Goal: Transaction & Acquisition: Subscribe to service/newsletter

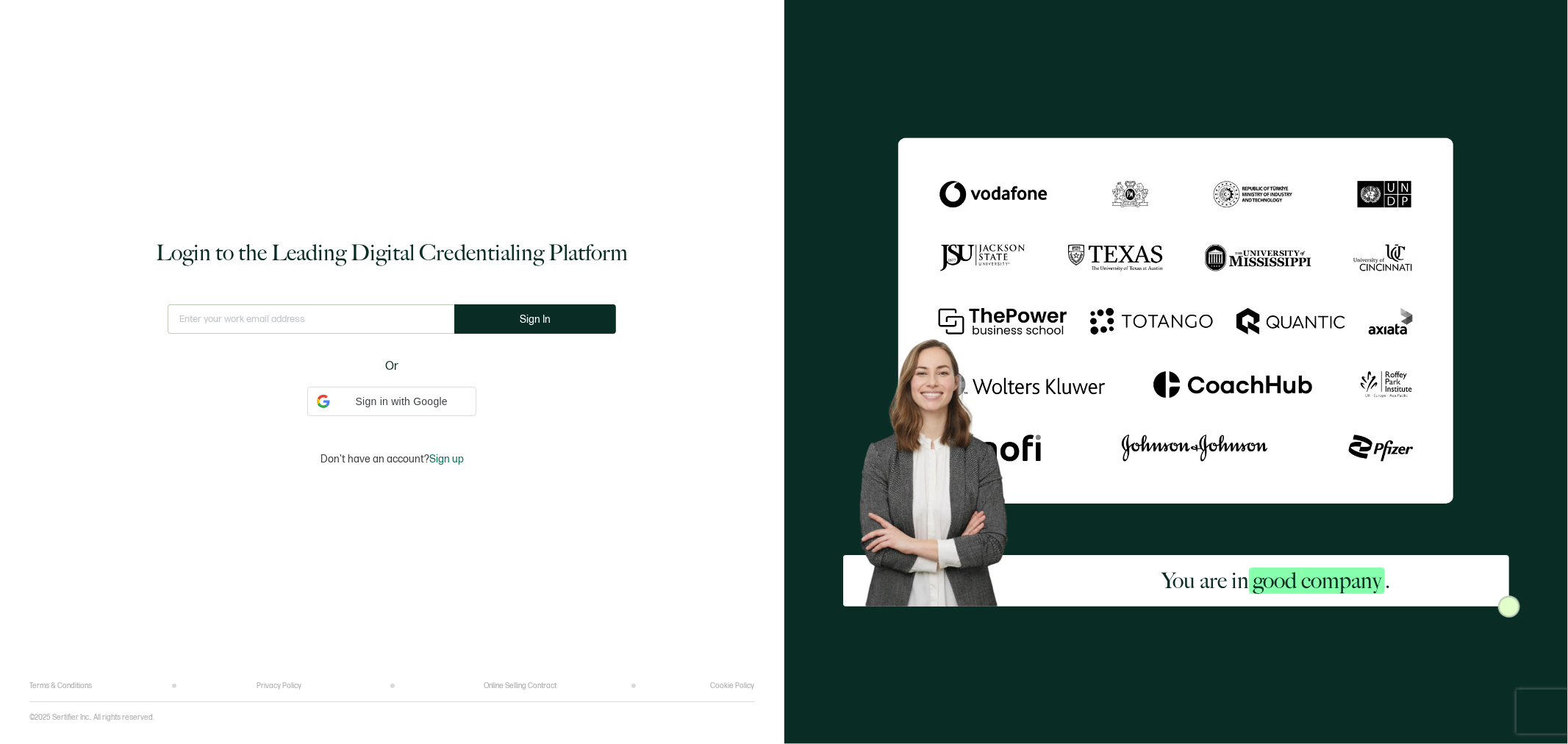
click at [435, 311] on input "text" at bounding box center [311, 319] width 287 height 30
type input "[PERSON_NAME][EMAIL_ADDRESS][PERSON_NAME][DOMAIN_NAME]"
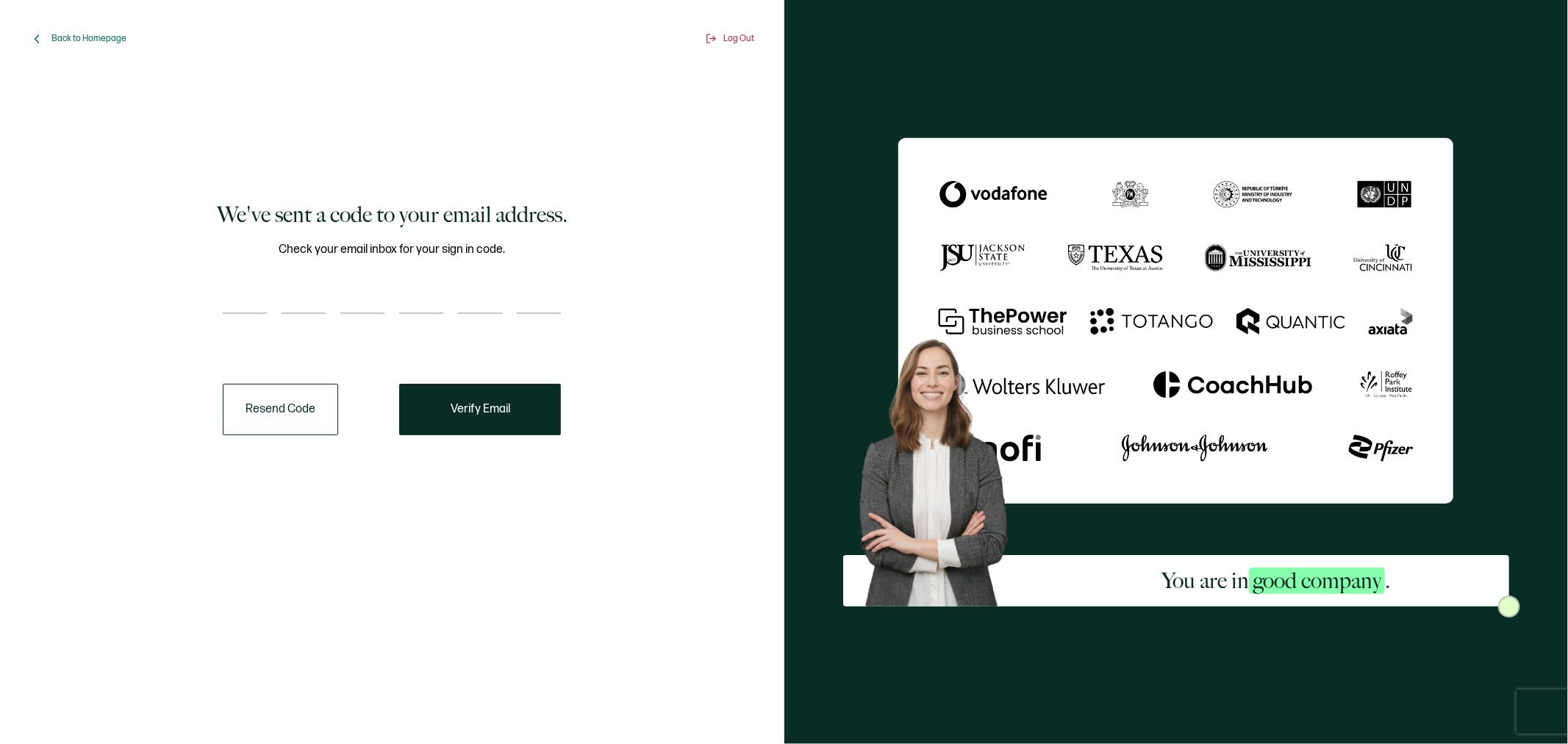
click at [250, 305] on input "number" at bounding box center [245, 299] width 44 height 30
paste input "5"
type input "5"
type input "6"
type input "1"
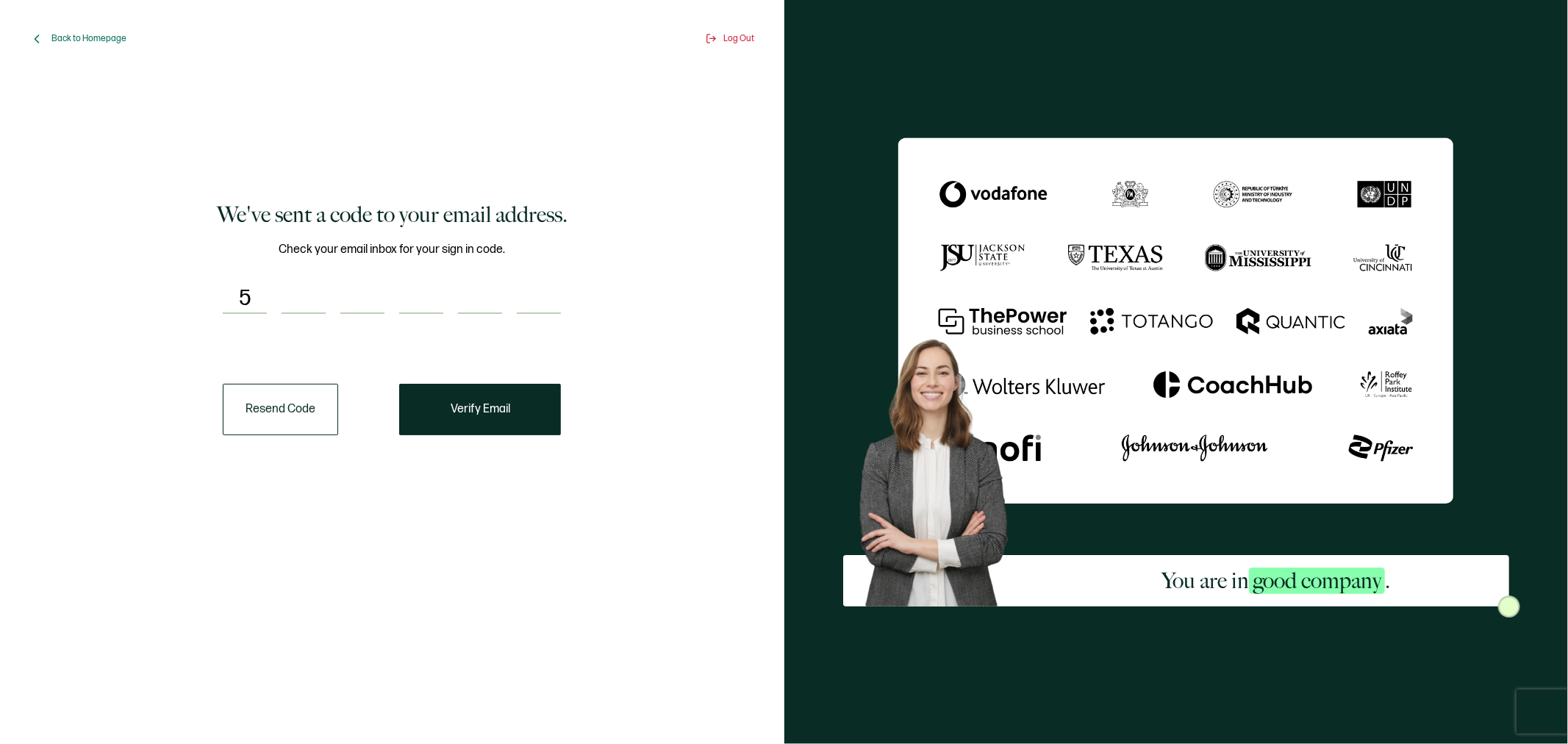
type input "3"
type input "9"
type input "2"
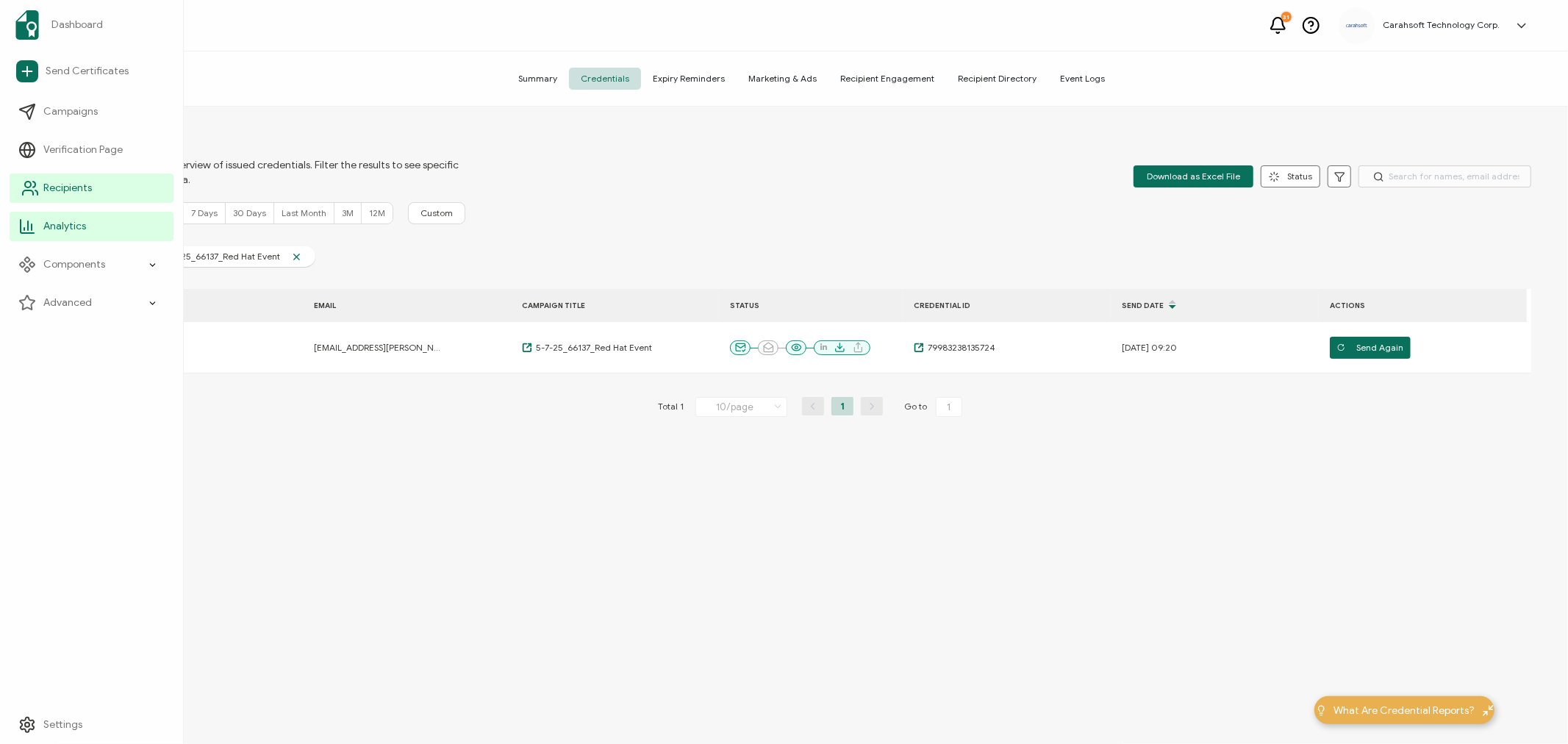
click at [63, 185] on span "Recipients" at bounding box center [67, 189] width 48 height 15
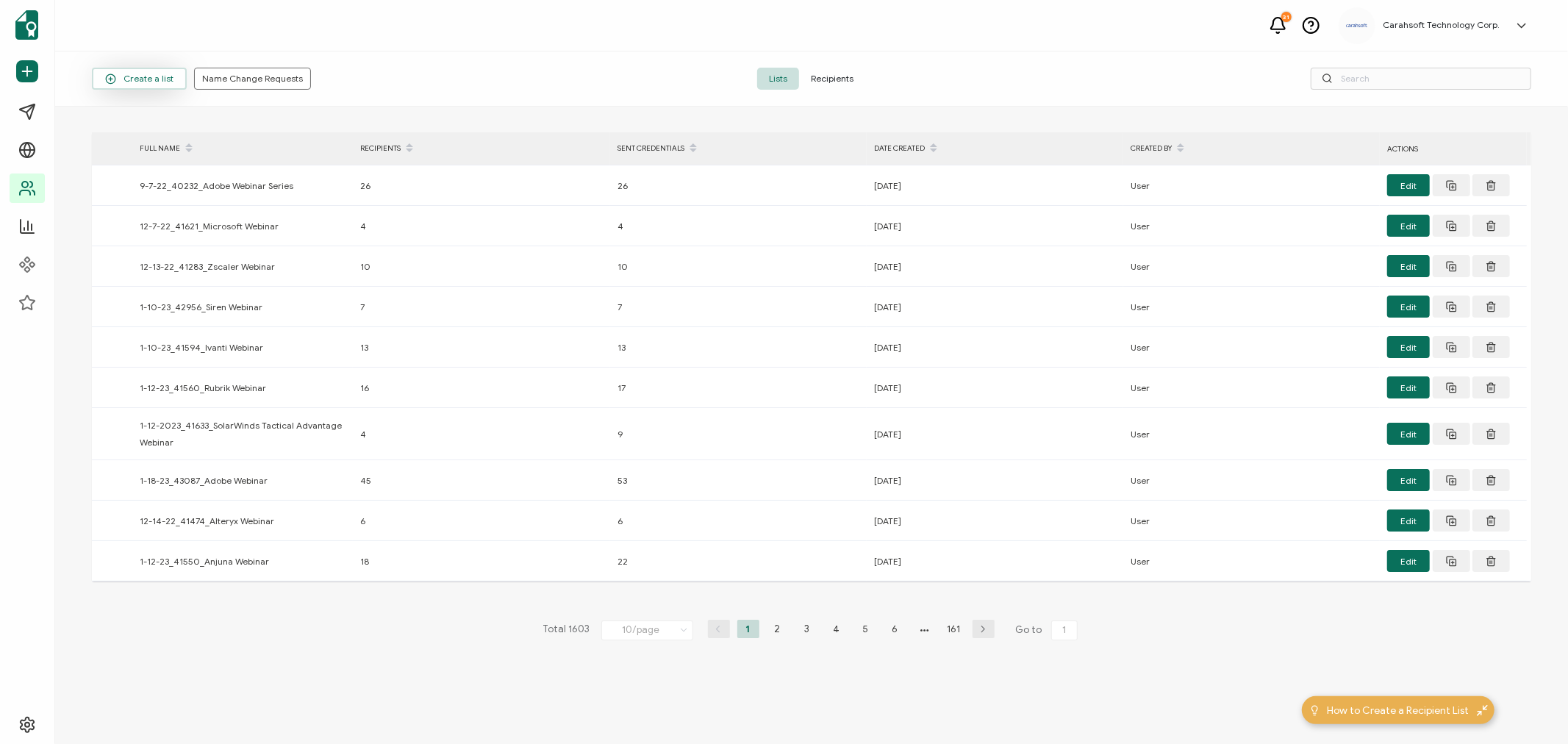
click at [124, 74] on span "Create a list" at bounding box center [140, 79] width 68 height 11
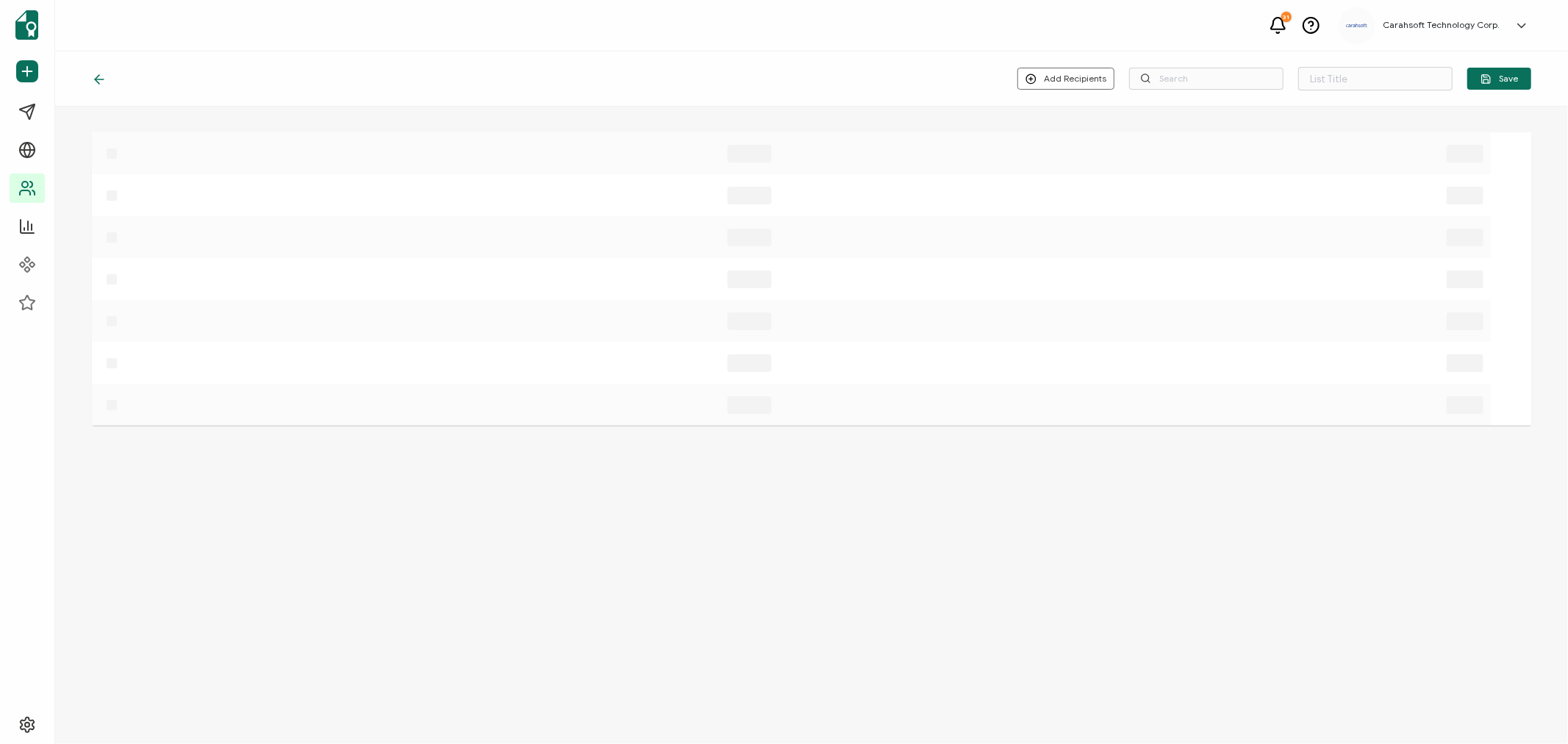
type input "List 1604"
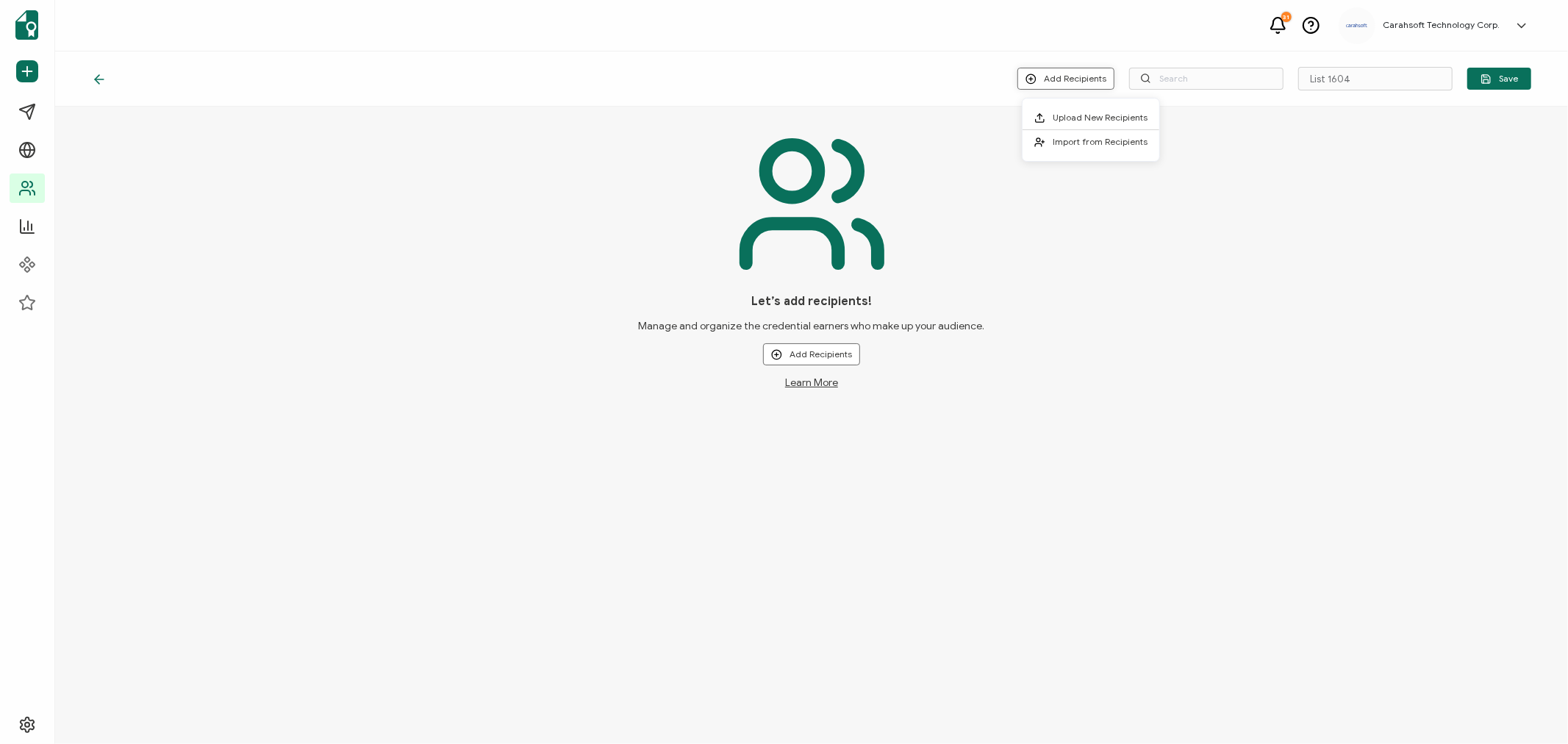
click at [1064, 79] on button "Add Recipients" at bounding box center [1065, 79] width 97 height 22
click at [1096, 116] on span "Upload New Recipients" at bounding box center [1100, 117] width 95 height 11
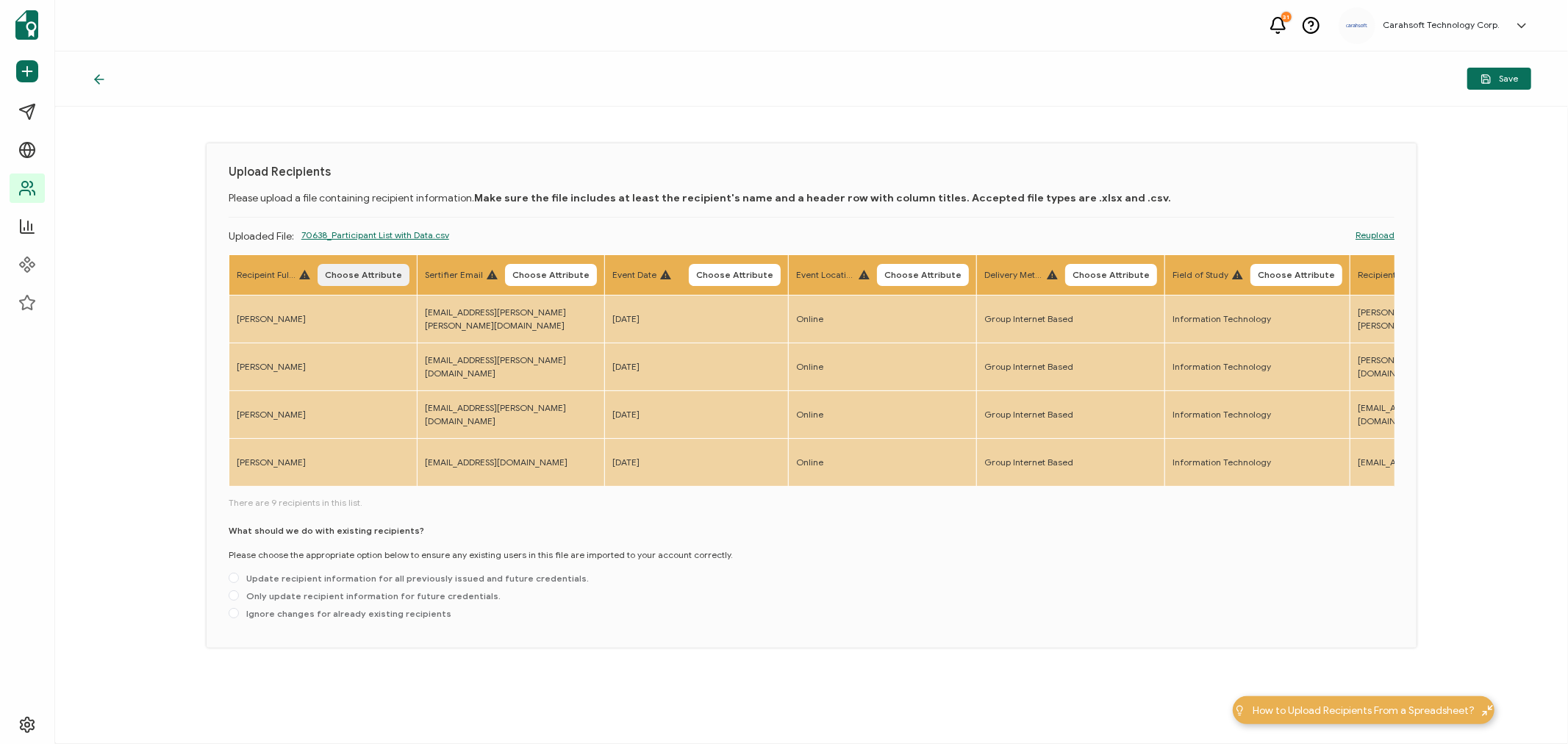
click at [369, 271] on span "Choose Attribute" at bounding box center [362, 275] width 77 height 9
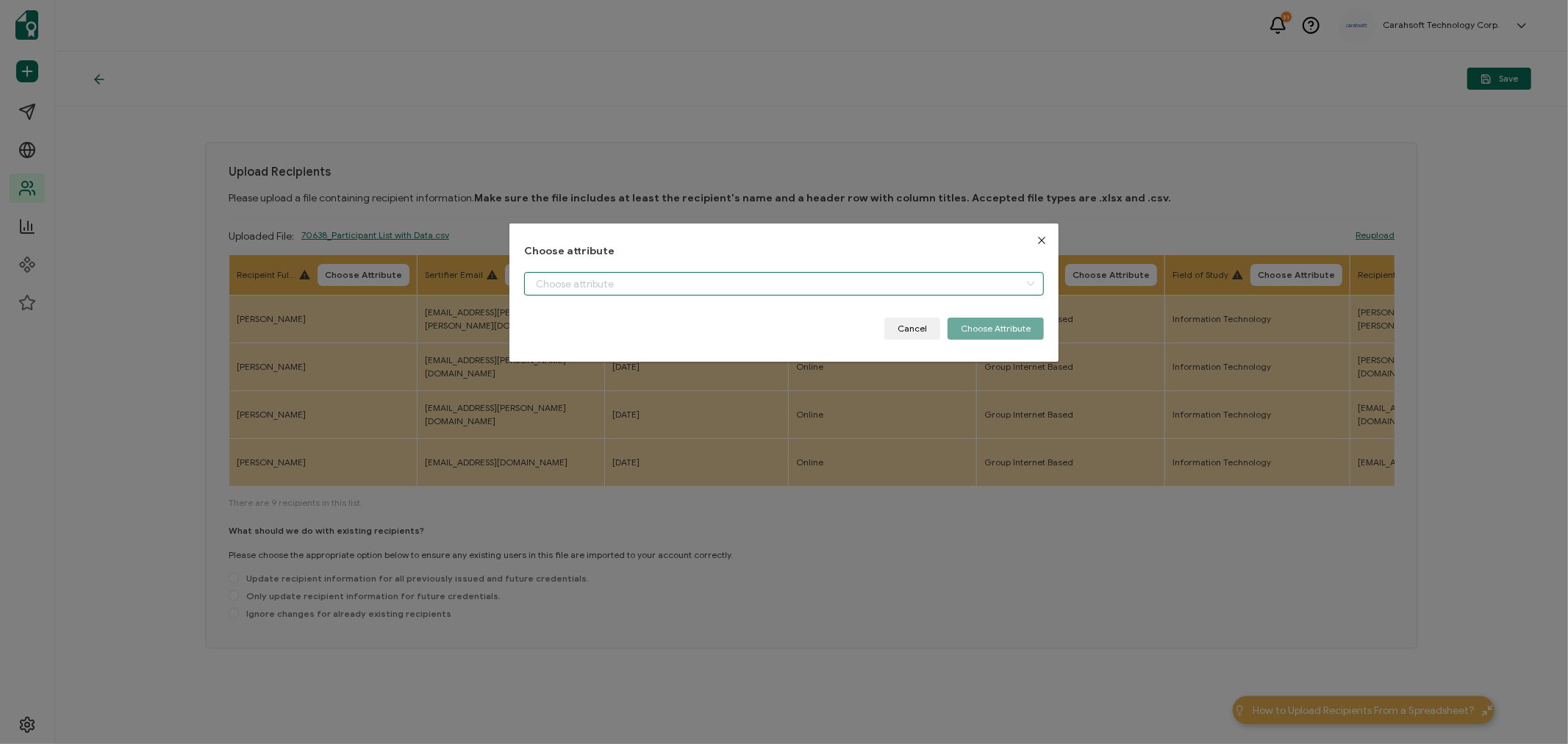
click at [567, 276] on input "dialog" at bounding box center [784, 283] width 520 height 23
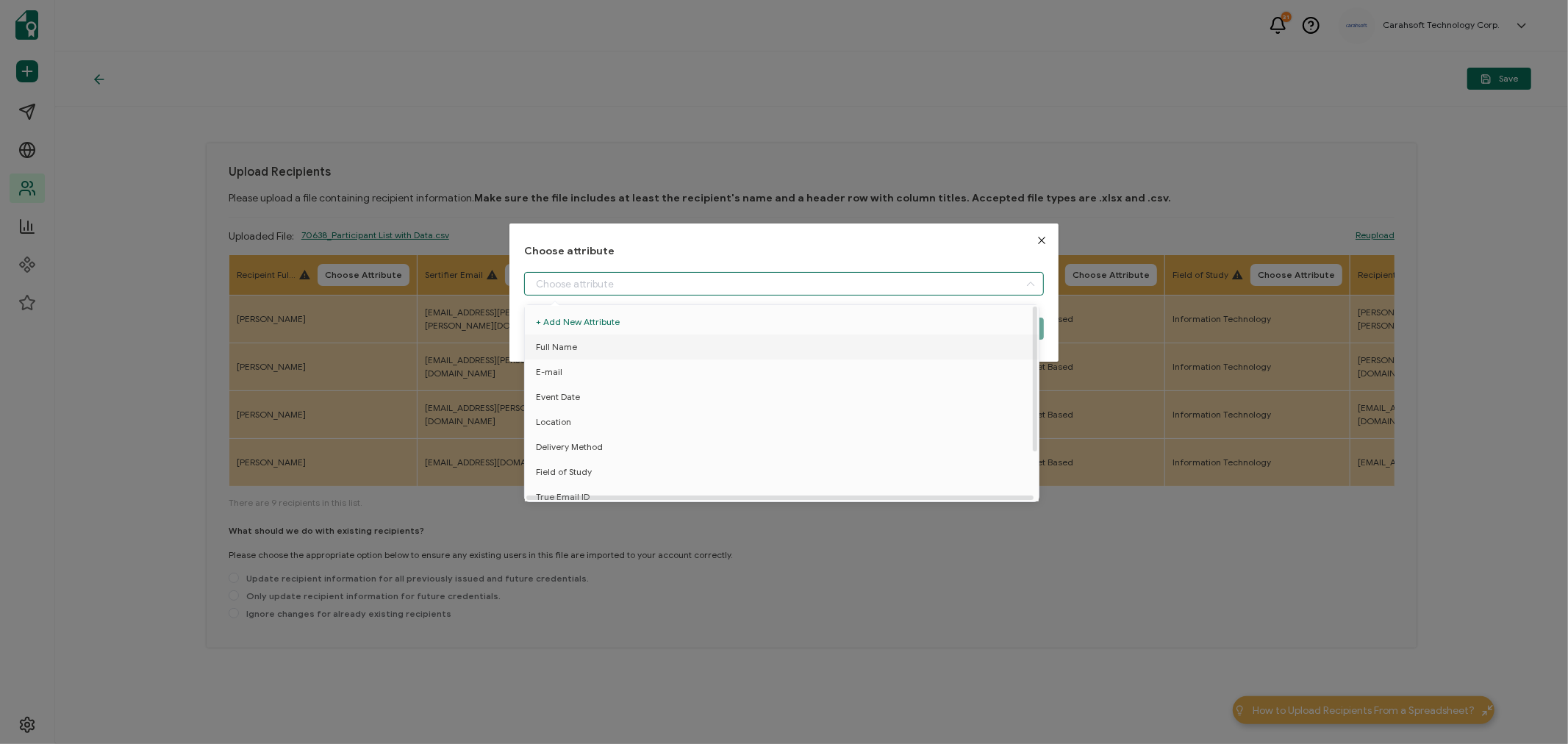
click at [562, 343] on span "Full Name" at bounding box center [557, 347] width 42 height 25
type input "Full Name"
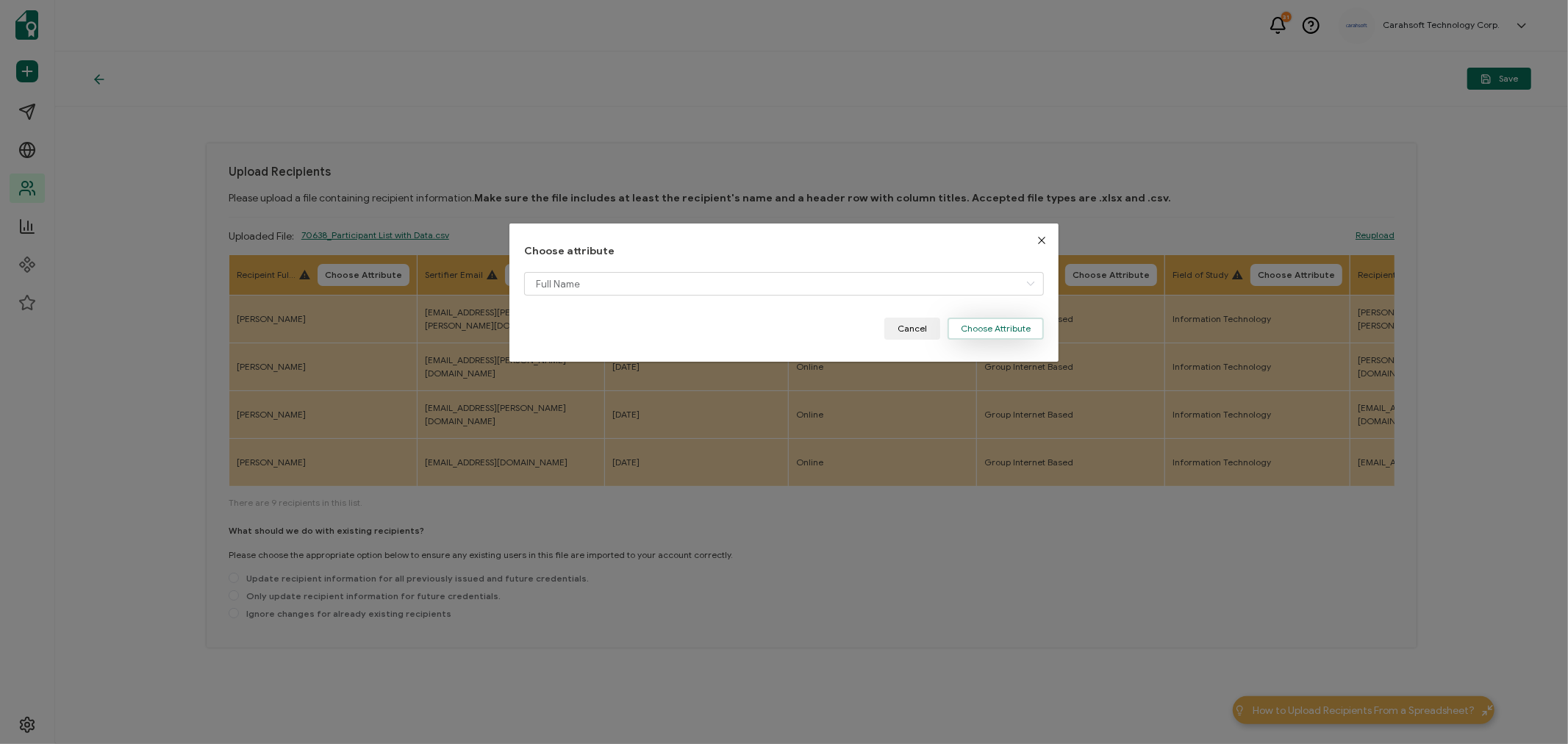
click at [981, 331] on button "Choose Attribute" at bounding box center [996, 328] width 96 height 22
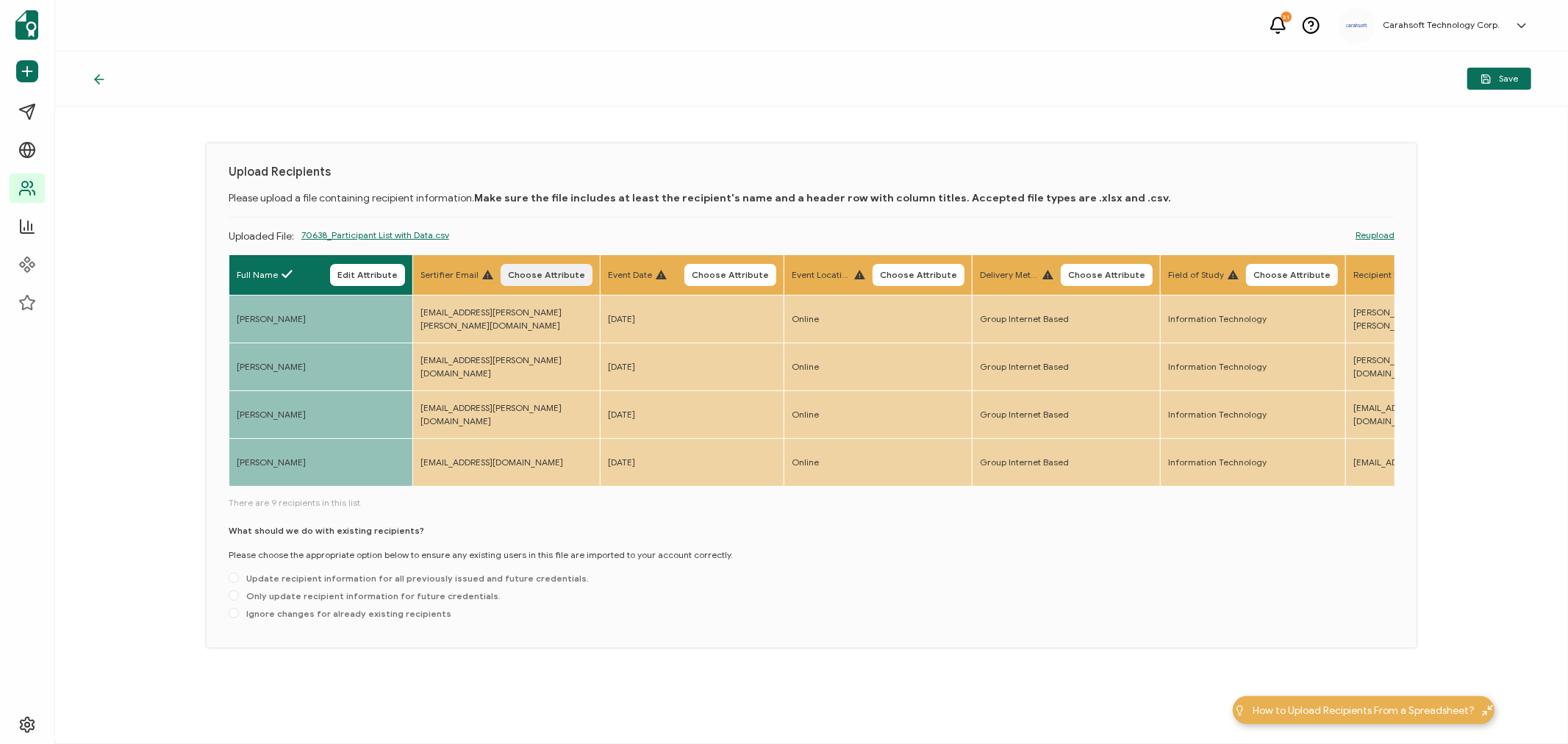
click at [538, 266] on button "Choose Attribute" at bounding box center [545, 274] width 92 height 22
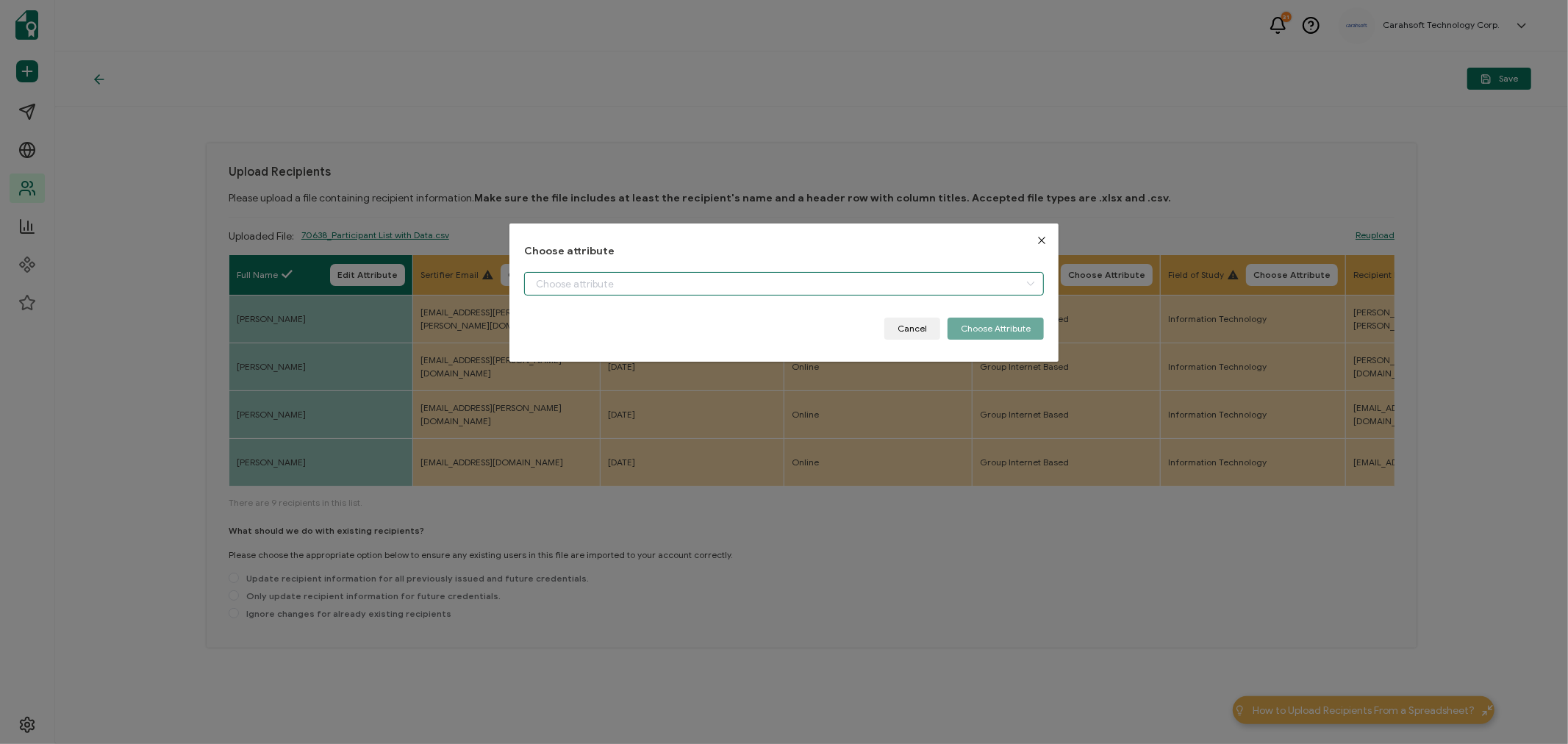
click at [592, 278] on input "dialog" at bounding box center [784, 283] width 520 height 23
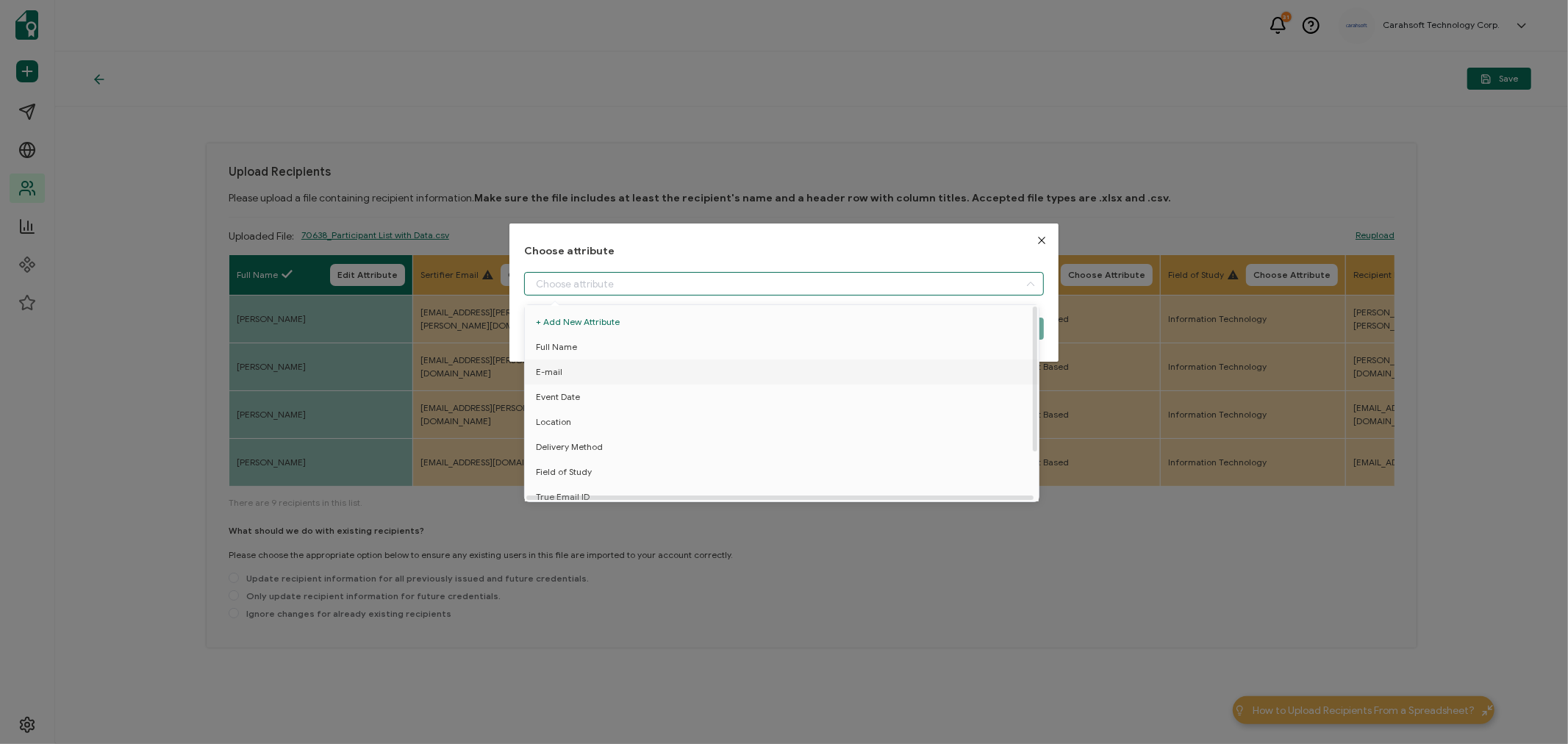
click at [560, 371] on span "E-mail" at bounding box center [549, 372] width 27 height 25
type input "E-mail"
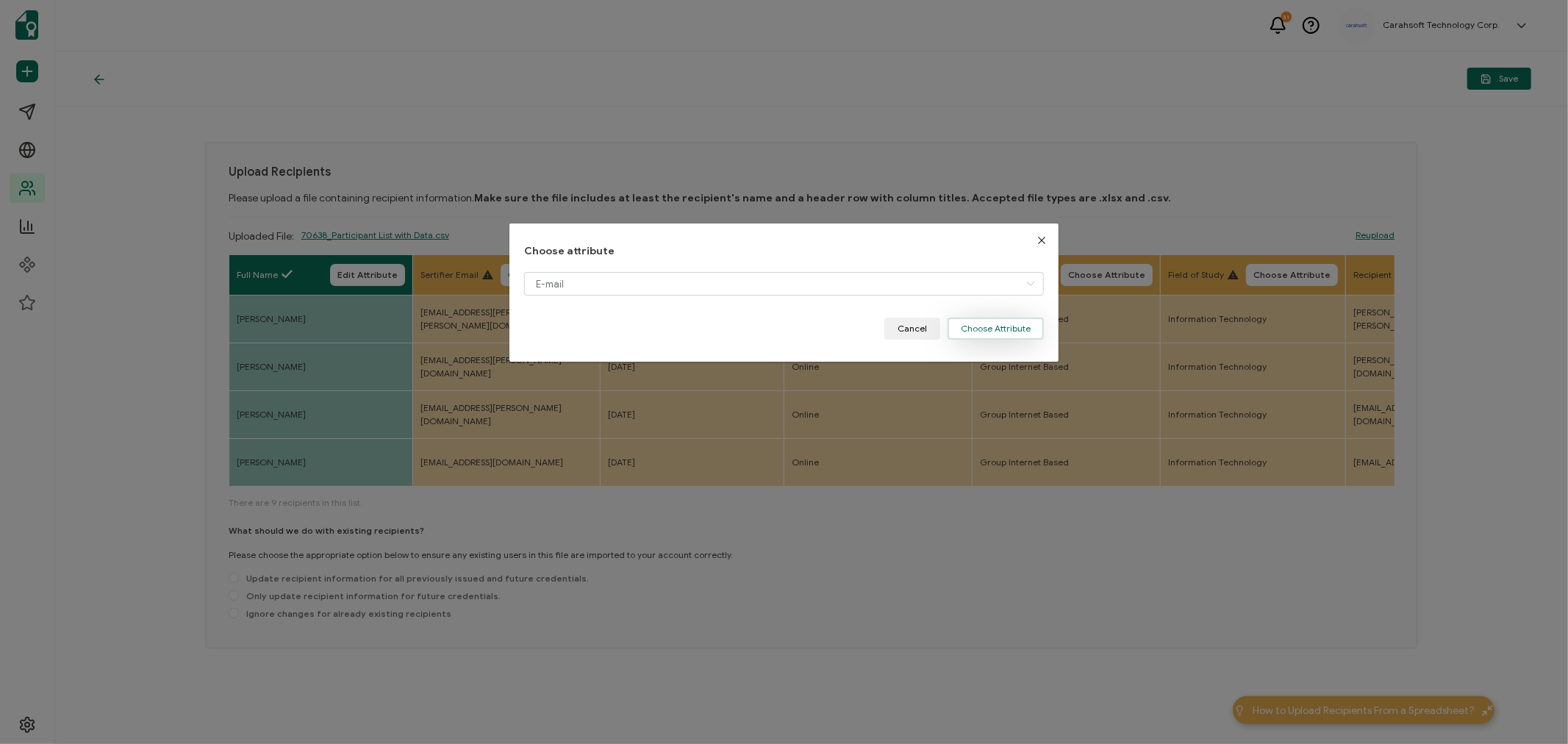
click at [995, 322] on button "Choose Attribute" at bounding box center [996, 328] width 96 height 22
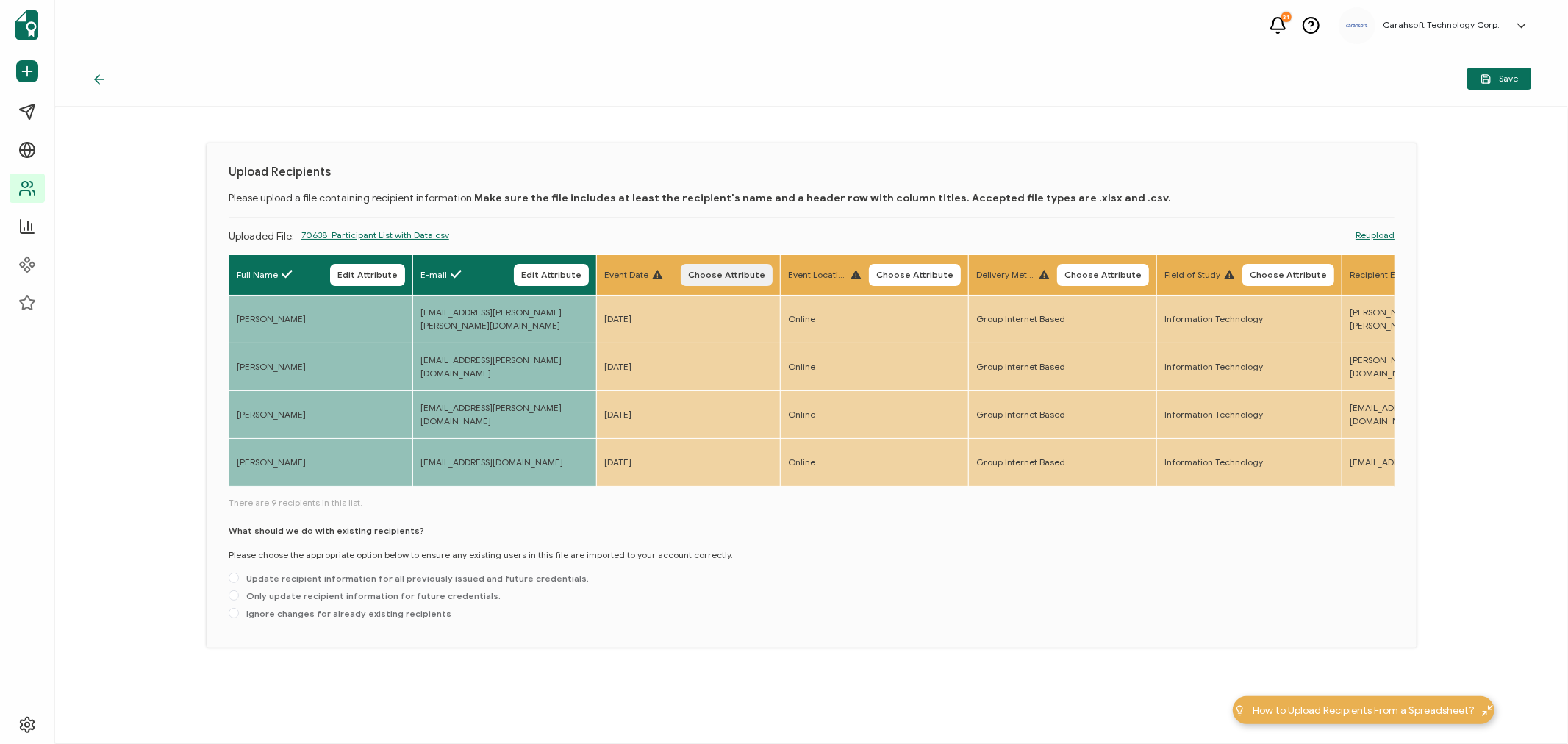
click at [710, 271] on span "Choose Attribute" at bounding box center [726, 275] width 77 height 9
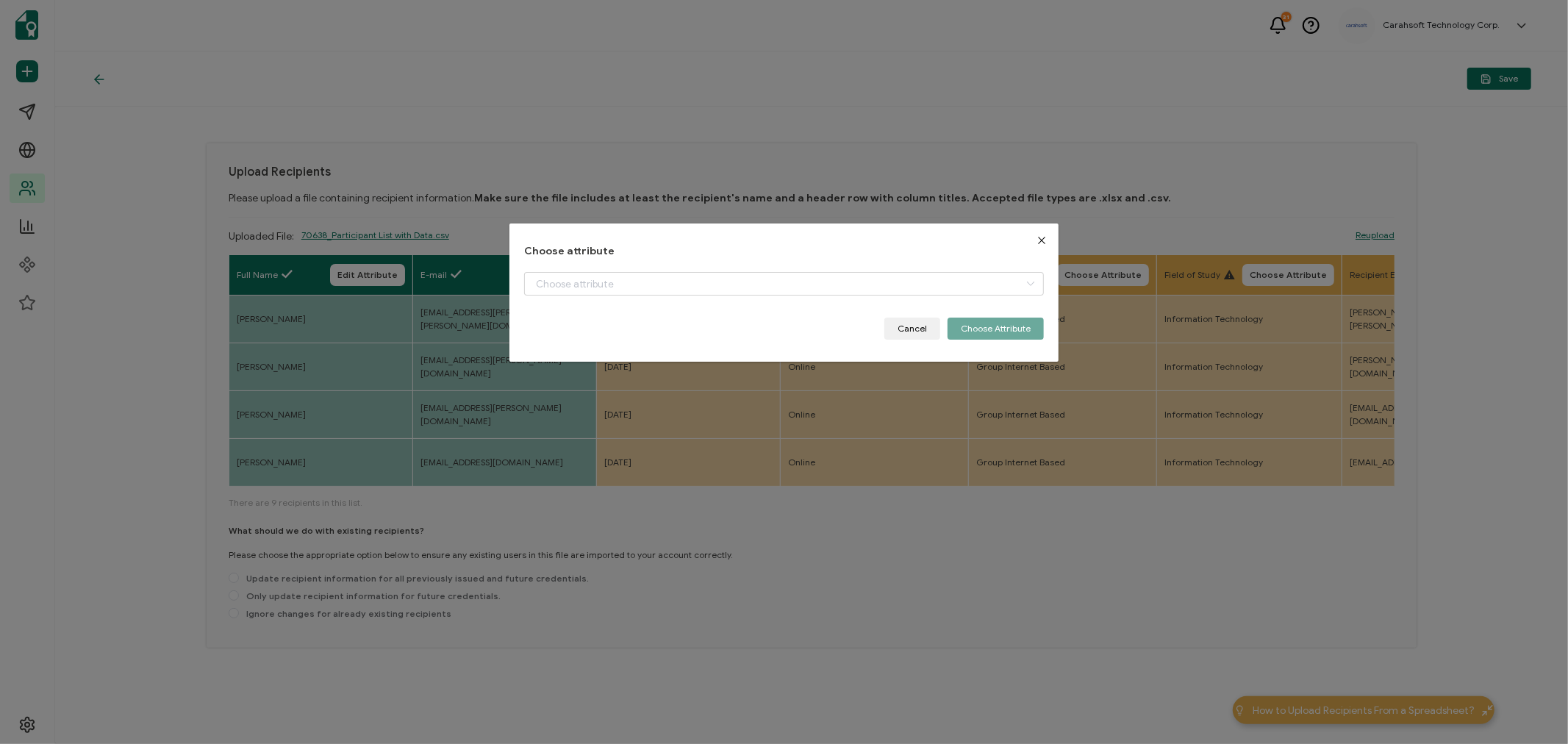
click at [1035, 244] on icon "Close" at bounding box center [1041, 240] width 12 height 12
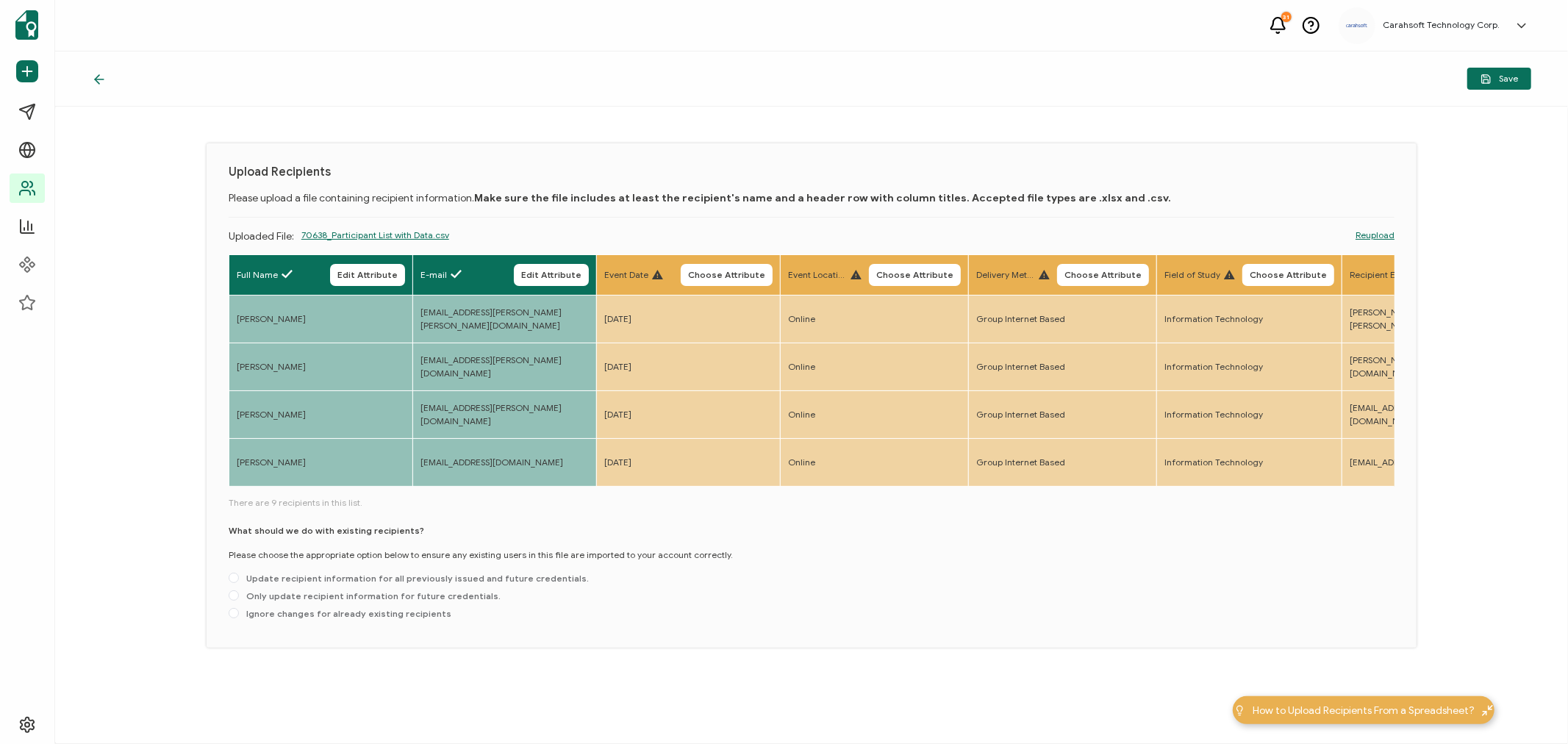
click at [98, 77] on icon at bounding box center [99, 79] width 15 height 15
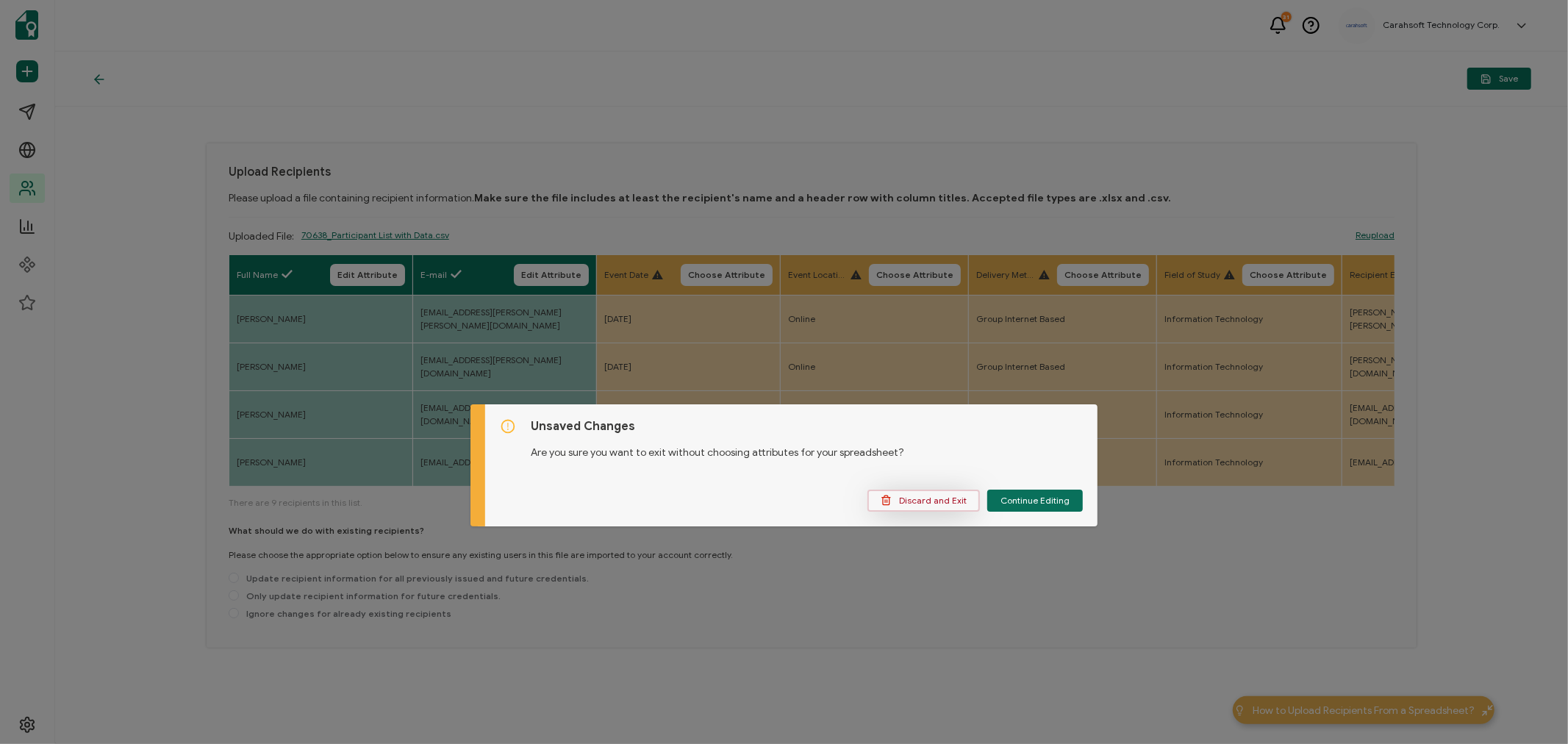
click at [927, 501] on span "Discard and Exit" at bounding box center [924, 500] width 86 height 11
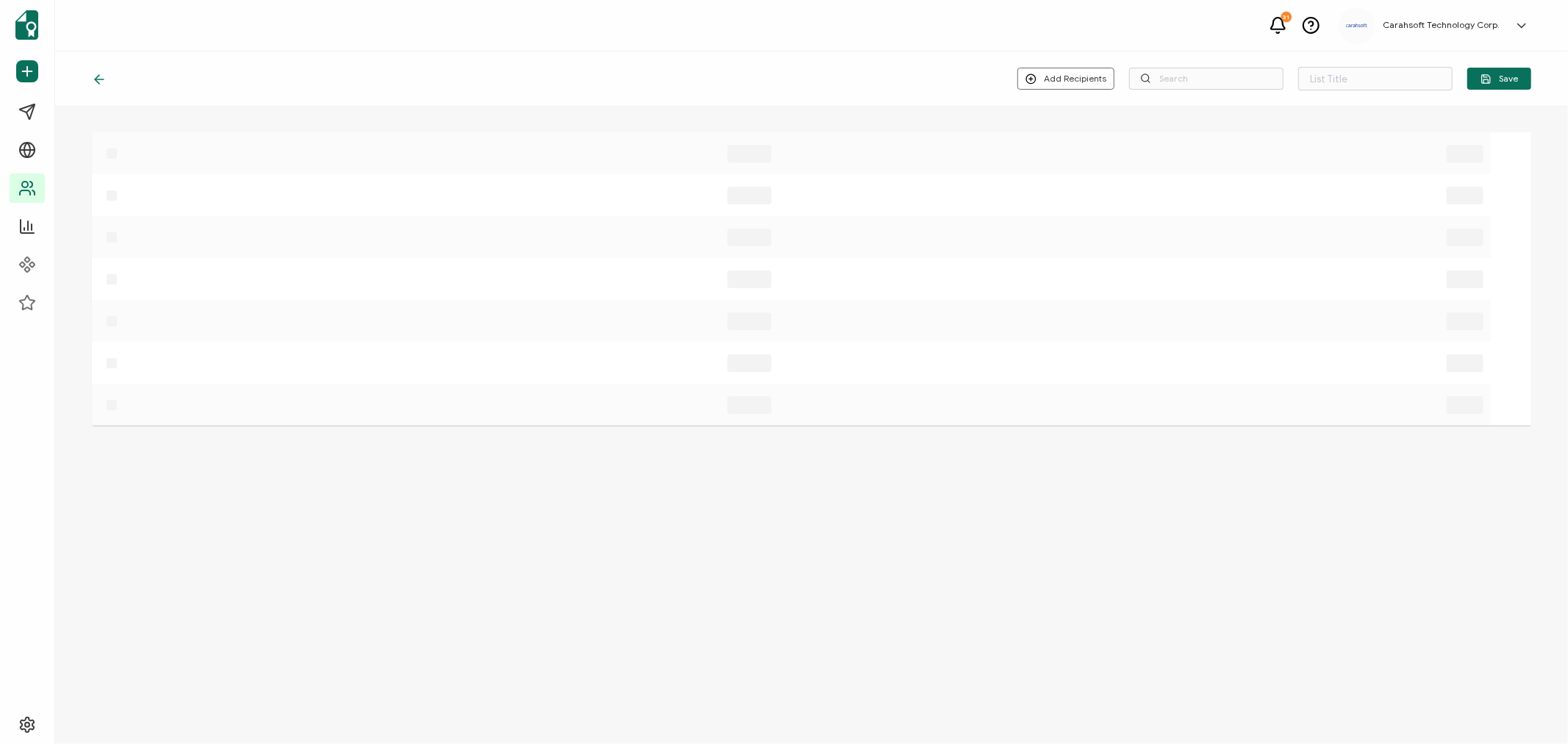
type input "List 1604"
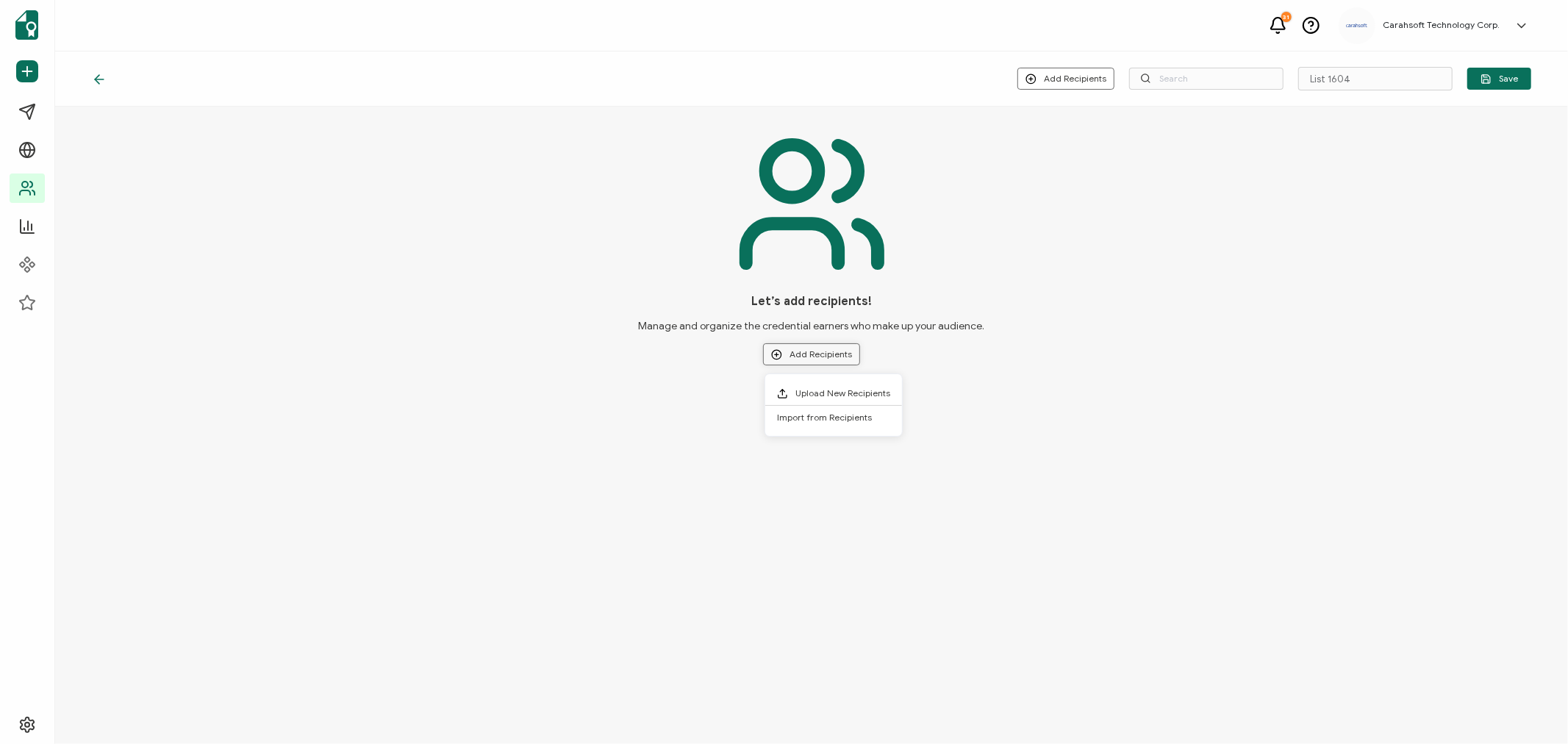
click at [809, 353] on button "Add Recipients" at bounding box center [811, 354] width 97 height 22
click at [819, 387] on span "Upload New Recipients" at bounding box center [842, 393] width 95 height 11
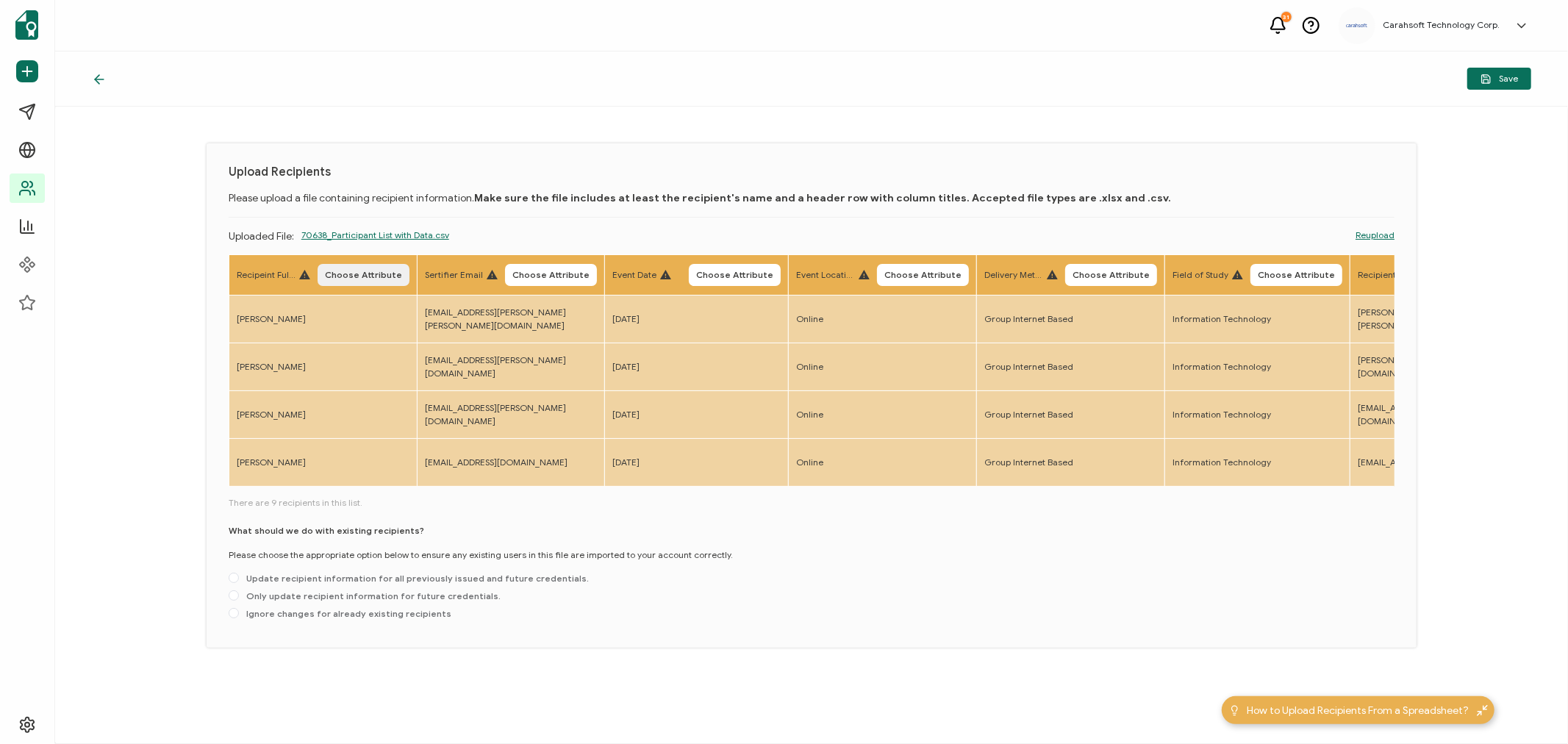
click at [358, 271] on span "Choose Attribute" at bounding box center [362, 275] width 77 height 9
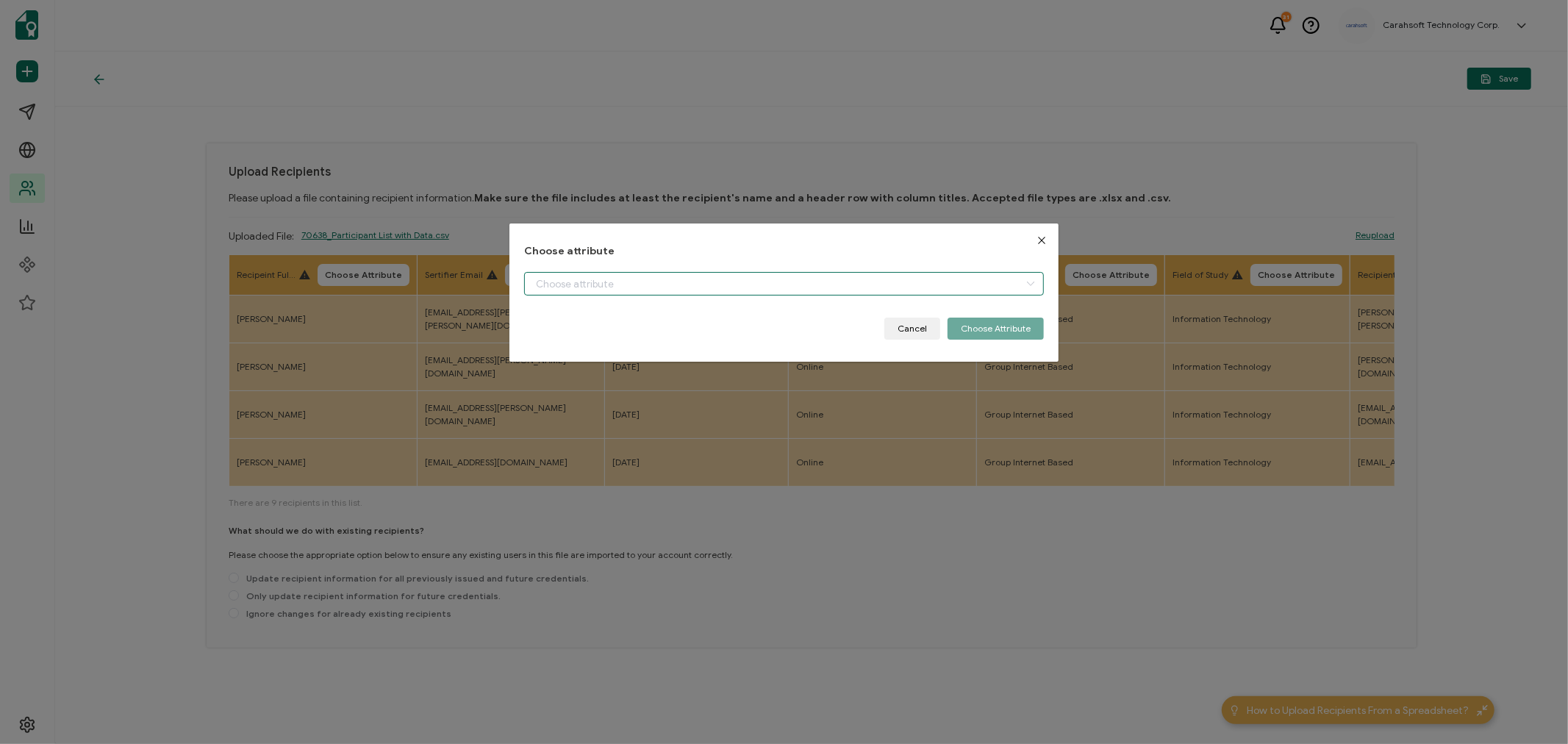
click at [549, 282] on input "dialog" at bounding box center [784, 283] width 520 height 23
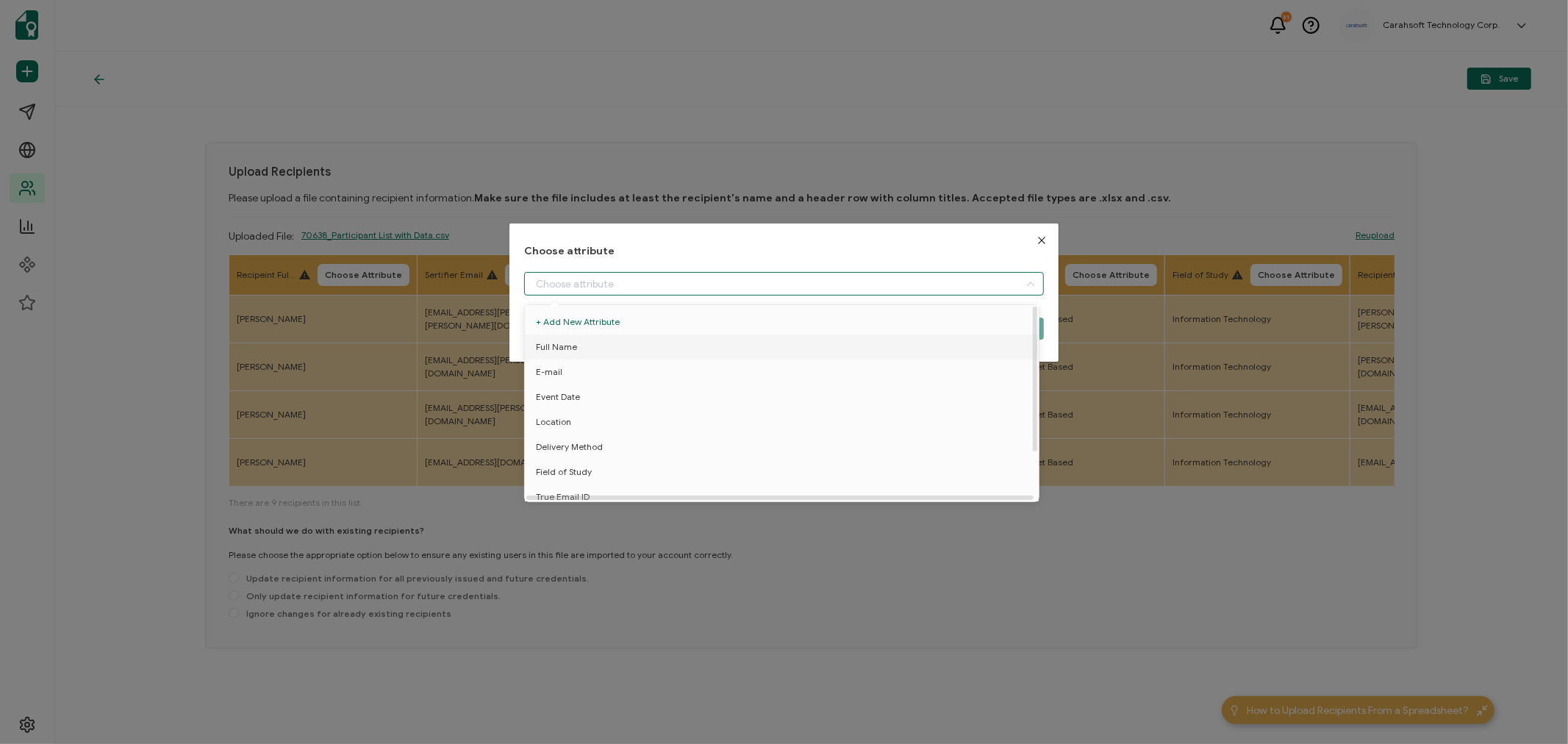
click at [570, 341] on span "Full Name" at bounding box center [557, 347] width 42 height 25
type input "Full Name"
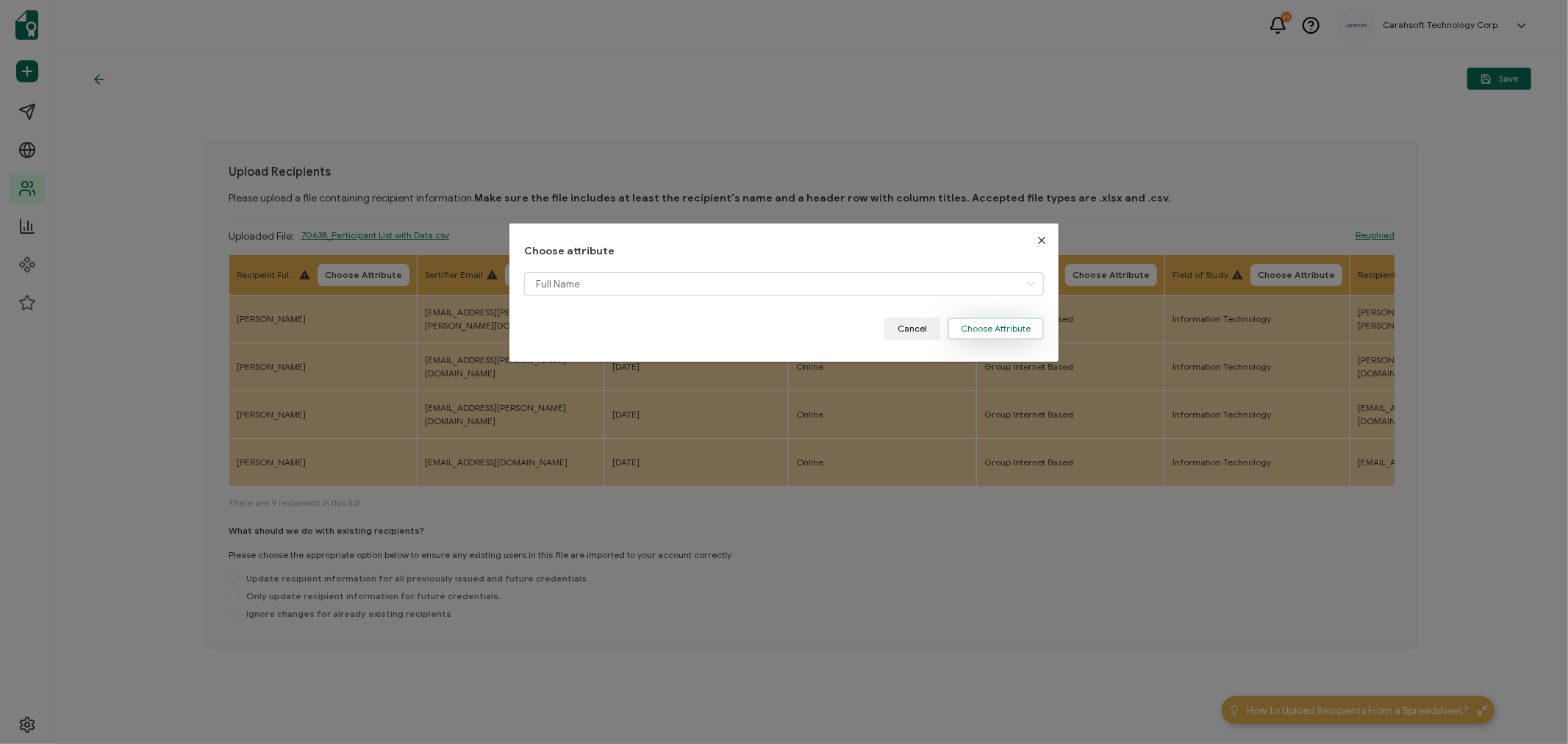
click at [1011, 321] on button "Choose Attribute" at bounding box center [996, 328] width 96 height 22
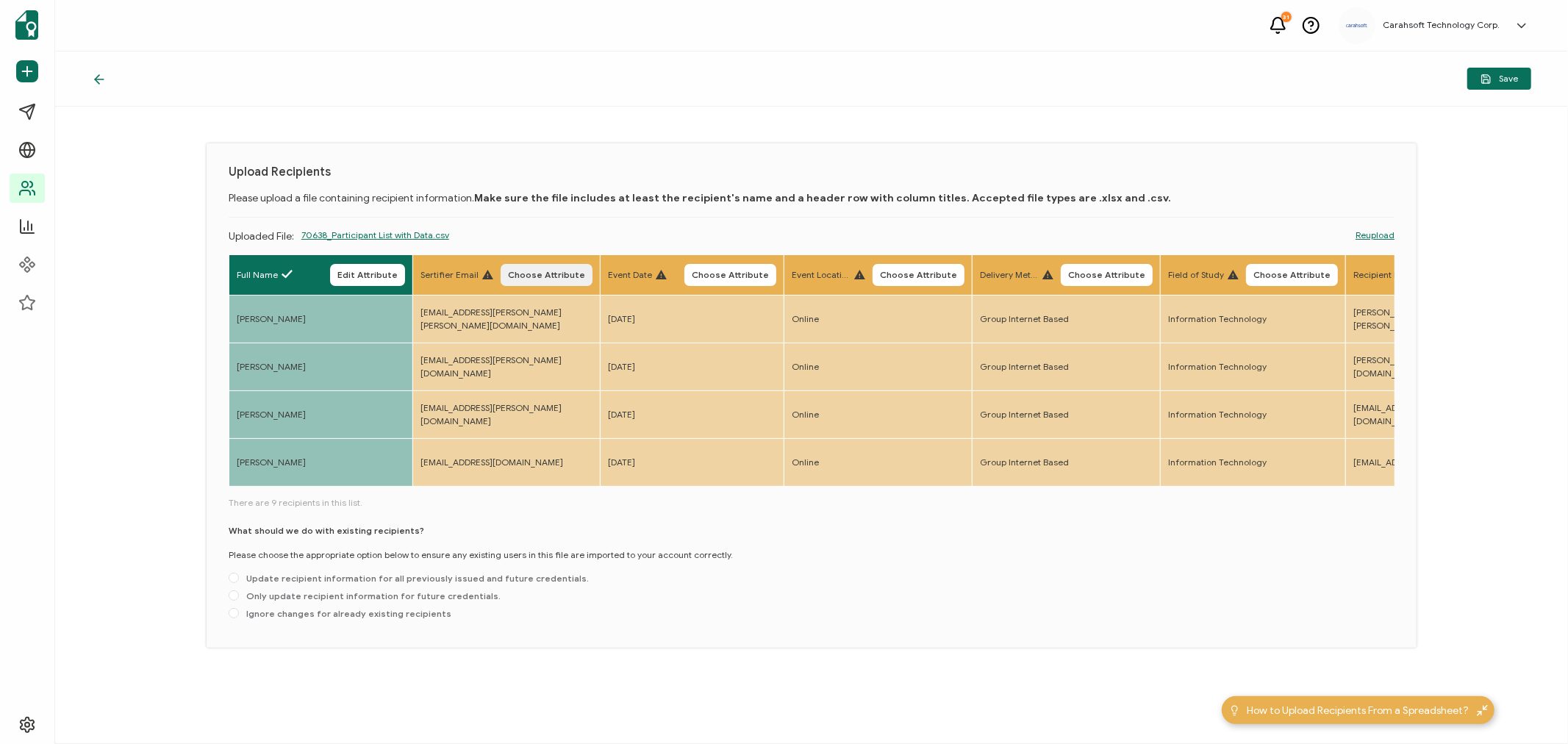
click at [522, 271] on span "Choose Attribute" at bounding box center [545, 275] width 77 height 9
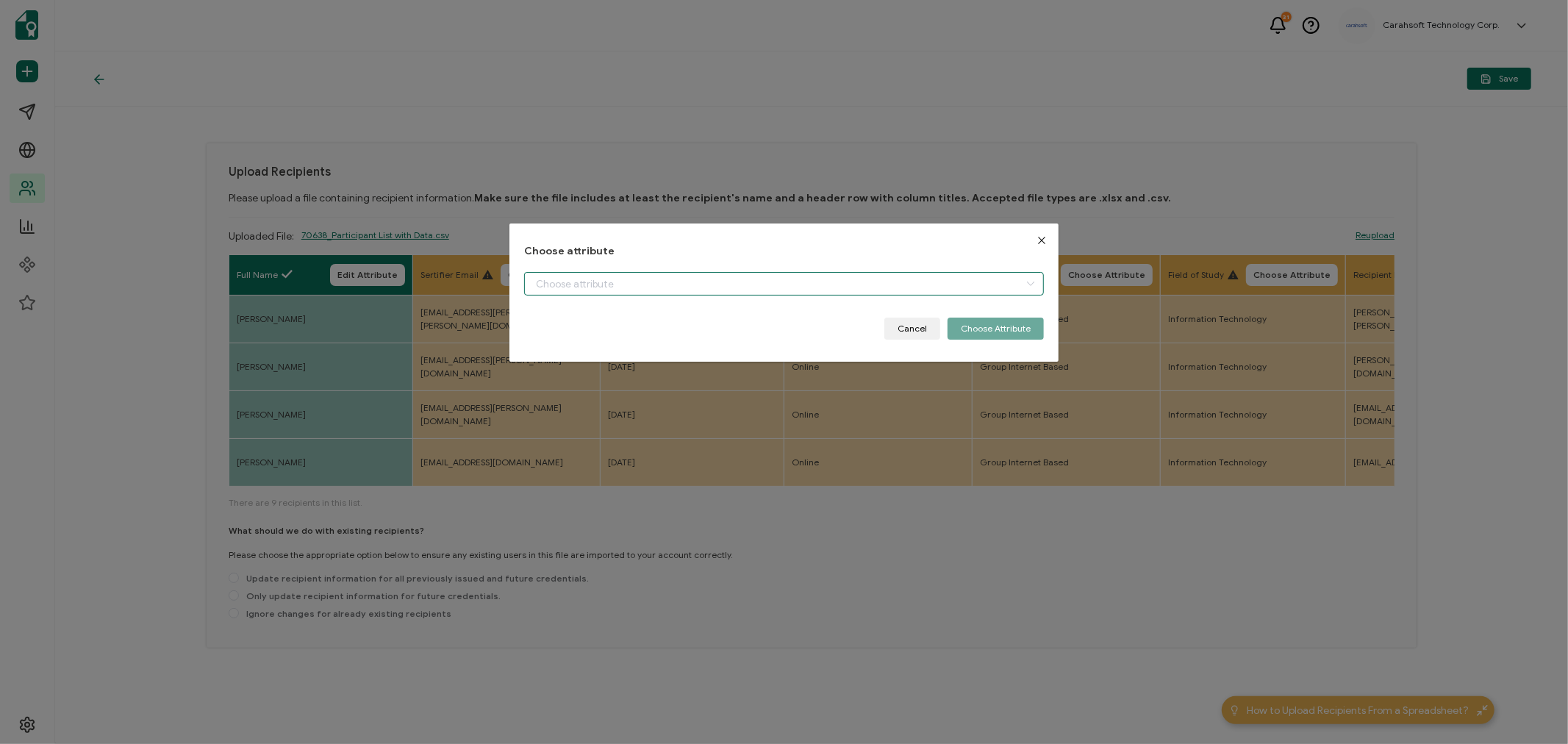
click at [566, 278] on input "dialog" at bounding box center [784, 283] width 520 height 23
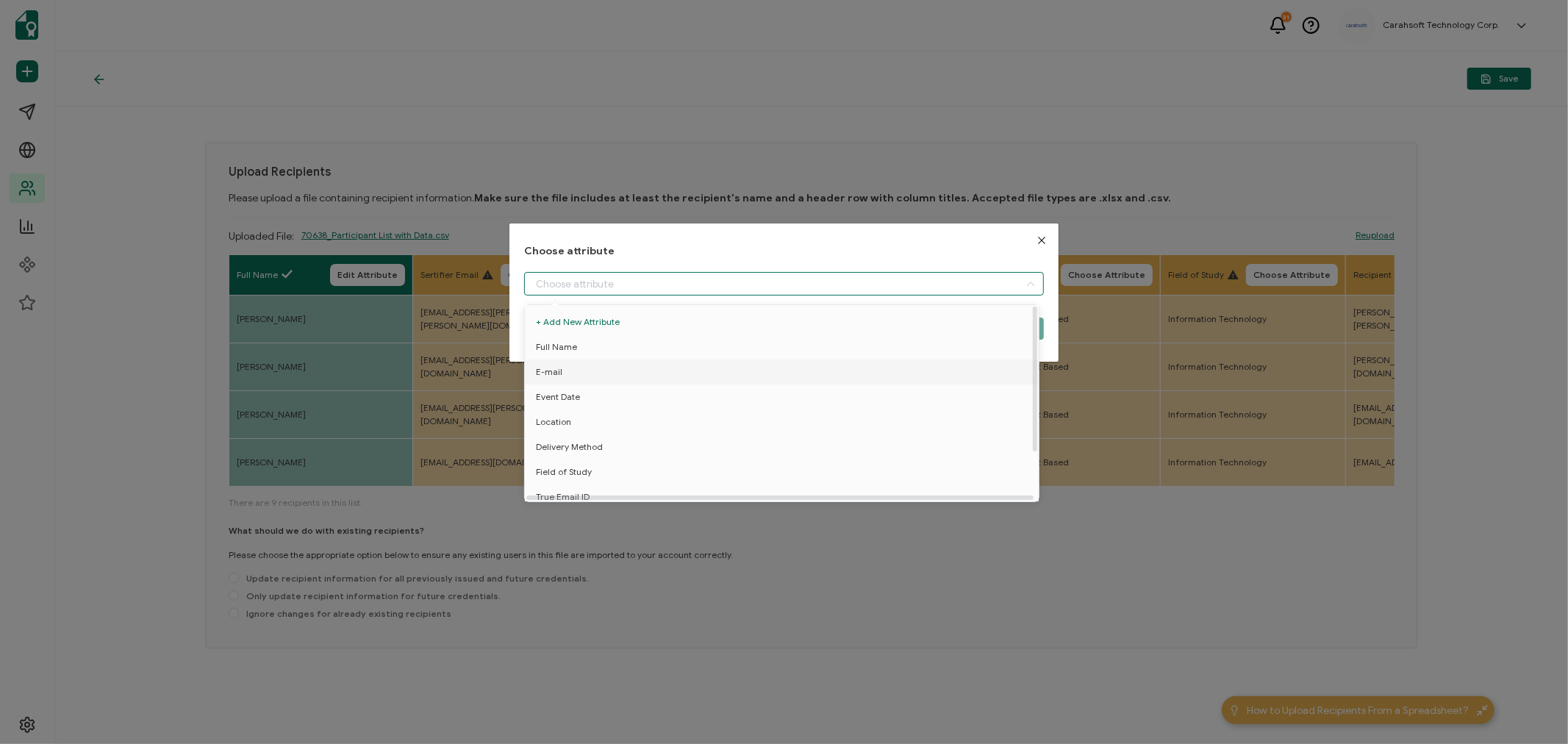
click at [555, 373] on span "E-mail" at bounding box center [549, 372] width 27 height 25
type input "E-mail"
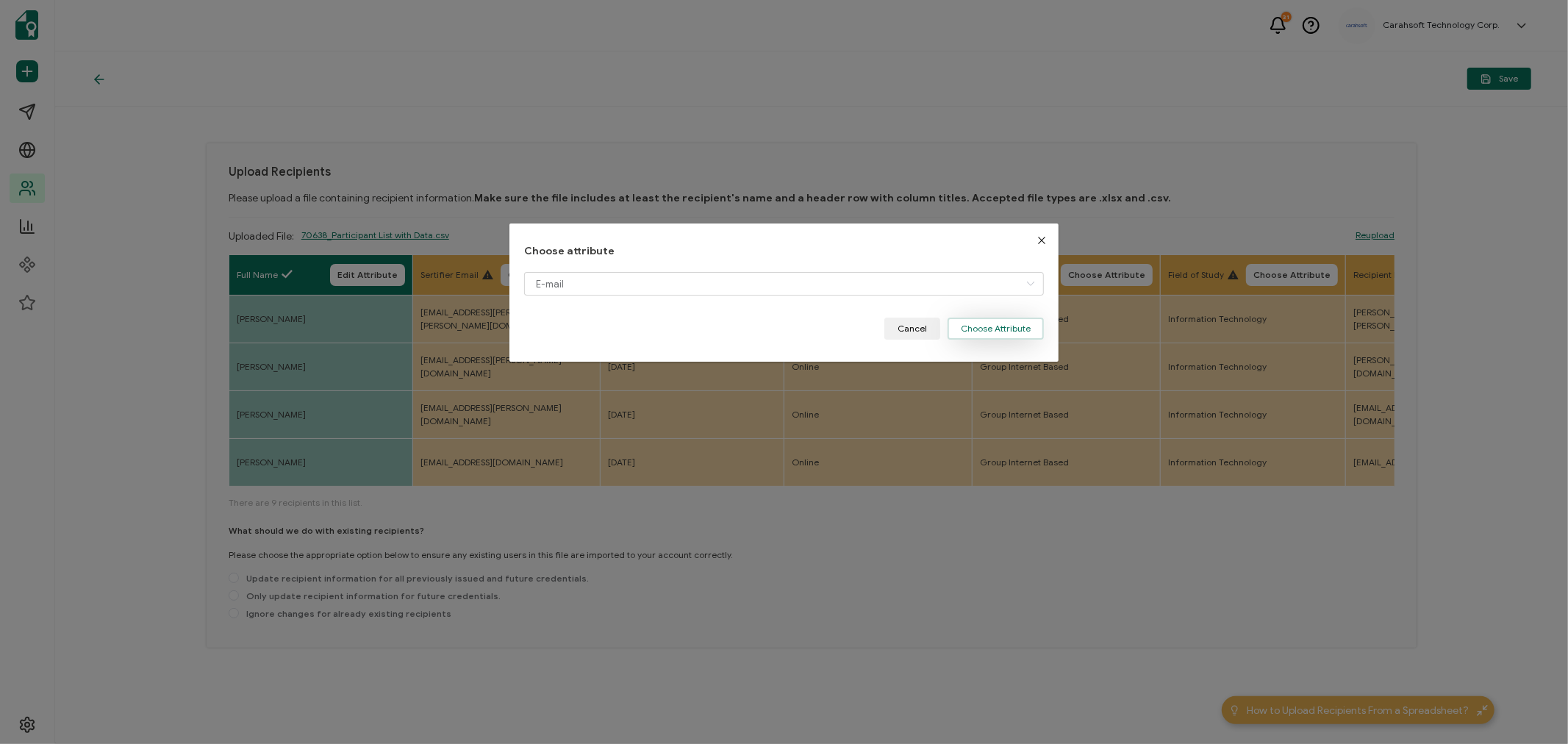
click at [999, 333] on button "Choose Attribute" at bounding box center [996, 328] width 96 height 22
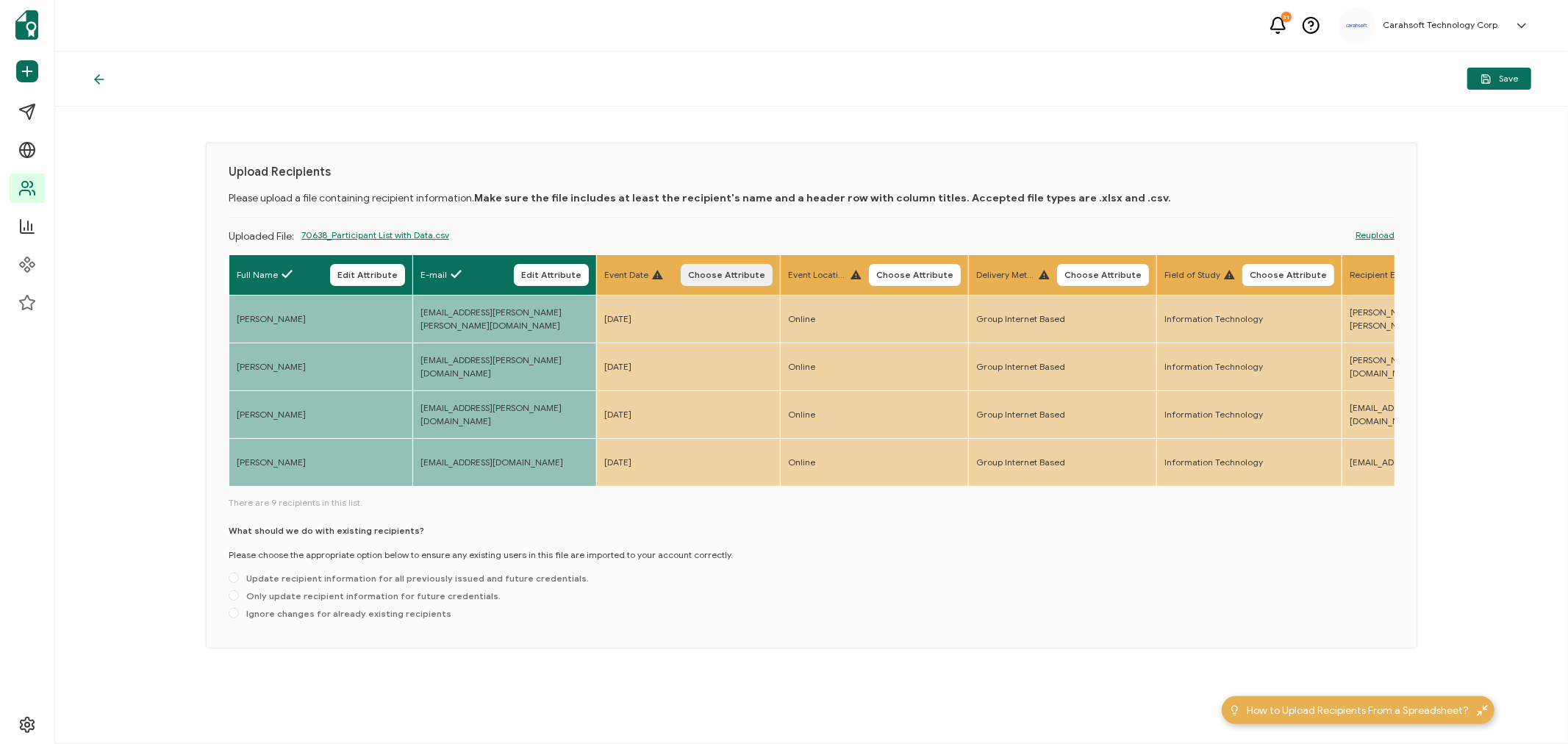
click at [728, 267] on button "Choose Attribute" at bounding box center [726, 274] width 92 height 22
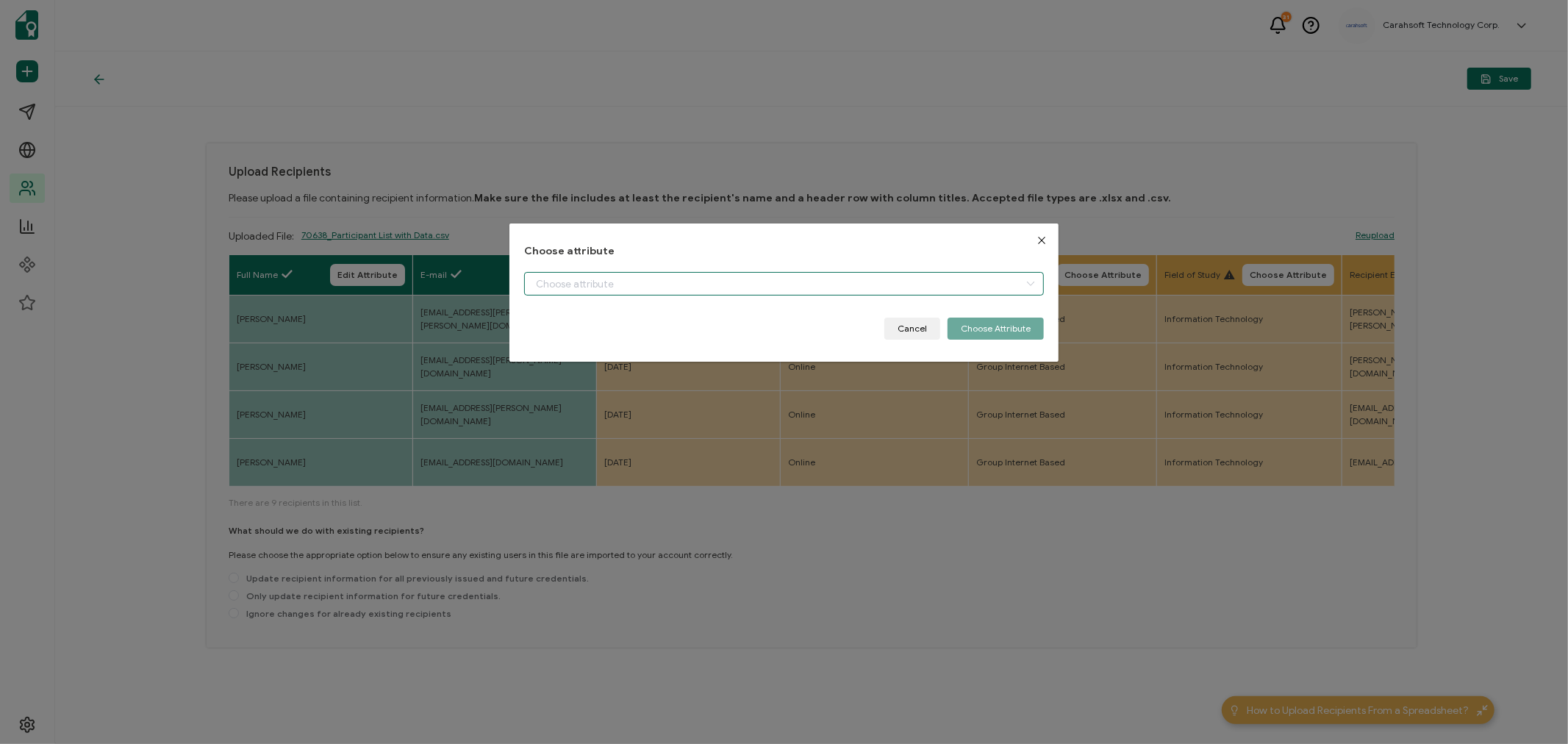
click at [542, 278] on input "dialog" at bounding box center [784, 283] width 520 height 23
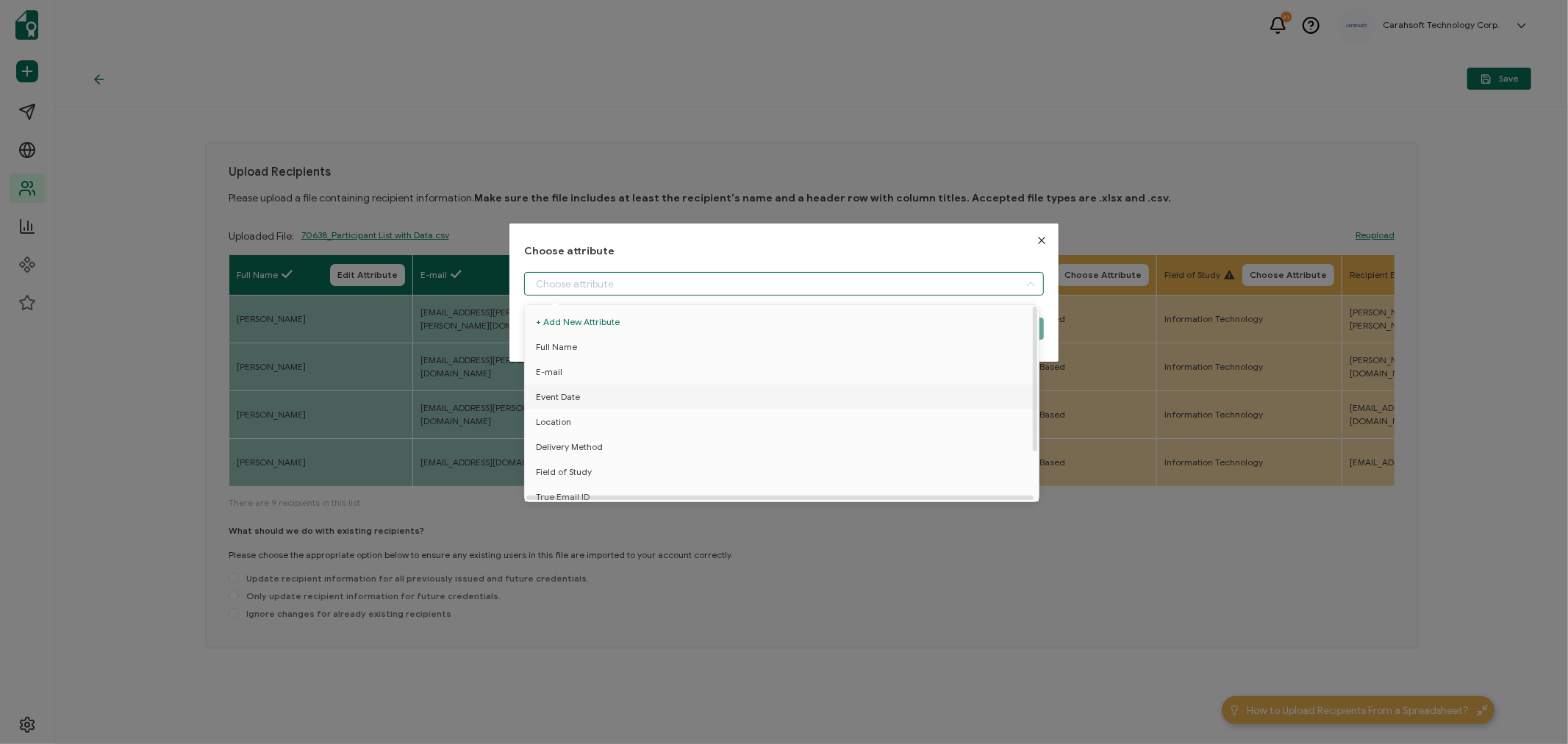
click at [572, 393] on span "Event Date" at bounding box center [558, 396] width 44 height 25
type input "Event Date"
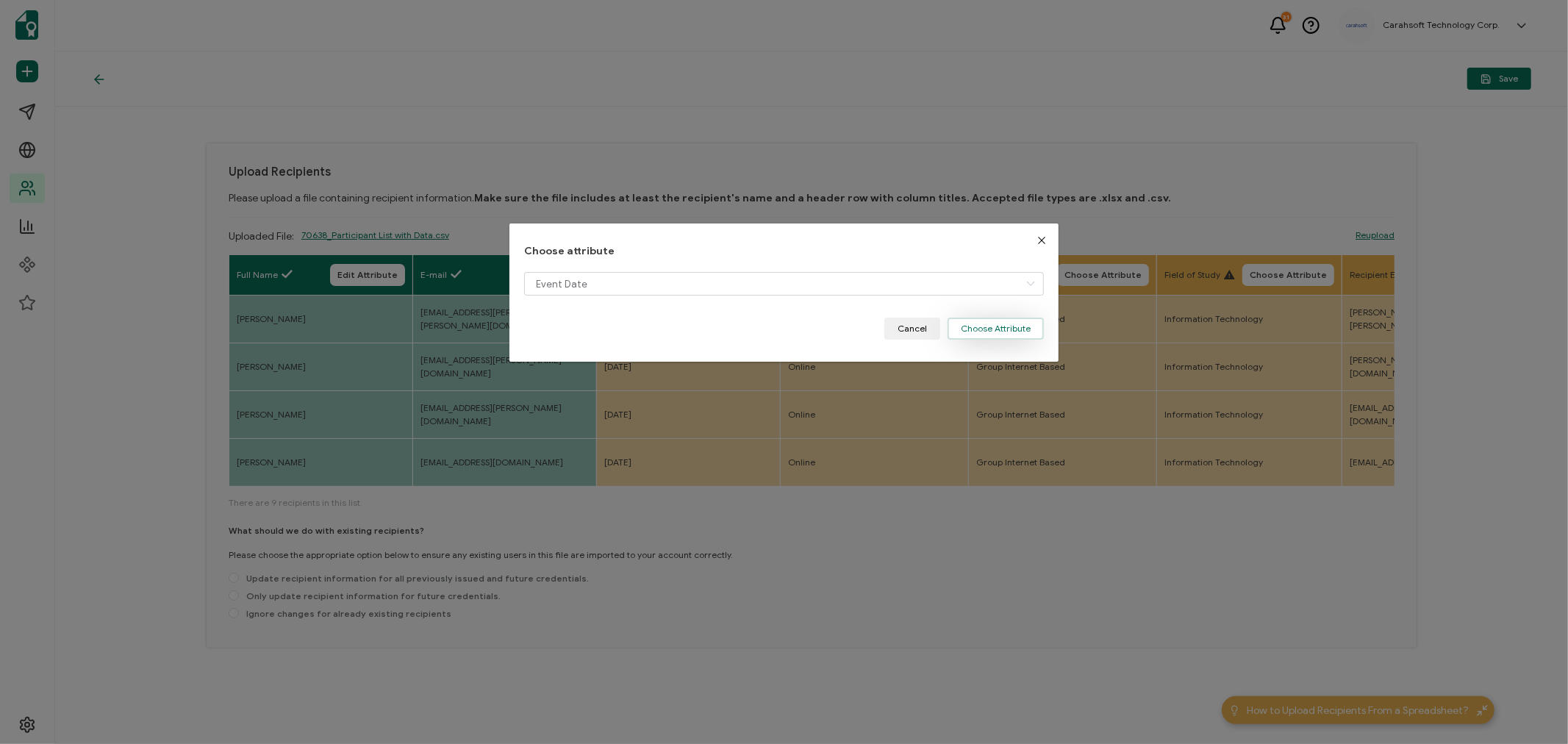
click at [1013, 336] on button "Choose Attribute" at bounding box center [996, 328] width 96 height 22
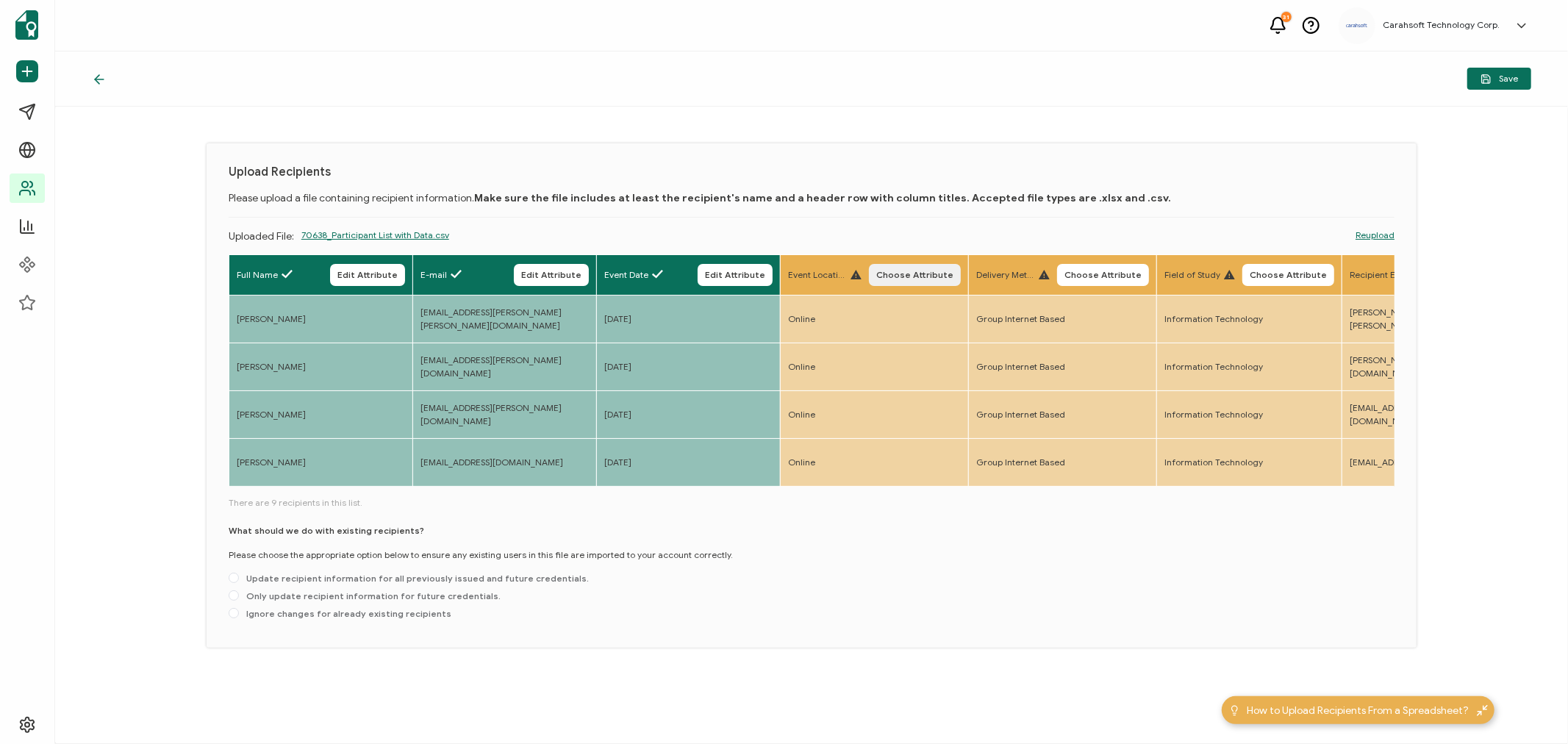
click at [893, 271] on span "Choose Attribute" at bounding box center [914, 275] width 77 height 9
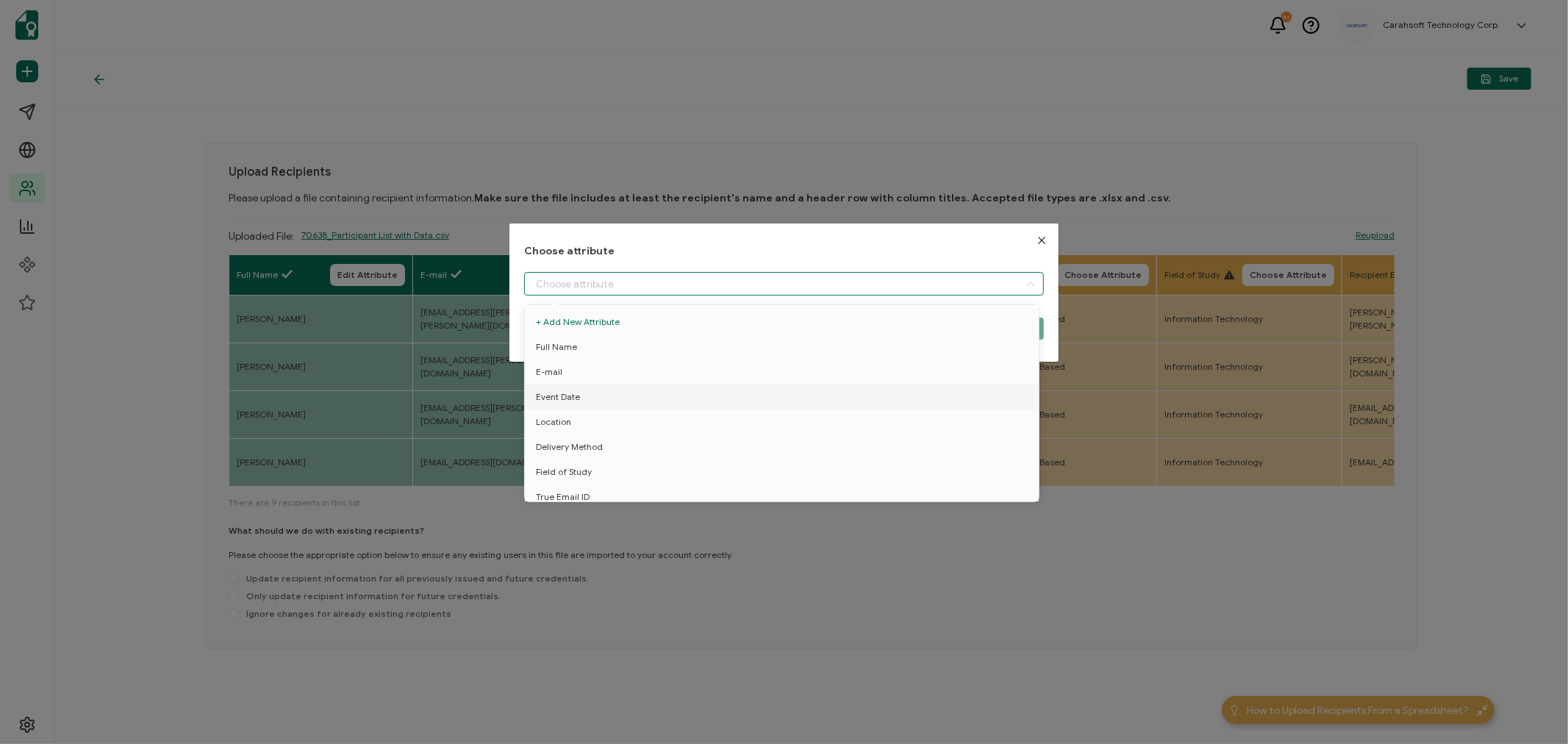
click at [649, 281] on input "dialog" at bounding box center [784, 283] width 520 height 23
click at [578, 414] on li "Location" at bounding box center [784, 421] width 526 height 25
type input "Location"
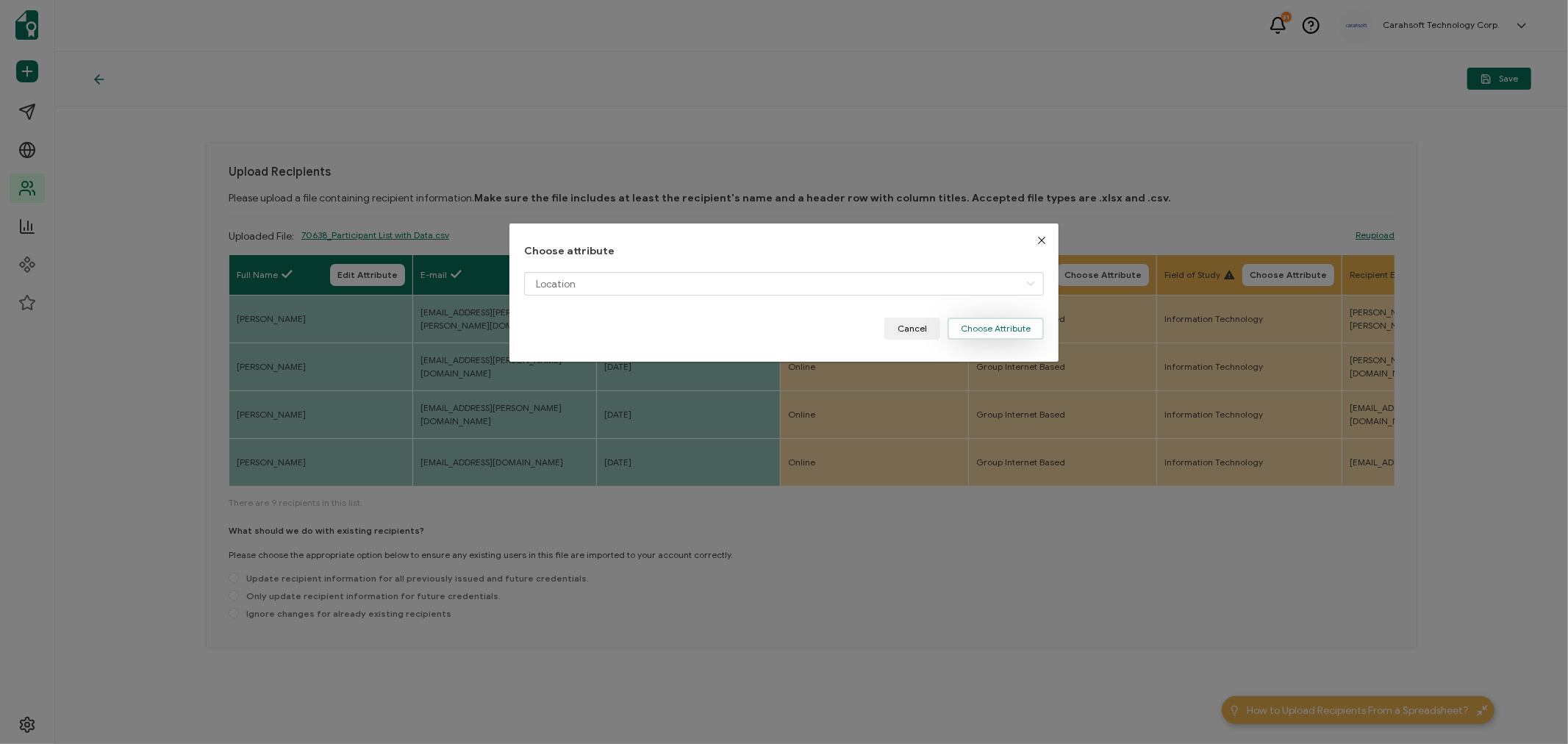
click at [989, 335] on button "Choose Attribute" at bounding box center [996, 328] width 96 height 22
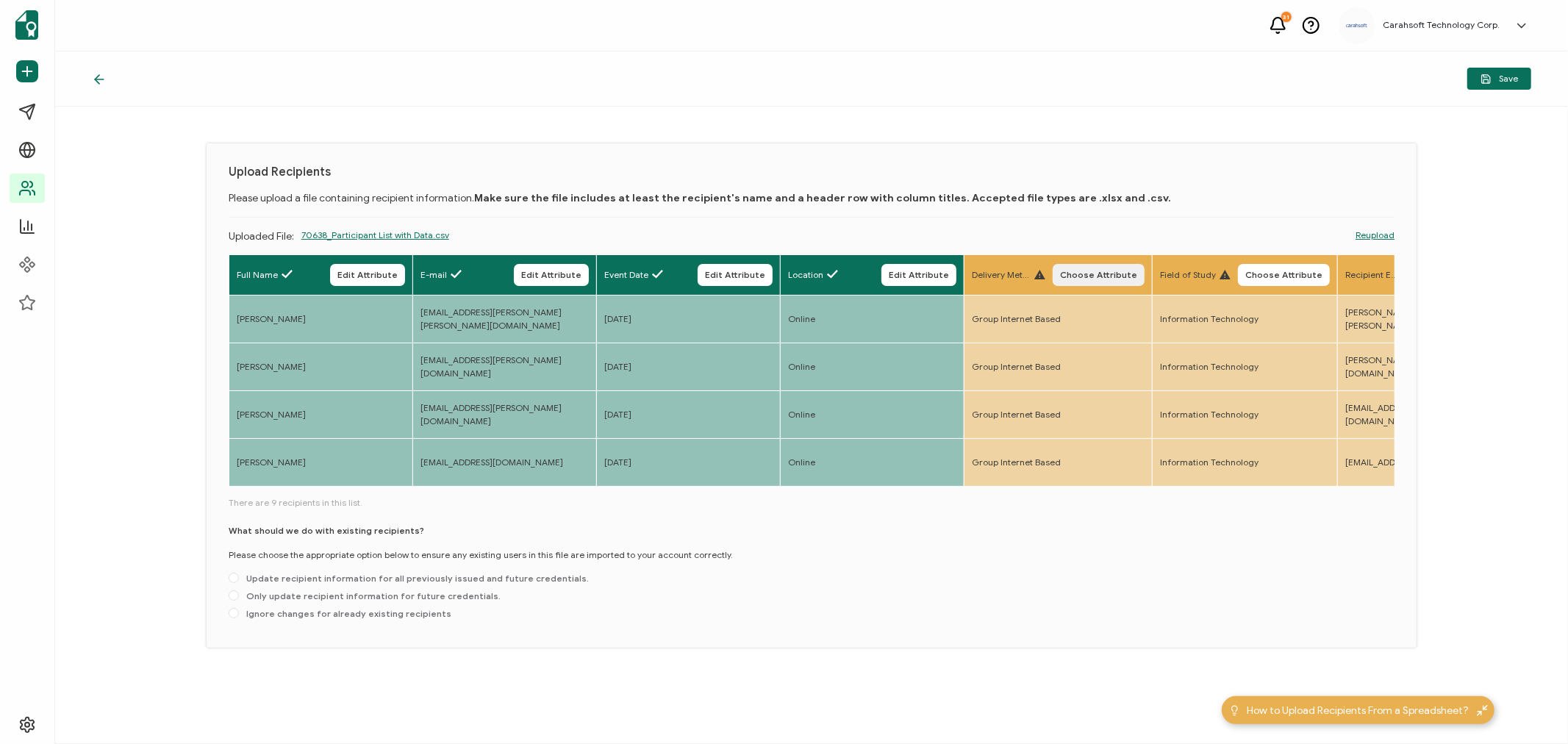
click at [1096, 274] on span "Choose Attribute" at bounding box center [1098, 275] width 77 height 9
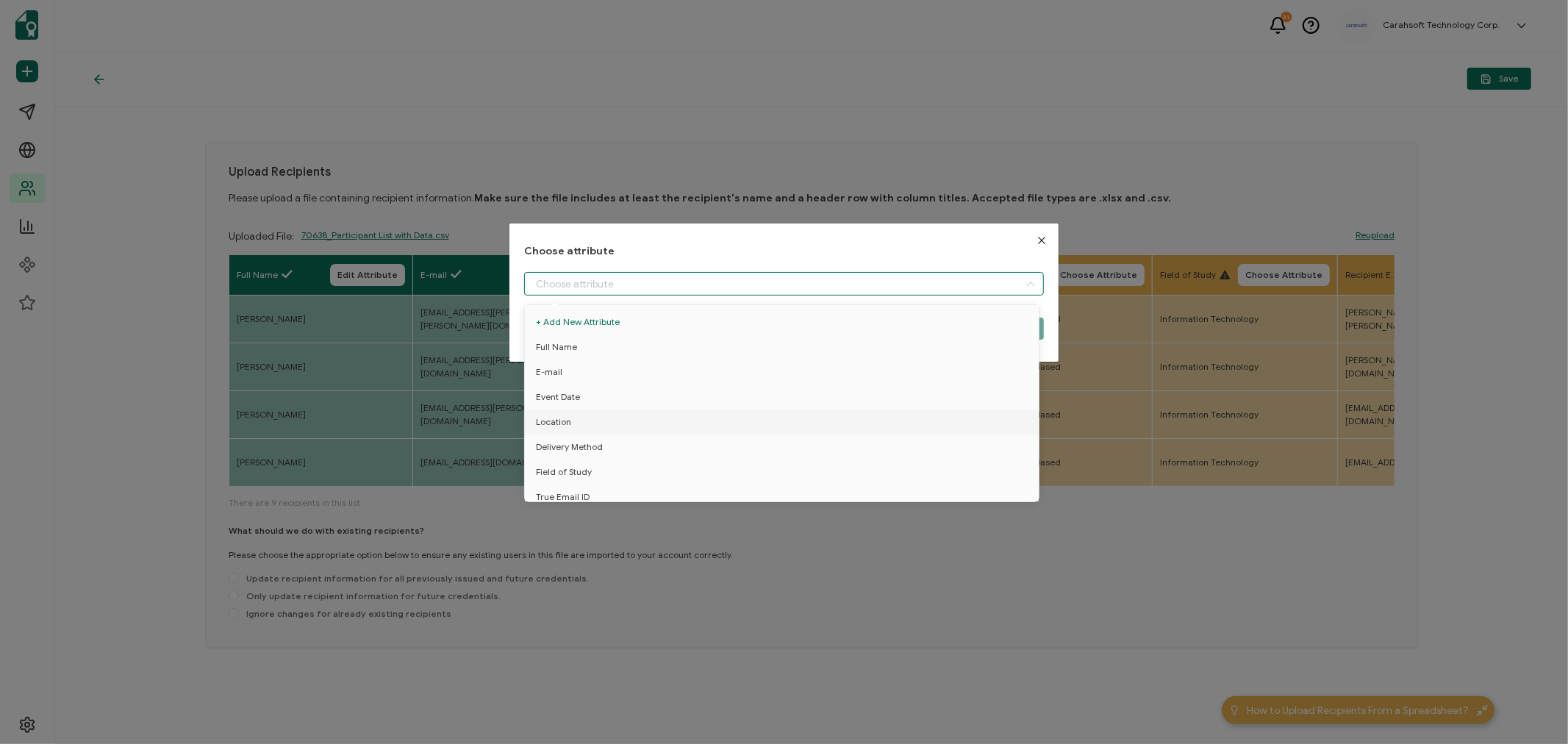
click at [570, 287] on input "dialog" at bounding box center [784, 283] width 520 height 23
click at [561, 448] on span "Delivery Method" at bounding box center [570, 446] width 67 height 25
type input "Delivery Method"
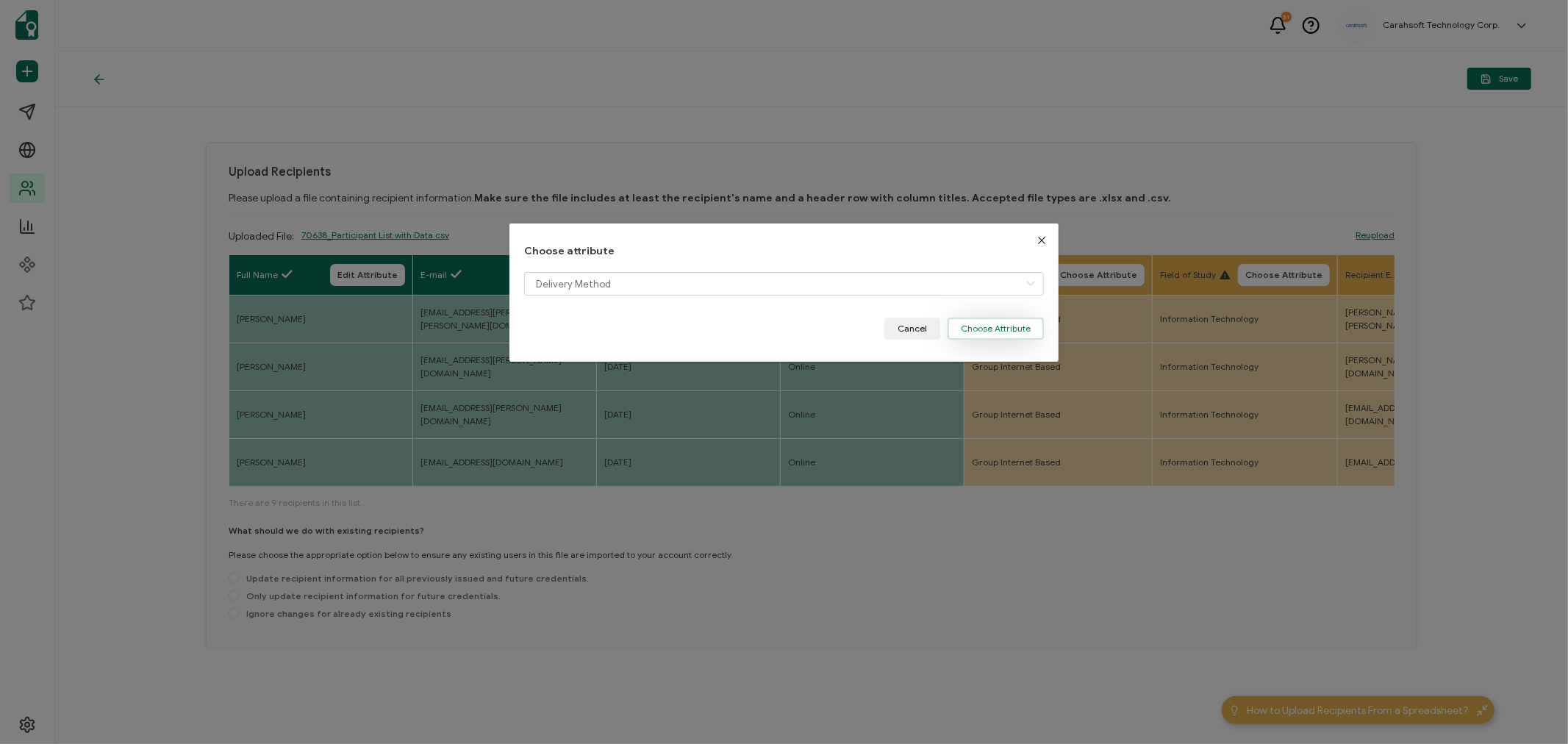
click at [999, 328] on button "Choose Attribute" at bounding box center [996, 328] width 96 height 22
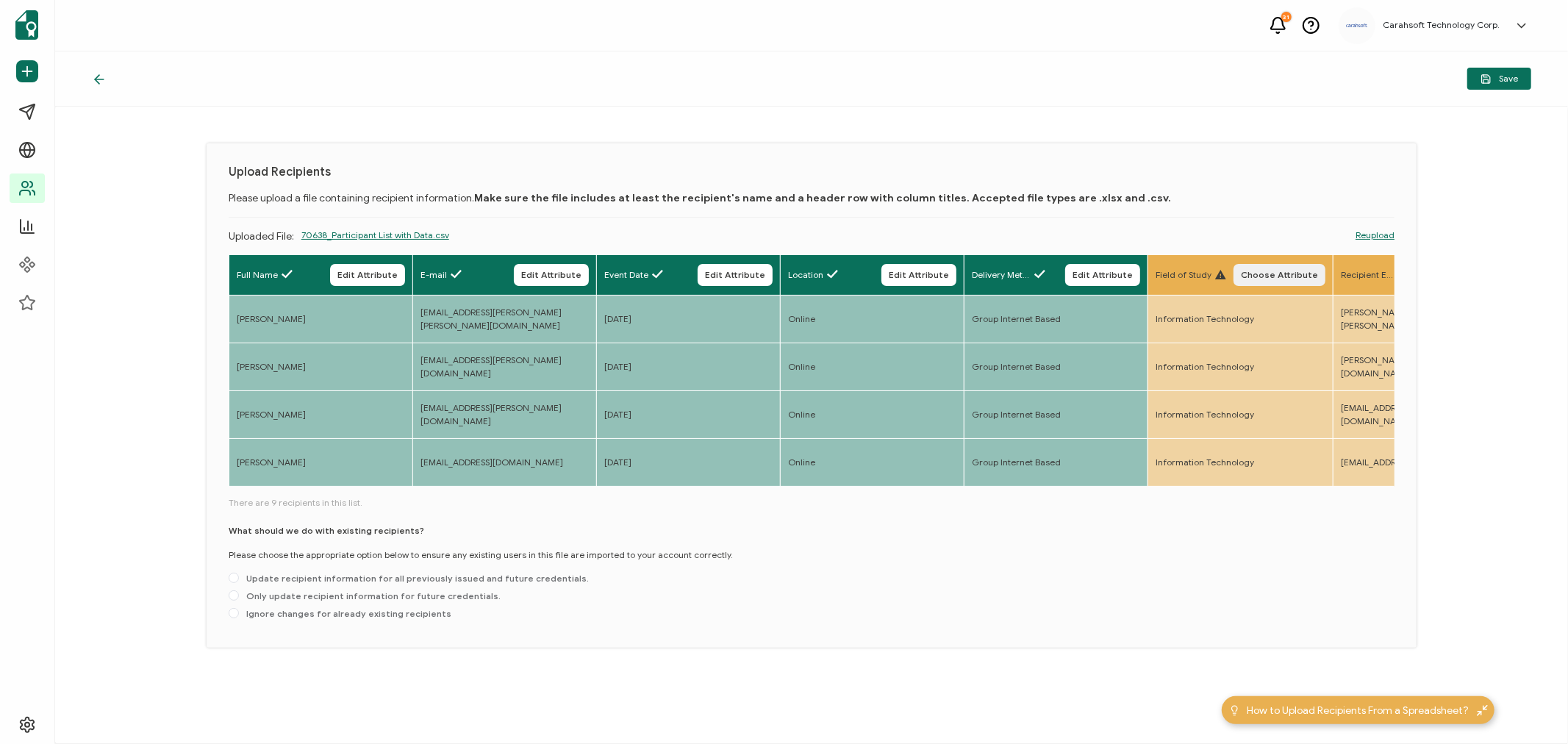
click at [1269, 271] on span "Choose Attribute" at bounding box center [1279, 275] width 77 height 9
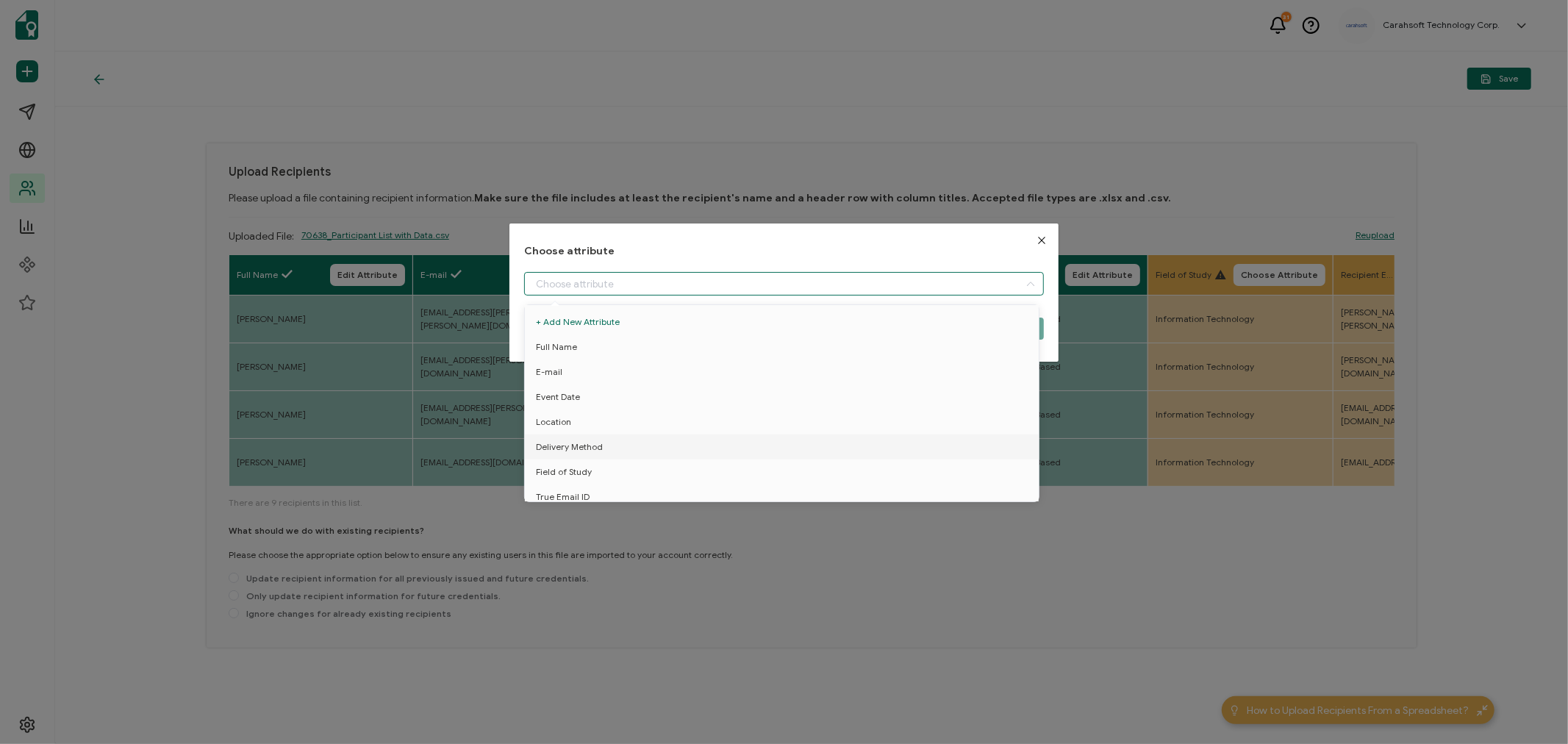
click at [561, 278] on input "dialog" at bounding box center [784, 283] width 520 height 23
click at [561, 468] on span "Field of Study" at bounding box center [564, 471] width 55 height 25
type input "Field of Study"
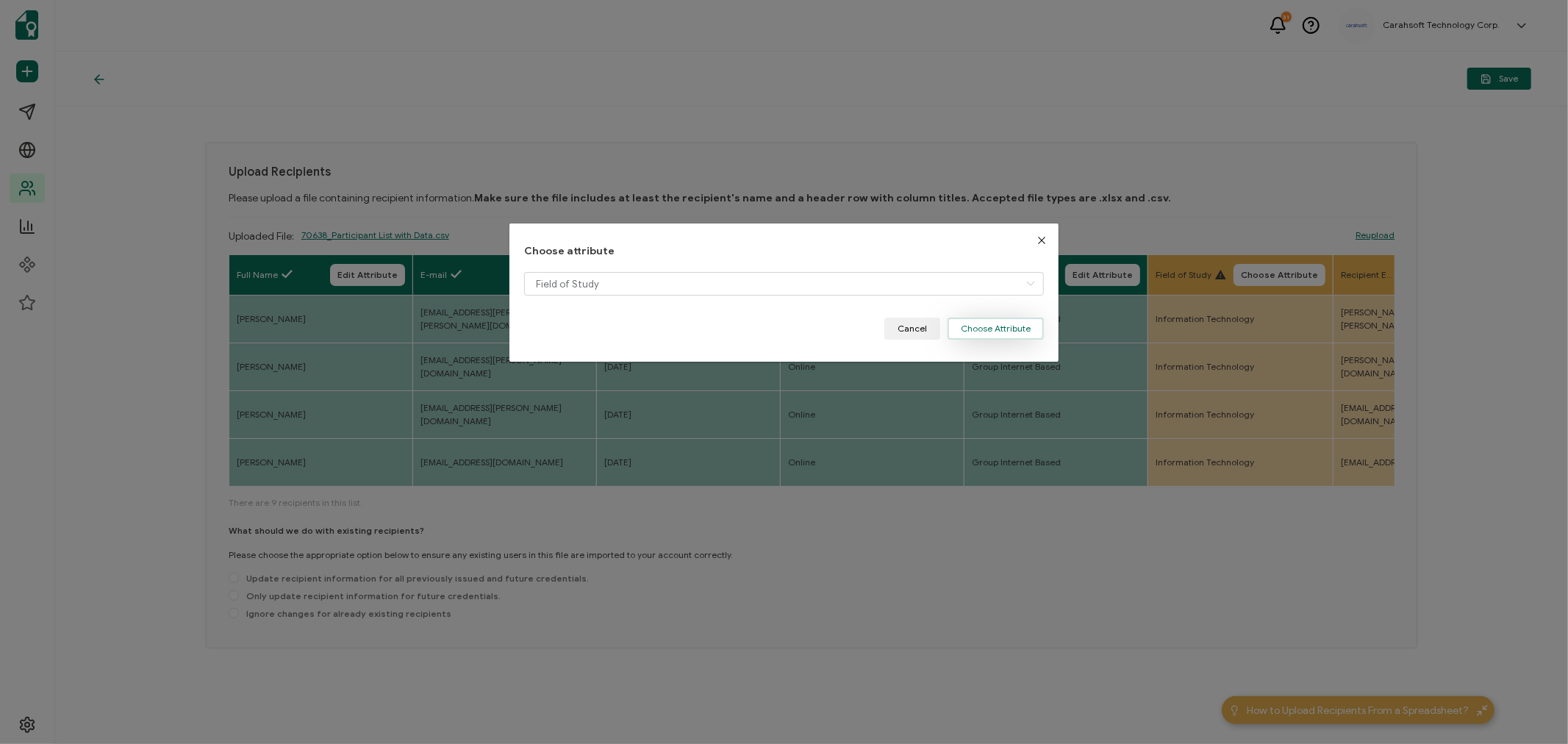
click at [993, 332] on button "Choose Attribute" at bounding box center [996, 328] width 96 height 22
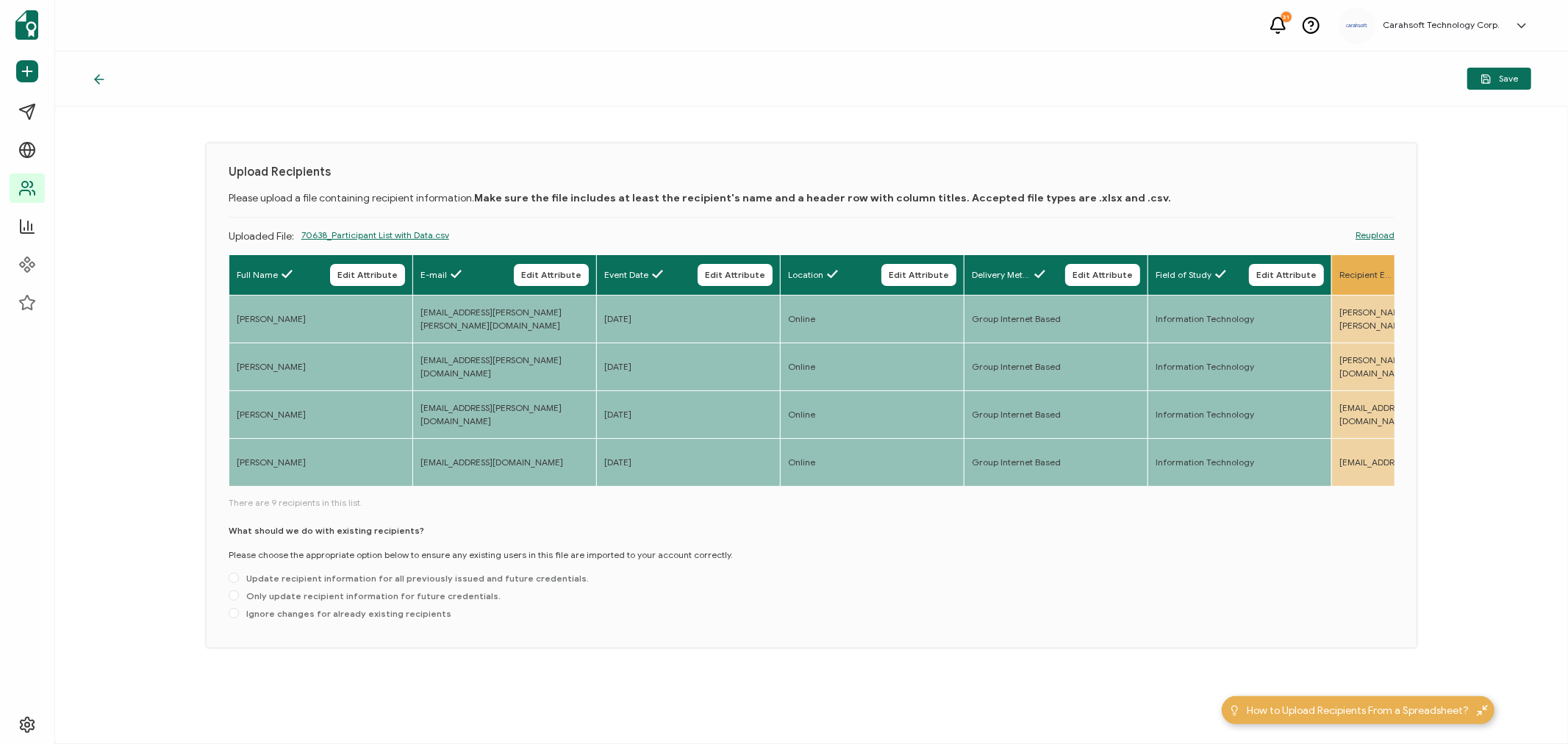
drag, startPoint x: 383, startPoint y: 487, endPoint x: 420, endPoint y: 488, distance: 37.0
click at [420, 488] on div "Full Name Edit Attribute E-mail Edit Attribute Event Date Edit Attribute Locati…" at bounding box center [811, 372] width 1166 height 235
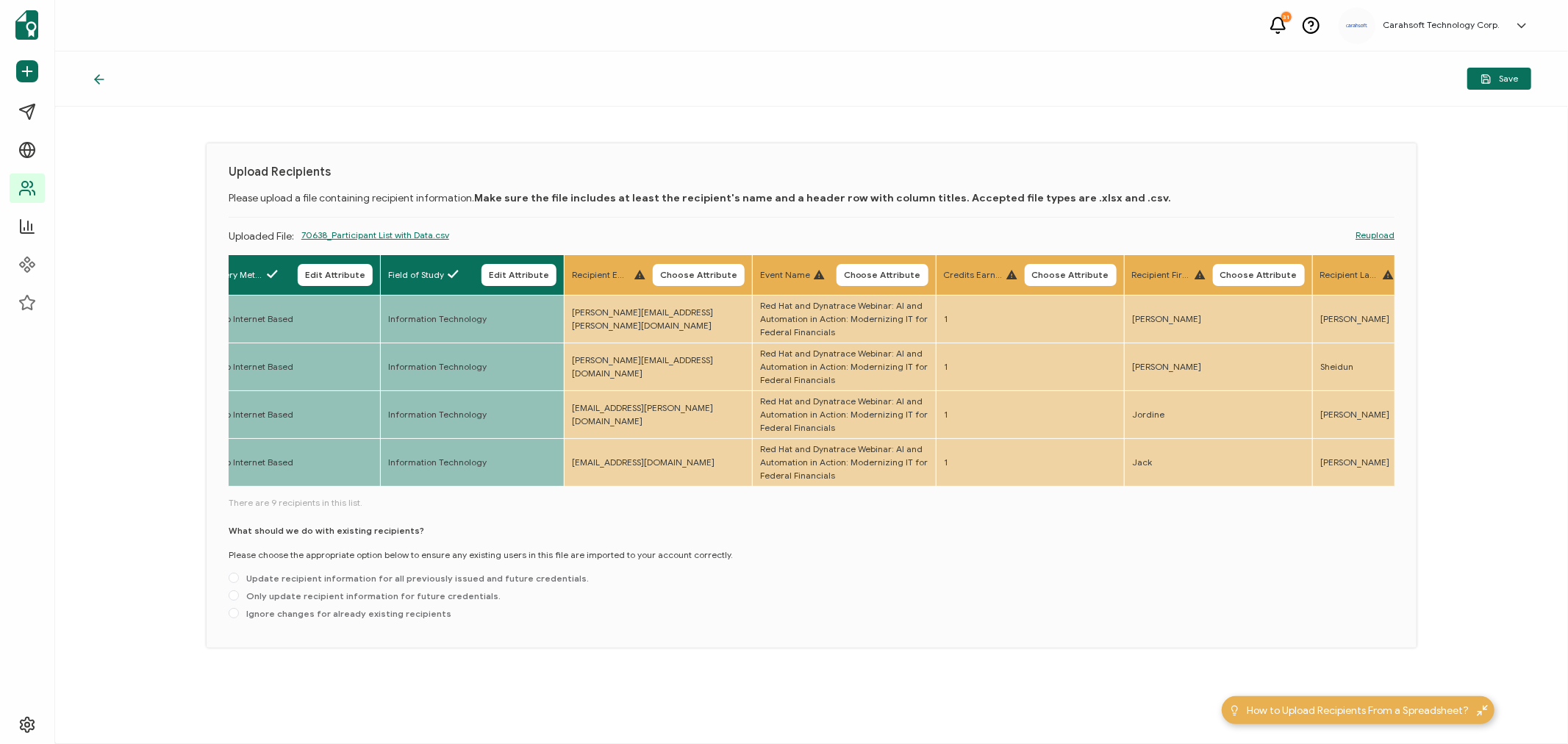
scroll to position [0, 934]
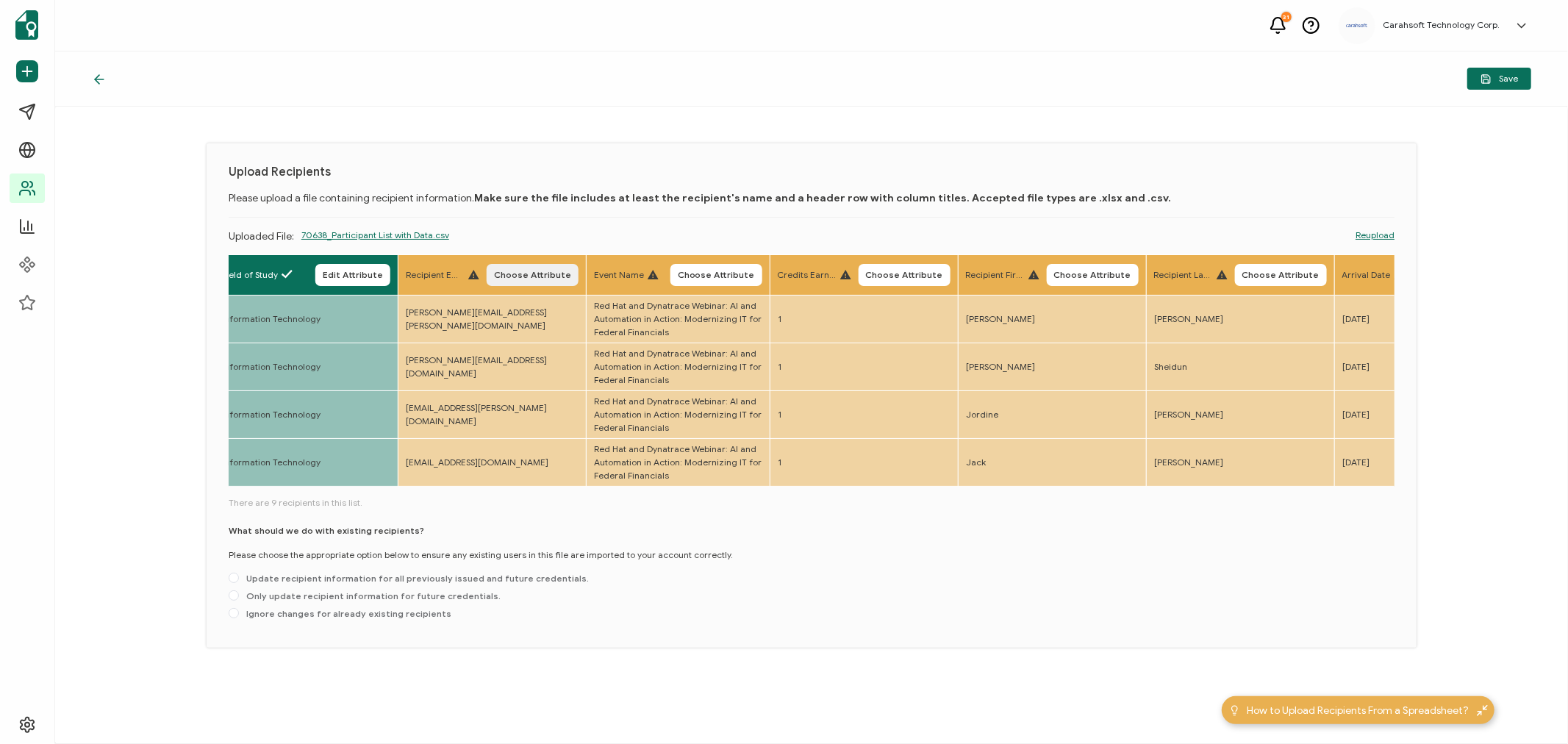
click at [531, 271] on span "Choose Attribute" at bounding box center [532, 275] width 77 height 9
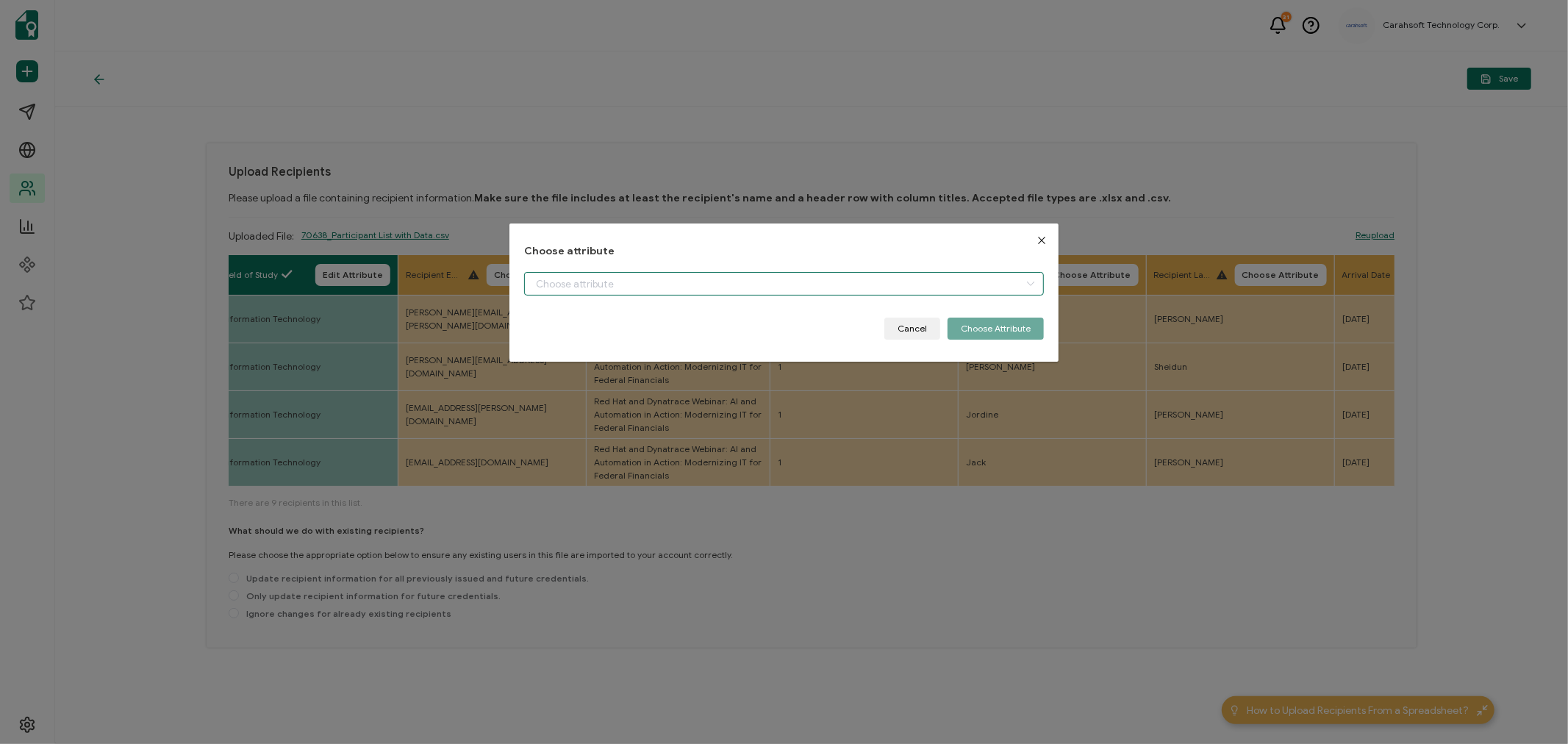
click at [547, 274] on input "dialog" at bounding box center [784, 283] width 520 height 23
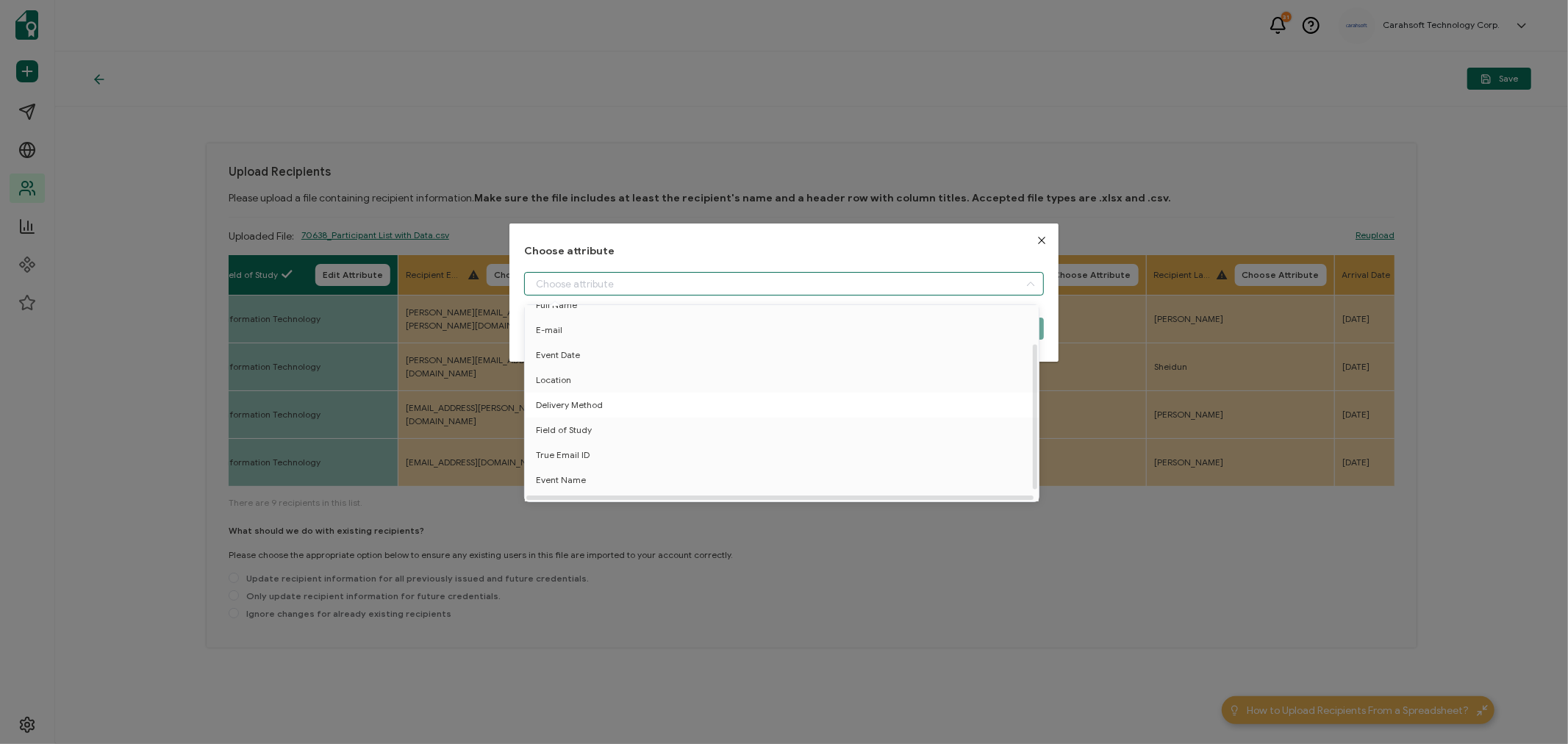
scroll to position [64, 0]
click at [565, 429] on span "True Email ID" at bounding box center [563, 439] width 54 height 25
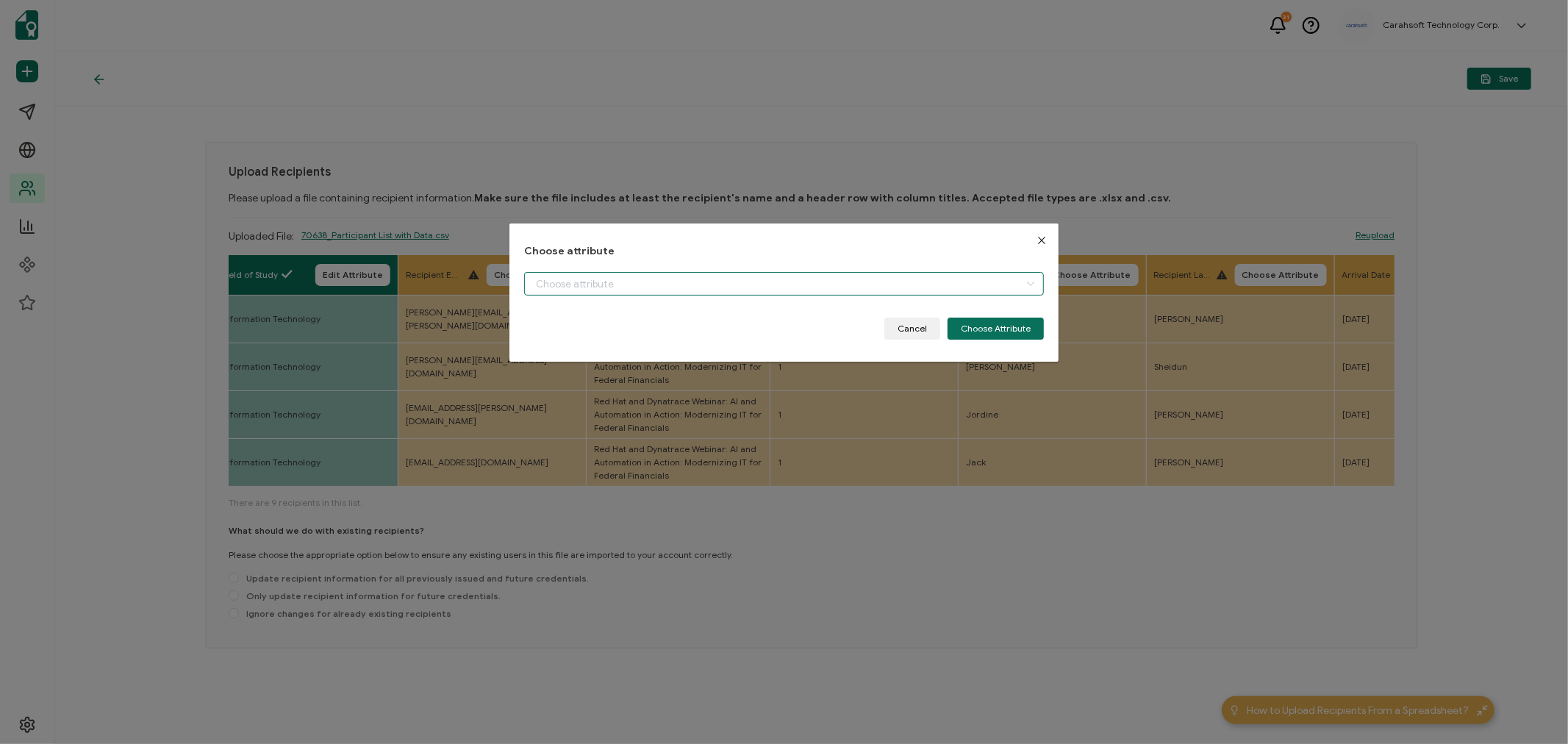
type input "True Email ID"
click at [987, 326] on button "Choose Attribute" at bounding box center [996, 328] width 96 height 22
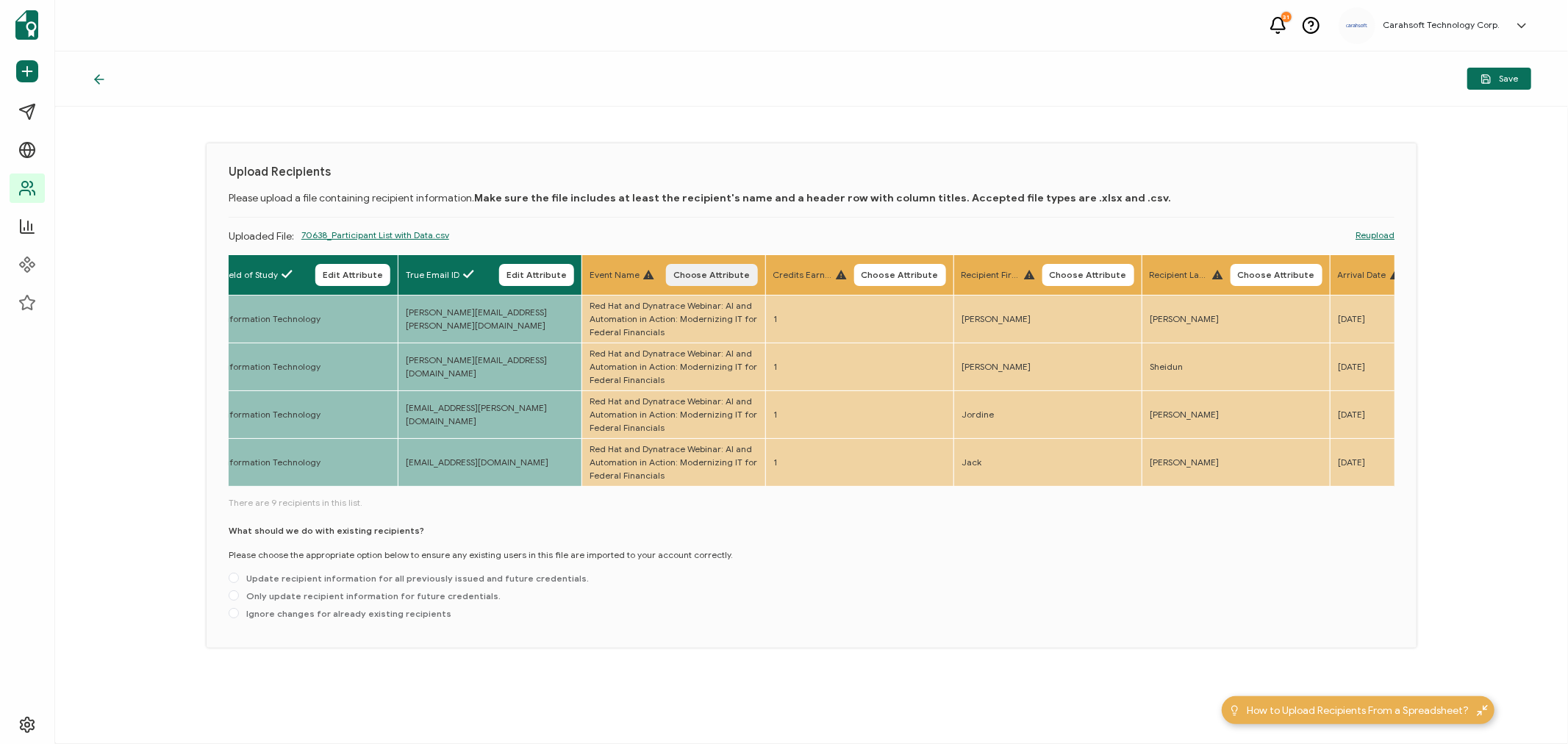
click at [706, 274] on span "Choose Attribute" at bounding box center [711, 275] width 77 height 9
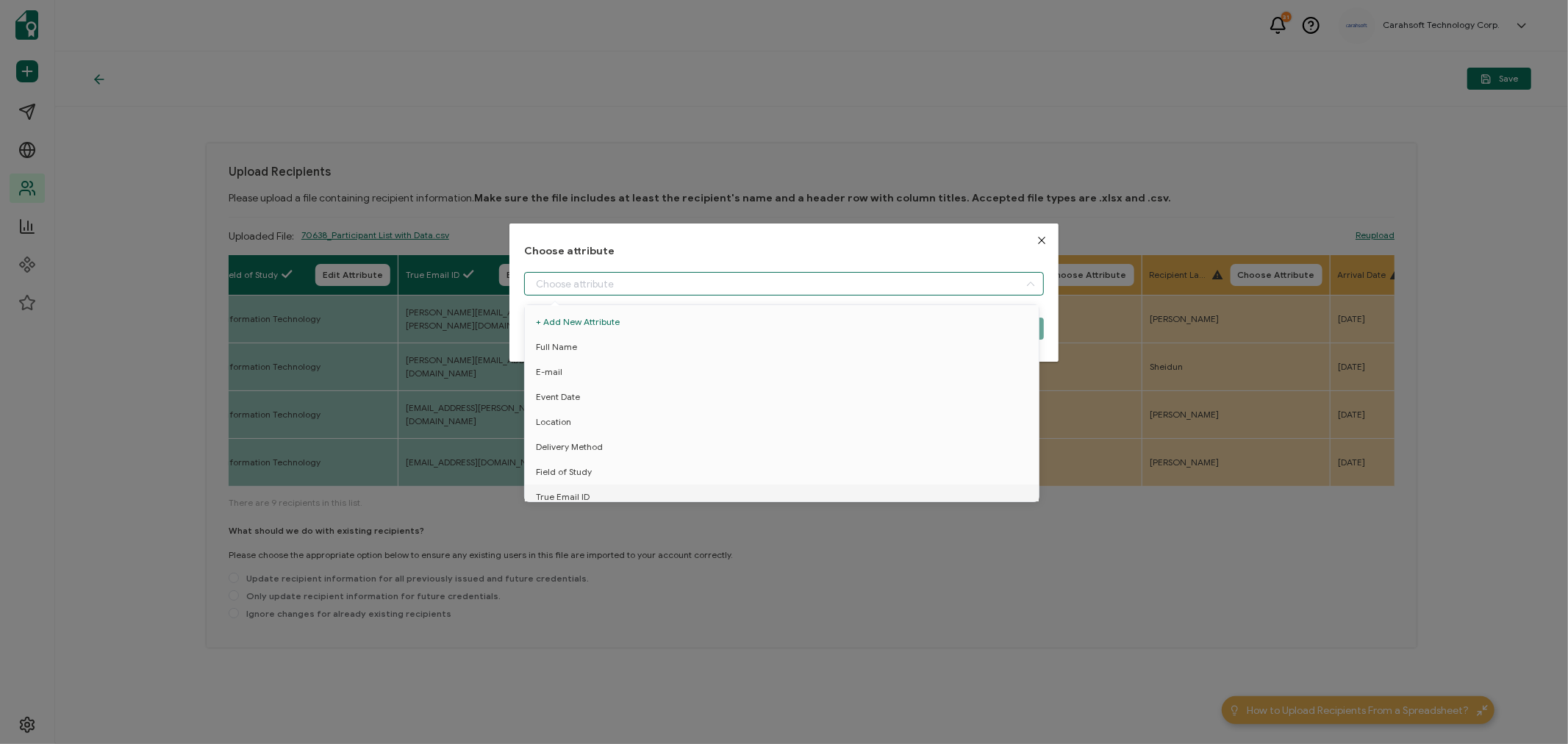
click at [595, 277] on input "dialog" at bounding box center [784, 283] width 520 height 23
click at [582, 452] on span "Event Name" at bounding box center [561, 464] width 50 height 25
type input "Event Name"
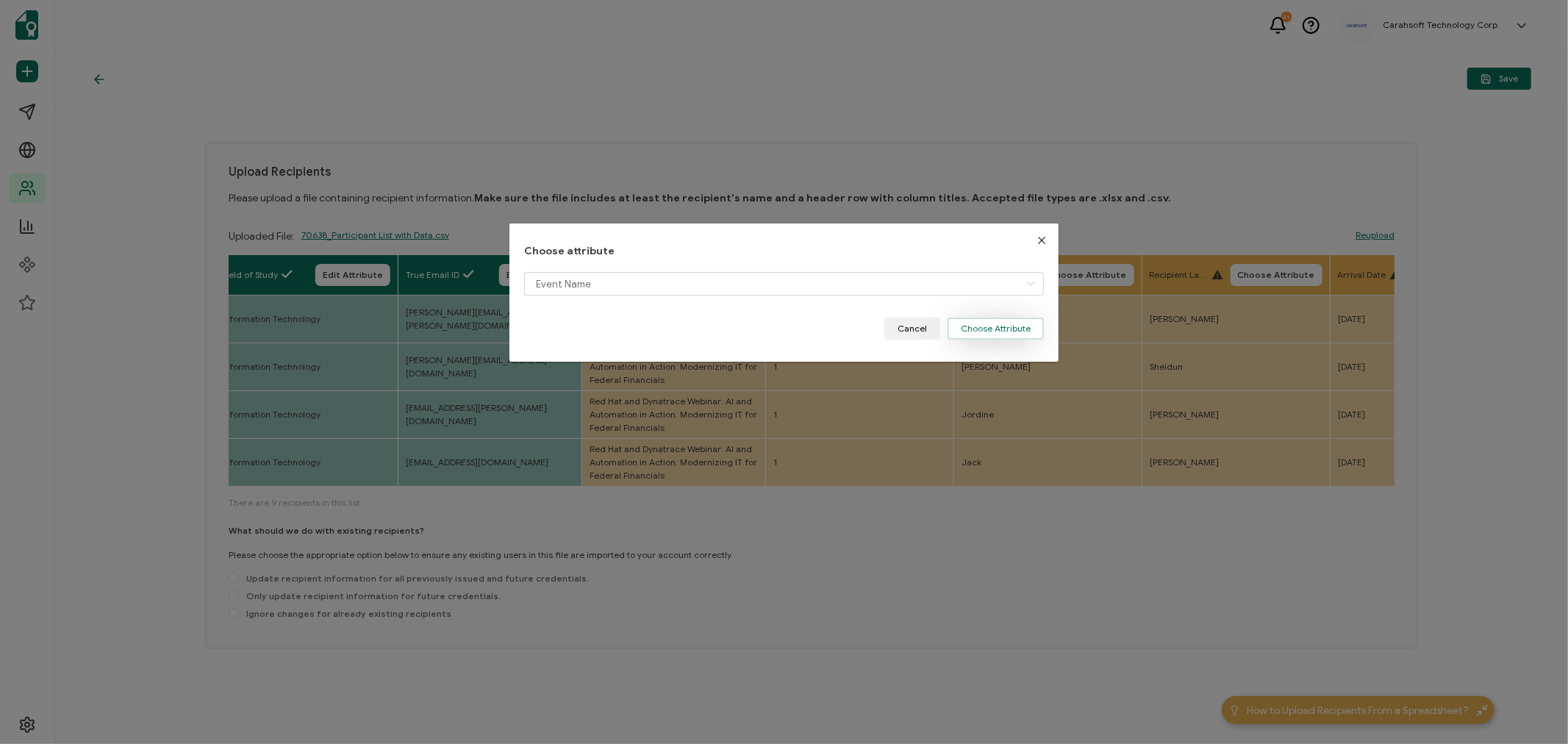
click at [971, 326] on button "Choose Attribute" at bounding box center [996, 328] width 96 height 22
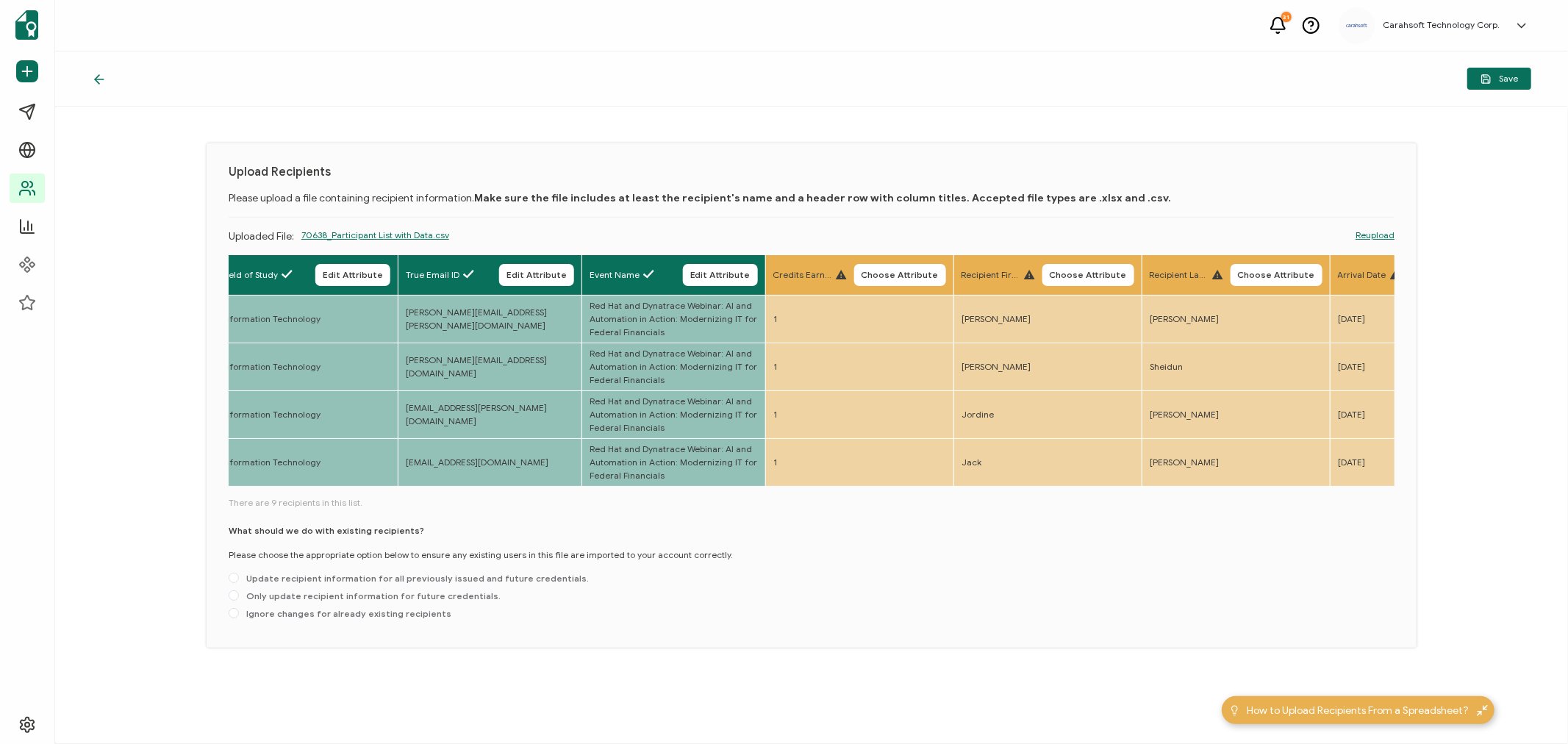
drag, startPoint x: 897, startPoint y: 274, endPoint x: 887, endPoint y: 274, distance: 10.0
click at [895, 274] on span "Choose Attribute" at bounding box center [900, 275] width 77 height 9
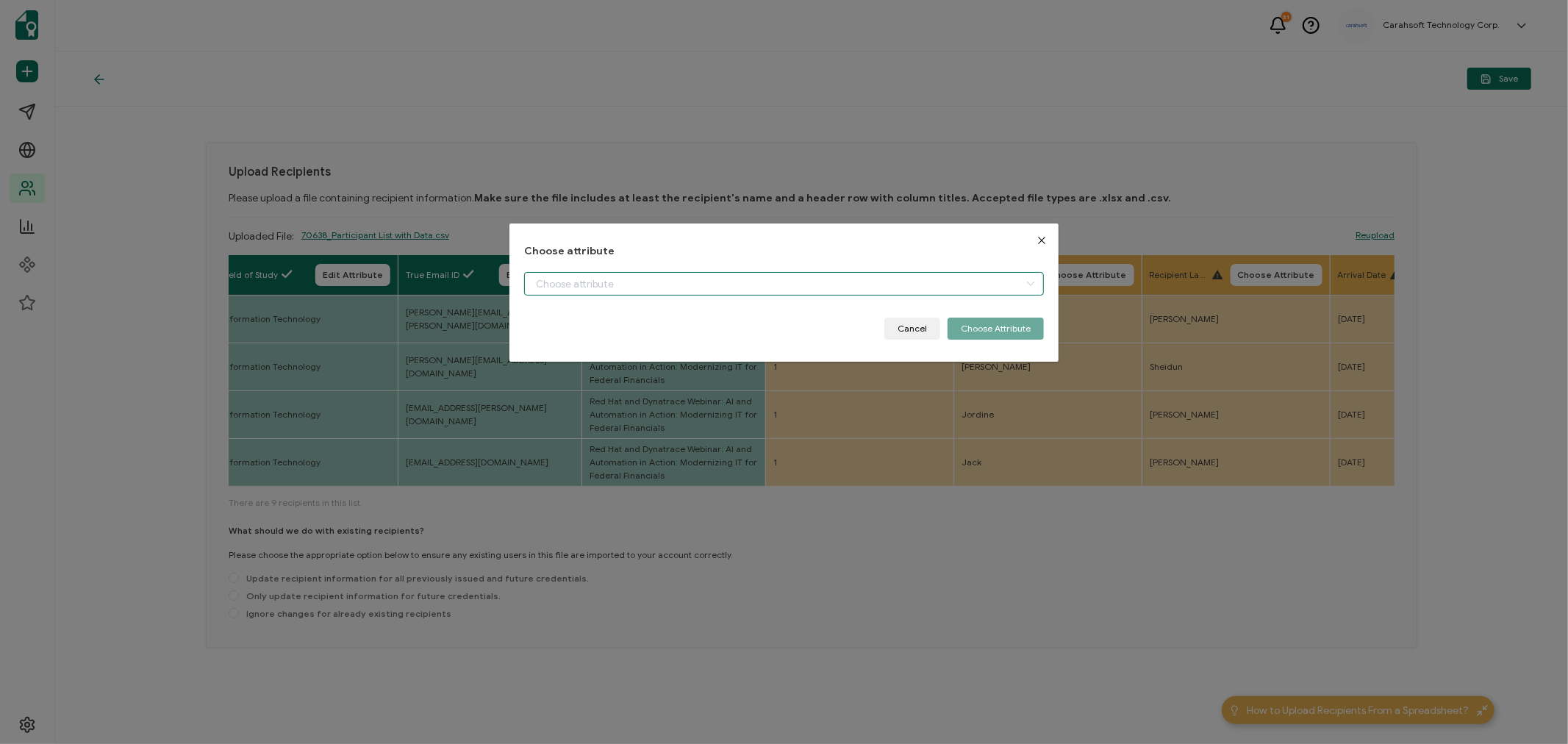
click at [673, 274] on input "dialog" at bounding box center [784, 283] width 520 height 23
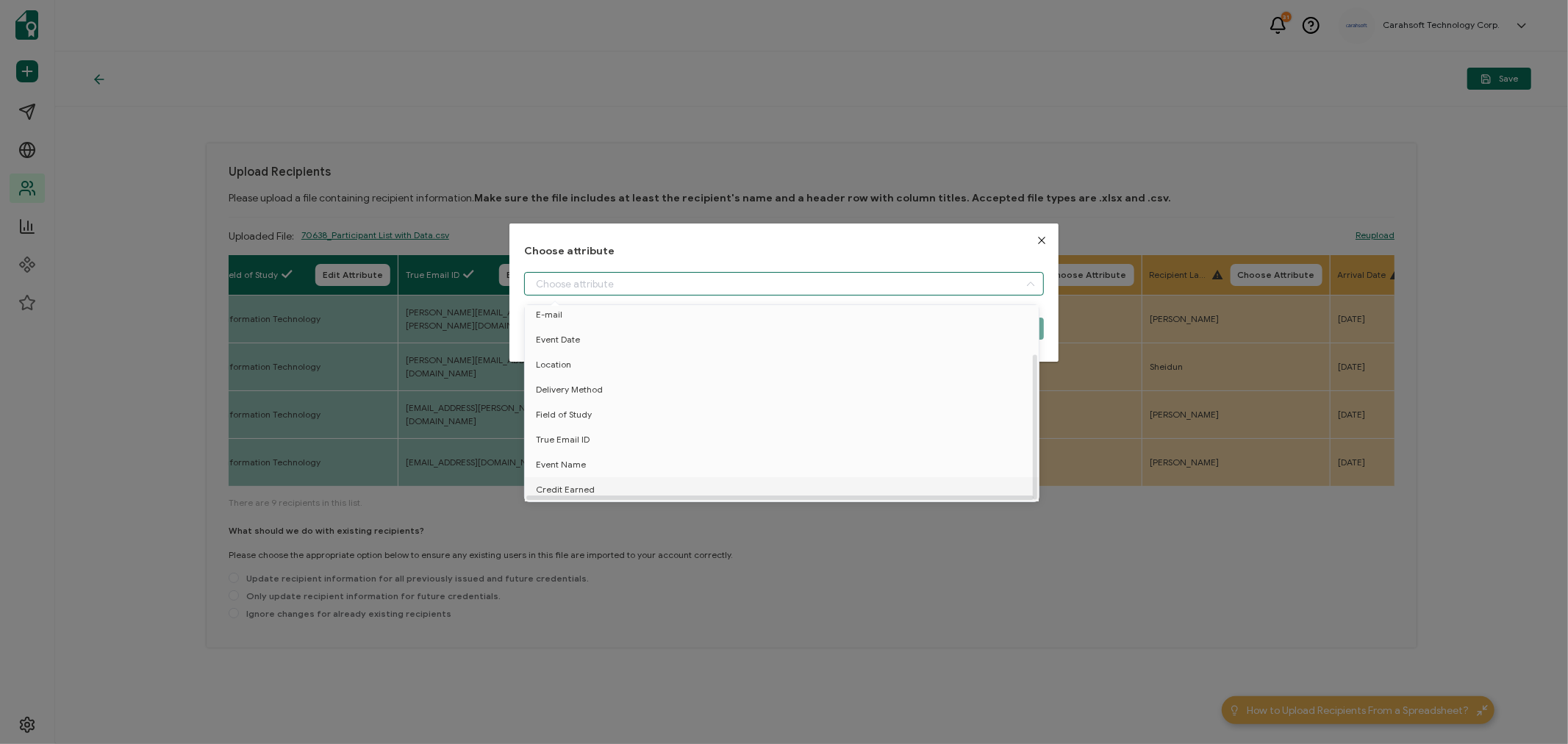
click at [578, 478] on span "Credit Earned" at bounding box center [566, 489] width 59 height 25
type input "Credit Earned"
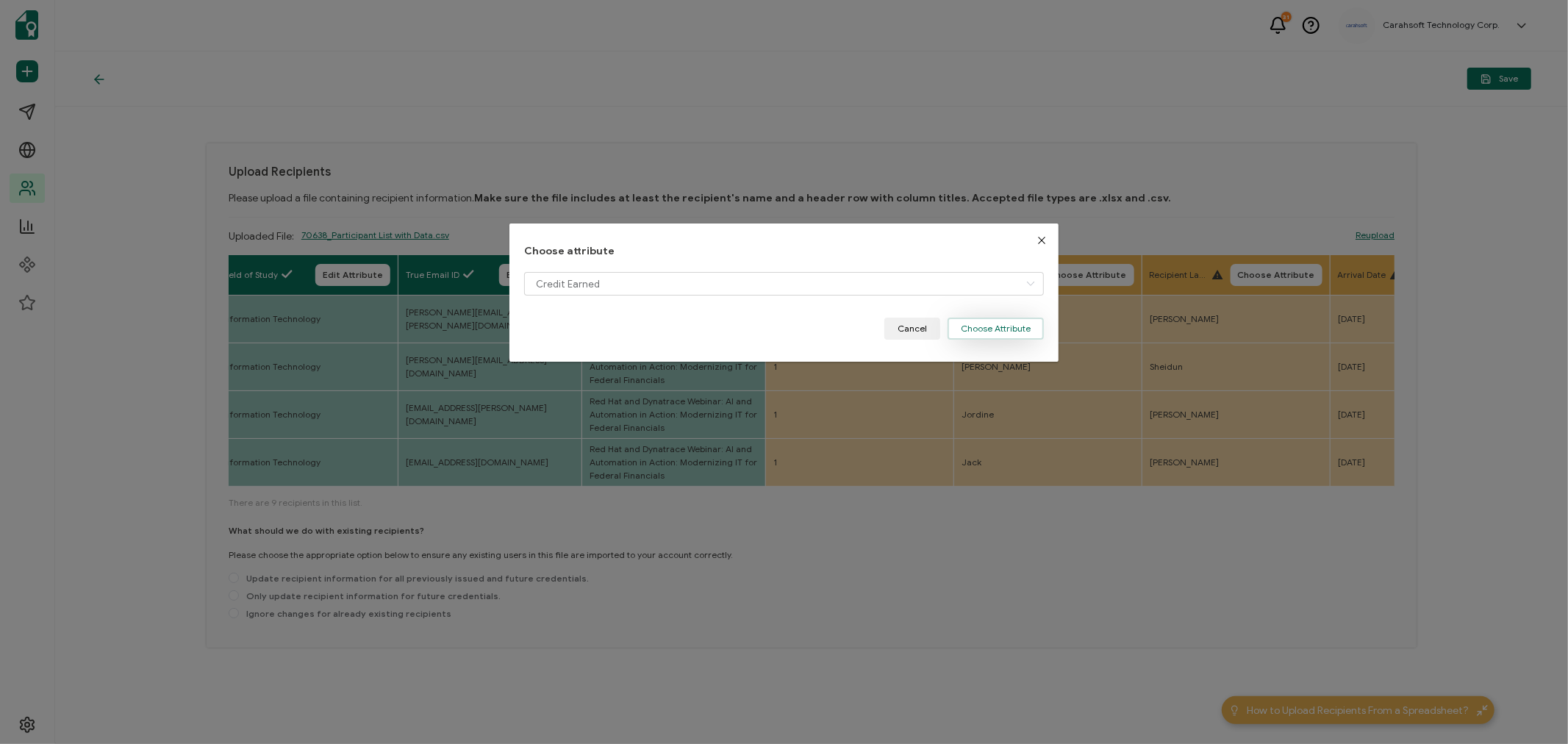
click at [998, 321] on button "Choose Attribute" at bounding box center [996, 328] width 96 height 22
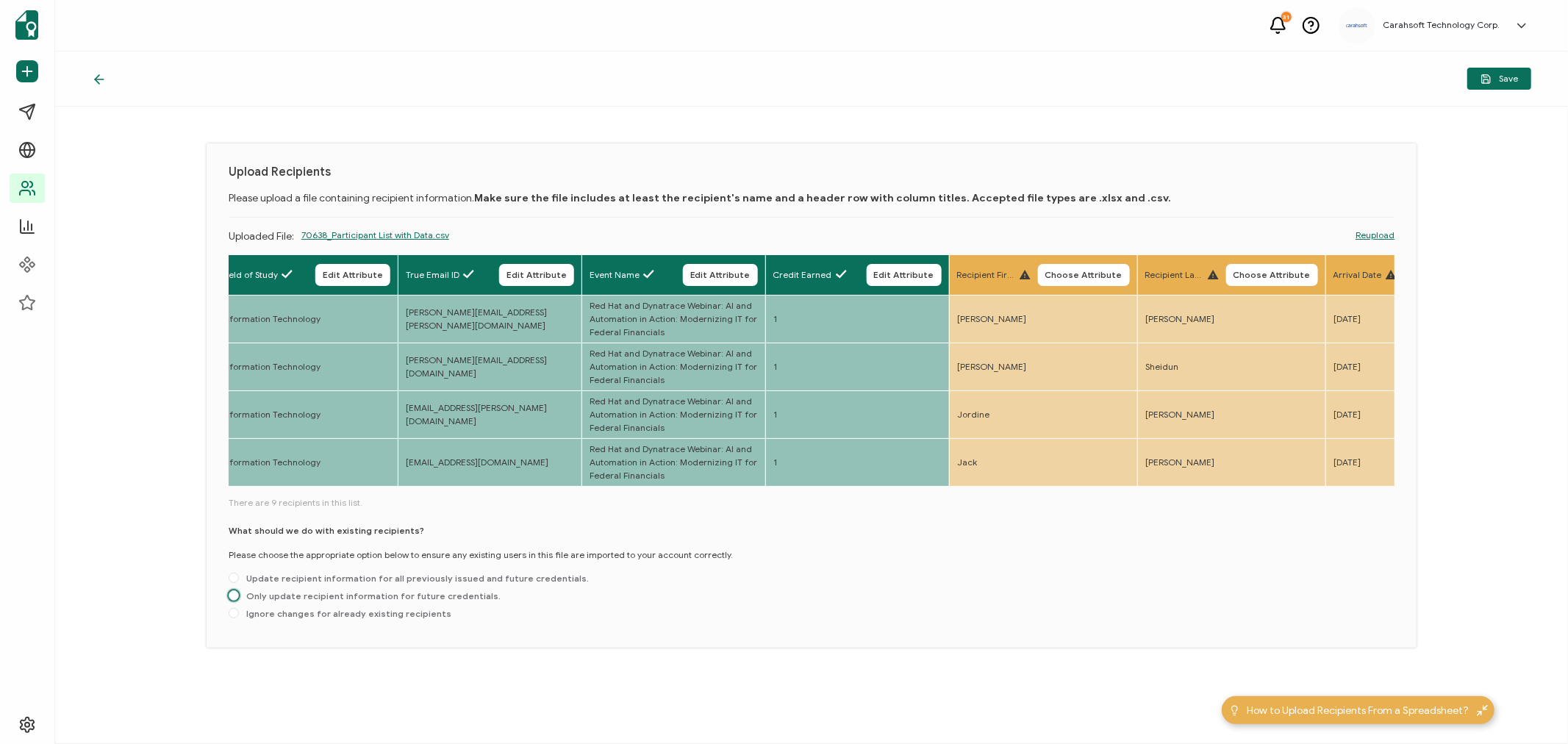
click at [300, 601] on span "Only update recipient information for future credentials." at bounding box center [369, 595] width 262 height 11
click at [239, 601] on input "Only update recipient information for future credentials." at bounding box center [233, 595] width 10 height 12
radio input "true"
click at [1501, 81] on span "Save" at bounding box center [1499, 79] width 38 height 11
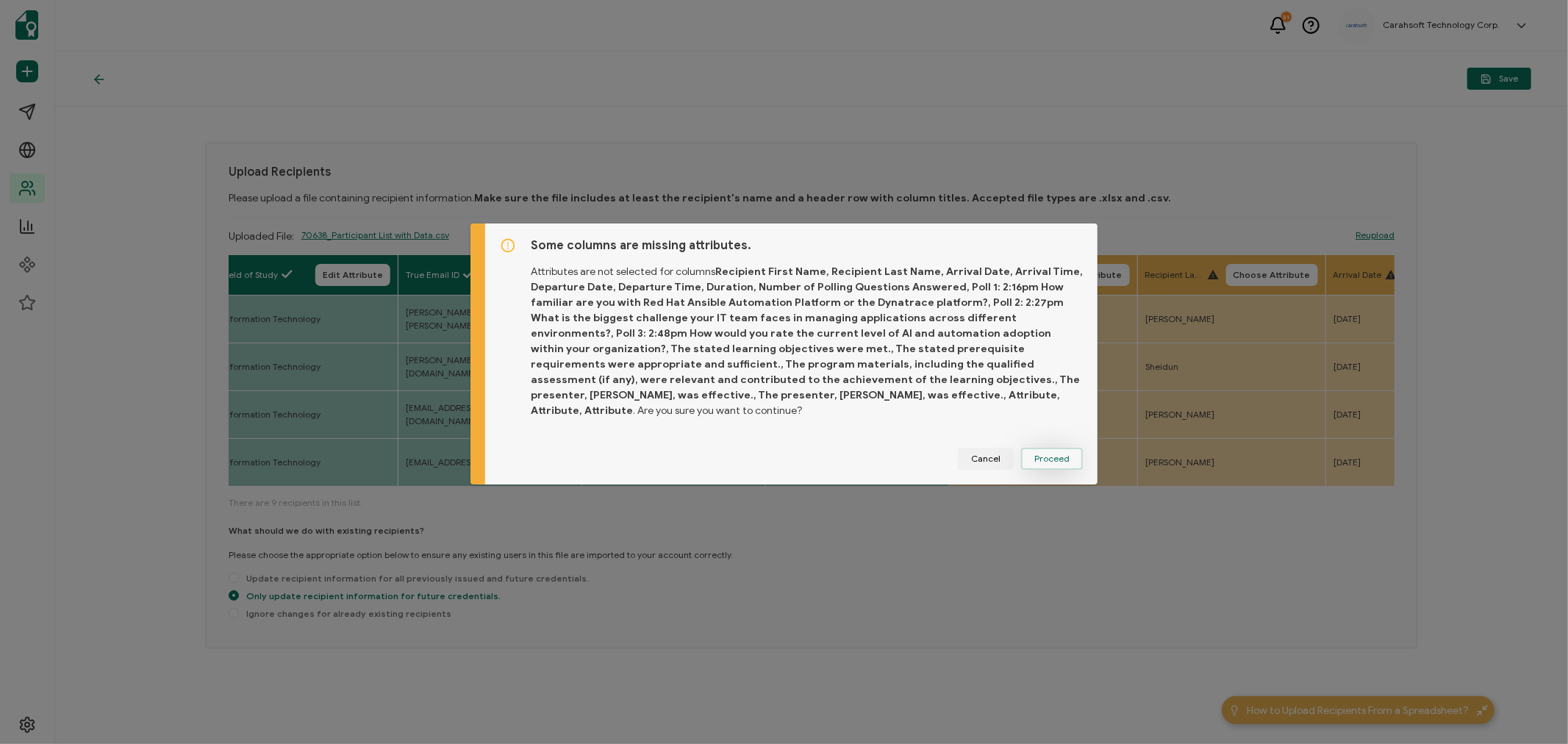
click at [1048, 454] on span "Proceed" at bounding box center [1052, 458] width 35 height 9
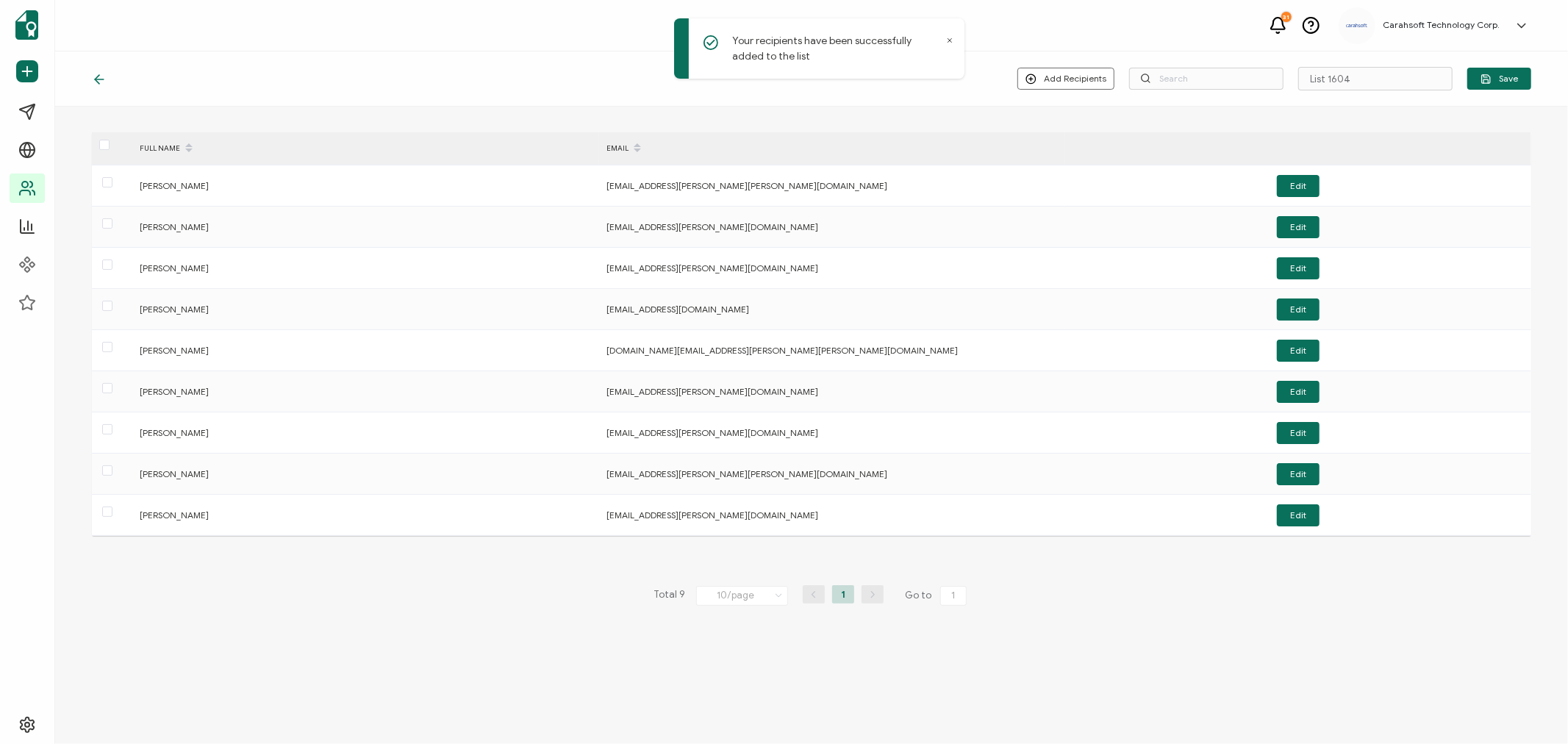
click at [949, 39] on icon at bounding box center [949, 41] width 7 height 7
drag, startPoint x: 1362, startPoint y: 77, endPoint x: 1221, endPoint y: 77, distance: 141.0
click at [1222, 76] on div "Add Recipients Upload New Recipients Import from Recipients List 1604 Save" at bounding box center [1274, 78] width 514 height 23
type input "8-7-25_70638_Dynatrace Webinar"
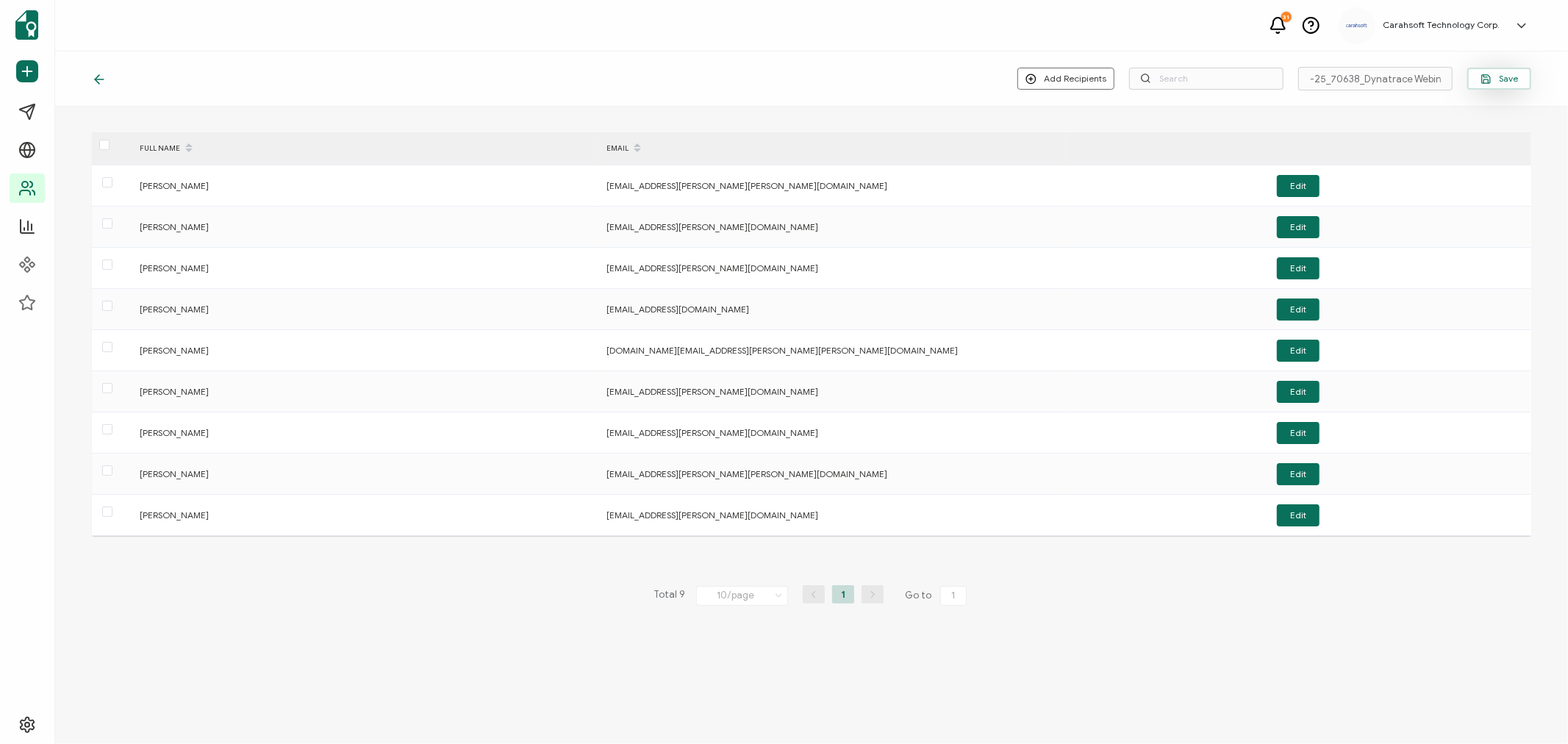
click at [1515, 79] on span "Save" at bounding box center [1499, 79] width 38 height 11
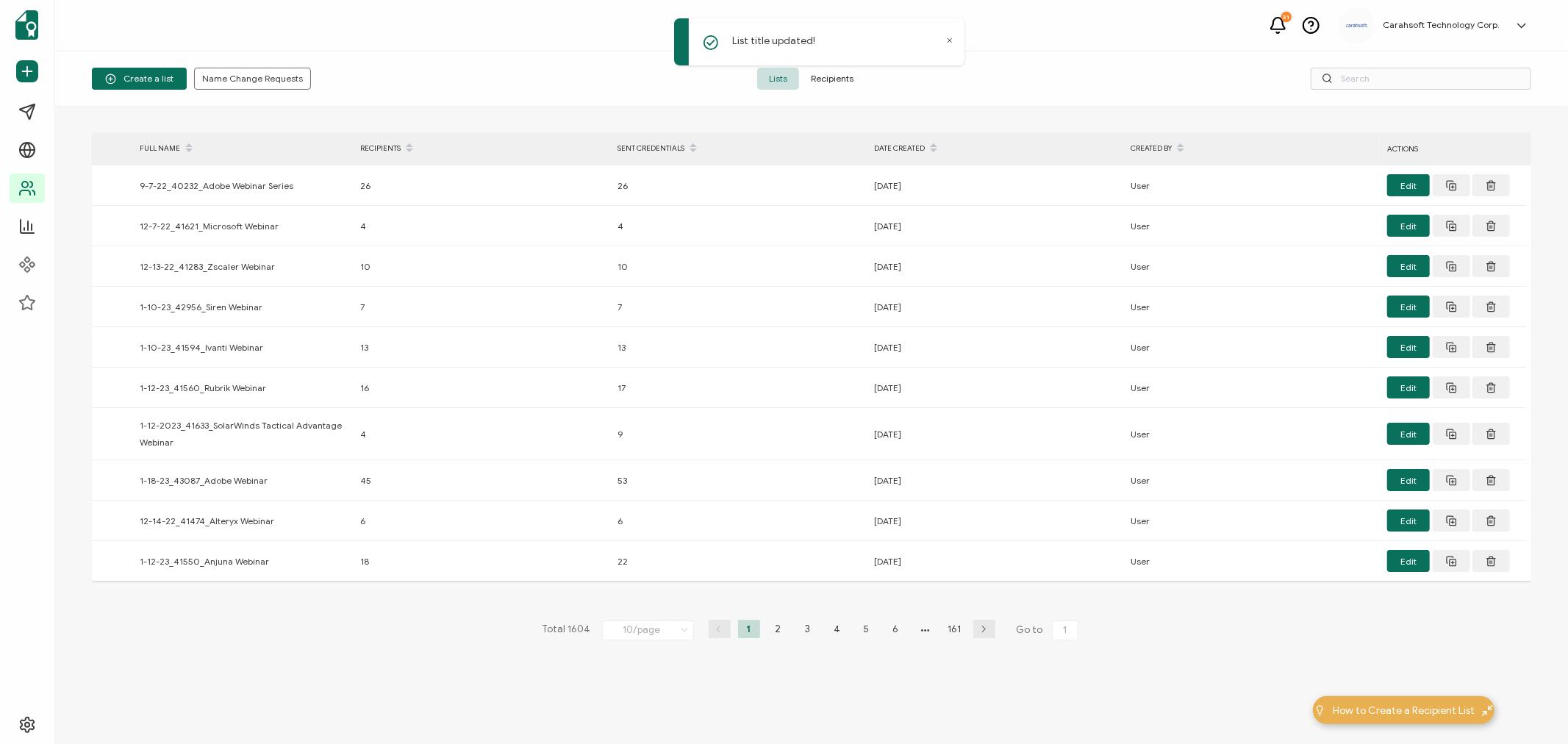
click at [949, 39] on icon at bounding box center [949, 41] width 4 height 4
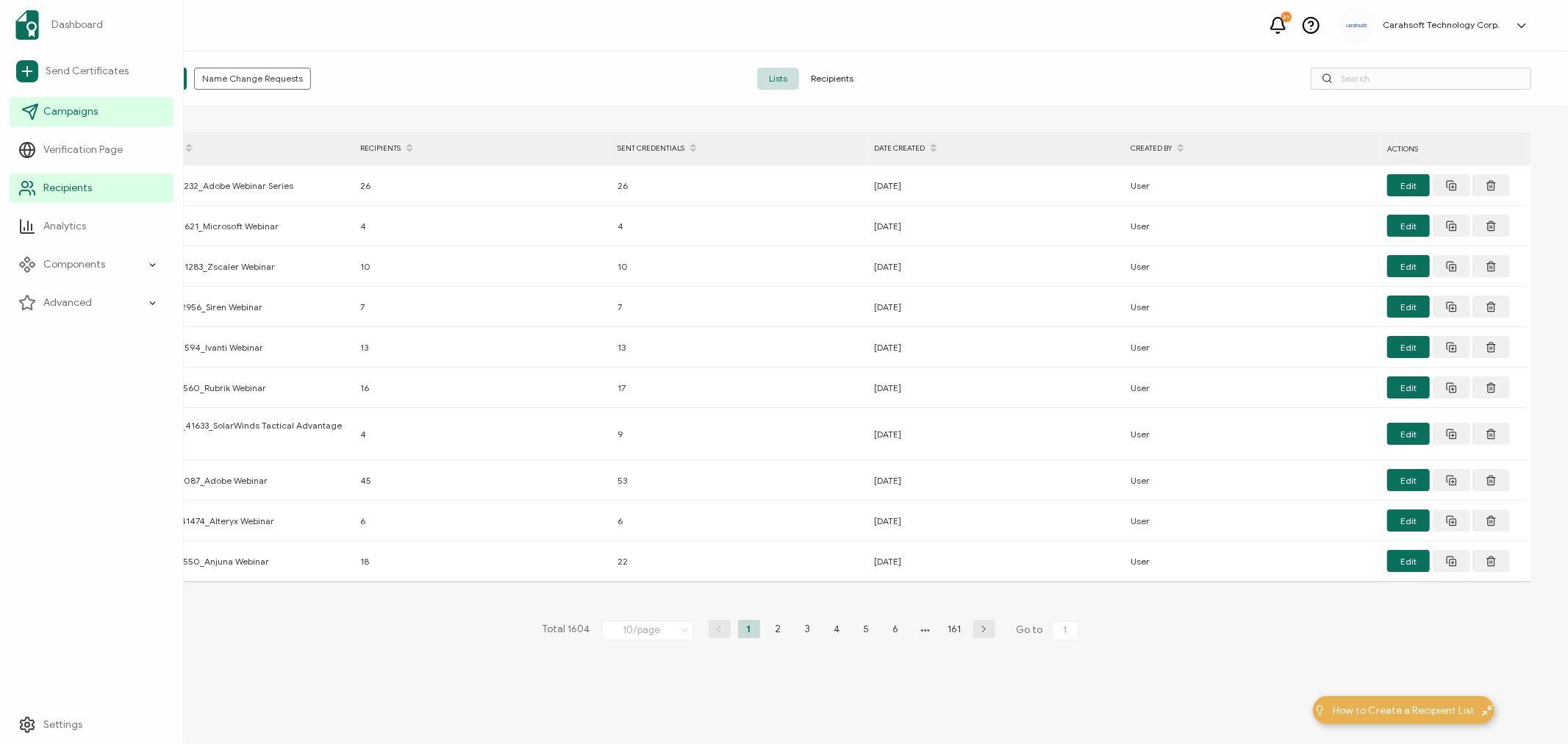
click at [53, 107] on span "Campaigns" at bounding box center [70, 112] width 55 height 15
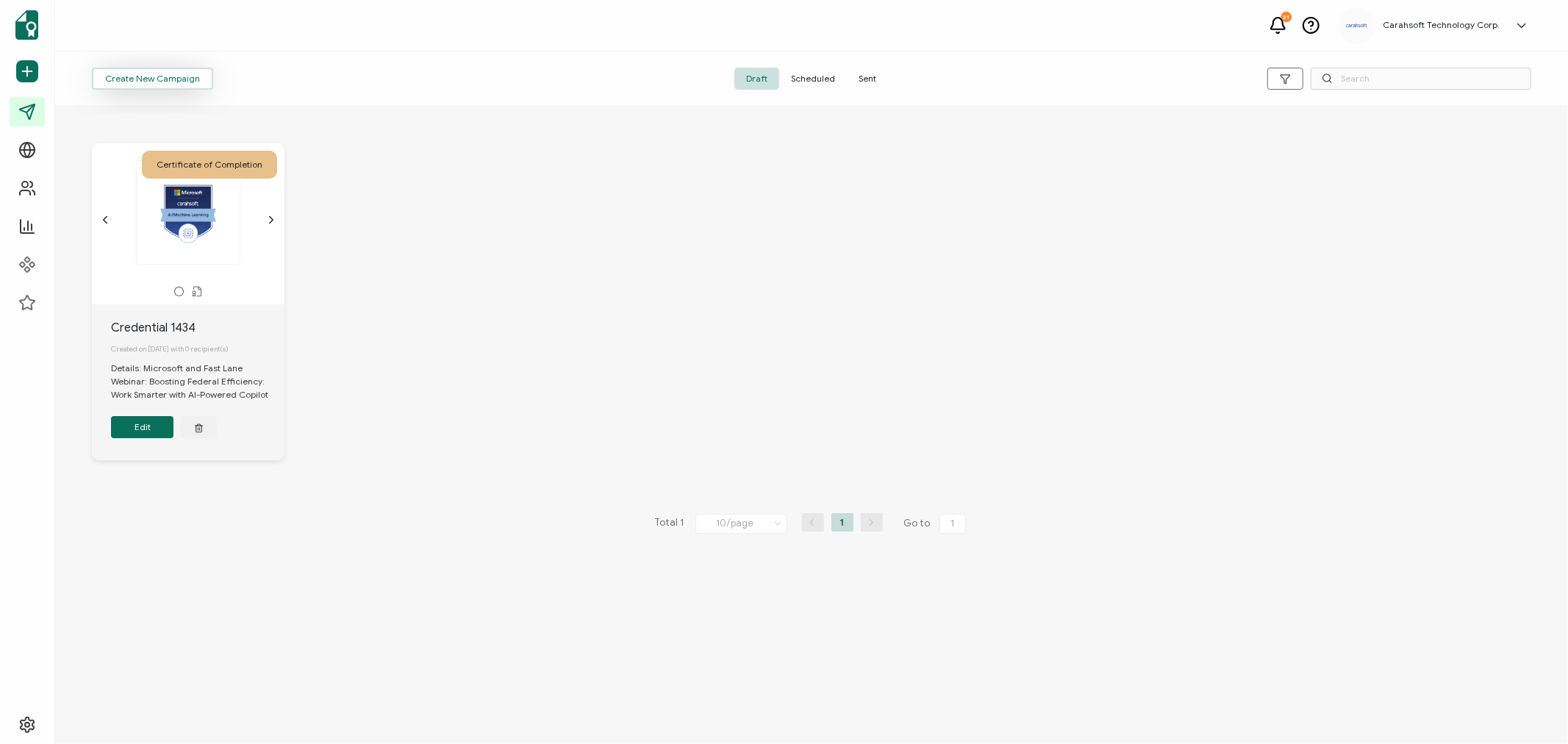
click at [155, 75] on span "Create New Campaign" at bounding box center [153, 79] width 95 height 9
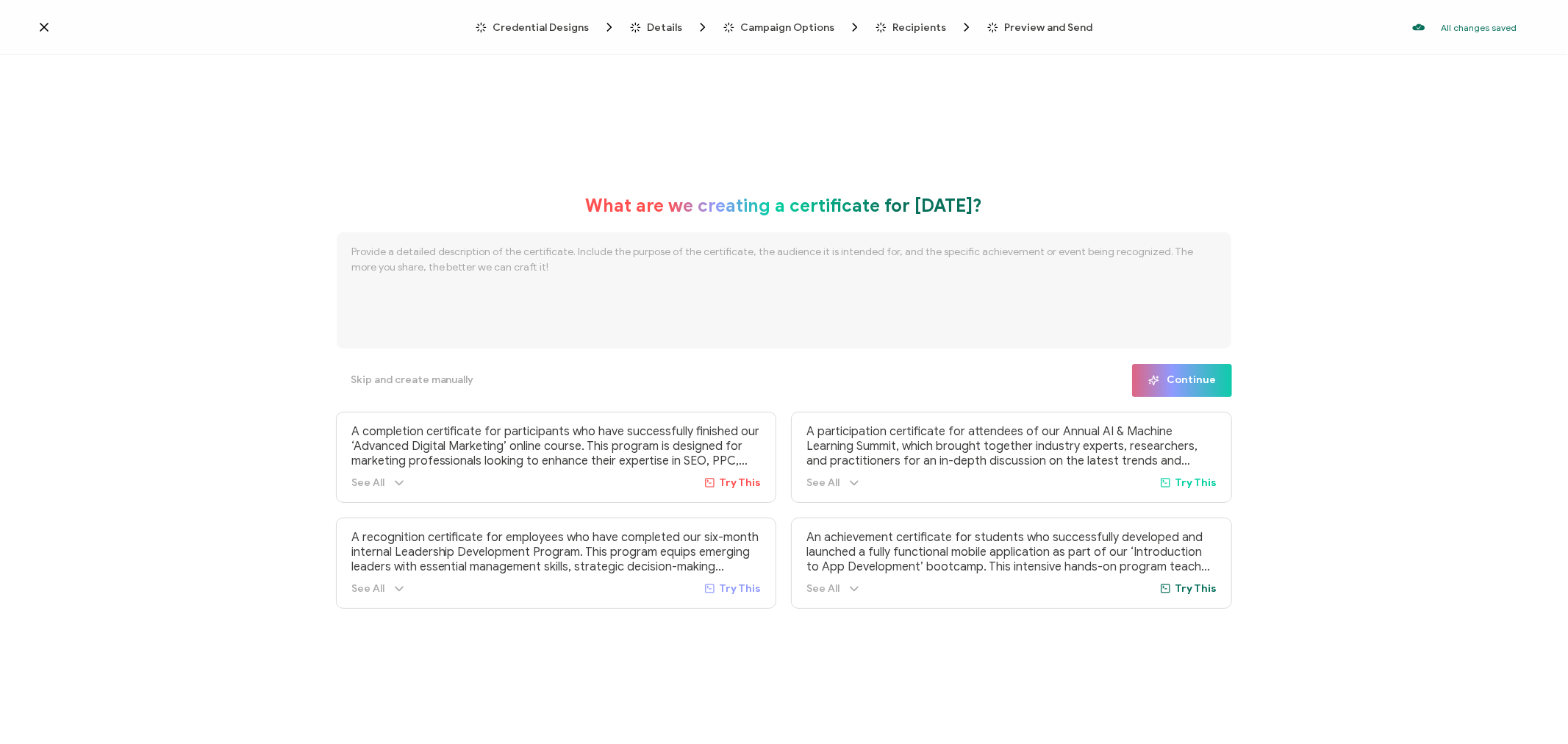
click at [532, 22] on span "Credential Designs" at bounding box center [541, 28] width 96 height 11
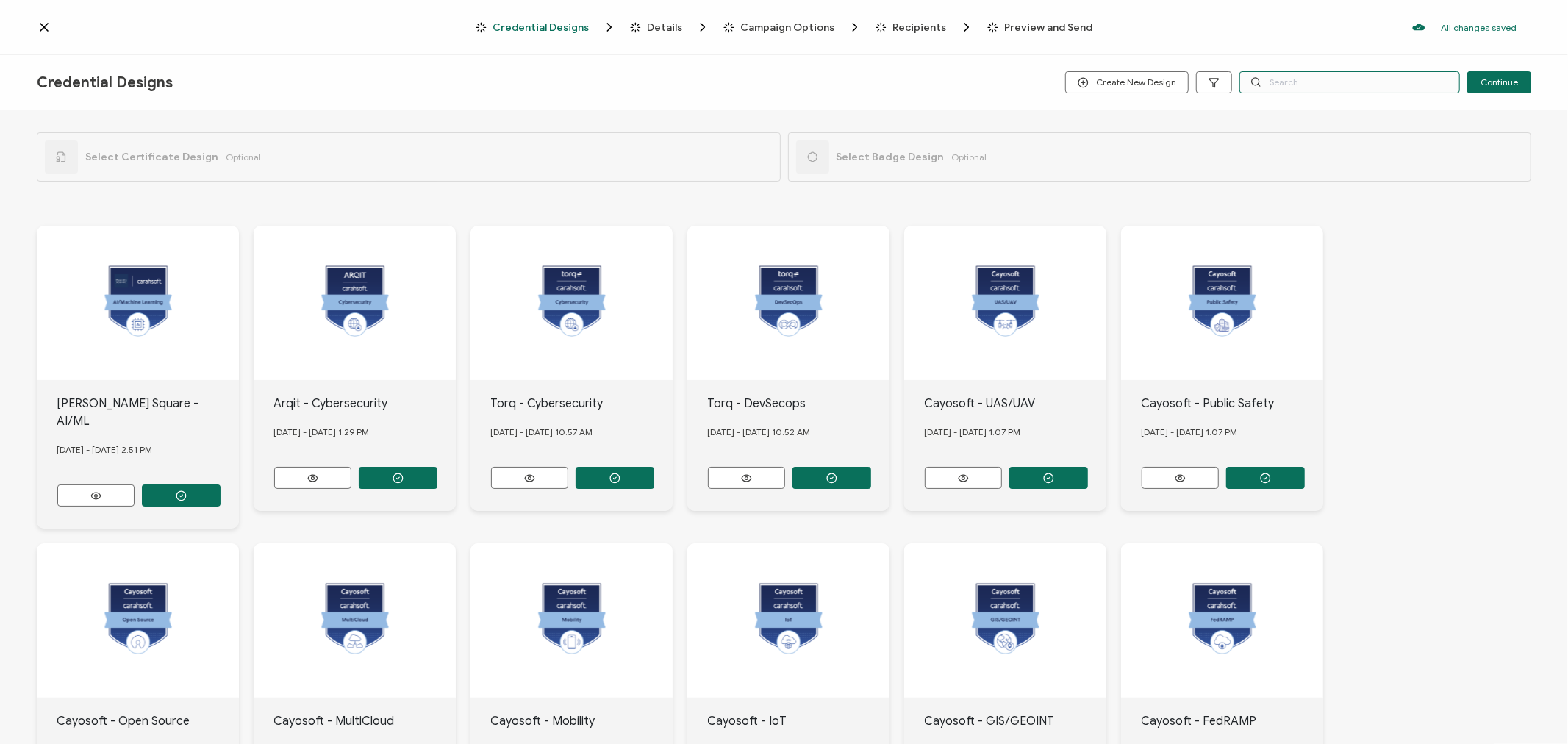
click at [1275, 80] on input "text" at bounding box center [1350, 82] width 221 height 22
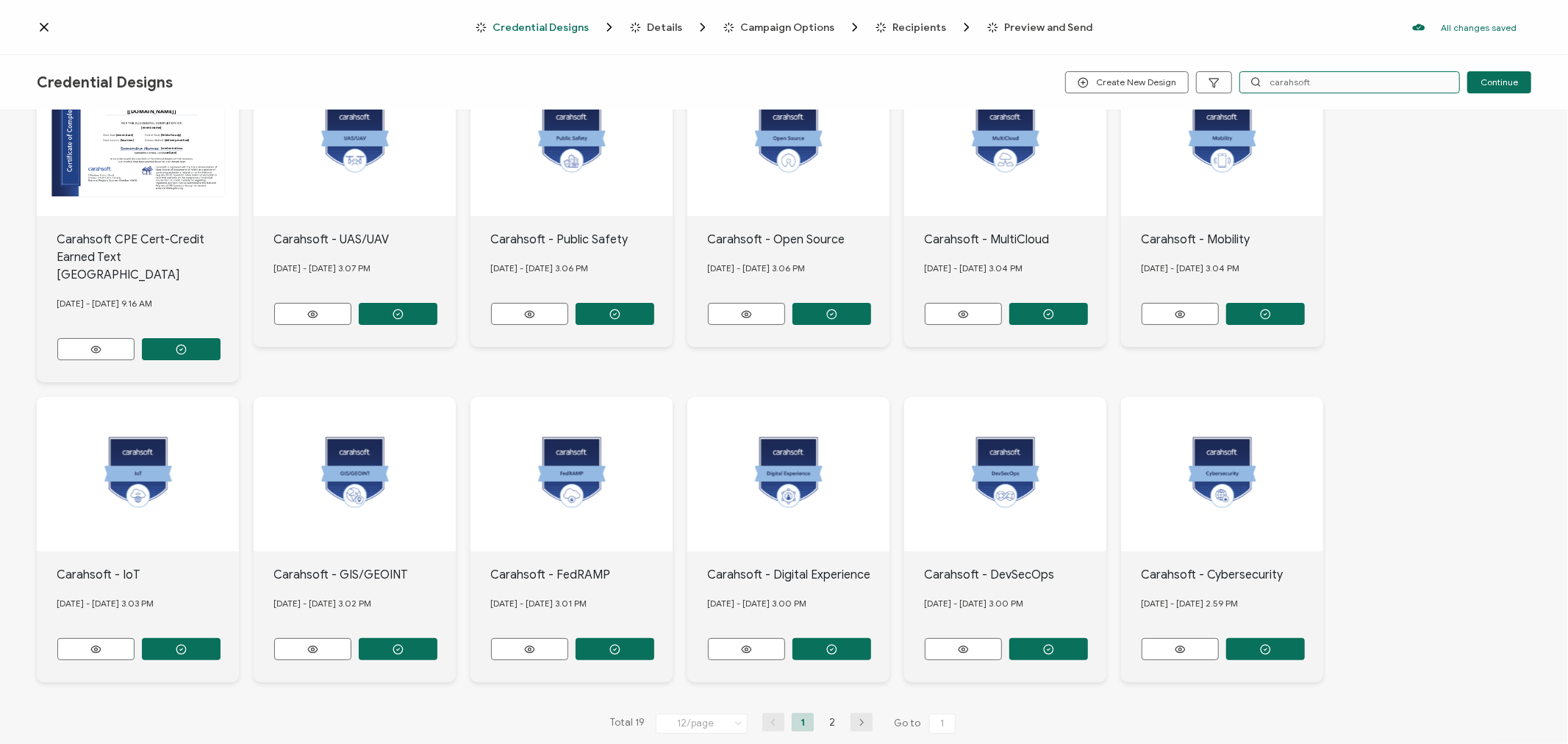
scroll to position [165, 0]
type input "carahsoft"
click at [828, 712] on li "2" at bounding box center [832, 721] width 22 height 18
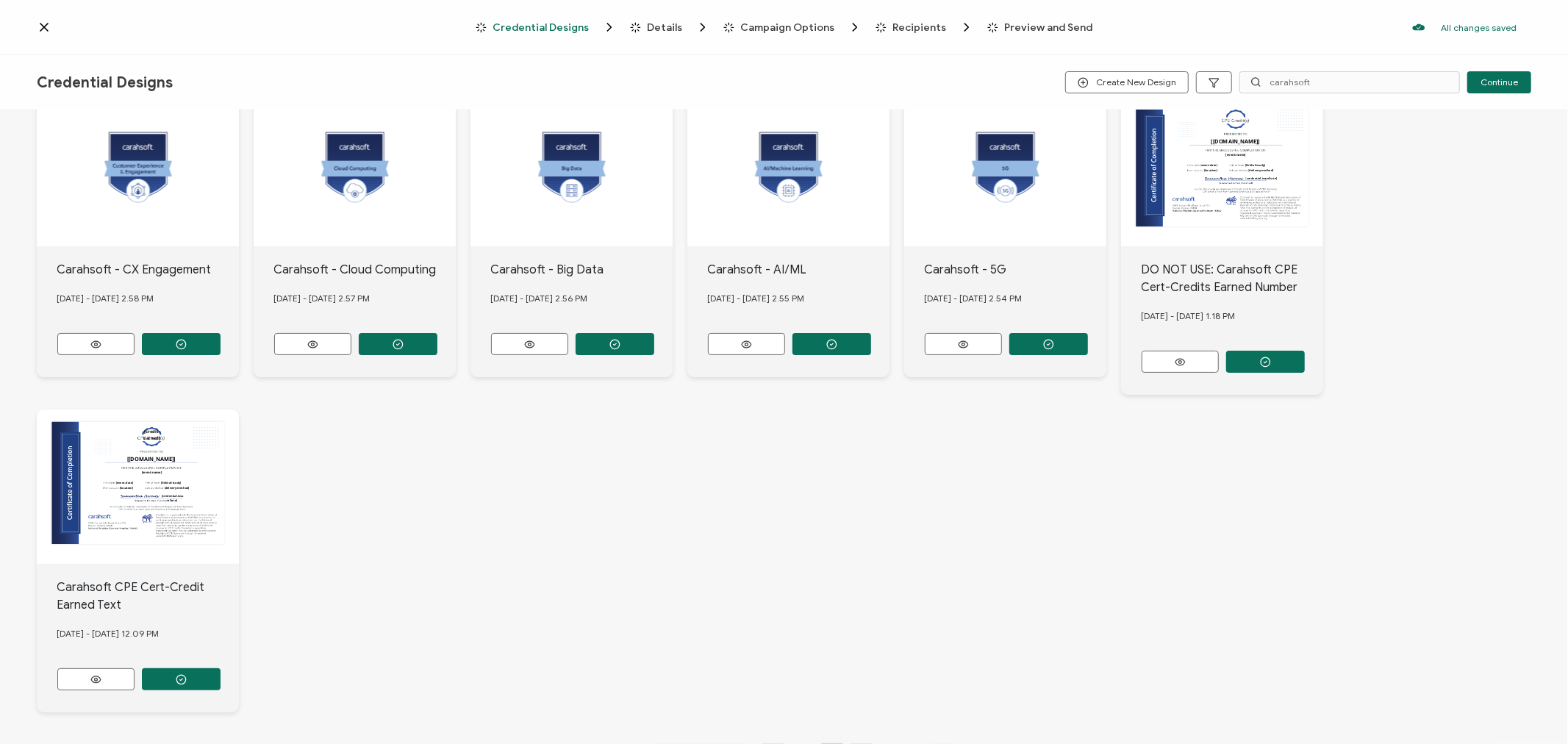
scroll to position [164, 0]
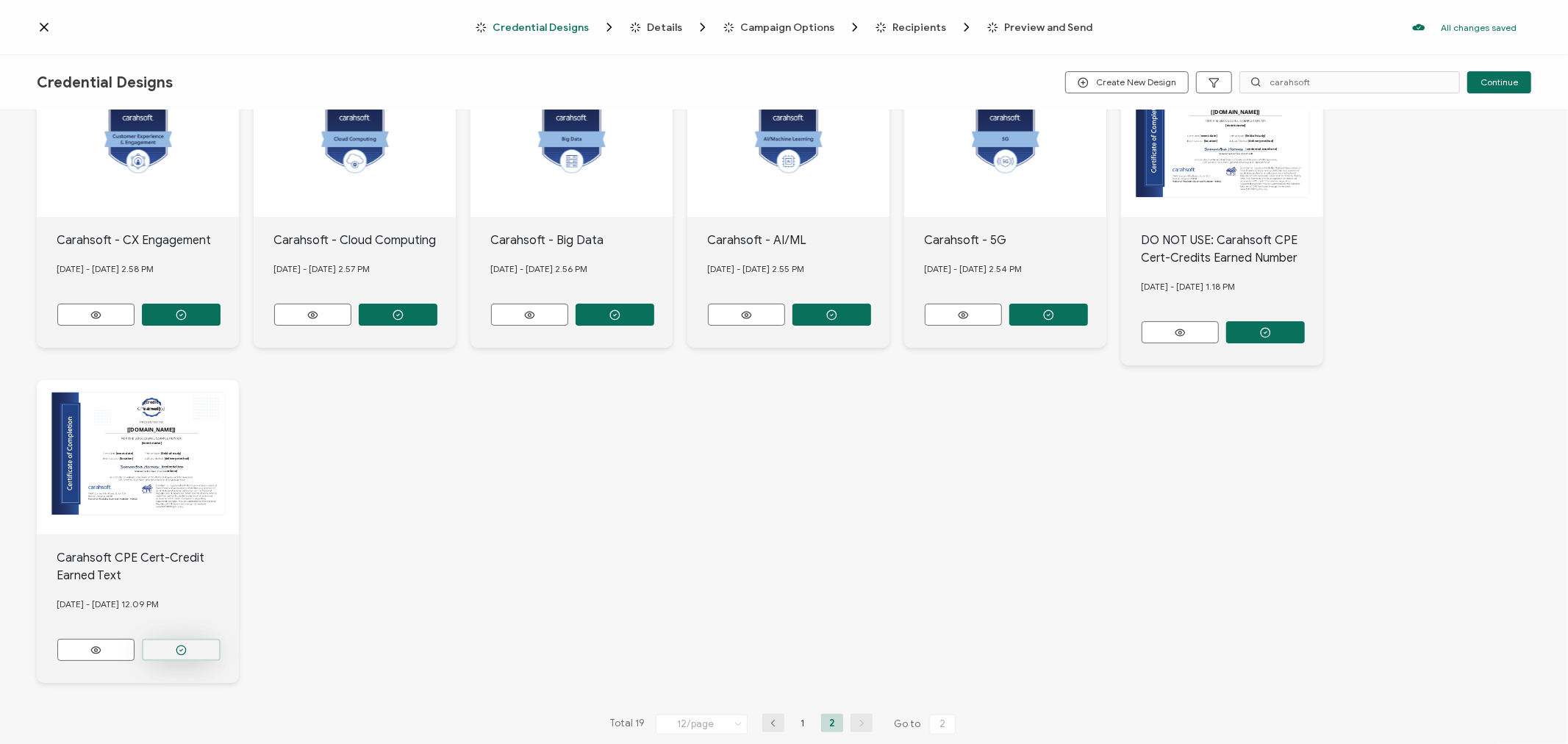
click at [181, 649] on icon "button" at bounding box center [181, 650] width 3 height 2
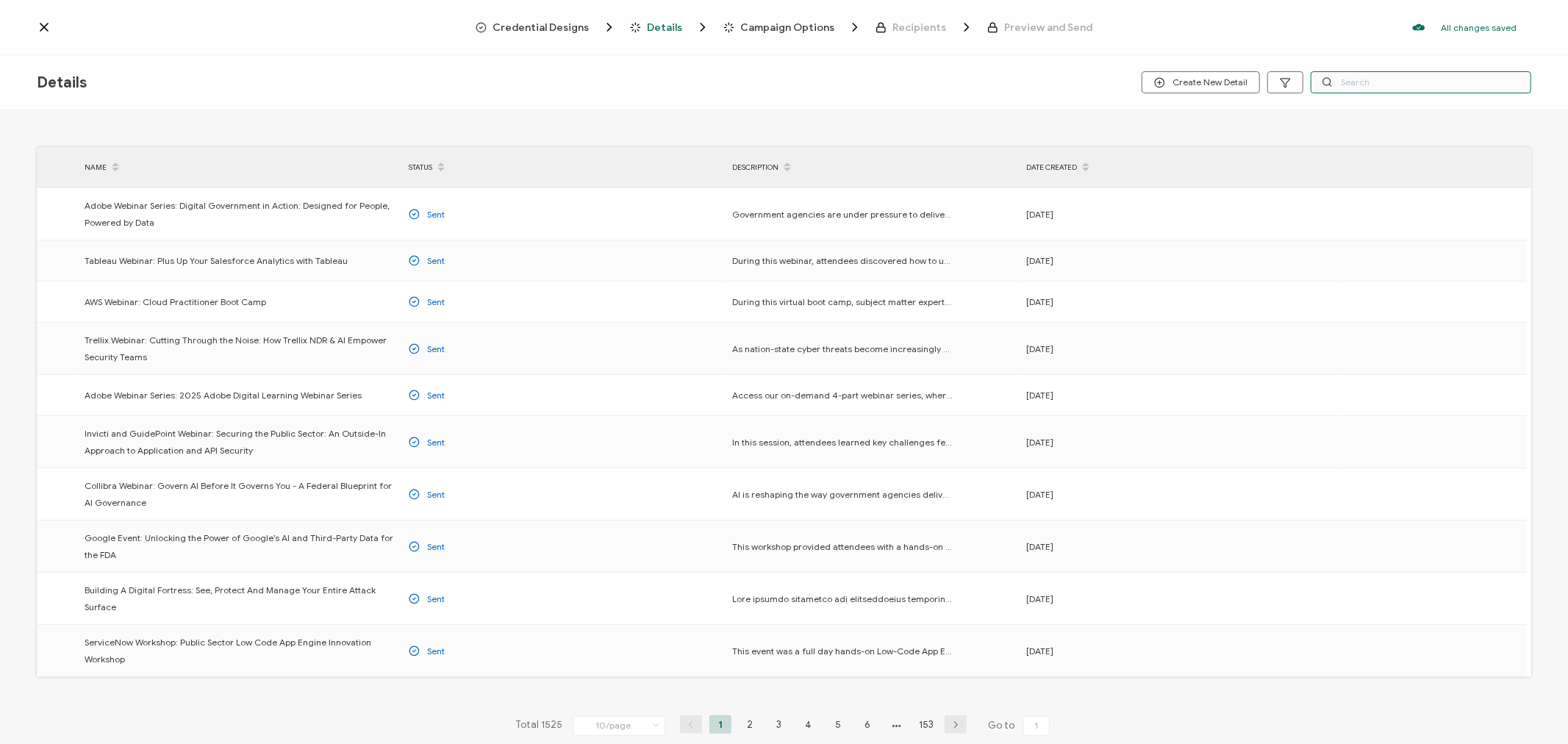
click at [1366, 82] on input "text" at bounding box center [1421, 82] width 221 height 22
click at [530, 30] on span "Credential Designs" at bounding box center [541, 28] width 96 height 11
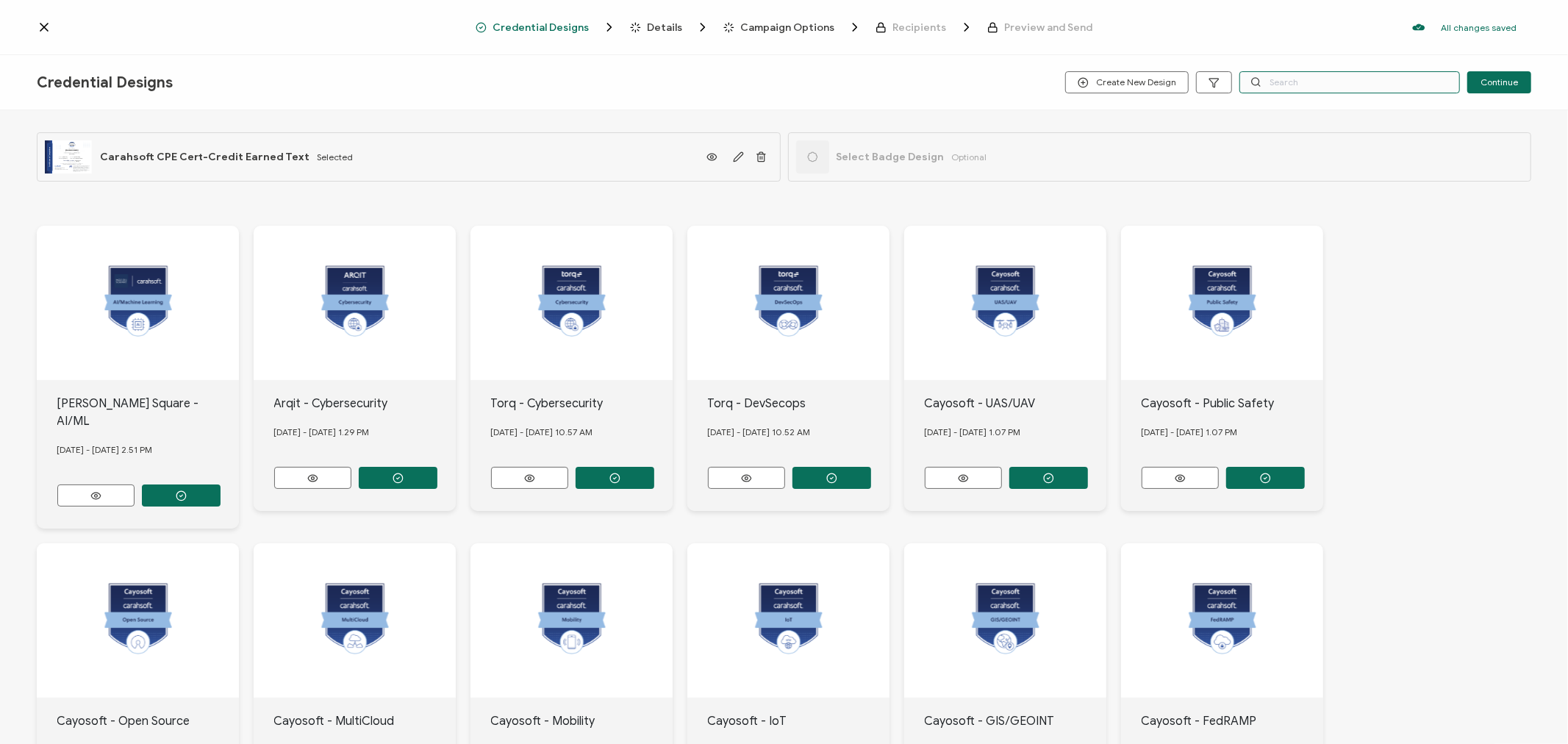
click at [1276, 76] on input "text" at bounding box center [1350, 82] width 221 height 22
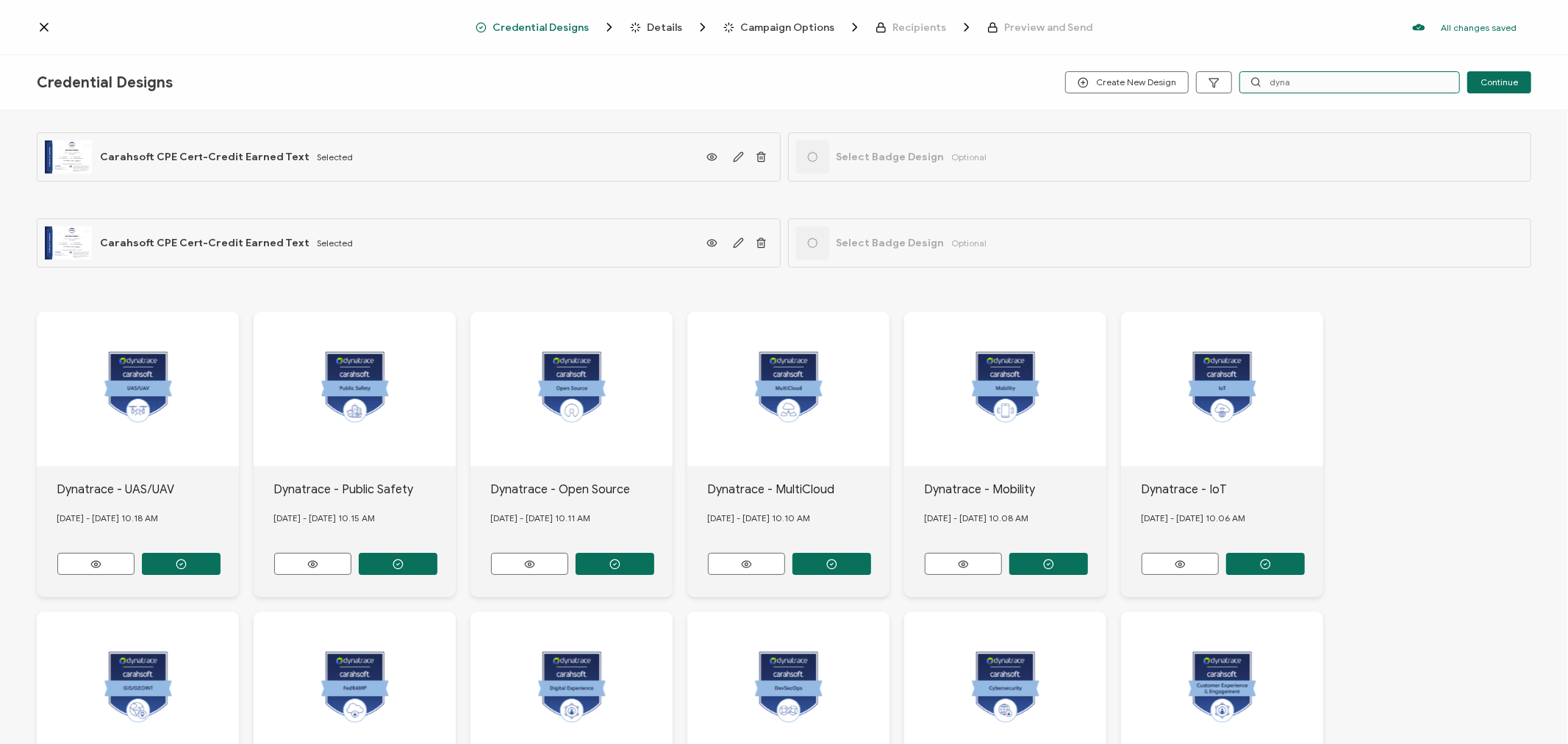
type input "dyna"
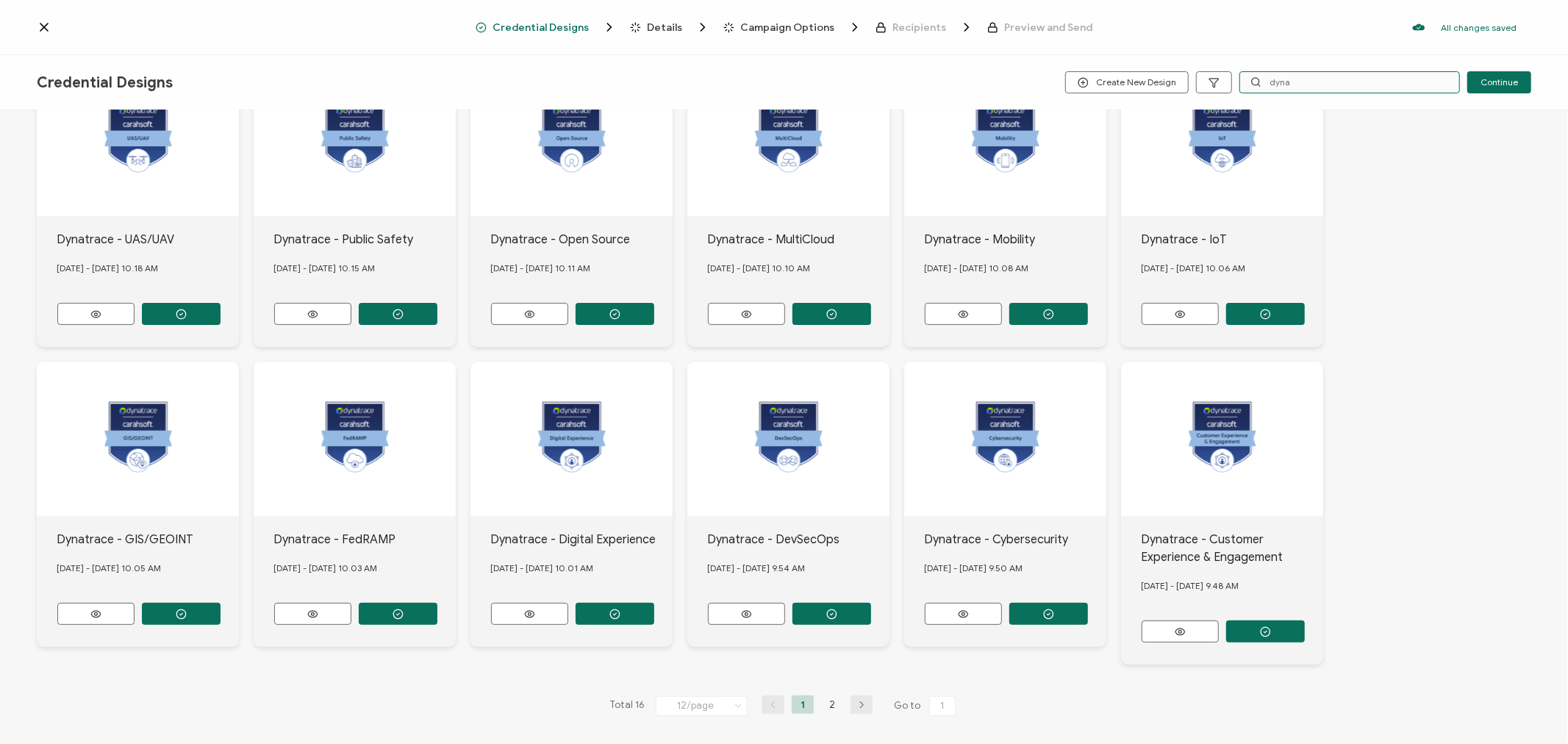
scroll to position [250, 0]
click at [827, 701] on li "2" at bounding box center [832, 703] width 22 height 18
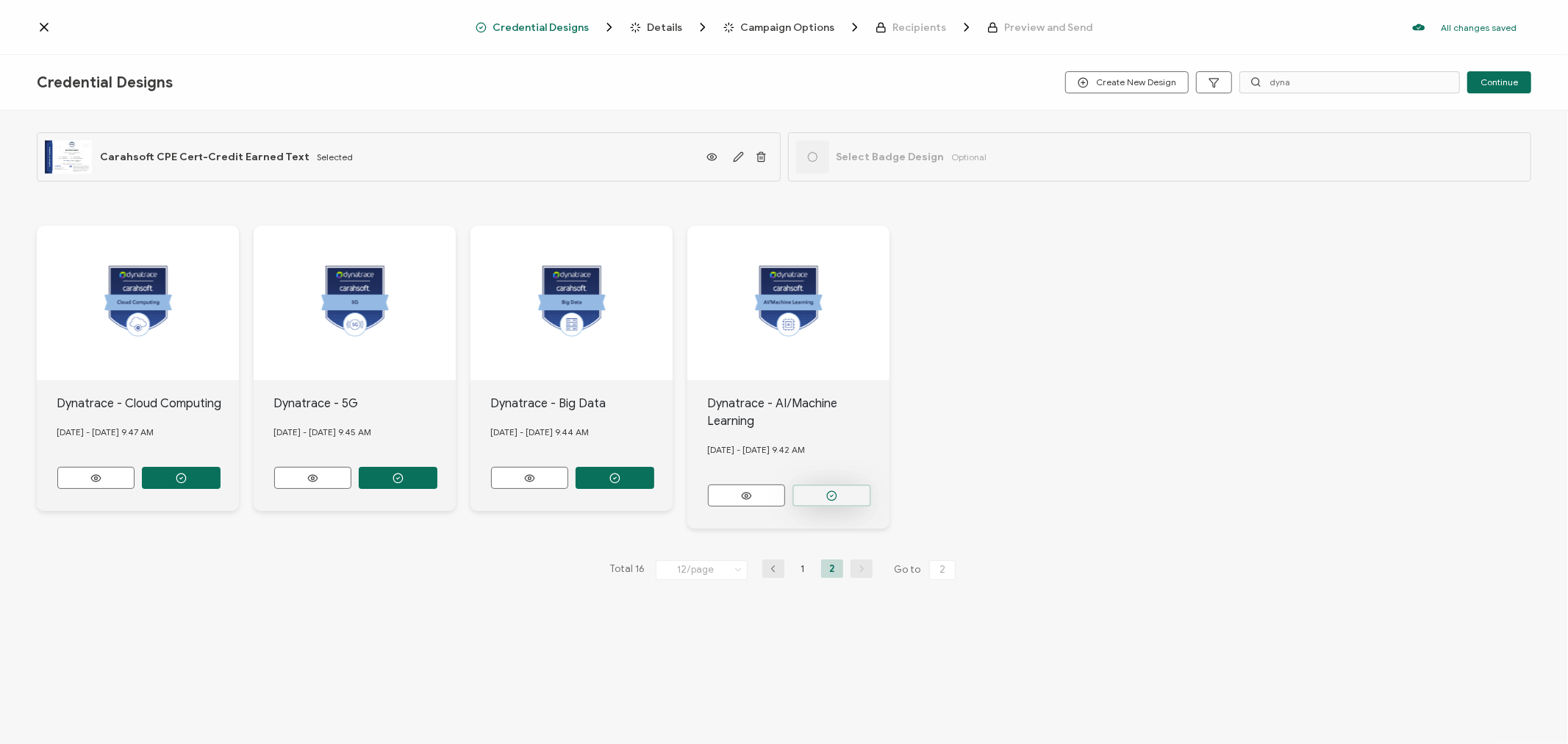
click at [824, 487] on button "button" at bounding box center [831, 495] width 79 height 22
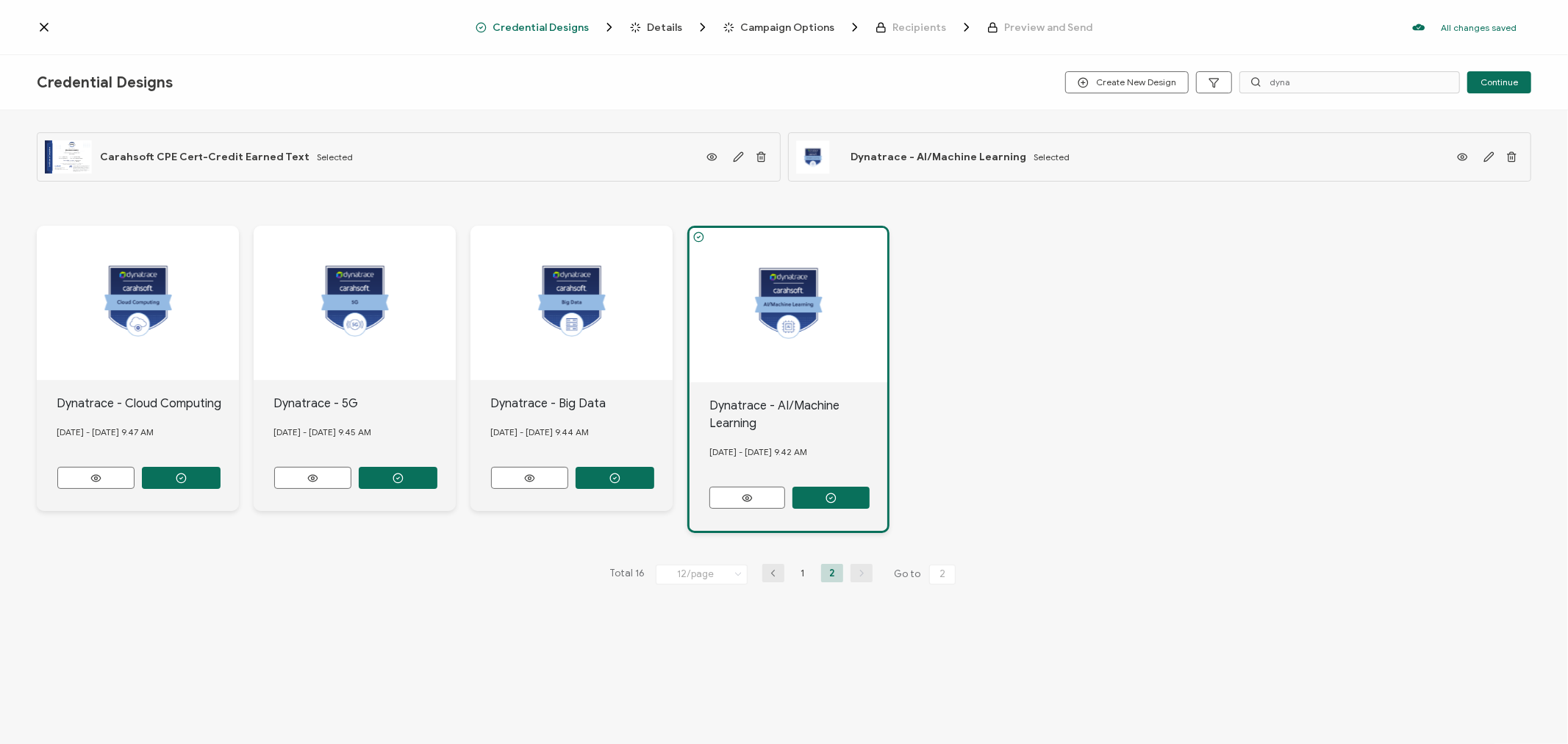
click at [845, 475] on div "Dynatrace - AI/Machine Learning [DATE] - [DATE] 9.42 AM" at bounding box center [789, 456] width 198 height 149
click at [841, 496] on button "button" at bounding box center [830, 497] width 77 height 22
click at [668, 24] on span "Details" at bounding box center [665, 28] width 35 height 11
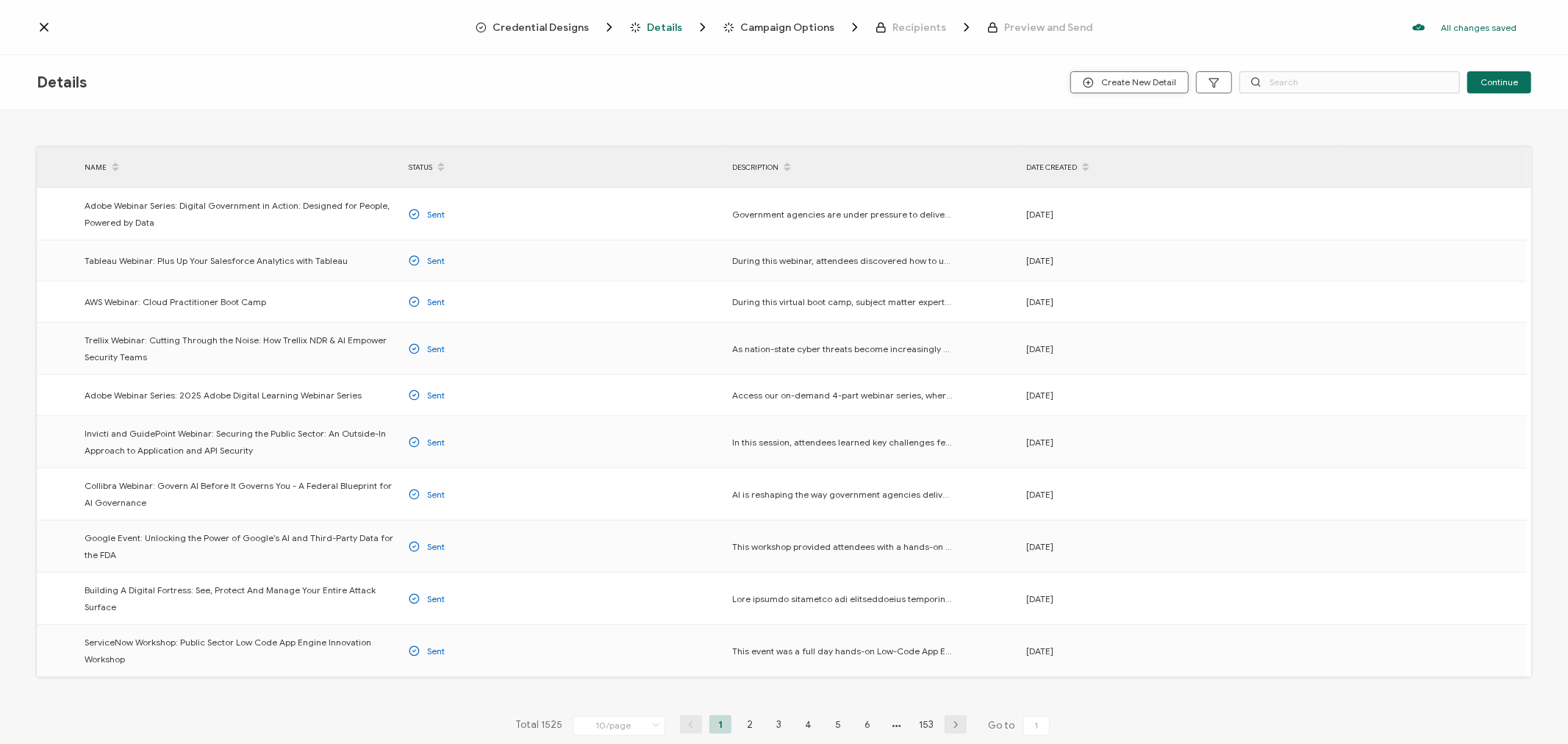
click at [1118, 82] on span "Create New Detail" at bounding box center [1129, 82] width 93 height 11
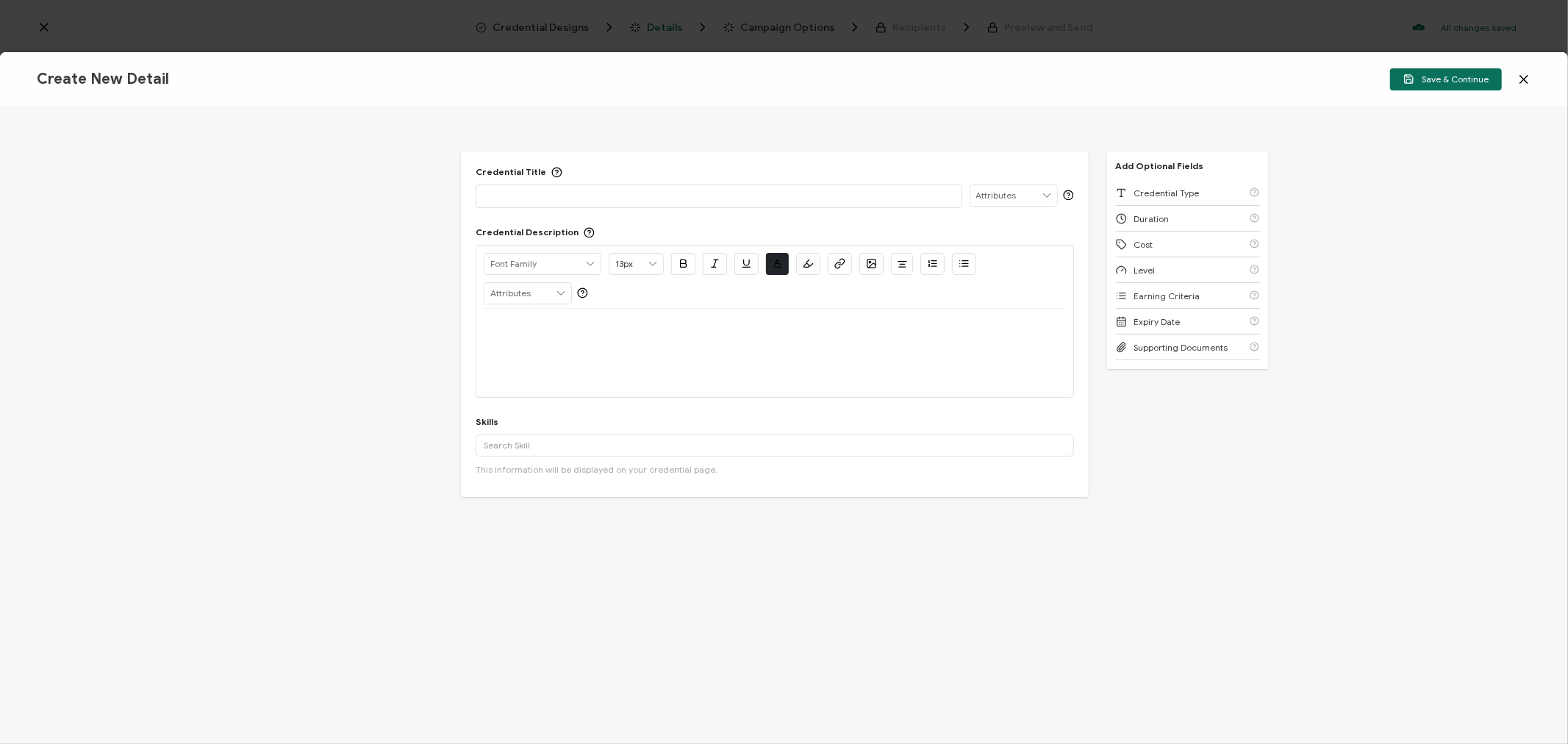
click at [631, 195] on p at bounding box center [718, 196] width 470 height 15
click at [550, 341] on div at bounding box center [774, 326] width 582 height 35
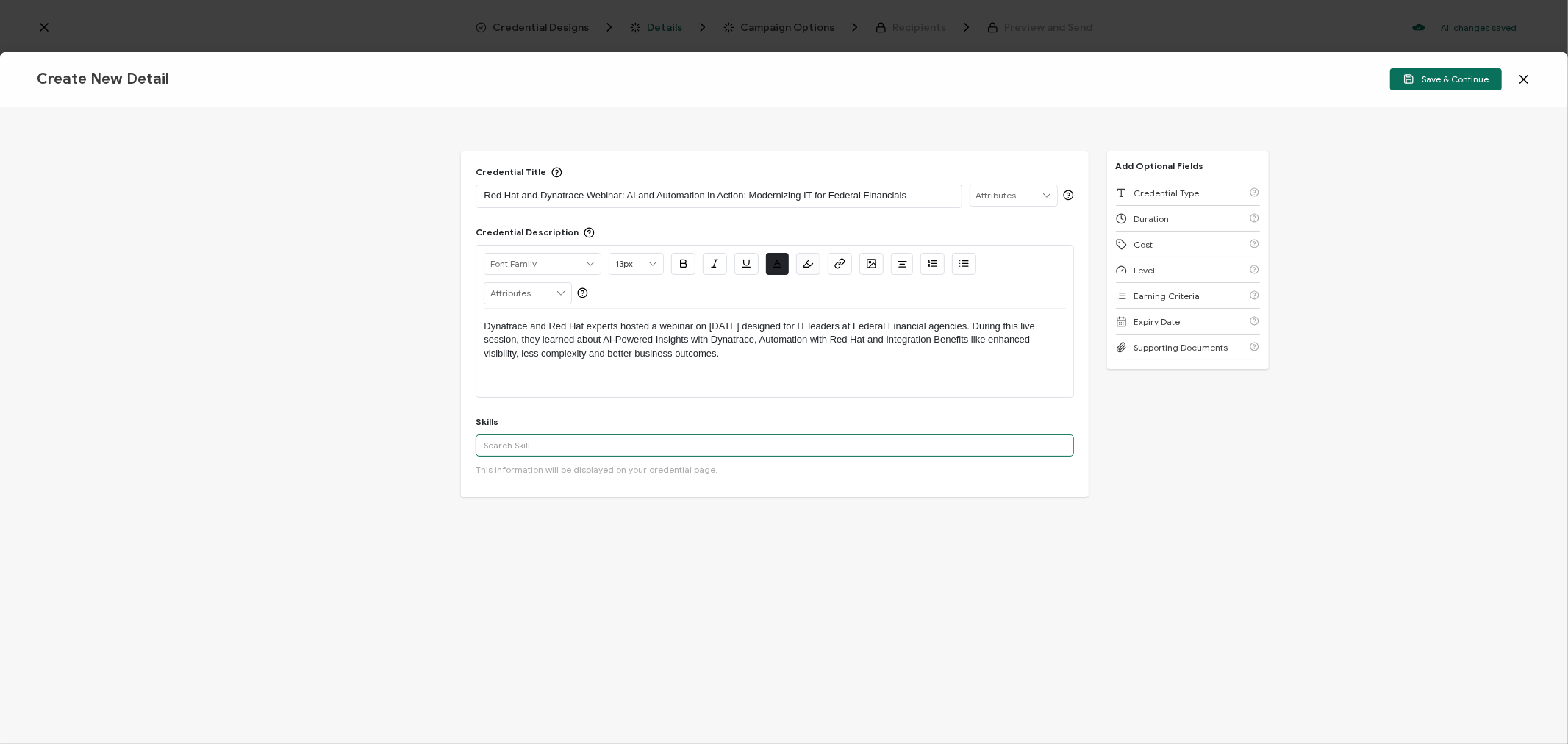
click at [594, 439] on input "text" at bounding box center [774, 445] width 597 height 22
paste input "Red Hat Ansible Automation"
type input "Red Hat Ansible Automation"
click at [585, 473] on button "Add 'Red Hat Ansible Automation'" at bounding box center [565, 478] width 165 height 22
click at [567, 443] on input "text" at bounding box center [774, 445] width 597 height 22
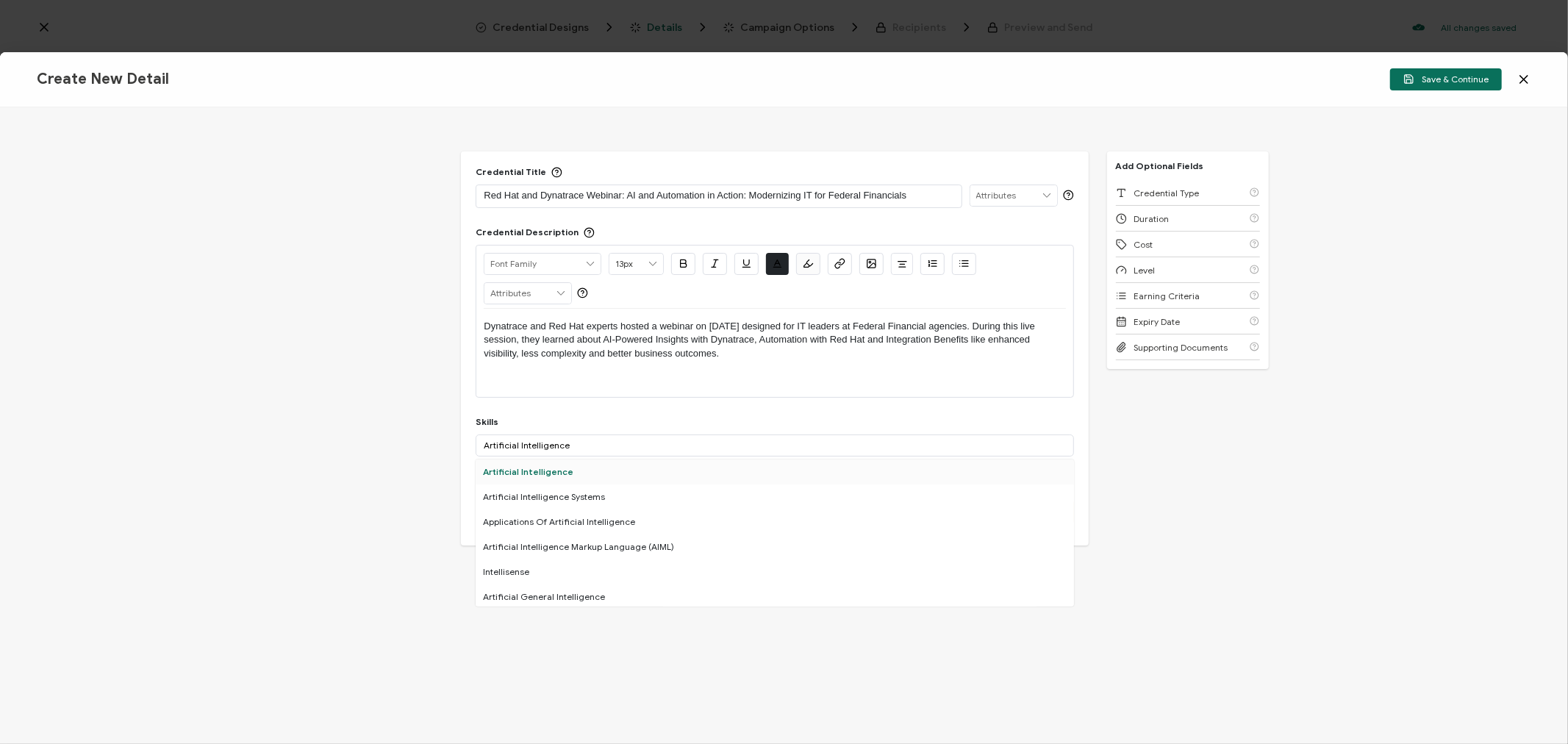
click at [523, 474] on div "Artificial Intelligence" at bounding box center [774, 471] width 597 height 25
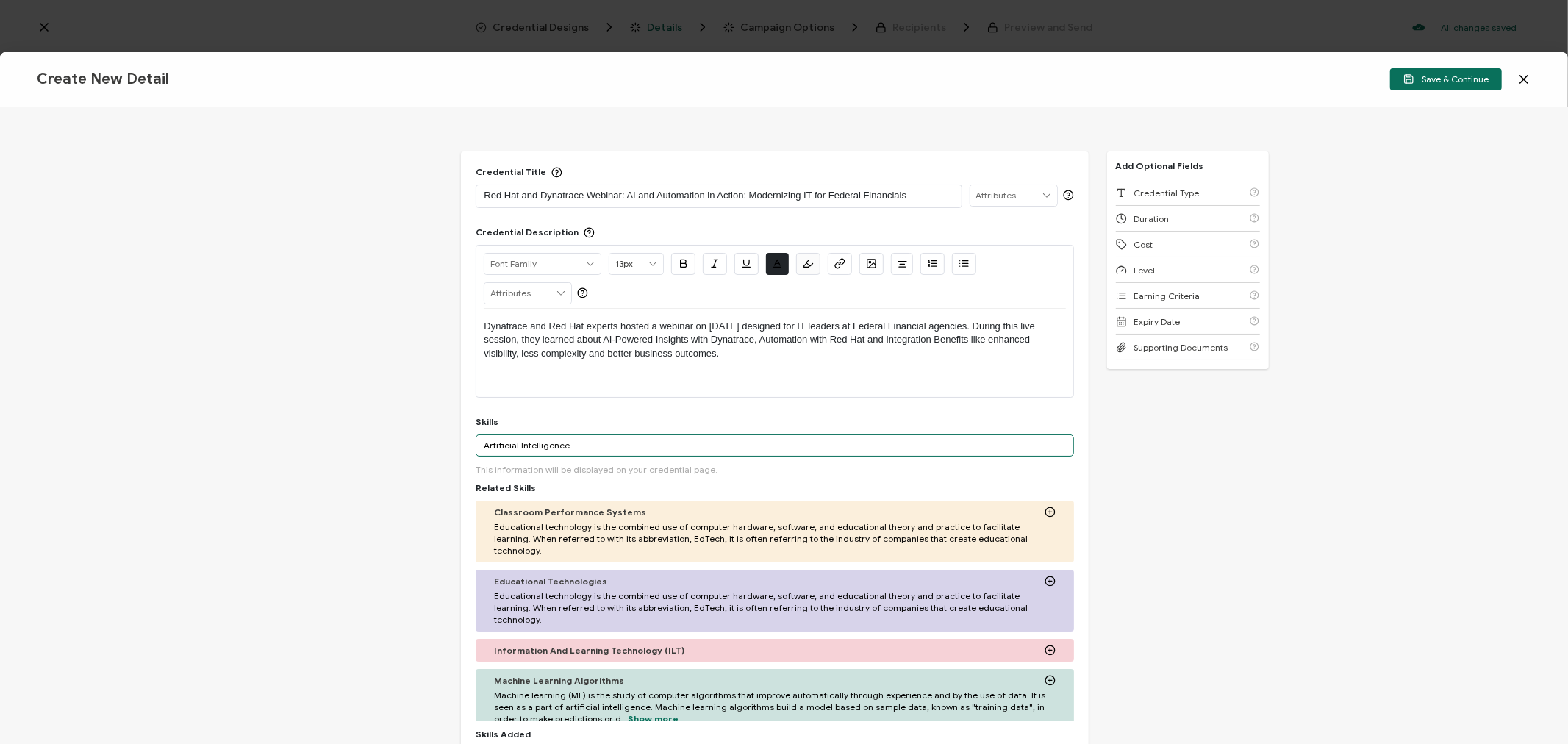
drag, startPoint x: 588, startPoint y: 445, endPoint x: 443, endPoint y: 439, distance: 145.1
click at [443, 439] on div "Credential Title Red Hat and Dynatrace Webinar: AI and Automation in Action: Mo…" at bounding box center [784, 425] width 1568 height 637
paste input "IT automation"
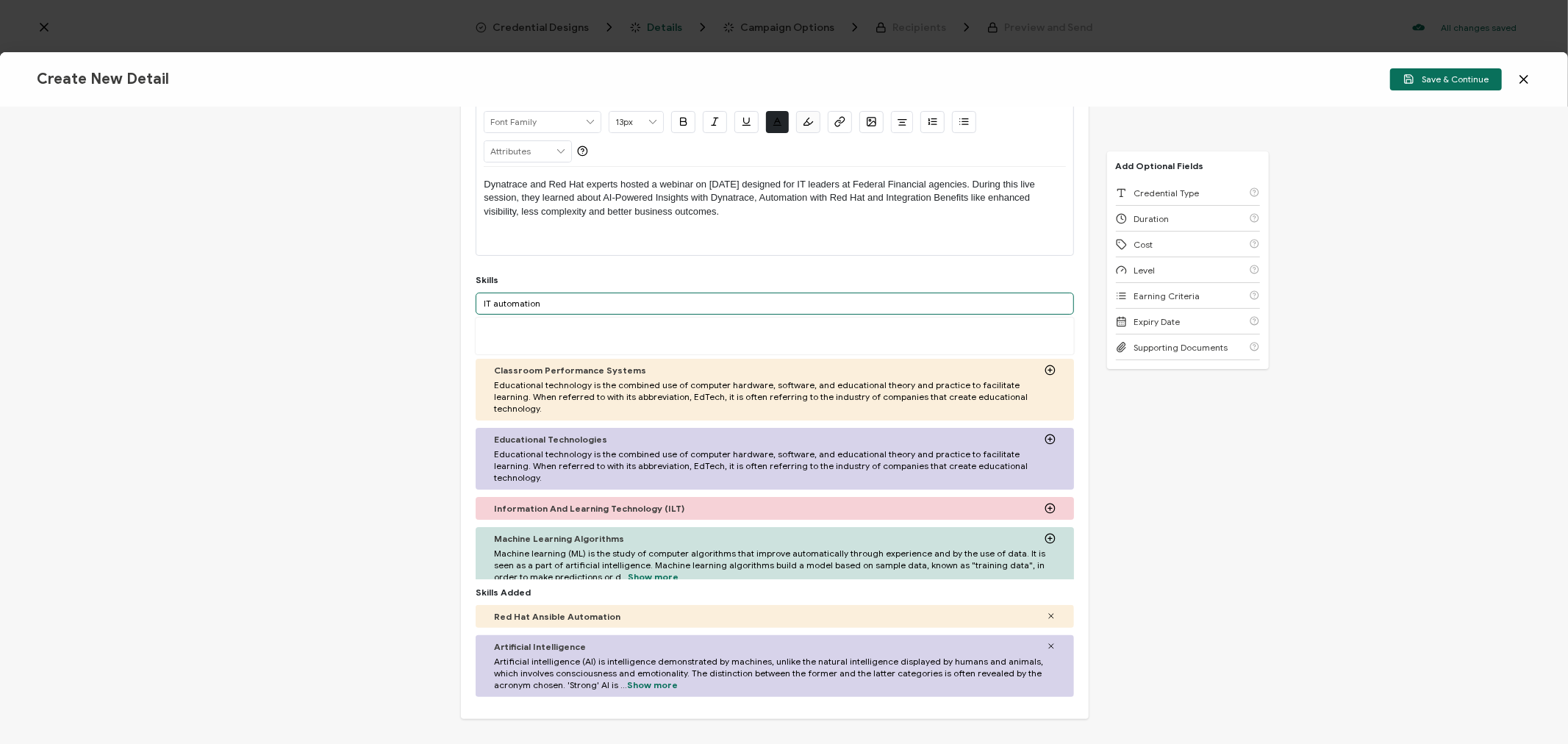
scroll to position [164, 0]
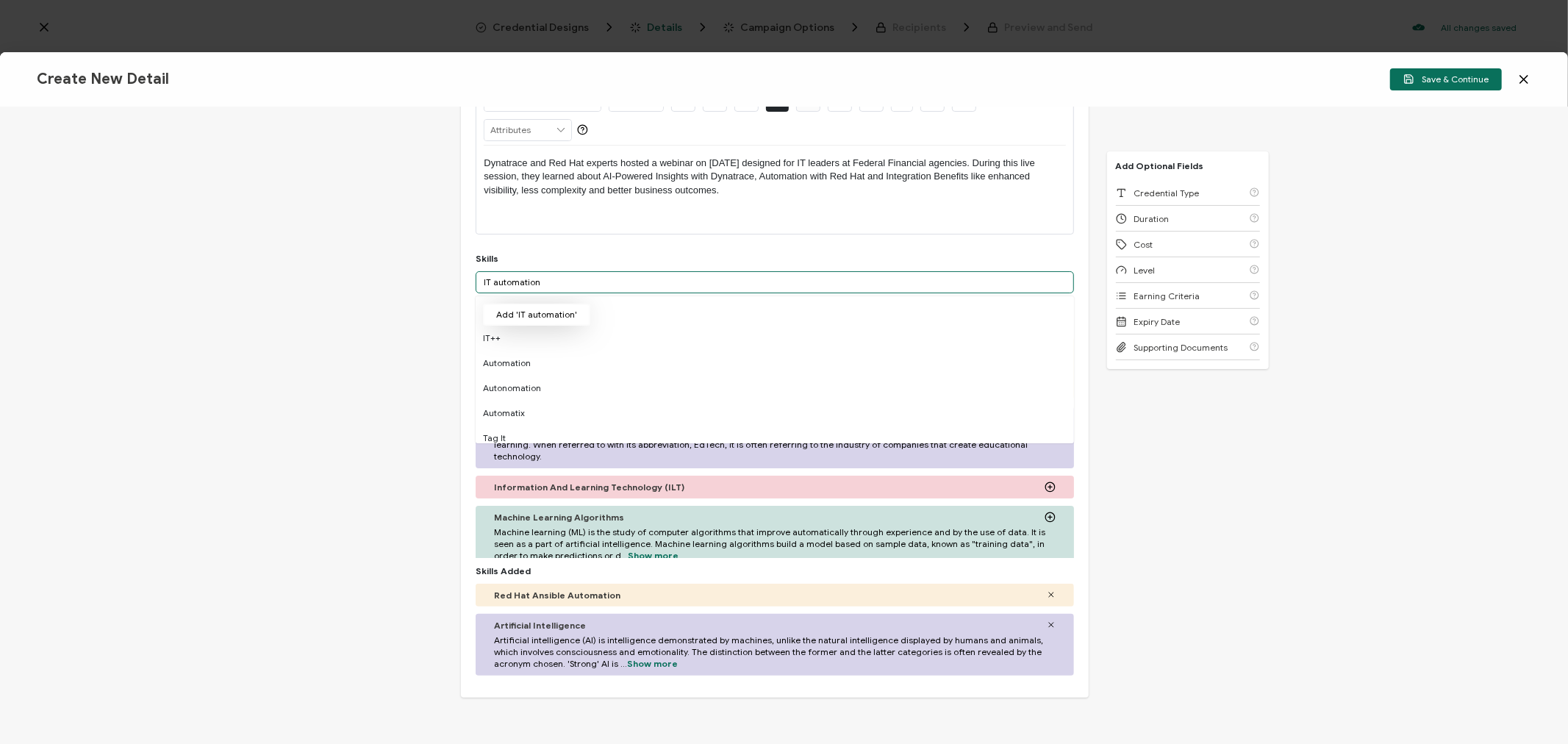
type input "IT automation"
click at [518, 317] on button "Add 'IT automation'" at bounding box center [536, 314] width 107 height 22
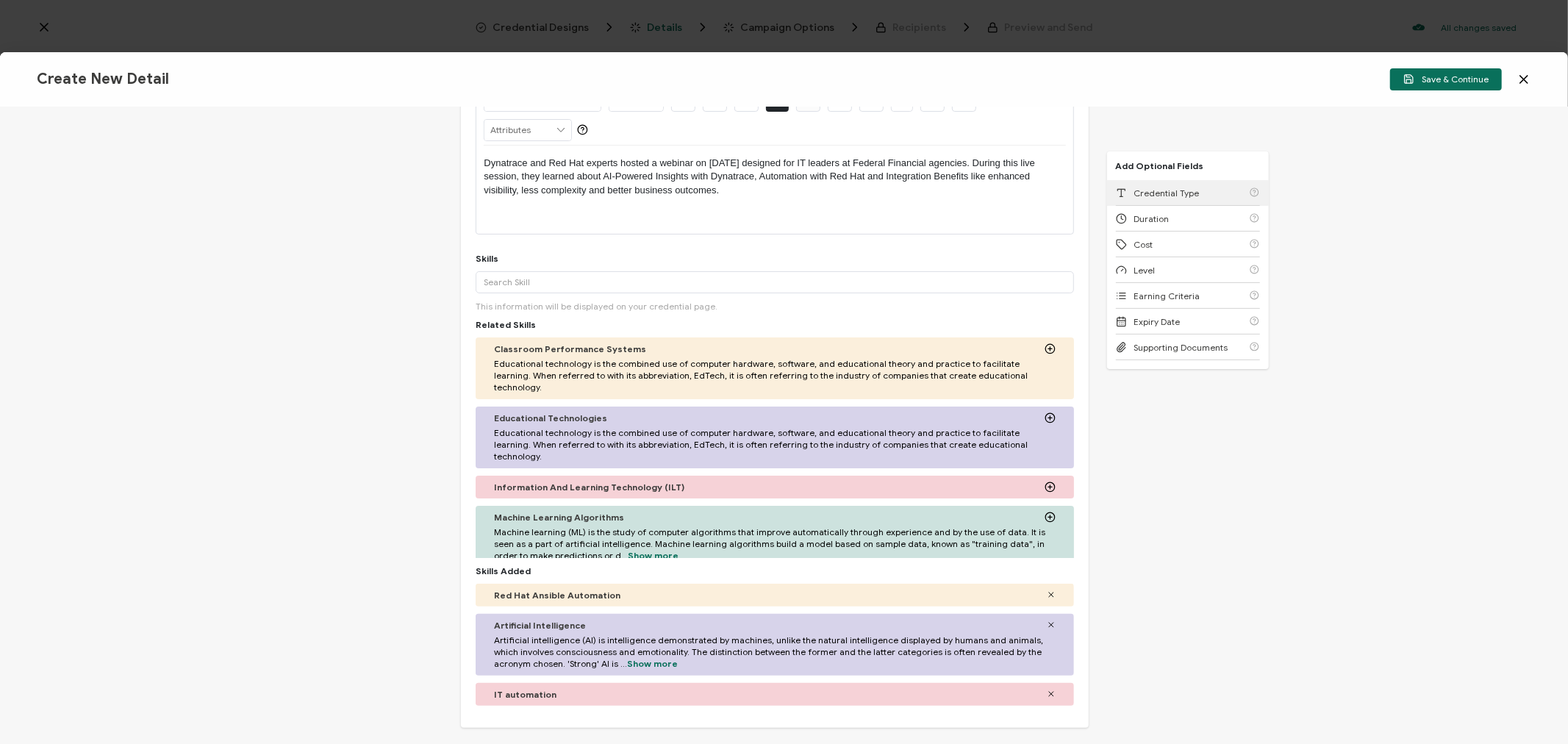
click at [1171, 191] on span "Credential Type" at bounding box center [1167, 193] width 66 height 11
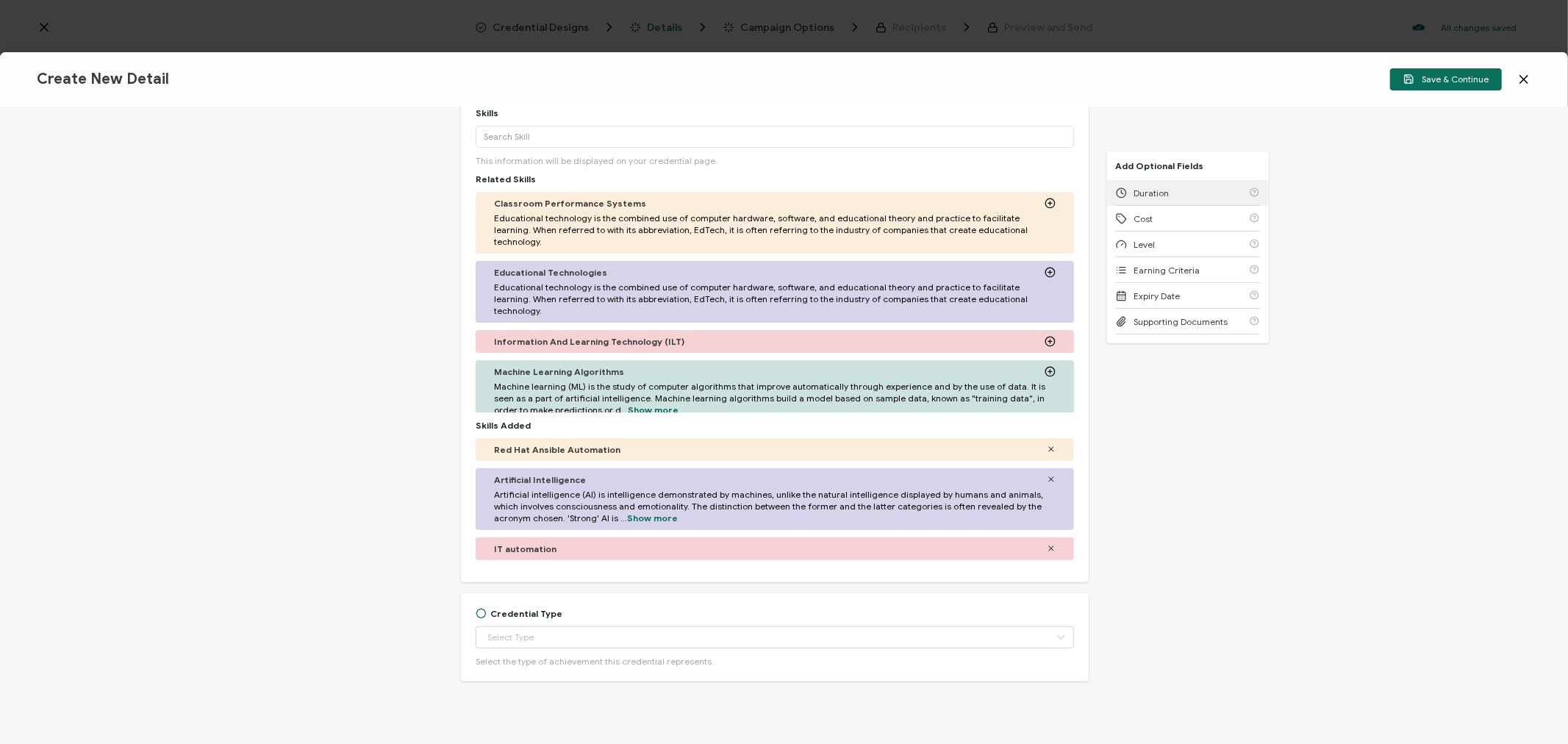
click at [1171, 191] on div "Duration" at bounding box center [1188, 193] width 144 height 26
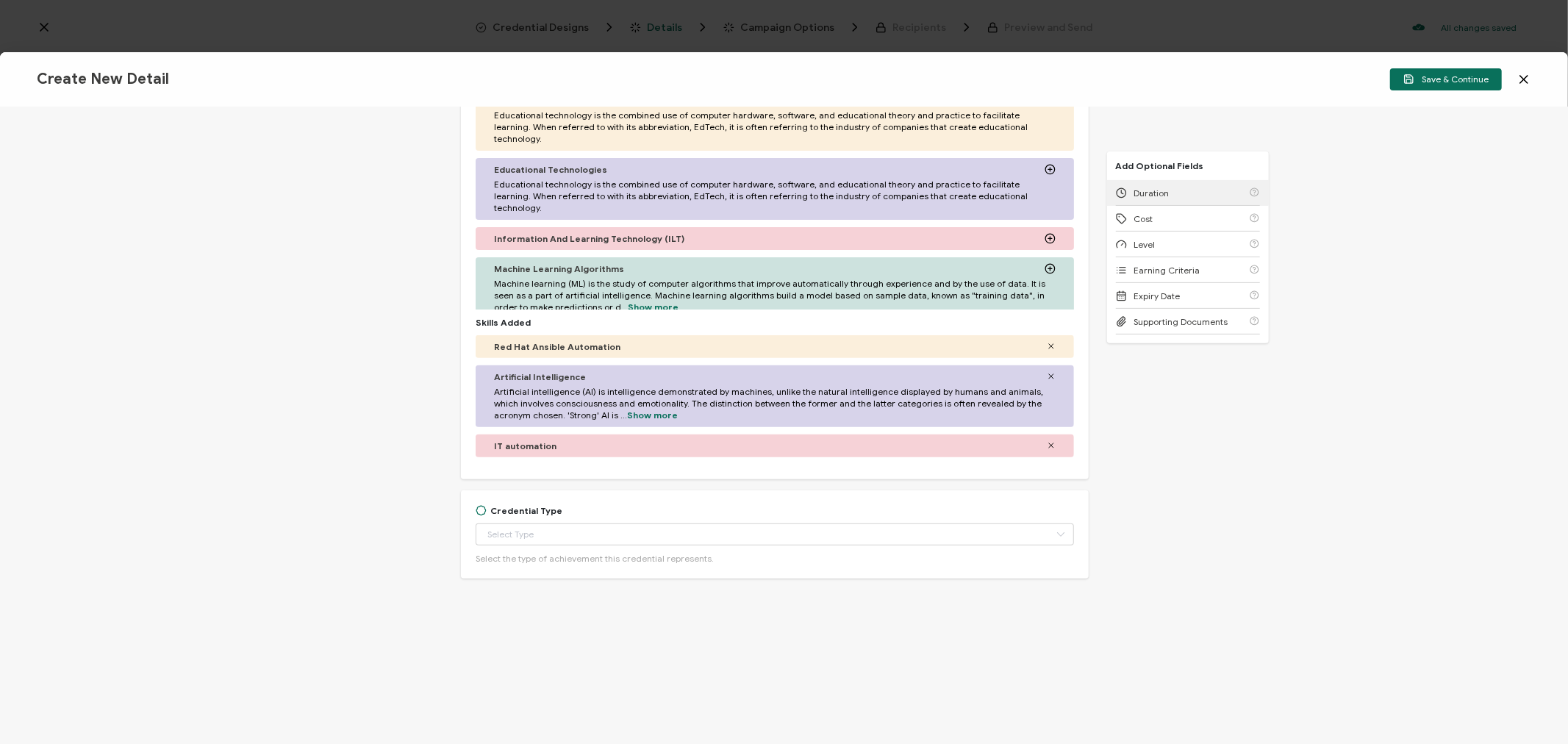
click at [1171, 191] on div "Duration" at bounding box center [1188, 193] width 144 height 26
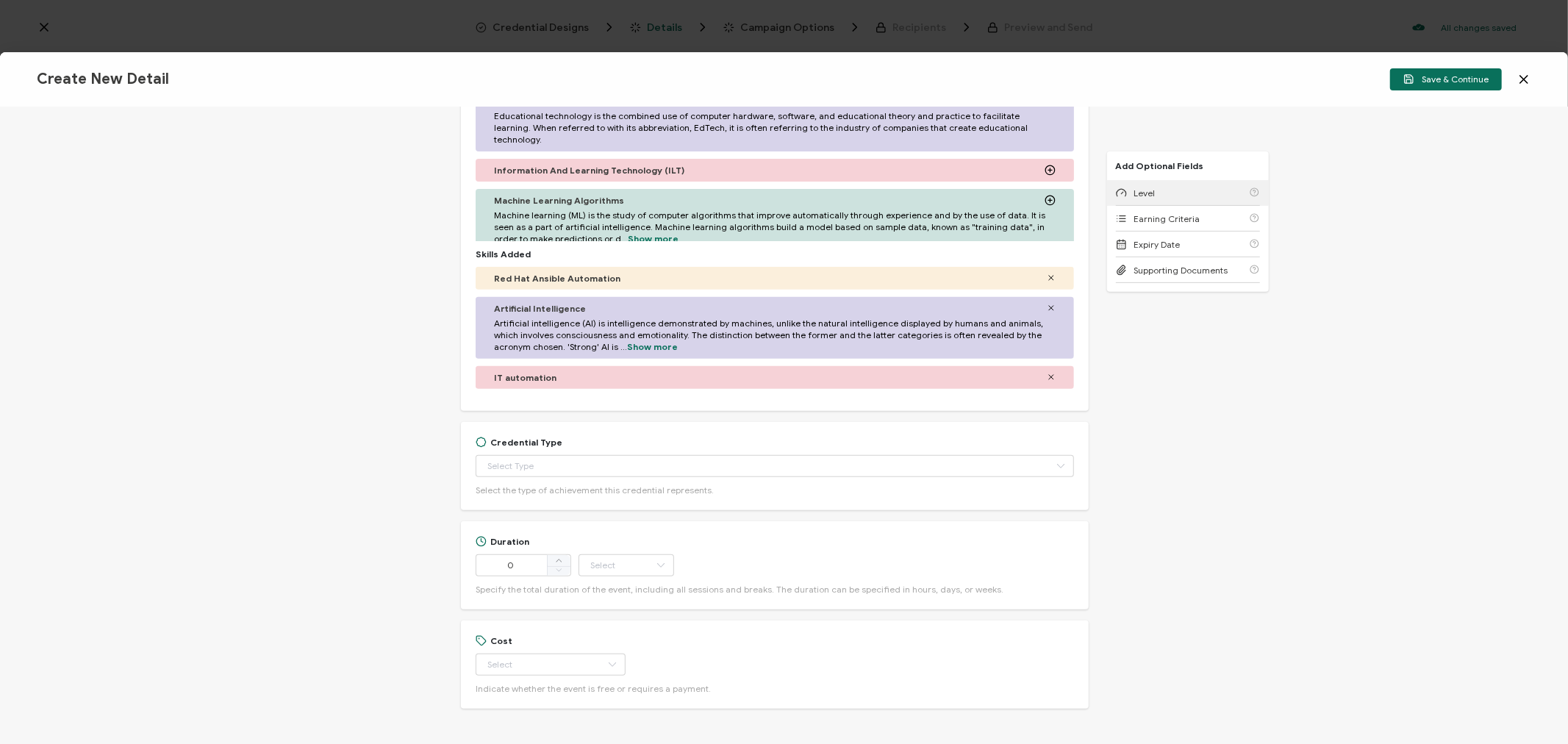
click at [1171, 191] on div "Level" at bounding box center [1188, 193] width 144 height 26
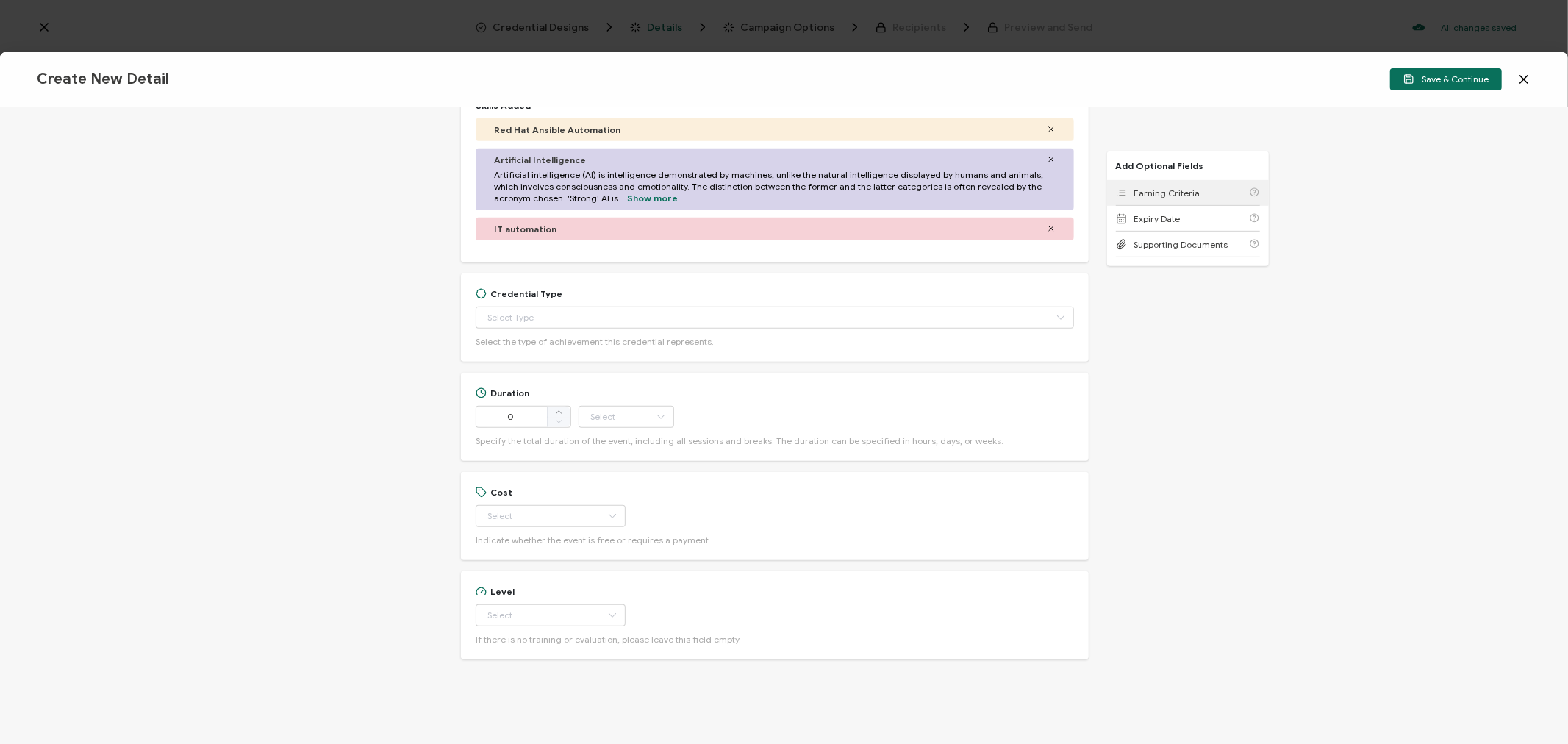
click at [1171, 191] on span "Earning Criteria" at bounding box center [1168, 193] width 67 height 11
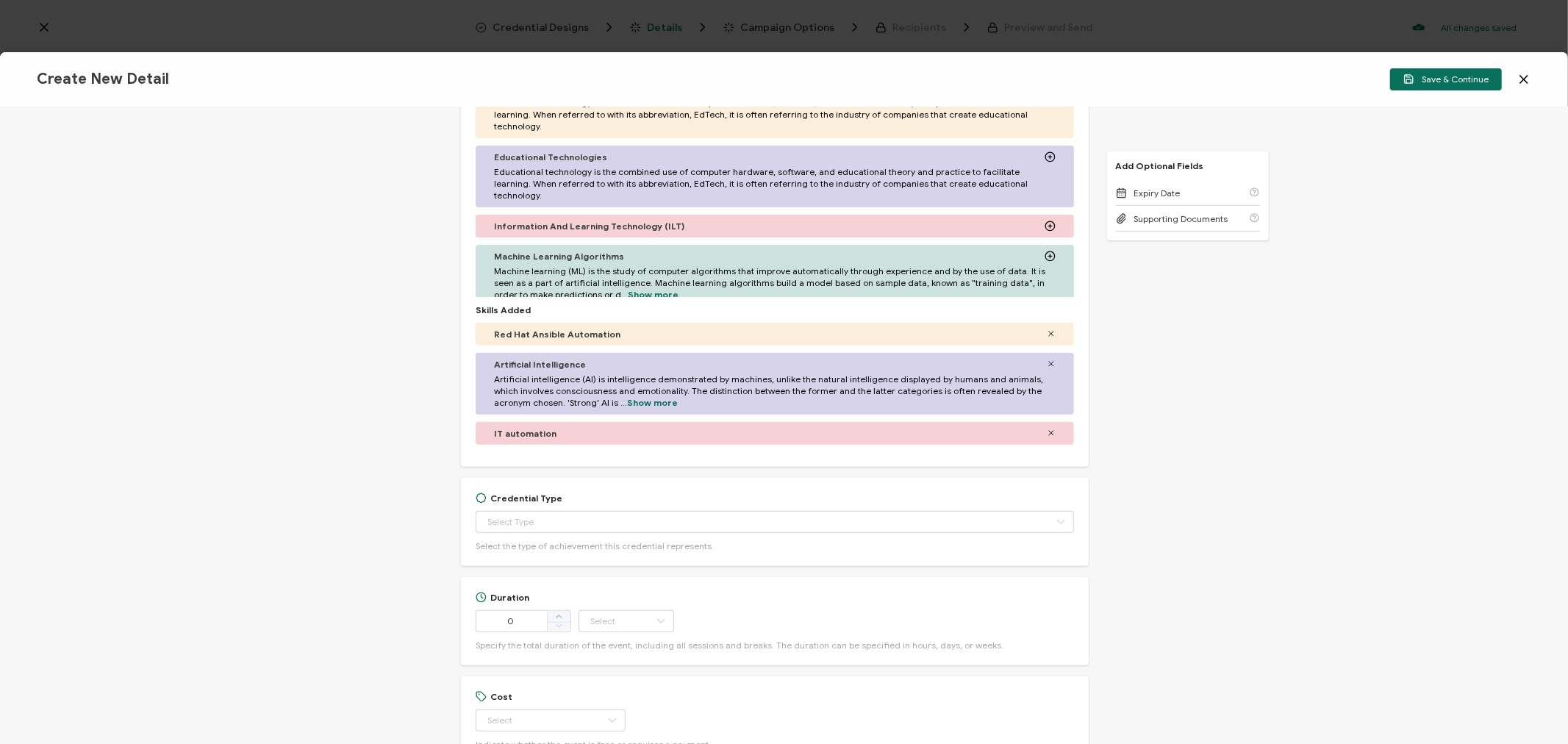
scroll to position [454, 0]
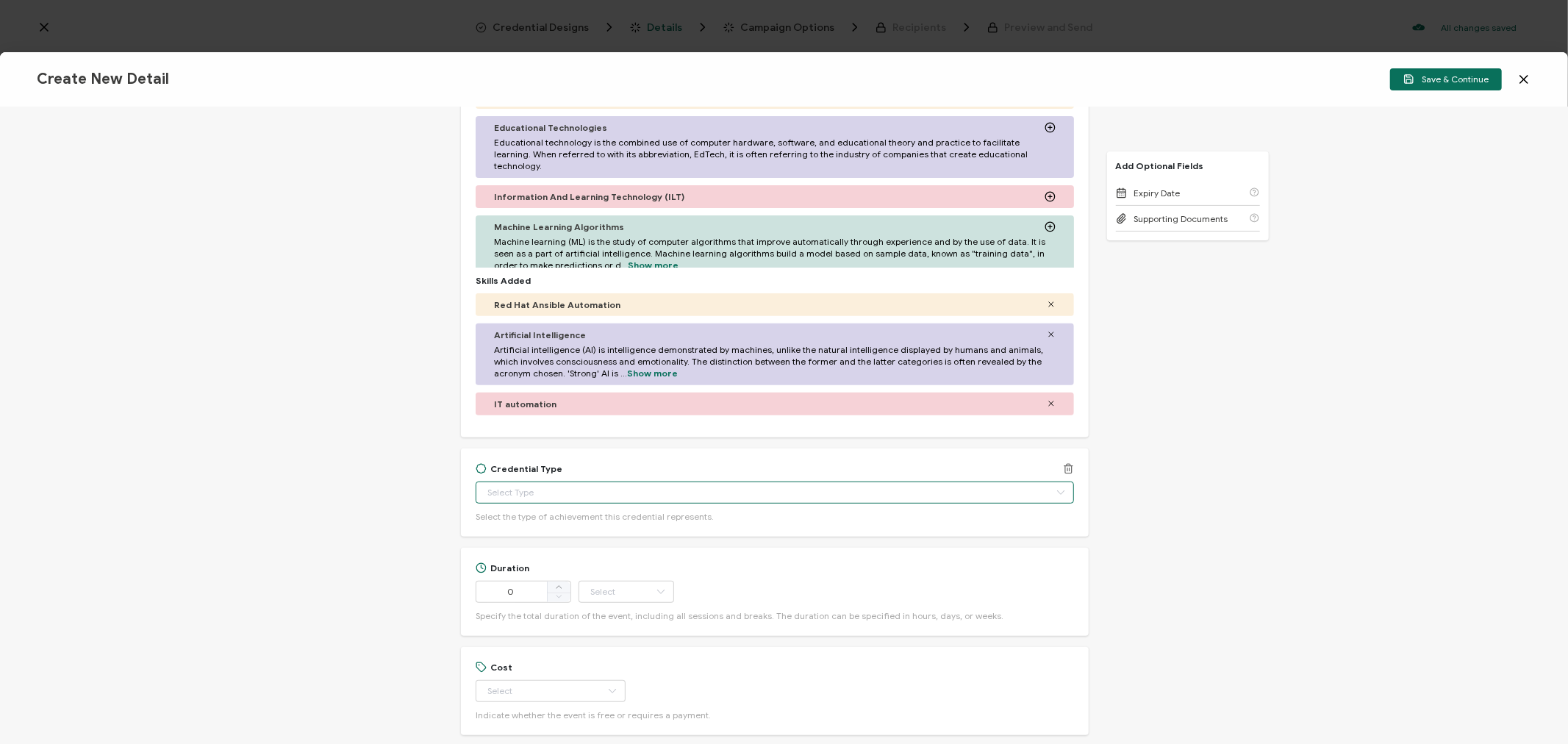
click at [515, 483] on input "text" at bounding box center [774, 493] width 597 height 22
click at [559, 670] on li "Certificate of Completion" at bounding box center [775, 678] width 600 height 25
type input "Certificate of Completion"
click at [342, 493] on div "Credential Title Red Hat and Dynatrace Webinar: AI and Automation in Action: Mo…" at bounding box center [784, 425] width 1568 height 637
type input "Certificate of Completion"
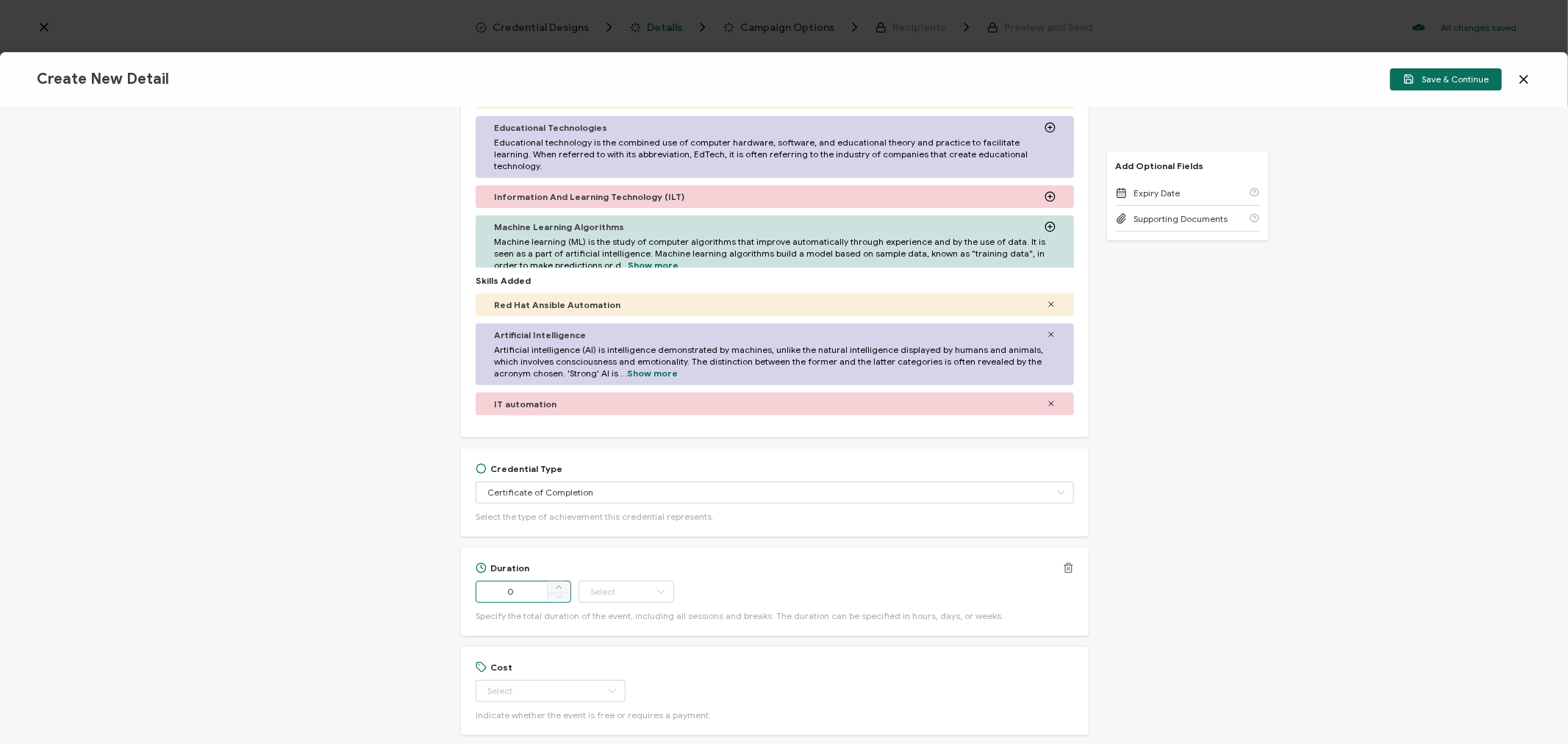
drag, startPoint x: 529, startPoint y: 590, endPoint x: 479, endPoint y: 590, distance: 50.0
click at [479, 590] on input "0" at bounding box center [522, 592] width 95 height 22
type input "53"
click at [601, 596] on input "text" at bounding box center [626, 592] width 95 height 22
click at [615, 548] on span "Minute" at bounding box center [607, 552] width 28 height 11
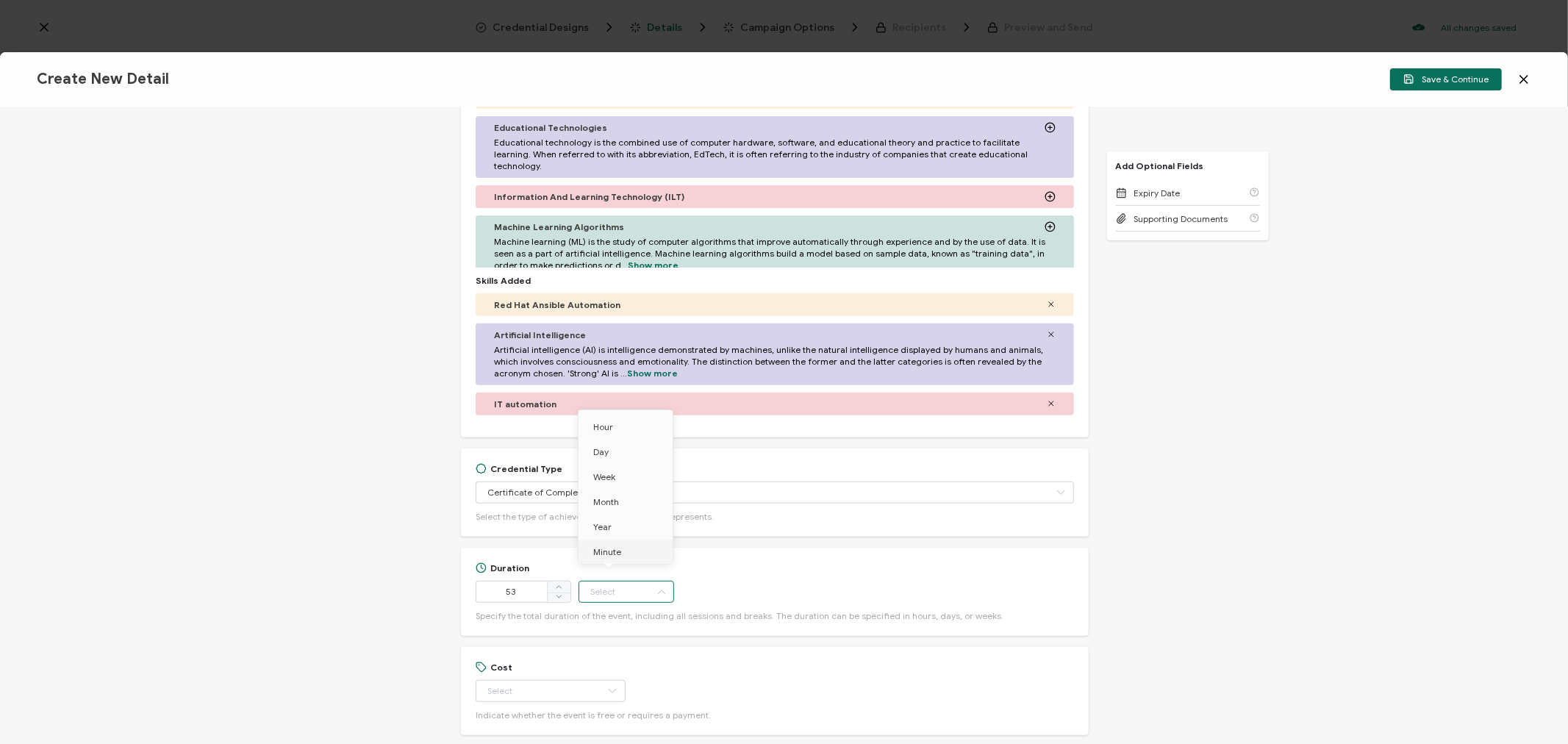
type input "Minute"
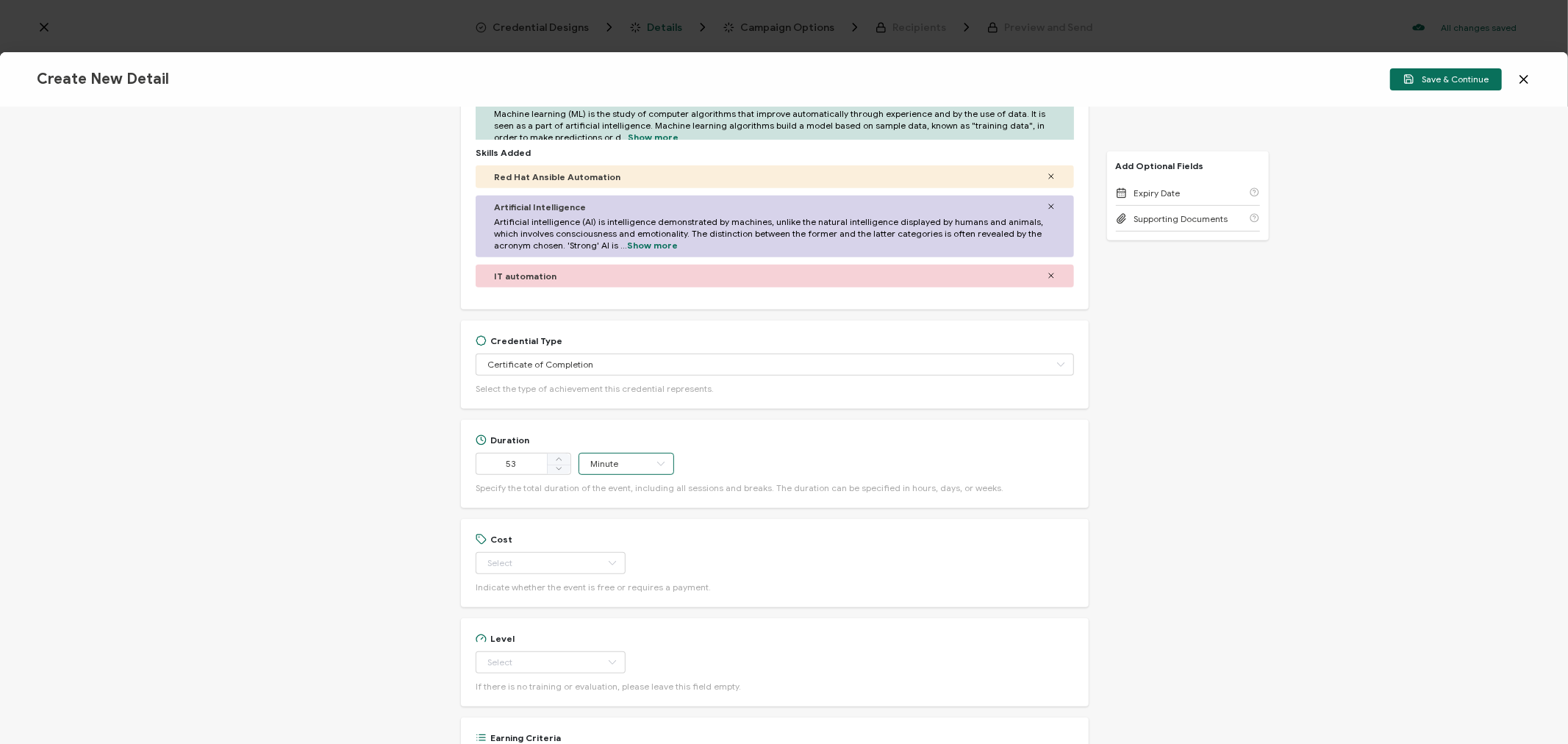
scroll to position [617, 0]
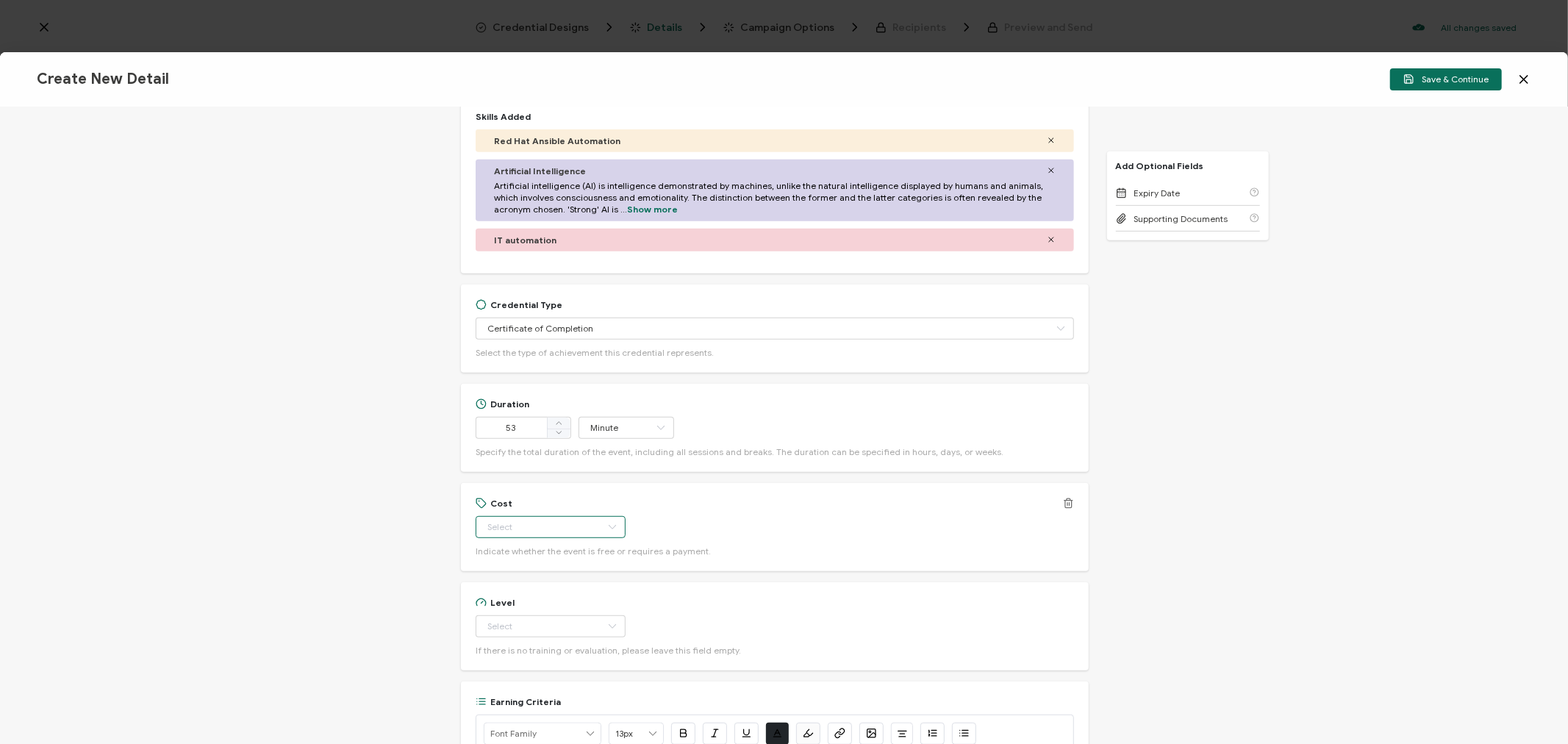
click at [520, 523] on input "text" at bounding box center [550, 527] width 150 height 22
click at [504, 567] on span "Free" at bounding box center [499, 564] width 18 height 11
type input "Free"
click at [515, 626] on input "text" at bounding box center [550, 627] width 150 height 22
click at [524, 483] on span "Beginner" at bounding box center [508, 486] width 38 height 11
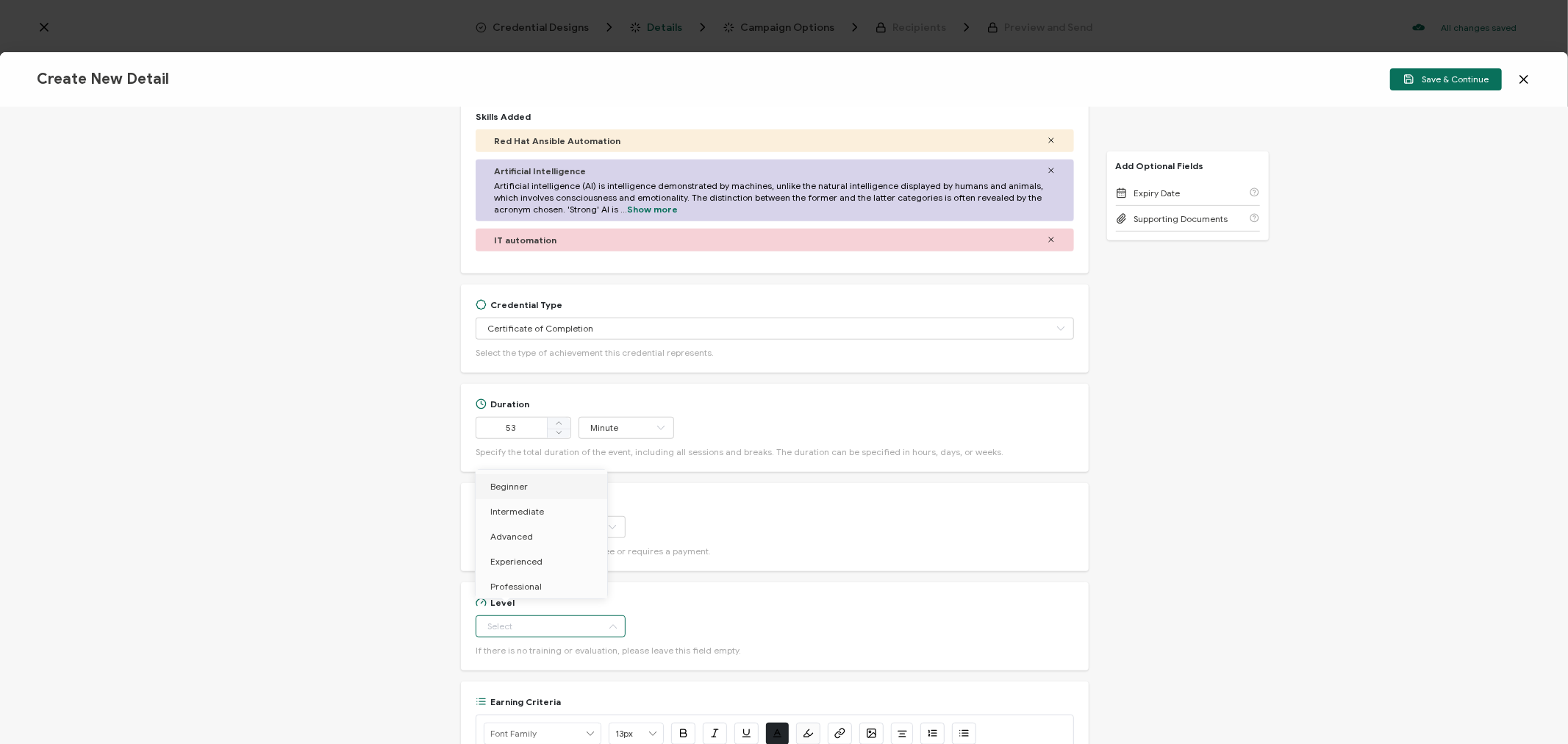
type input "Beginner"
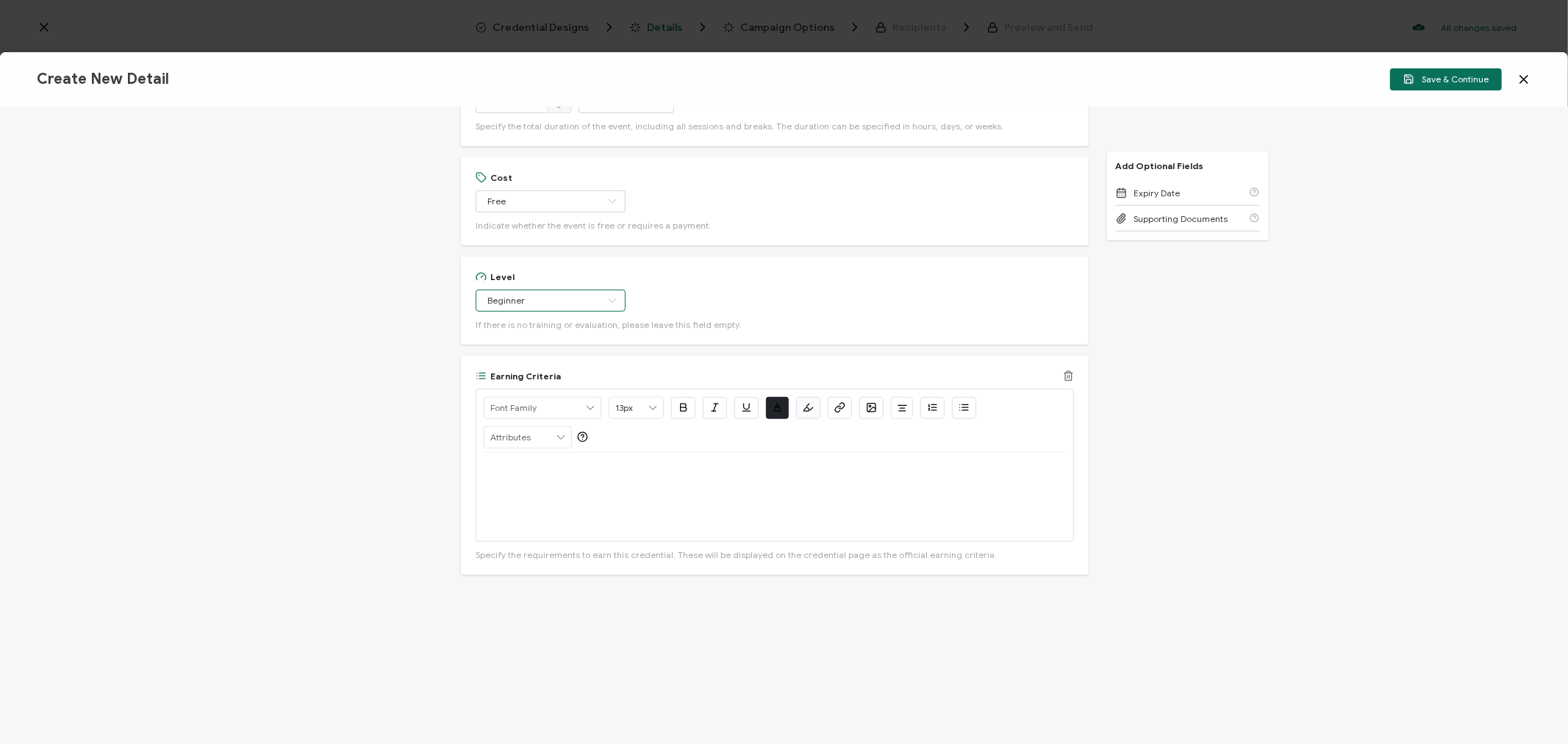
scroll to position [944, 0]
click at [560, 482] on div at bounding box center [774, 495] width 582 height 88
drag, startPoint x: 1035, startPoint y: 468, endPoint x: 569, endPoint y: 461, distance: 466.1
click at [569, 461] on div "Watch On-Demand: [URL][DOMAIN_NAME]" at bounding box center [774, 495] width 582 height 88
click at [837, 408] on icon "button" at bounding box center [839, 407] width 11 height 11
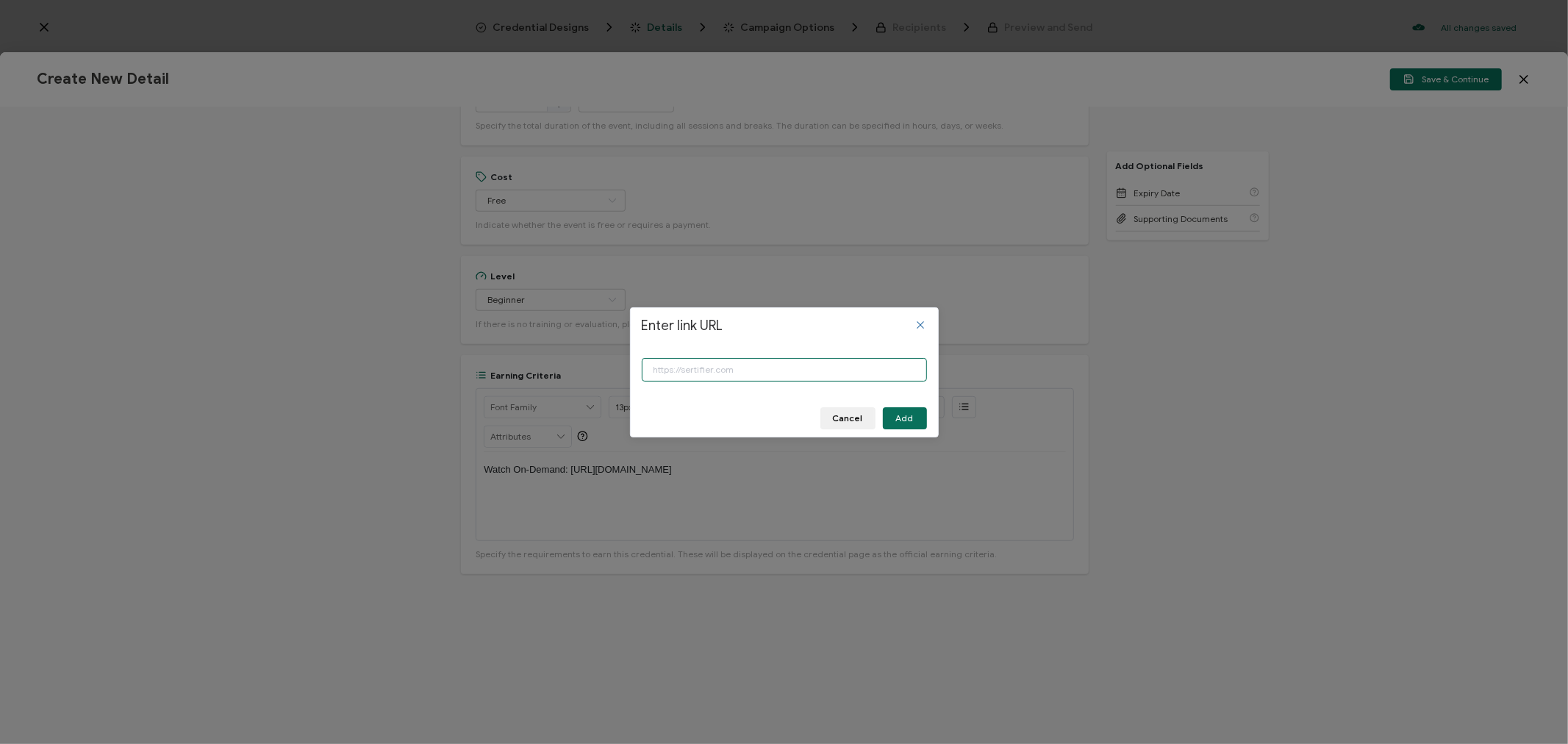
click at [741, 375] on input "Enter link URL" at bounding box center [784, 369] width 285 height 23
paste input "[URL][DOMAIN_NAME]"
type input "[URL][DOMAIN_NAME]"
click at [891, 415] on button "Add" at bounding box center [905, 418] width 44 height 22
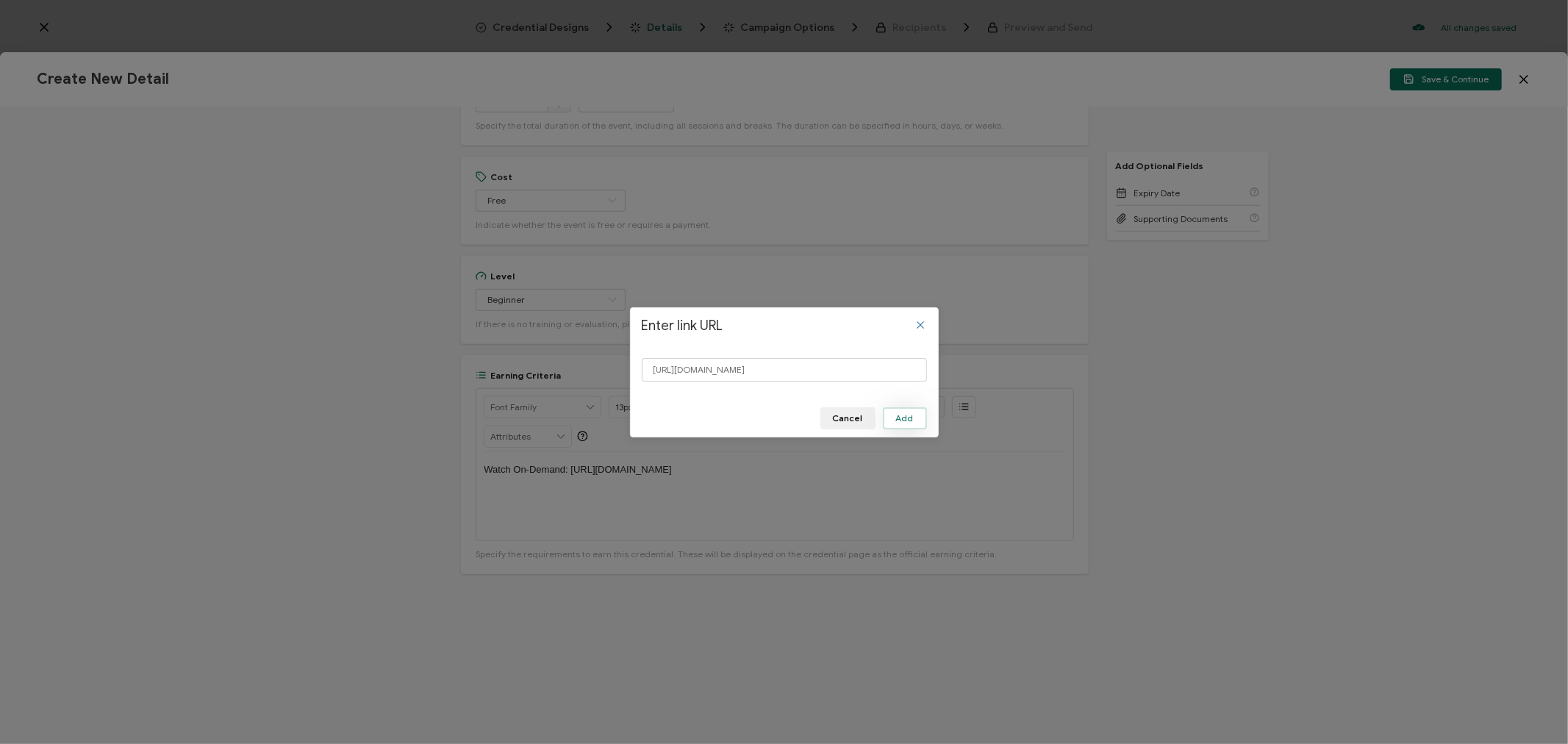
scroll to position [0, 0]
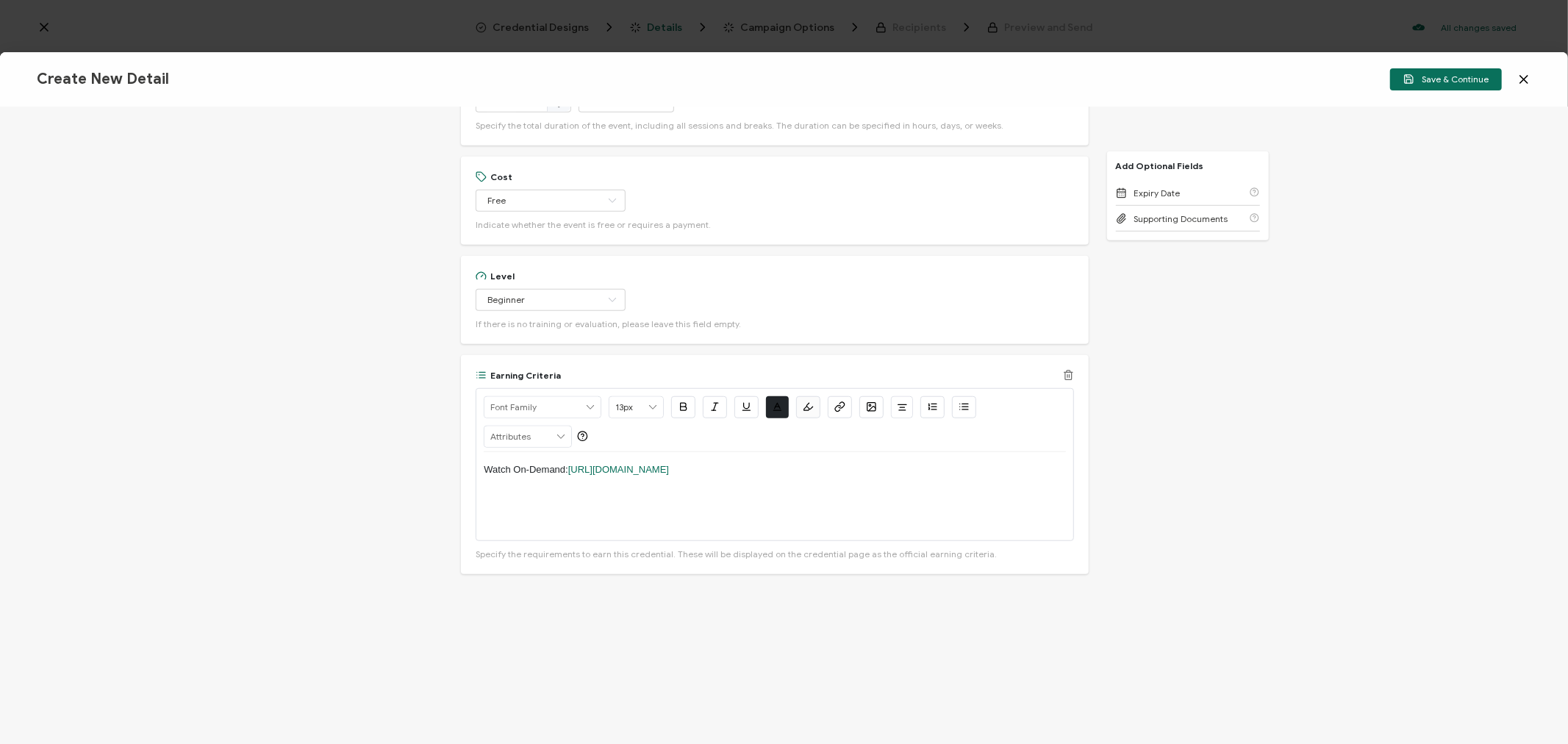
click at [871, 497] on div "Watch On-Demand: [URL][DOMAIN_NAME]" at bounding box center [774, 495] width 582 height 88
click at [1039, 465] on p "Watch On-Demand: [URL][DOMAIN_NAME]" at bounding box center [774, 470] width 582 height 13
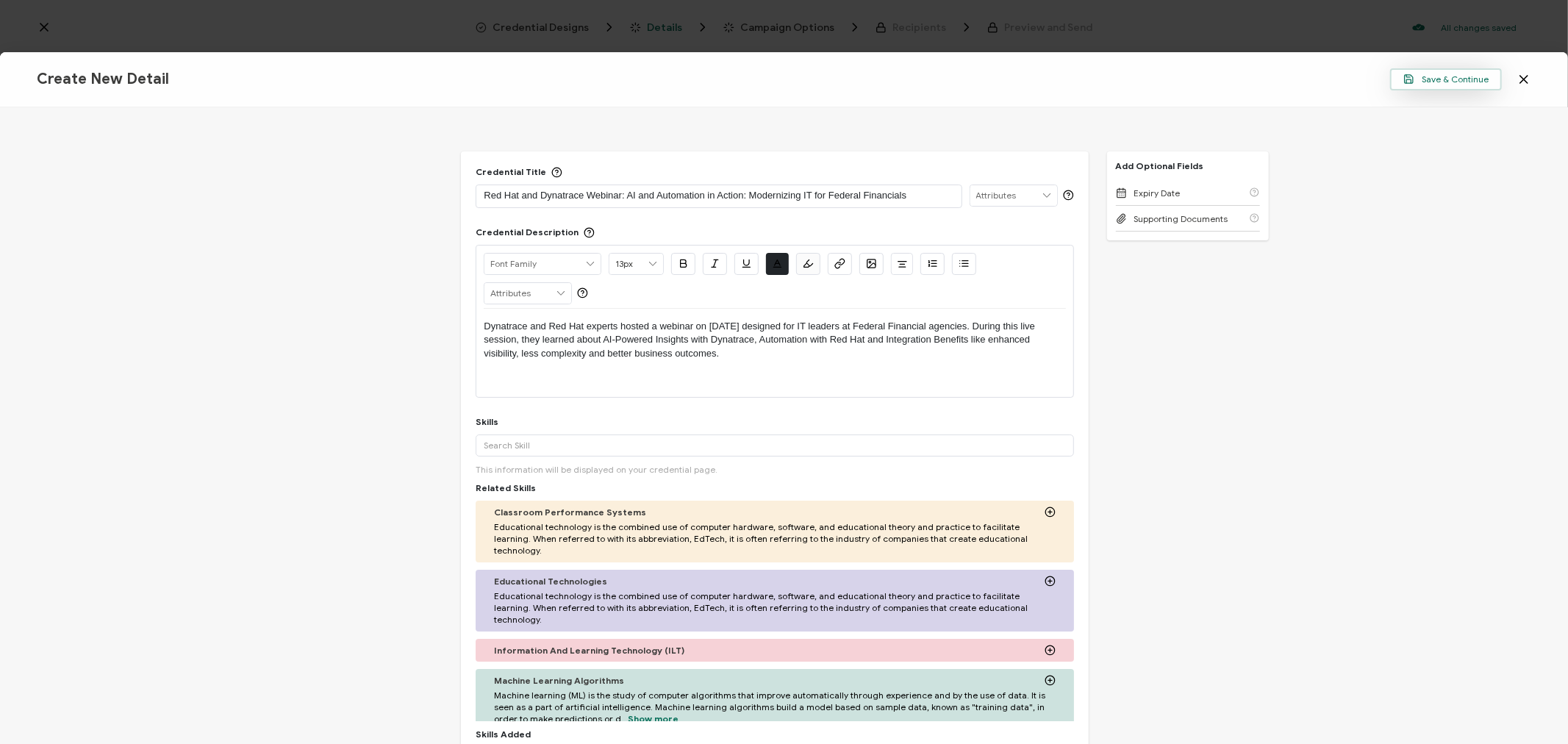
click at [1451, 81] on span "Save & Continue" at bounding box center [1446, 79] width 85 height 11
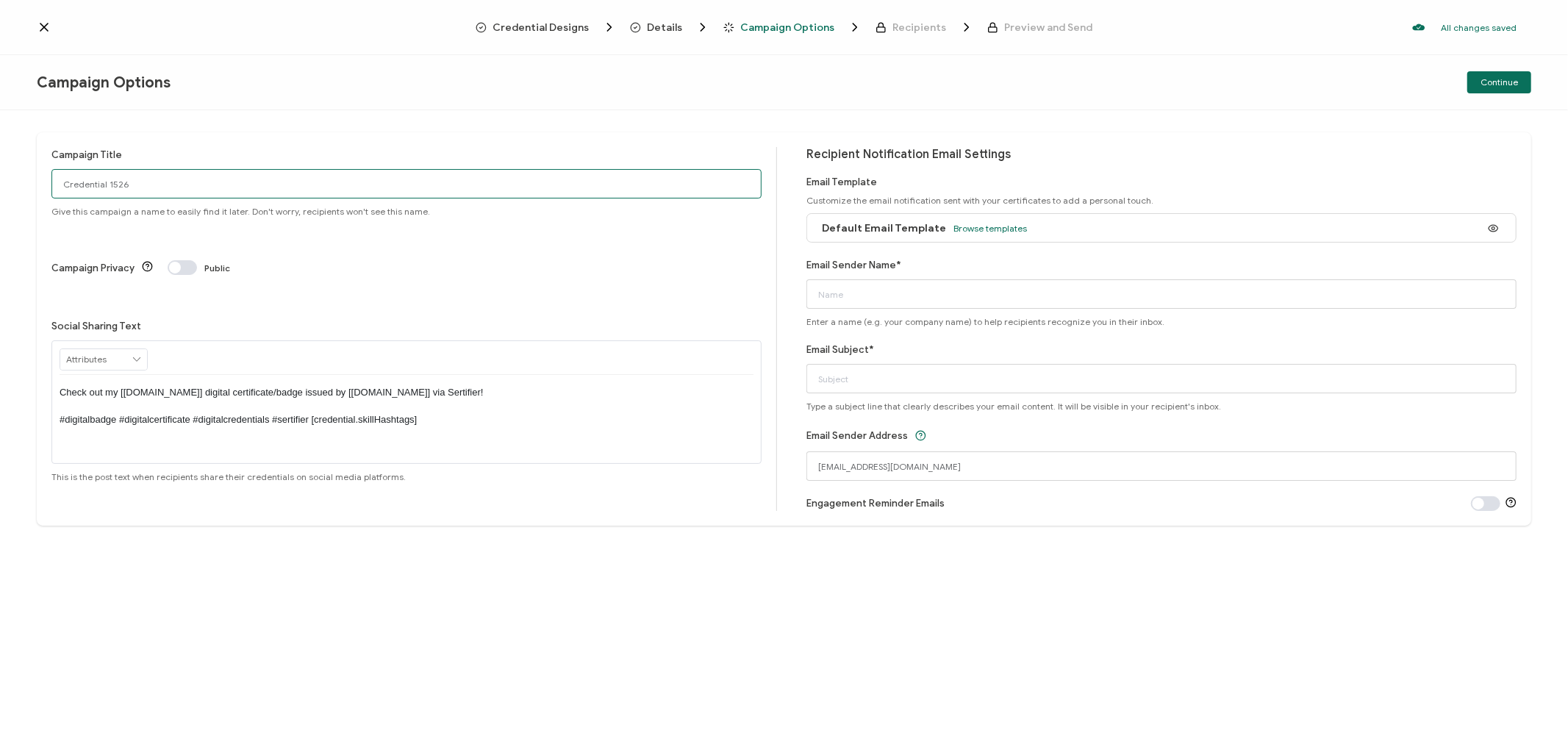
drag, startPoint x: 227, startPoint y: 186, endPoint x: 0, endPoint y: 174, distance: 227.3
click at [0, 174] on div "Campaign Title Credential 1526 Give this campaign a name to easily find it late…" at bounding box center [784, 426] width 1568 height 633
drag, startPoint x: 212, startPoint y: 182, endPoint x: 45, endPoint y: 178, distance: 167.0
click at [45, 178] on div "Campaign Title 8-7-25_70638_Dynatrace Webinar Give this campaign a name to easi…" at bounding box center [784, 328] width 1494 height 393
type input "8-7-25_70638_Dynatrace Webinar"
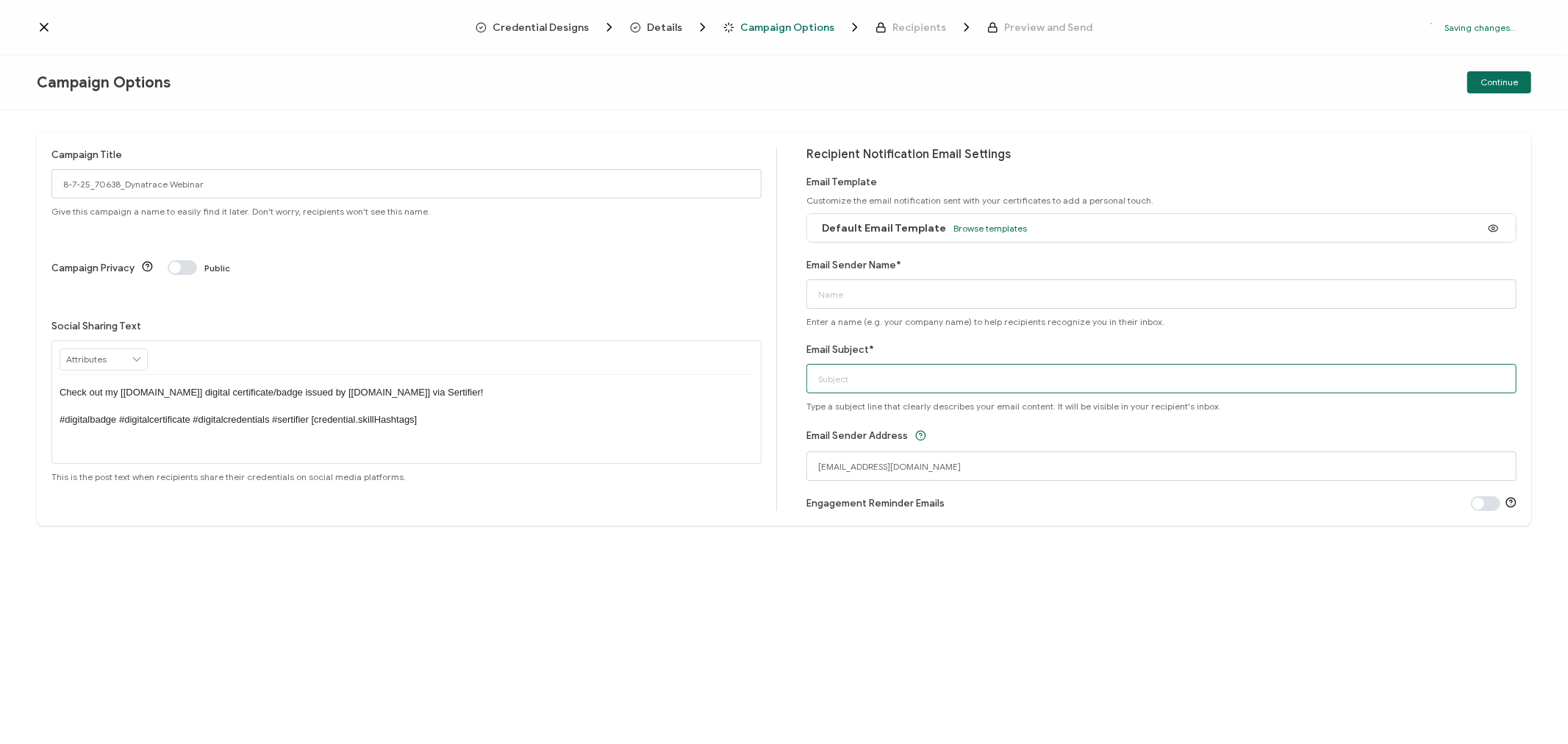
click at [841, 378] on input "Email Subject*" at bounding box center [1161, 379] width 710 height 30
paste input "8-7-25_70638_Dynatrace Webinar"
type input "8-7-25_70638_Dynatrace Webinar"
click at [868, 289] on input "Email Sender Name*" at bounding box center [1161, 294] width 710 height 30
type input "CPE"
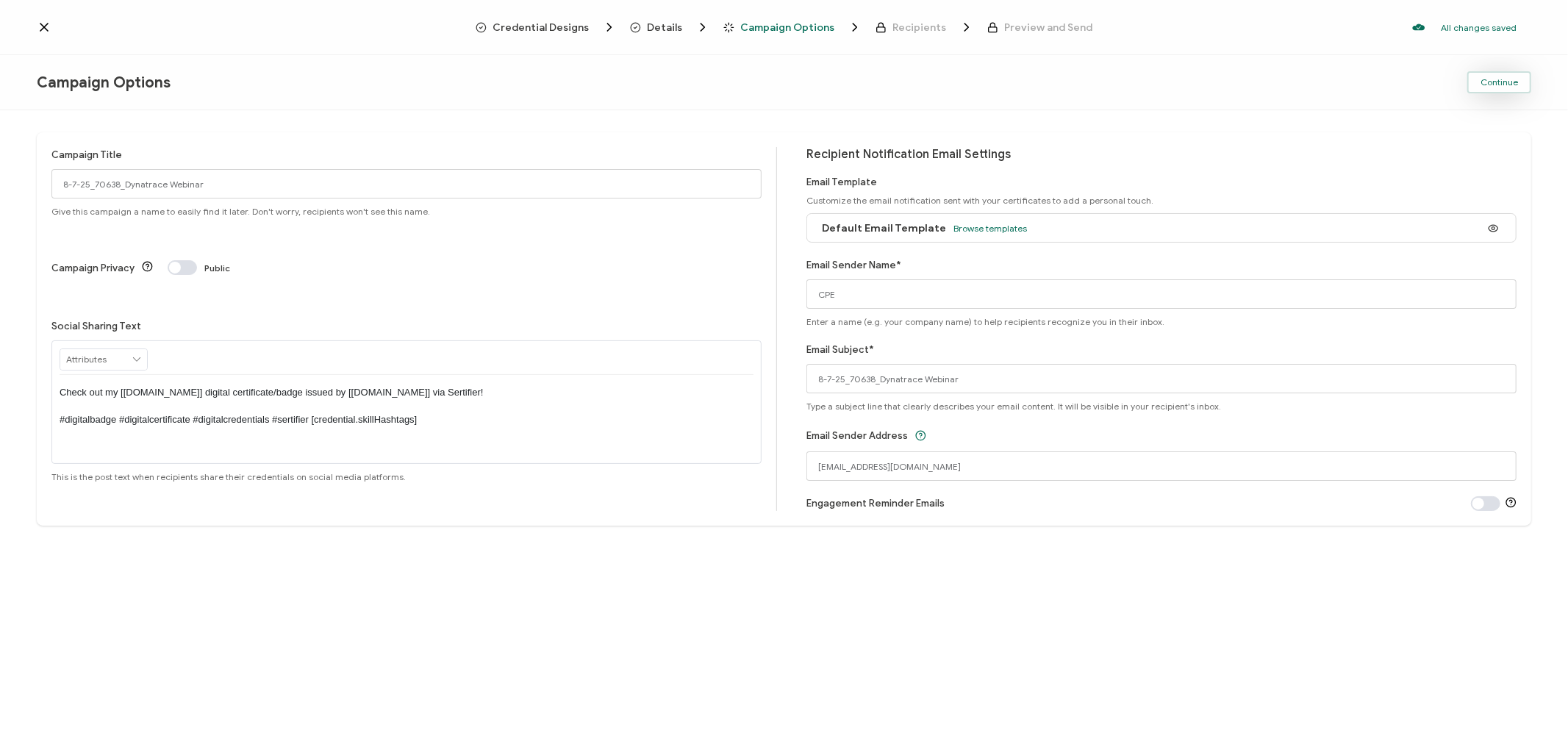
click at [1513, 78] on span "Continue" at bounding box center [1499, 82] width 38 height 9
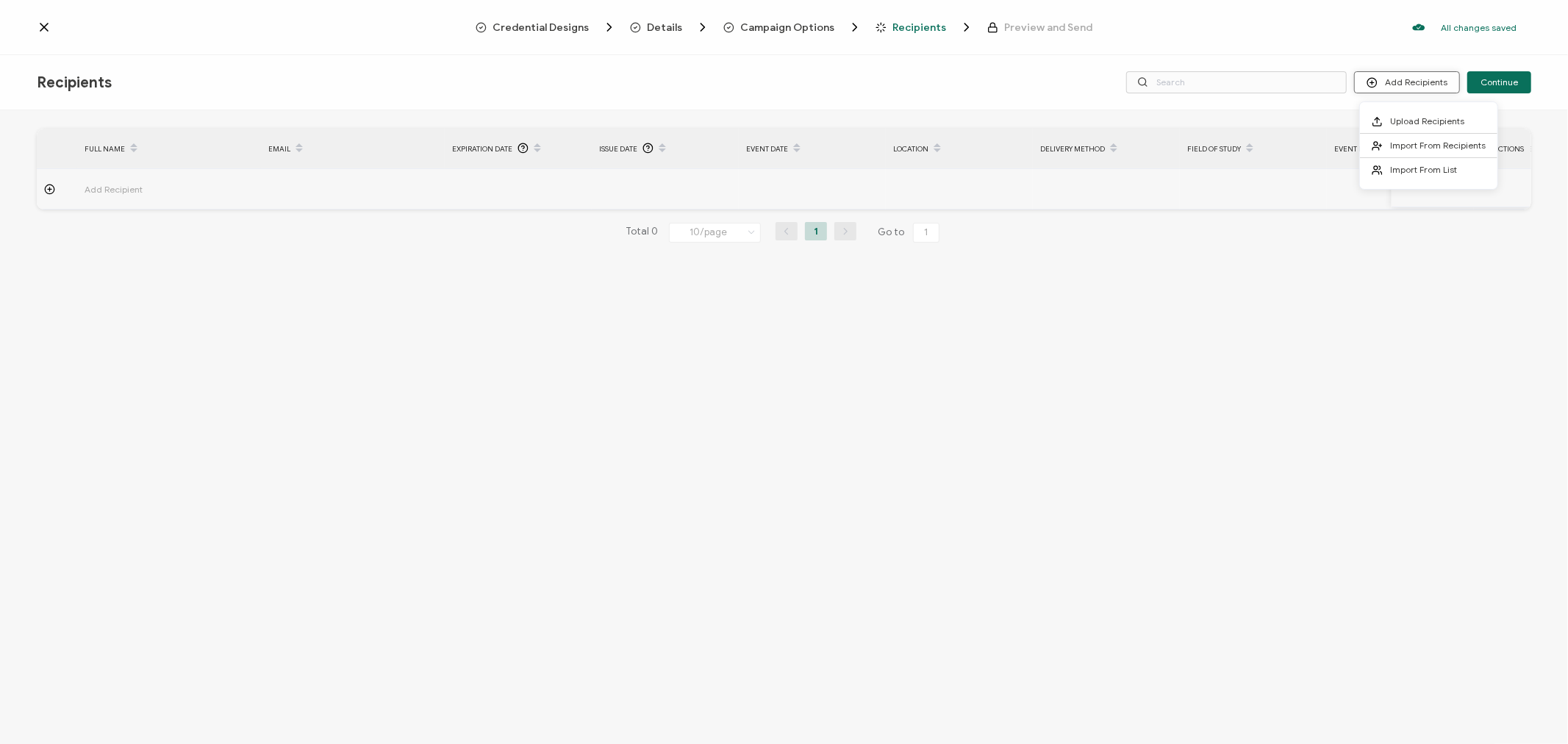
click at [1393, 77] on button "Add Recipients" at bounding box center [1407, 82] width 105 height 22
click at [1423, 170] on span "Import From List" at bounding box center [1424, 169] width 67 height 11
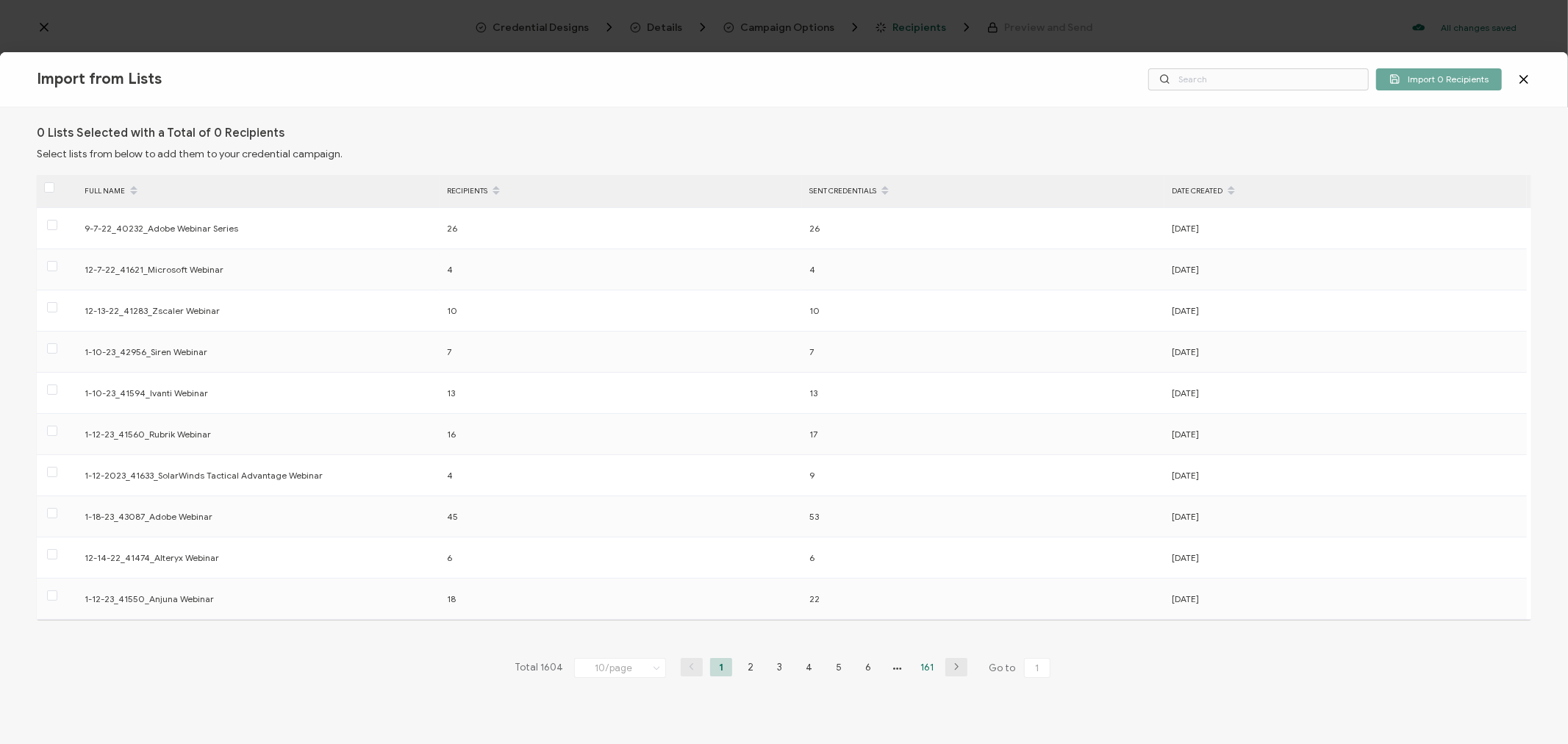
click at [924, 665] on li "161" at bounding box center [927, 667] width 22 height 18
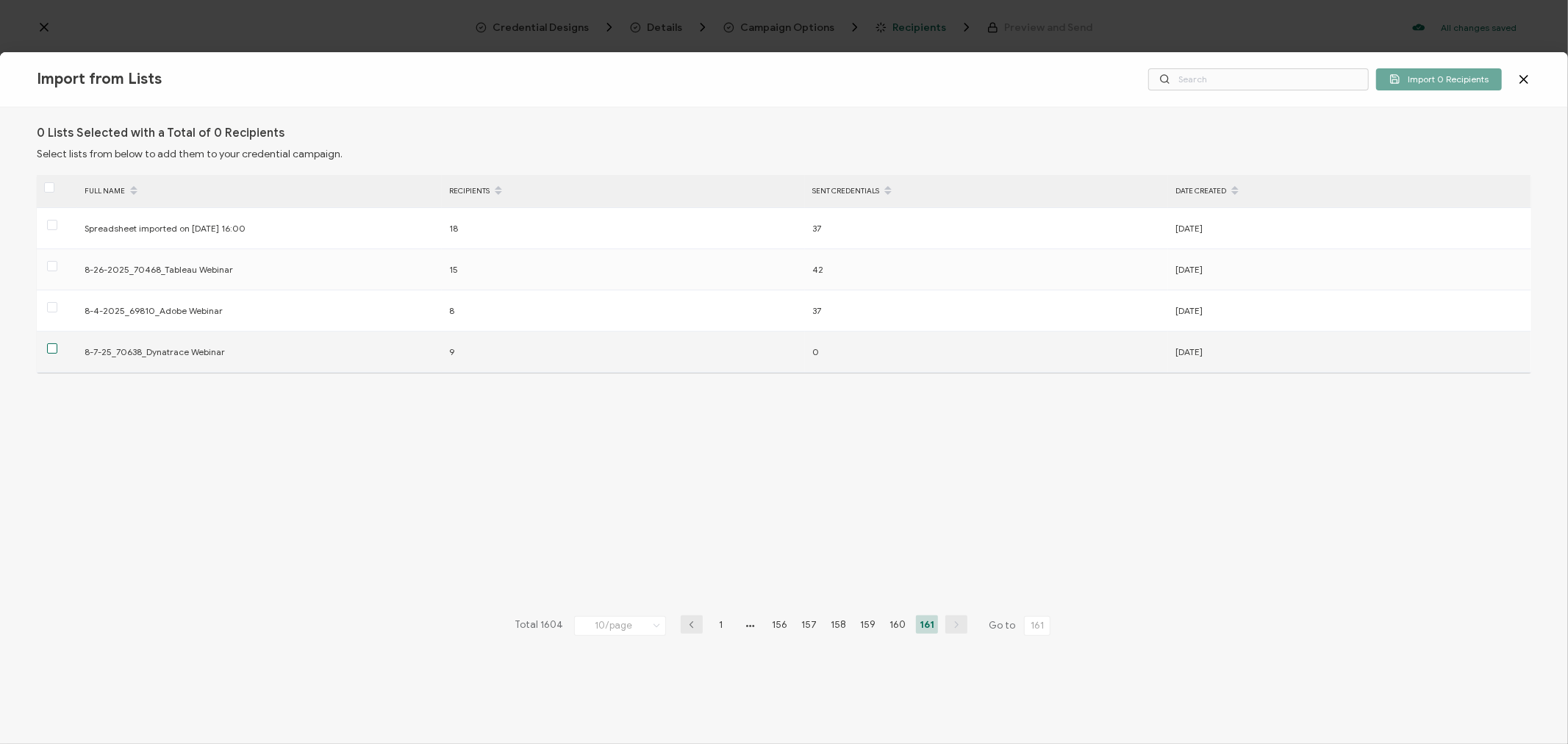
click at [55, 347] on span at bounding box center [52, 348] width 10 height 10
click at [57, 343] on input "checkbox" at bounding box center [57, 343] width 0 height 0
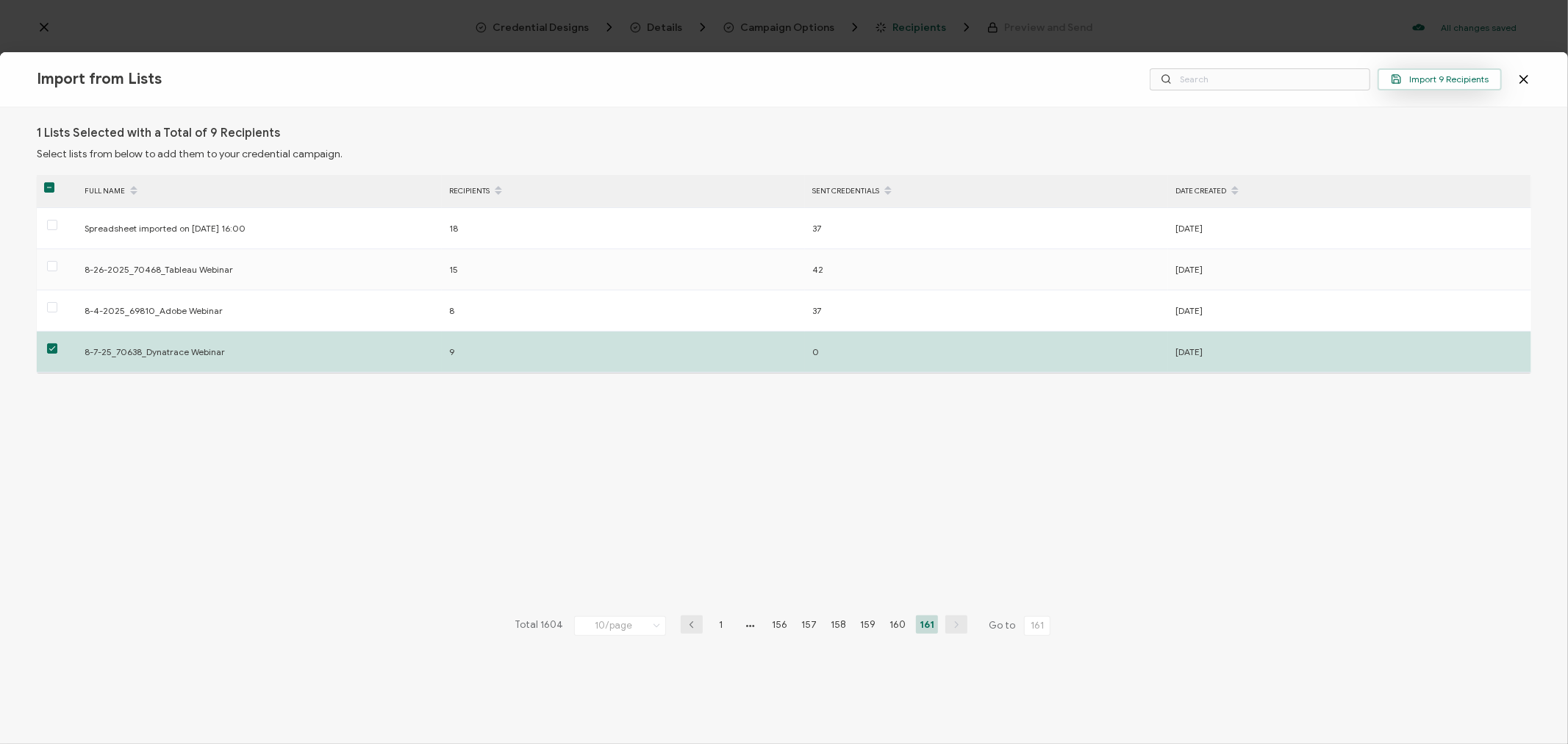
click at [1459, 75] on span "Import 9 Recipients" at bounding box center [1439, 79] width 98 height 11
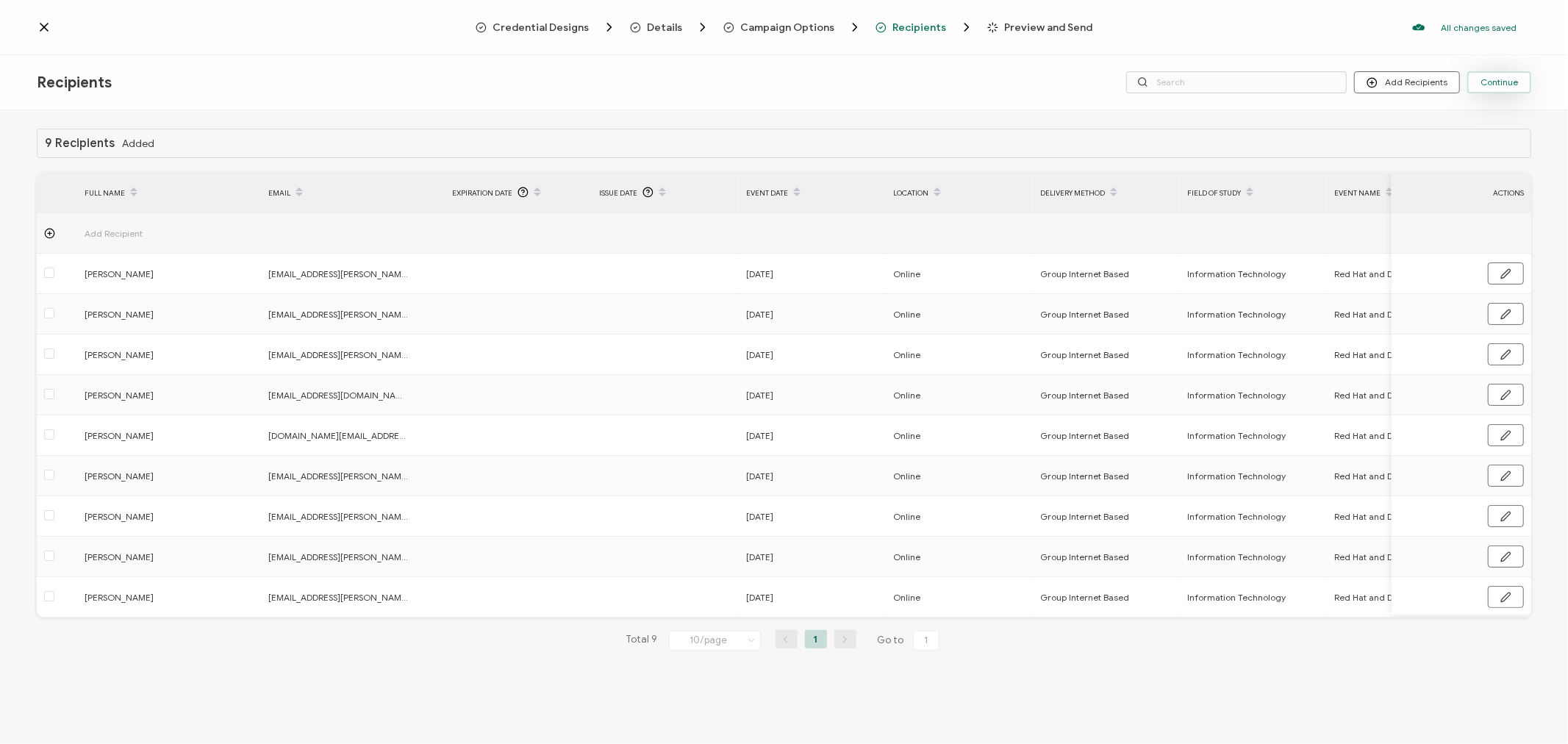
click at [1494, 78] on span "Continue" at bounding box center [1499, 82] width 38 height 9
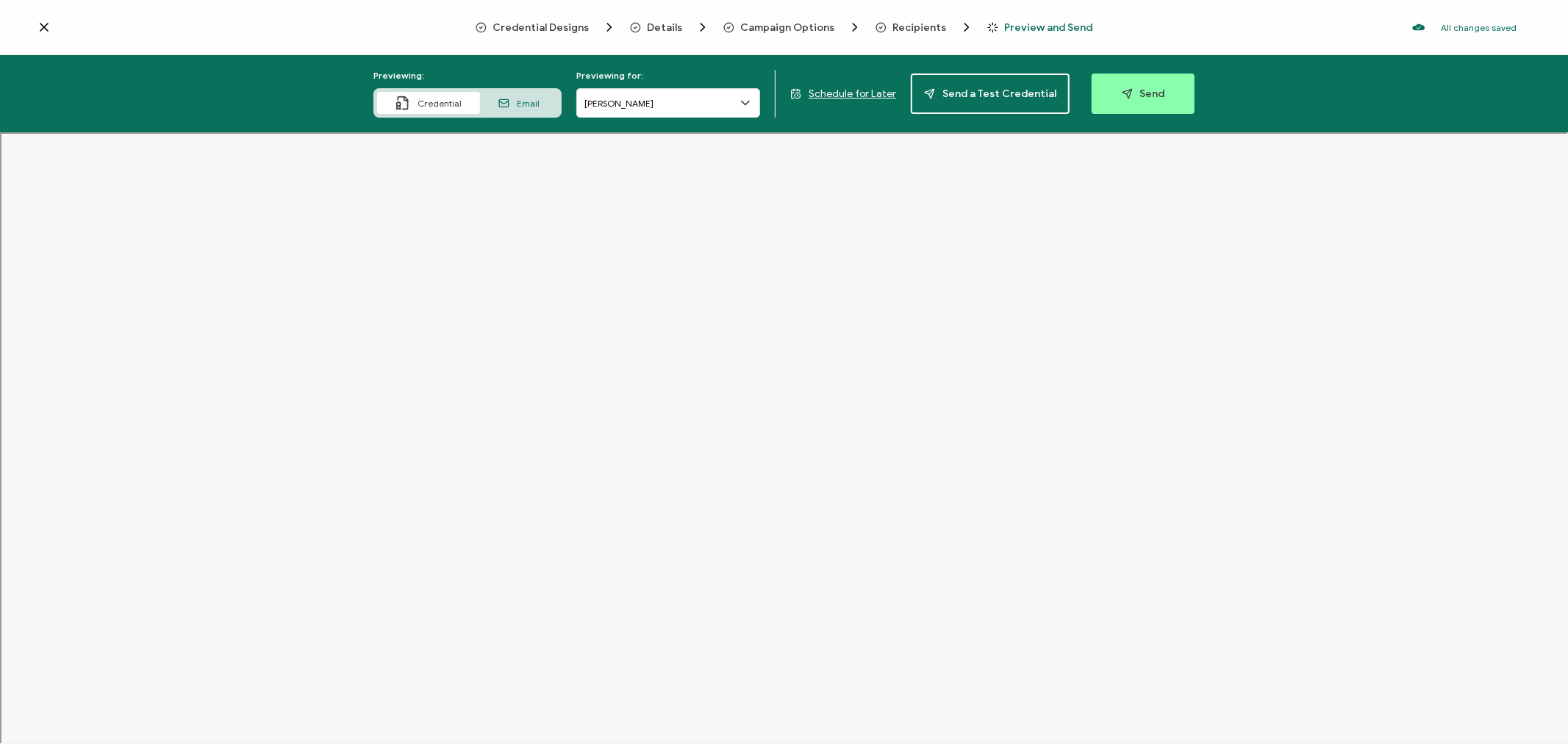
click at [1123, 93] on icon "button" at bounding box center [1127, 93] width 11 height 11
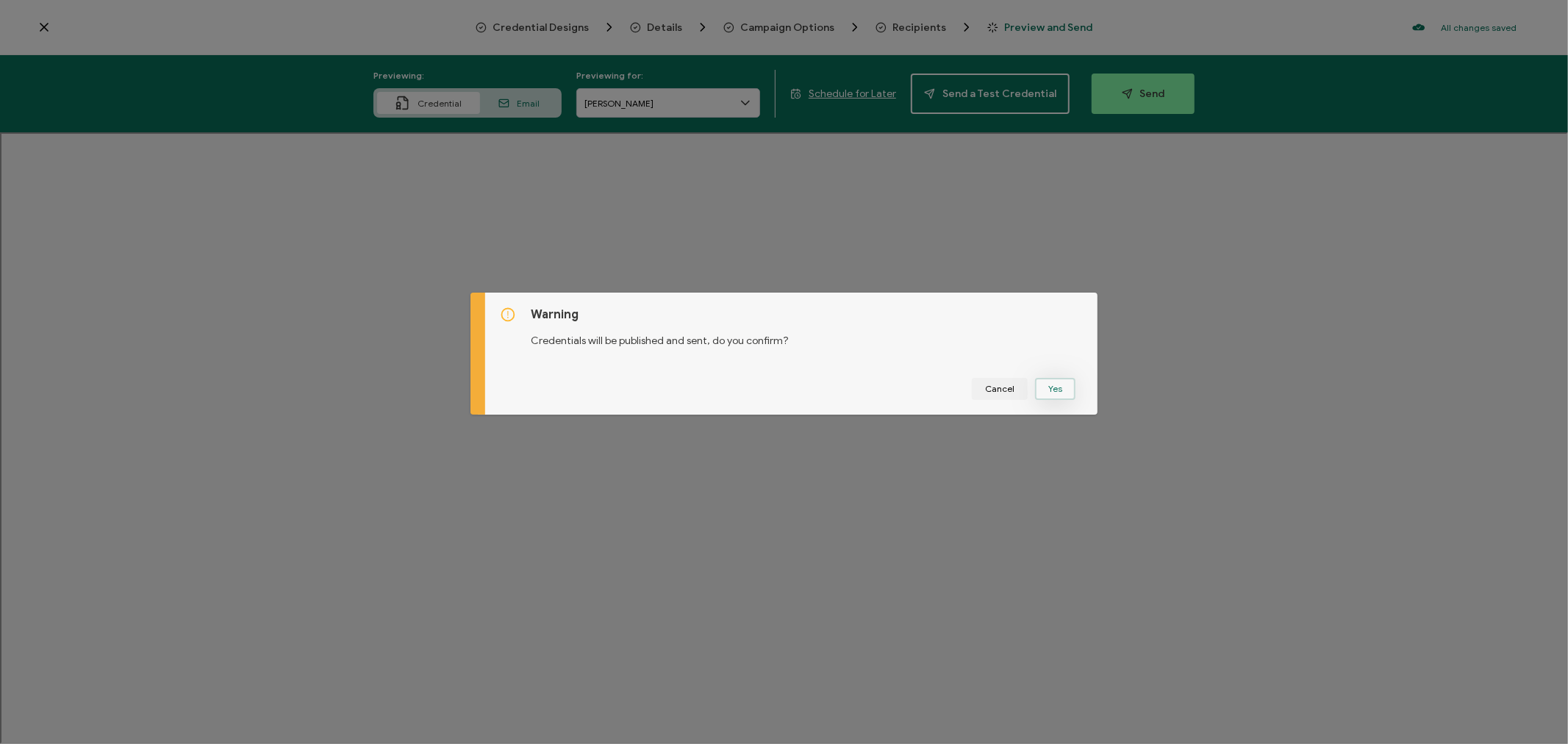
click at [1056, 390] on button "Yes" at bounding box center [1056, 389] width 41 height 22
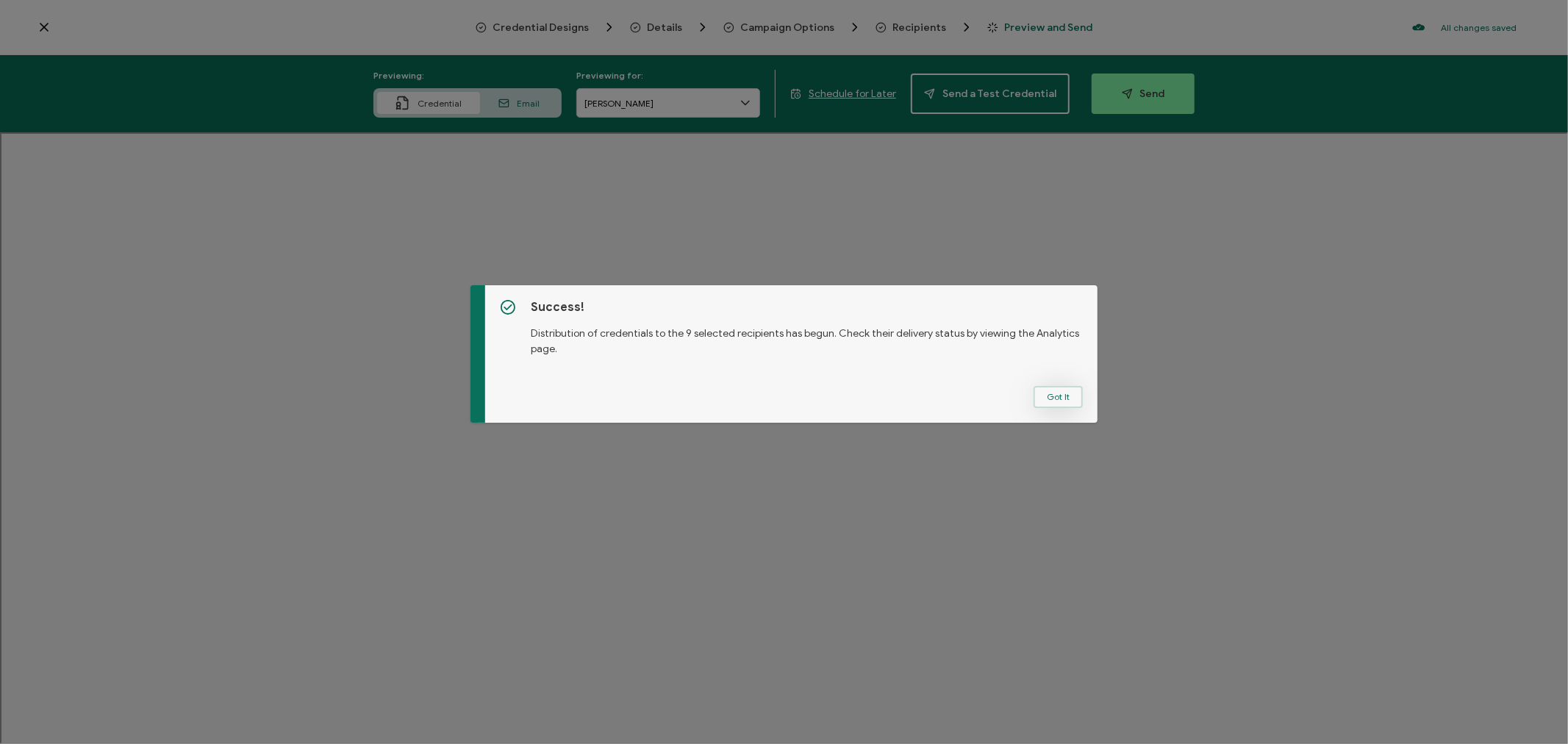
click at [1046, 400] on button "Got It" at bounding box center [1058, 396] width 49 height 22
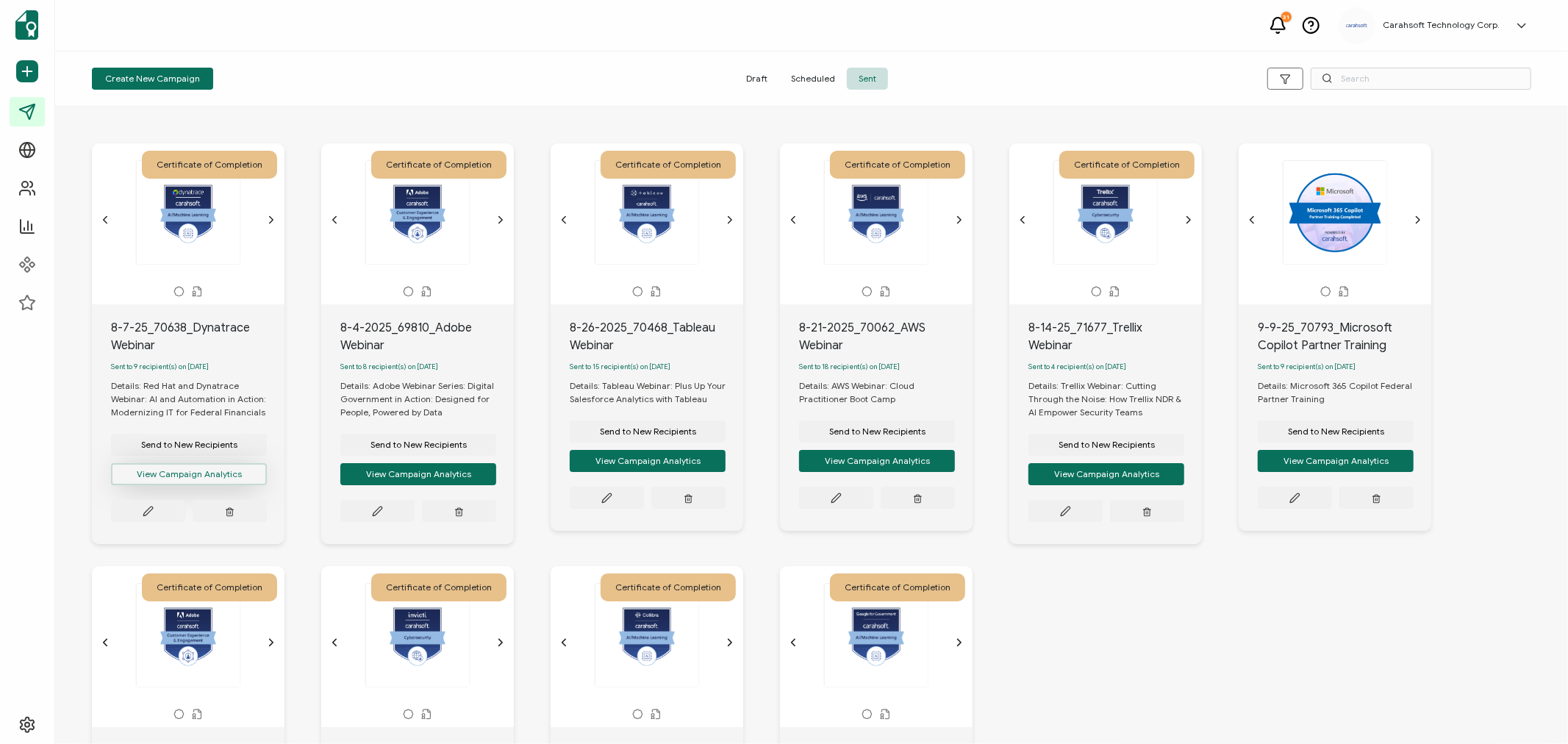
click at [179, 476] on button "View Campaign Analytics" at bounding box center [189, 474] width 156 height 22
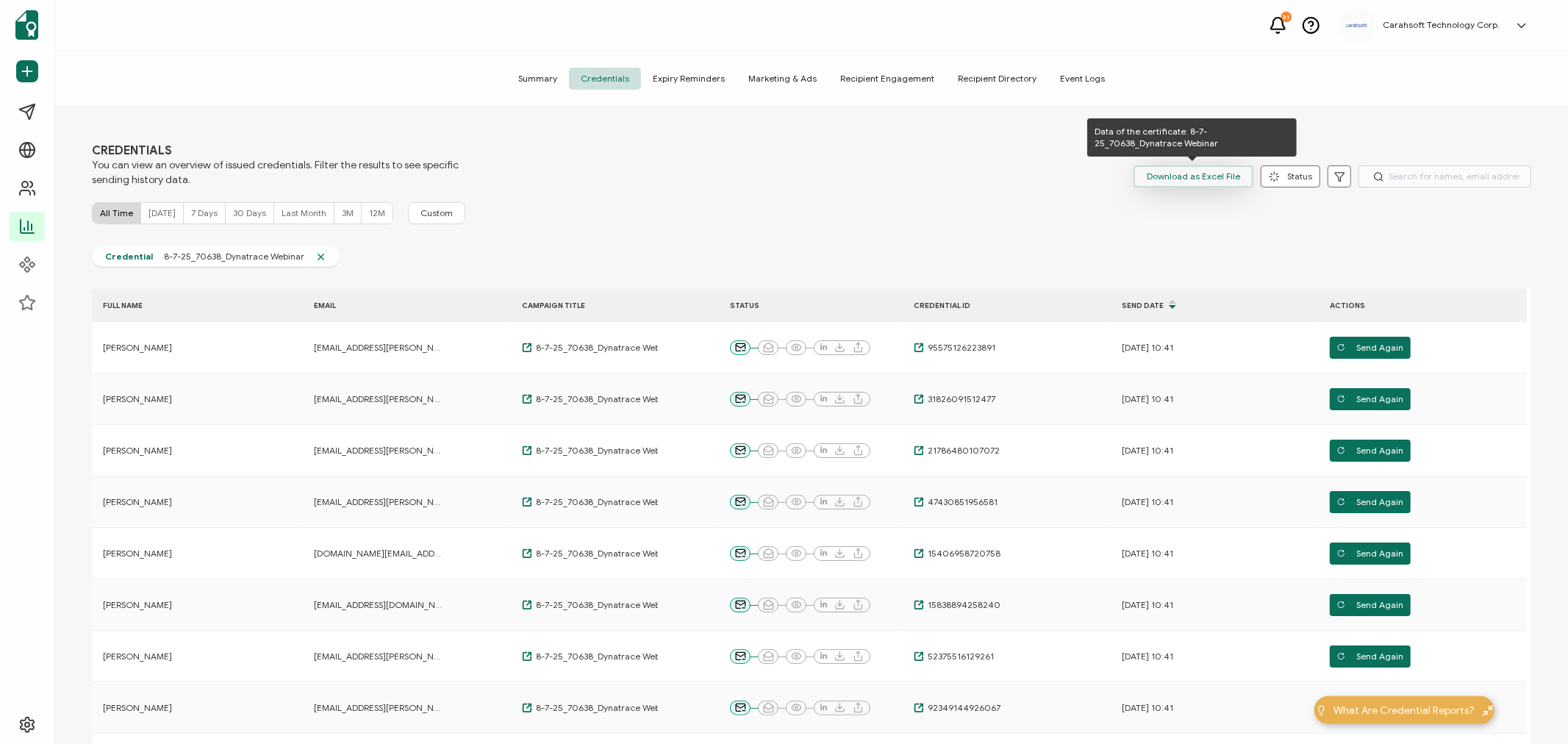
click at [1177, 179] on span "Download as Excel File" at bounding box center [1193, 177] width 93 height 22
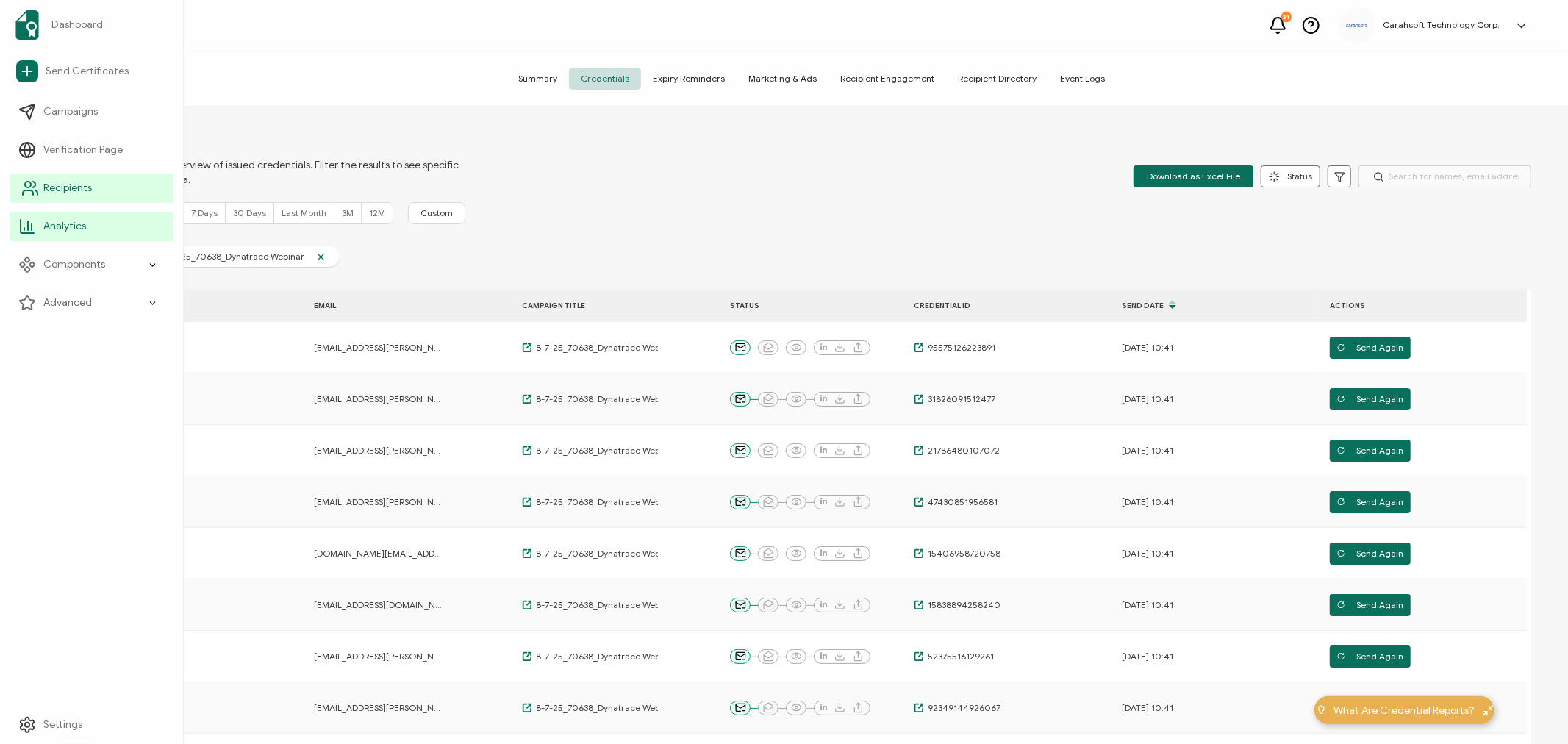
click at [44, 181] on span "Recipients" at bounding box center [67, 189] width 48 height 15
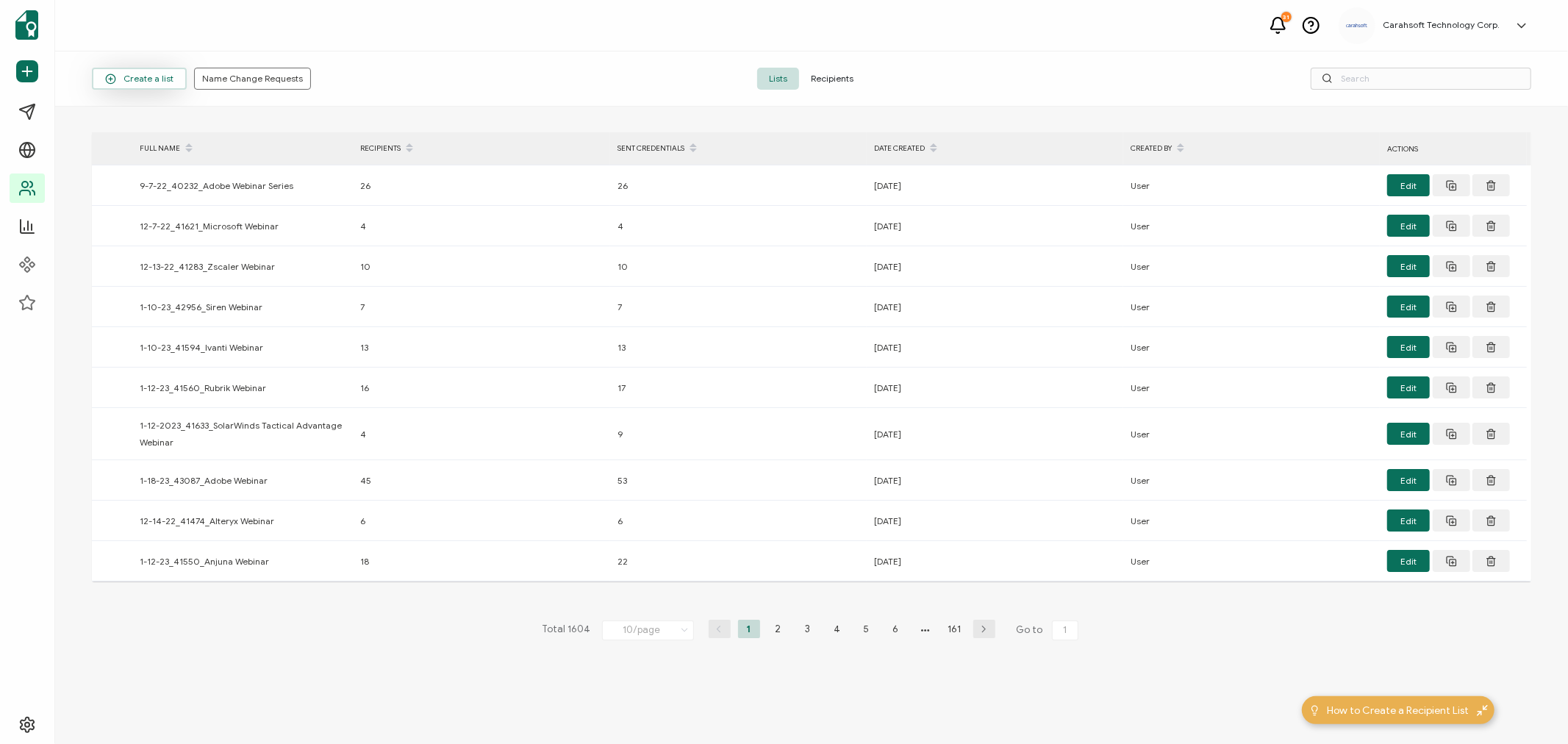
click at [156, 76] on span "Create a list" at bounding box center [140, 79] width 68 height 11
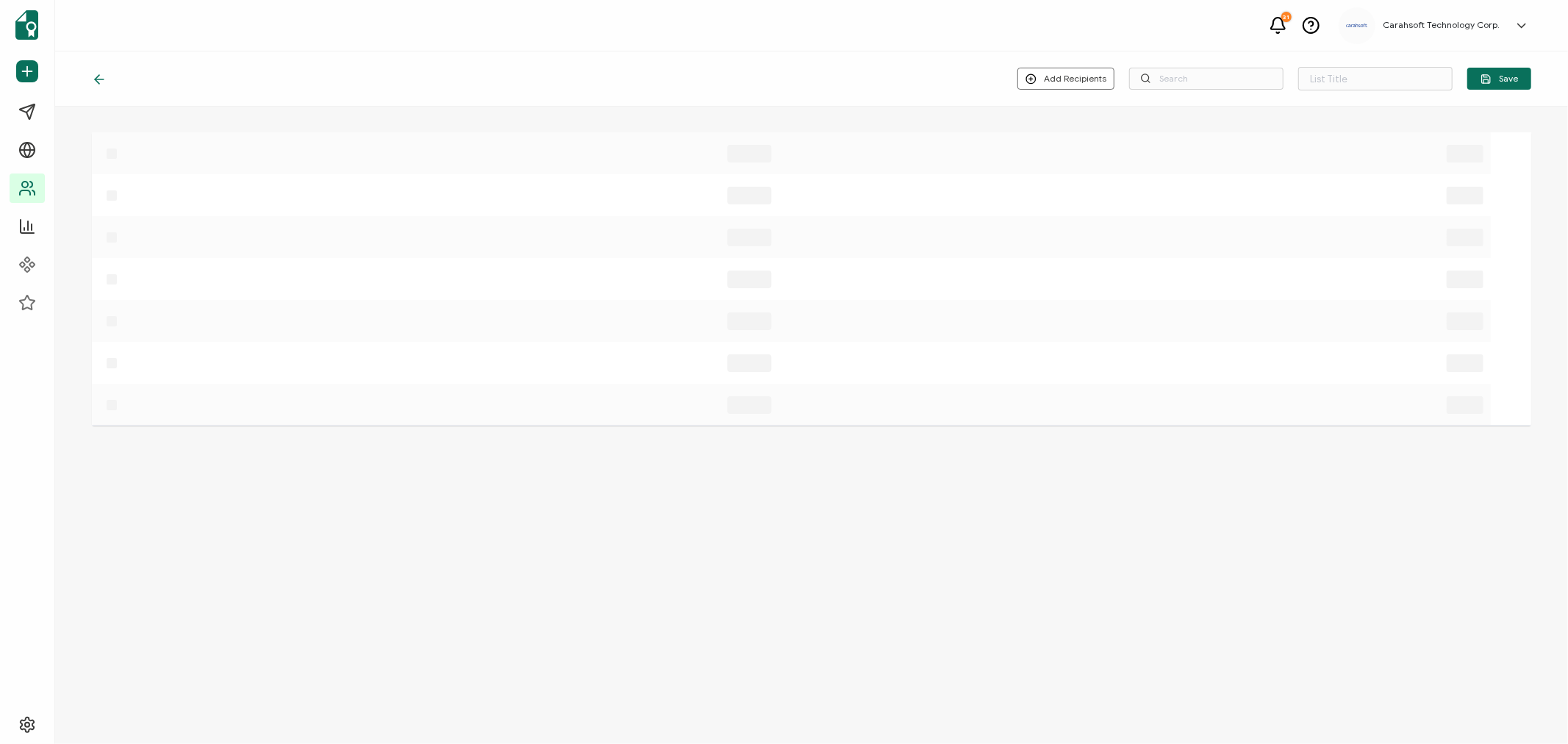
type input "List 1605"
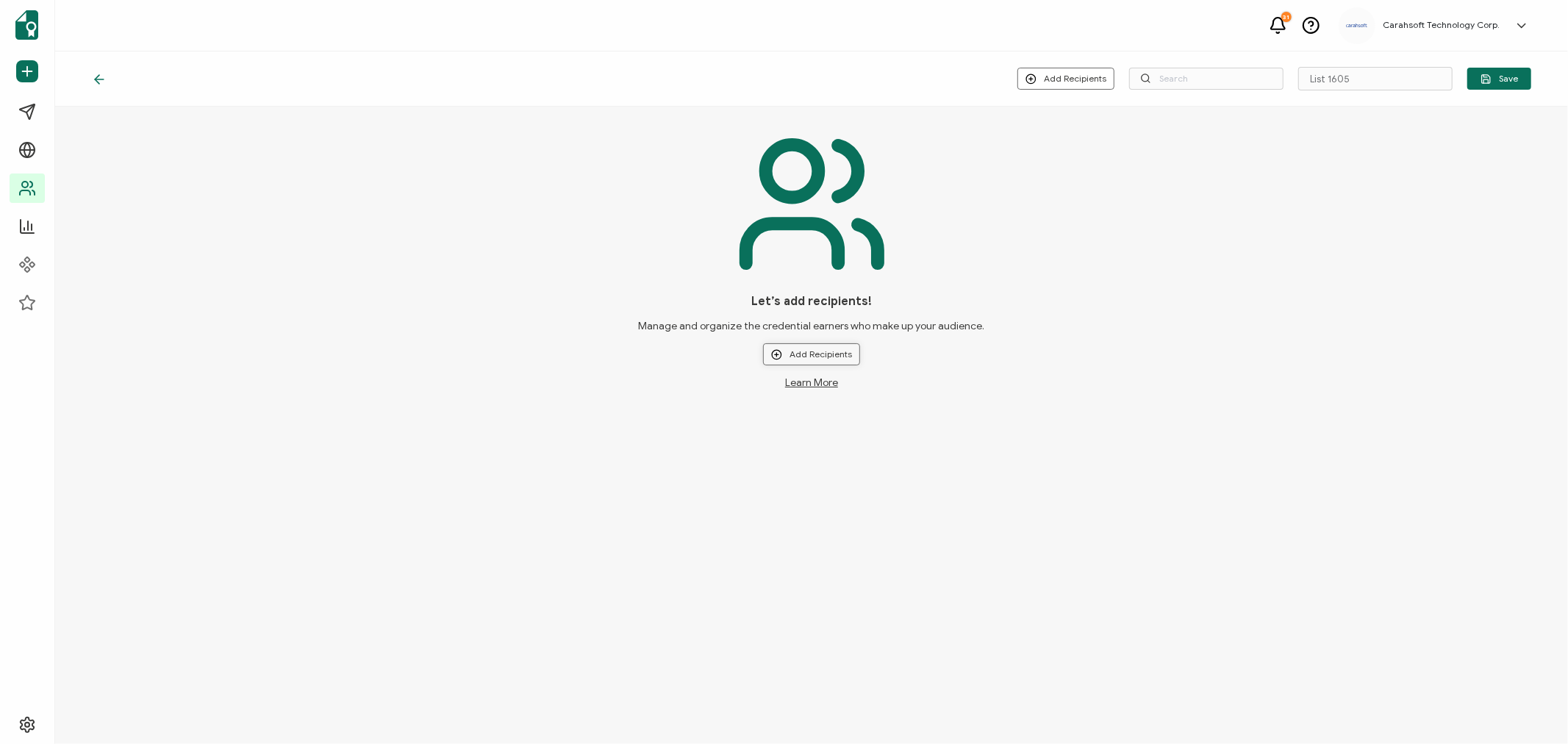
click at [822, 357] on button "Add Recipients" at bounding box center [811, 354] width 97 height 22
click at [830, 391] on span "Upload New Recipients" at bounding box center [842, 393] width 95 height 11
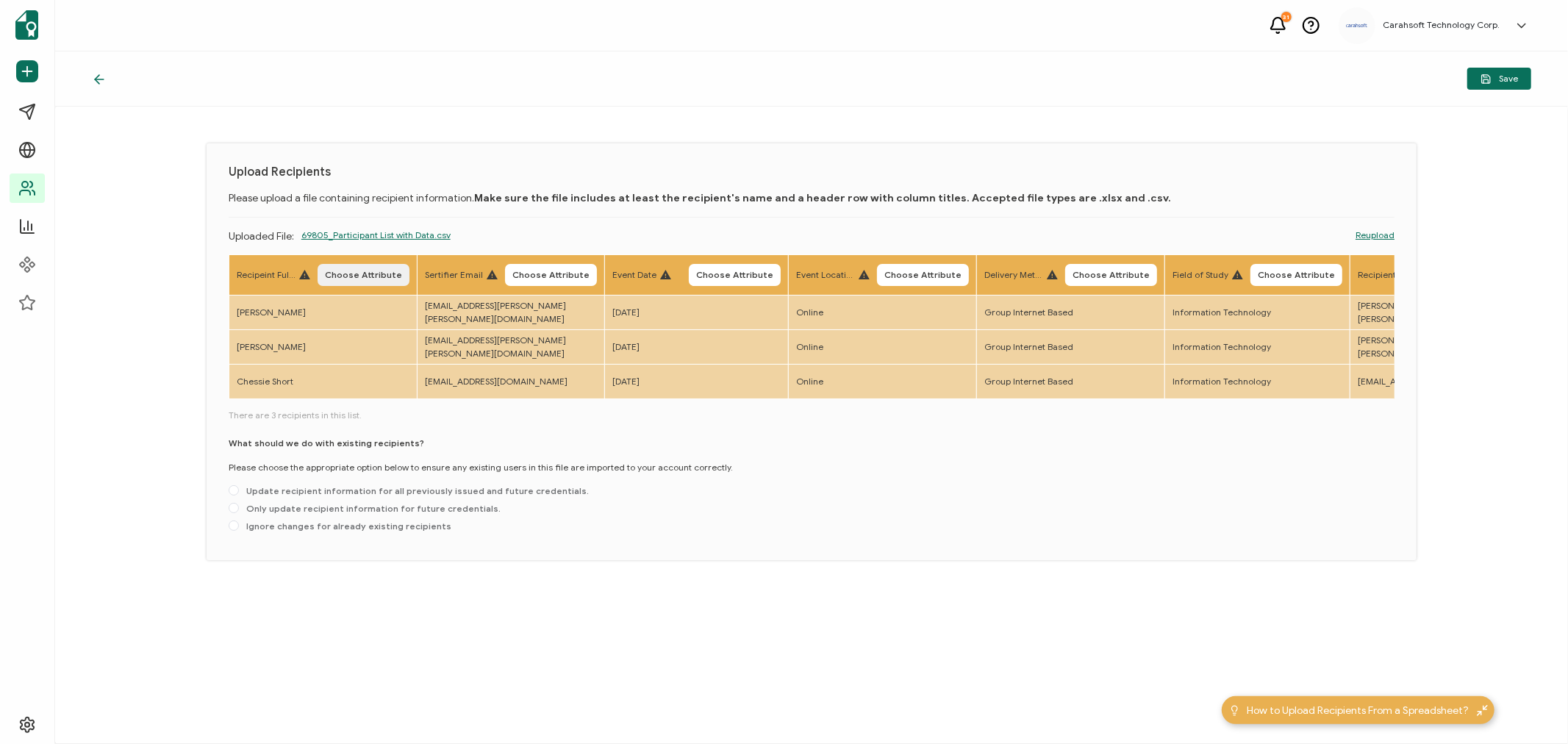
click at [353, 274] on span "Choose Attribute" at bounding box center [362, 275] width 77 height 9
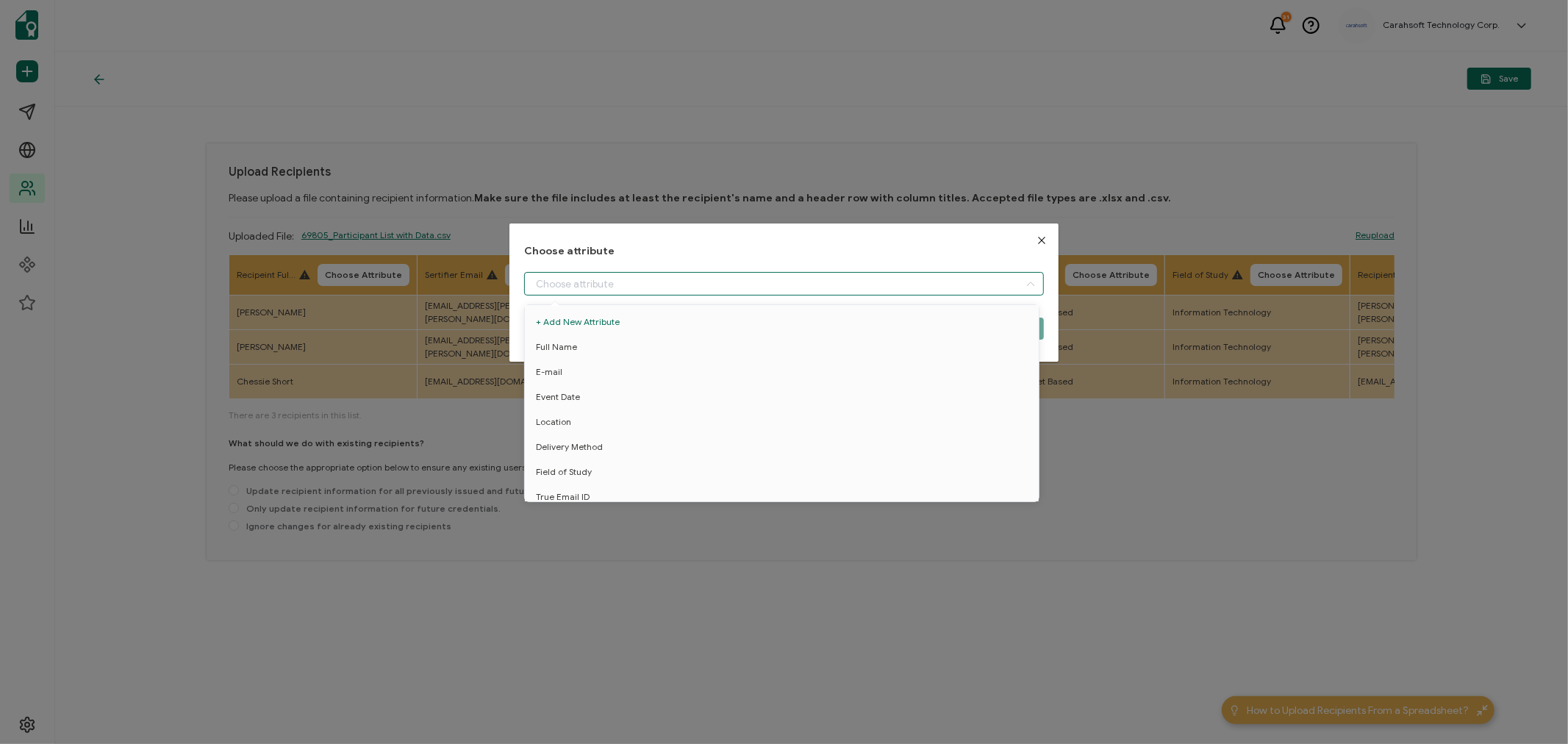
click at [563, 276] on input "dialog" at bounding box center [784, 283] width 520 height 23
click at [569, 340] on span "Full Name" at bounding box center [557, 347] width 42 height 25
type input "Full Name"
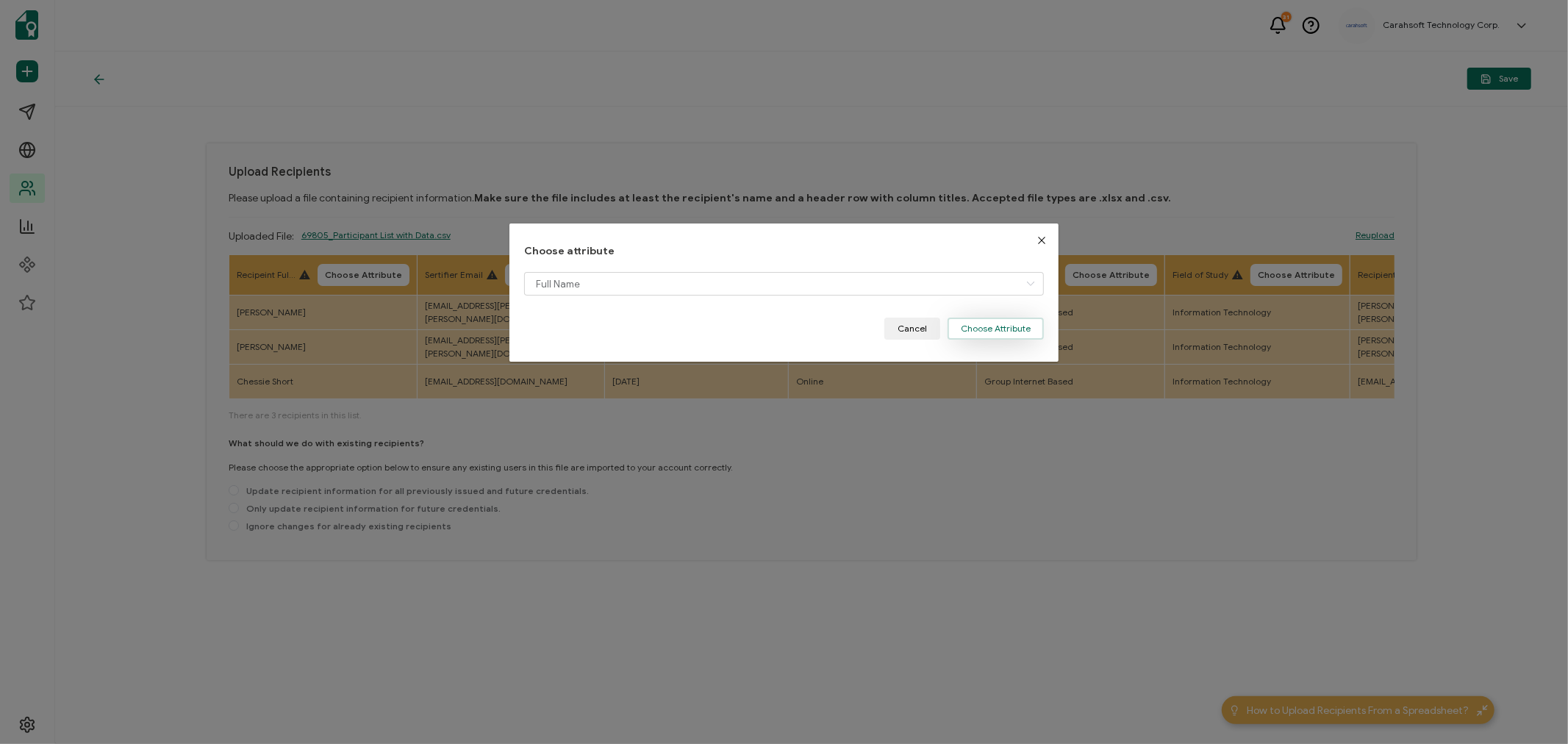
click at [1003, 331] on button "Choose Attribute" at bounding box center [996, 328] width 96 height 22
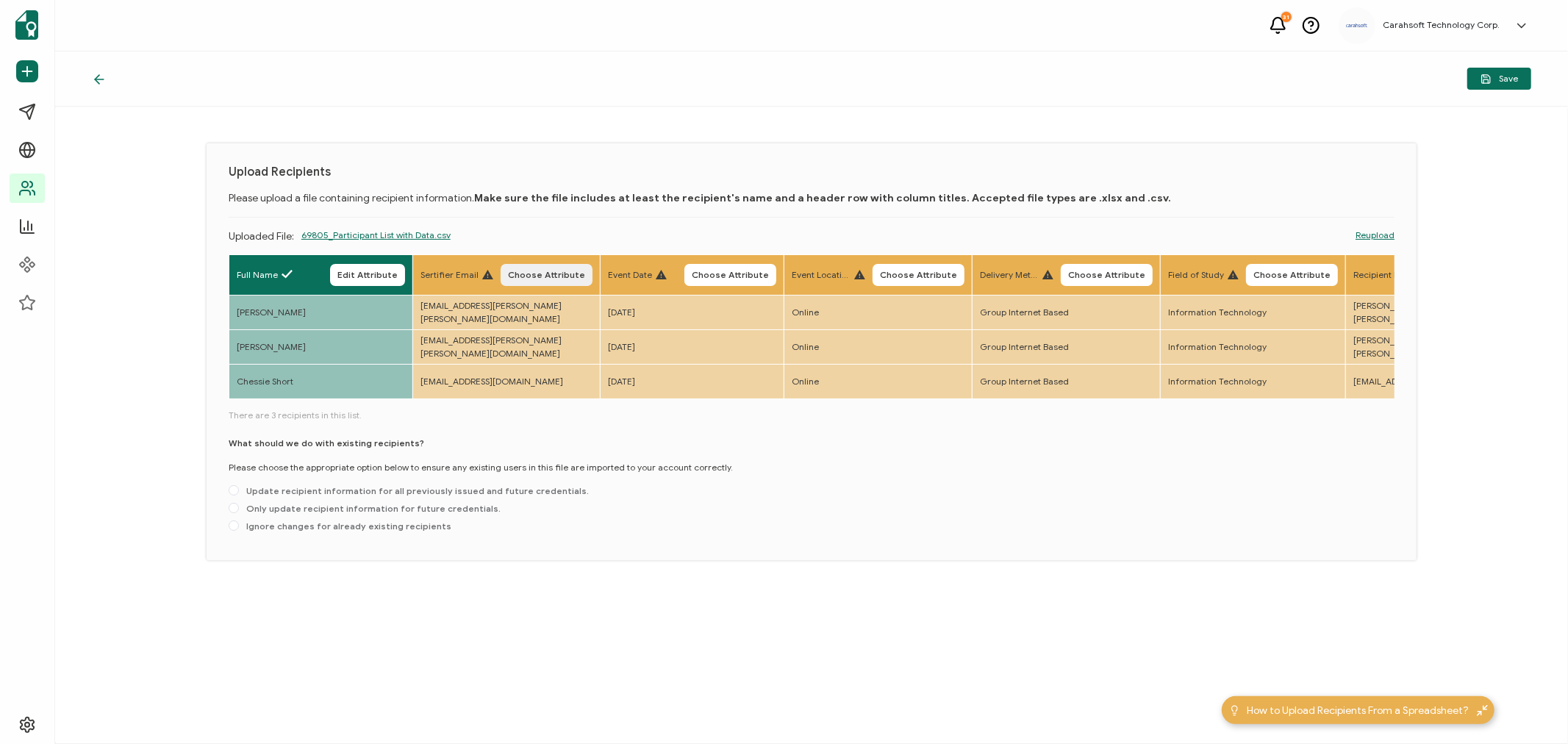
click at [527, 273] on span "Choose Attribute" at bounding box center [545, 275] width 77 height 9
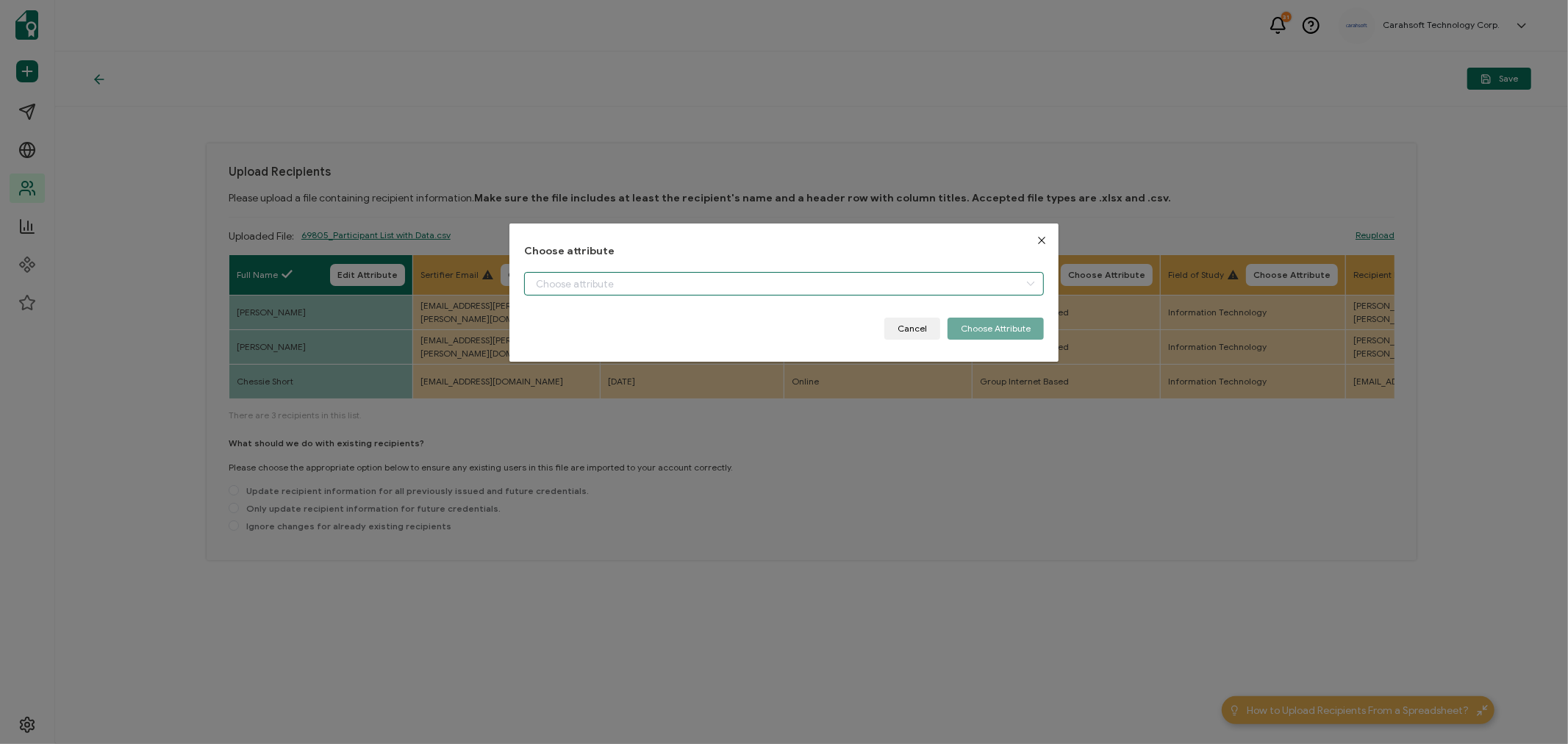
click at [560, 284] on input "dialog" at bounding box center [784, 283] width 520 height 23
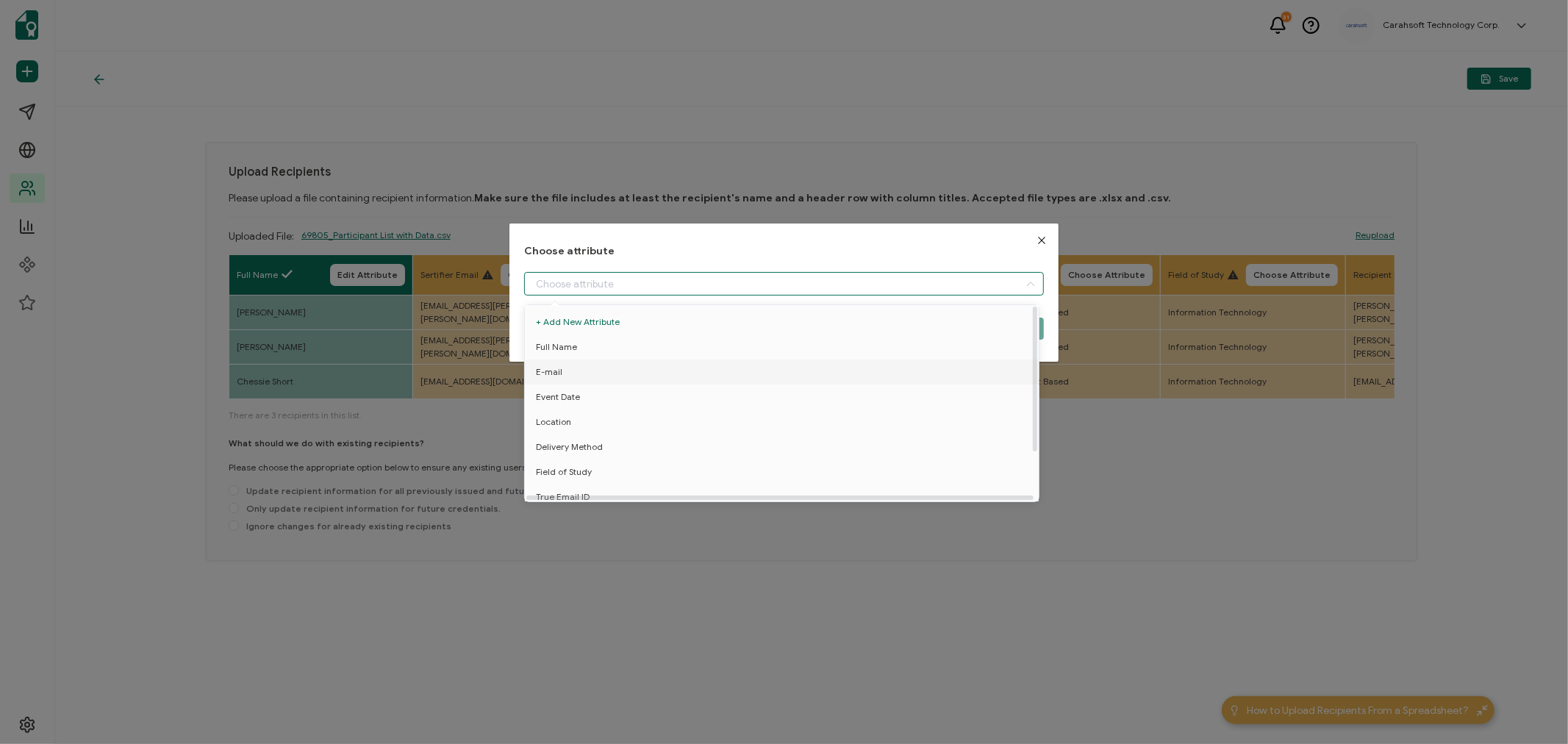
click at [563, 364] on li "E-mail" at bounding box center [784, 372] width 526 height 25
type input "E-mail"
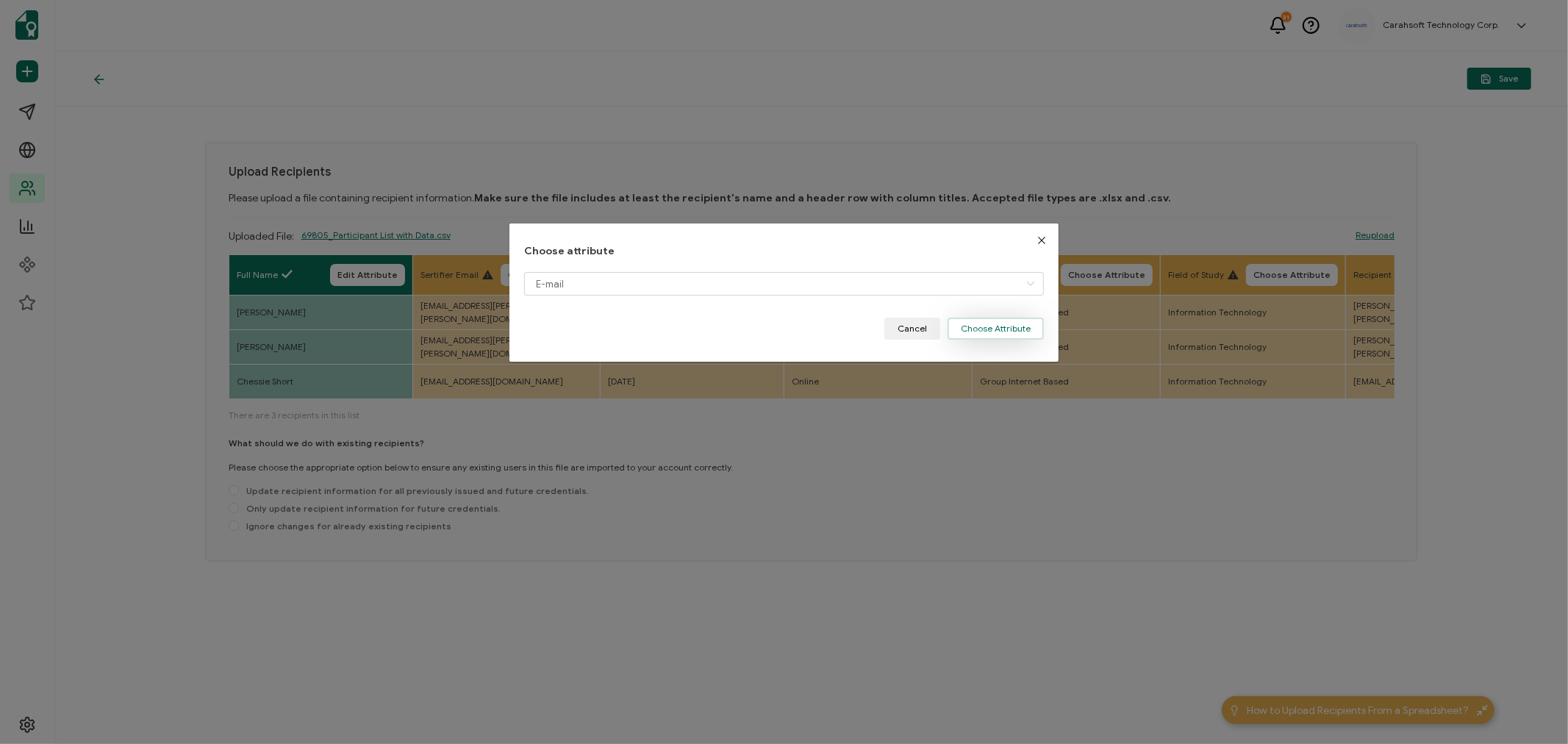
click at [994, 333] on button "Choose Attribute" at bounding box center [996, 328] width 96 height 22
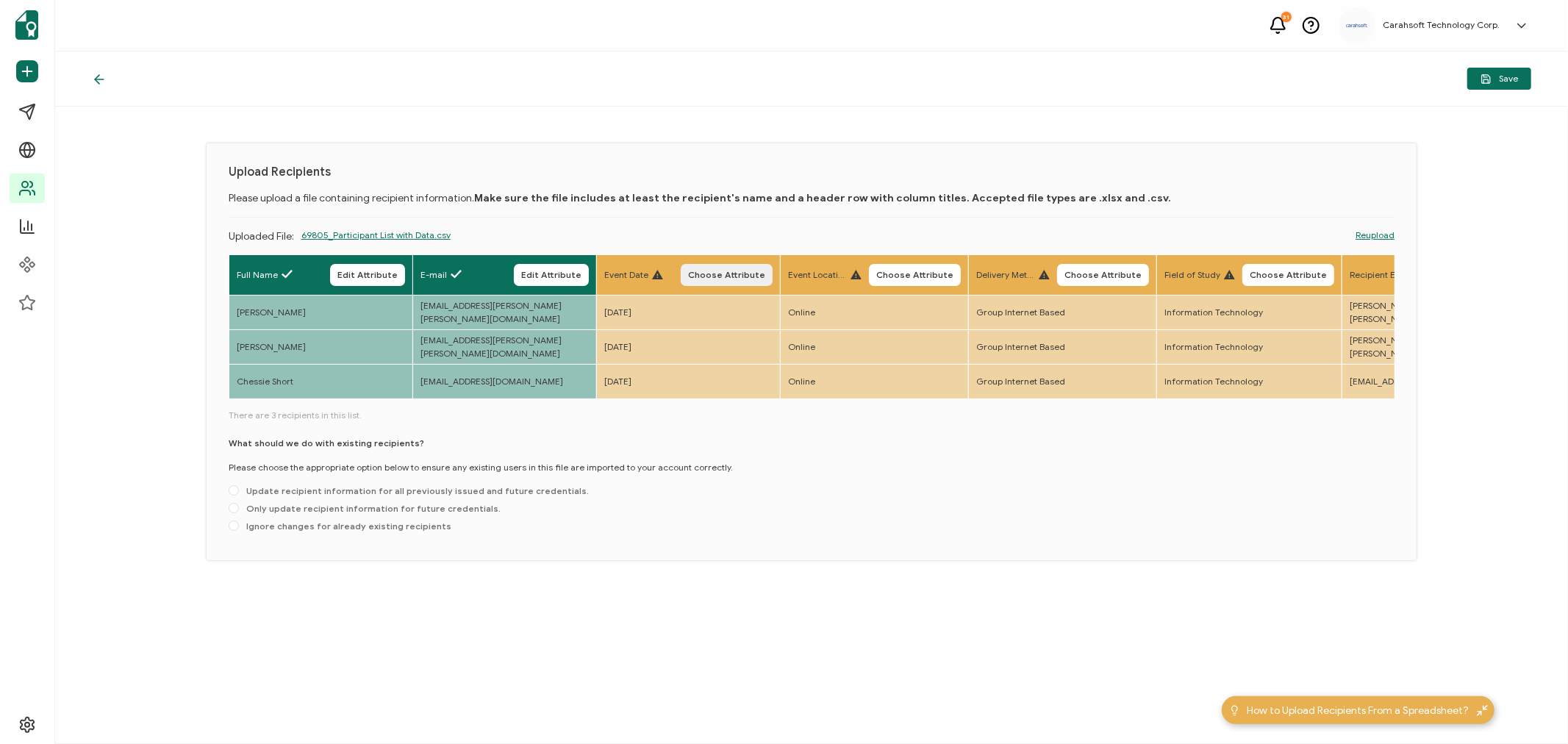
click at [744, 271] on span "Choose Attribute" at bounding box center [726, 275] width 77 height 9
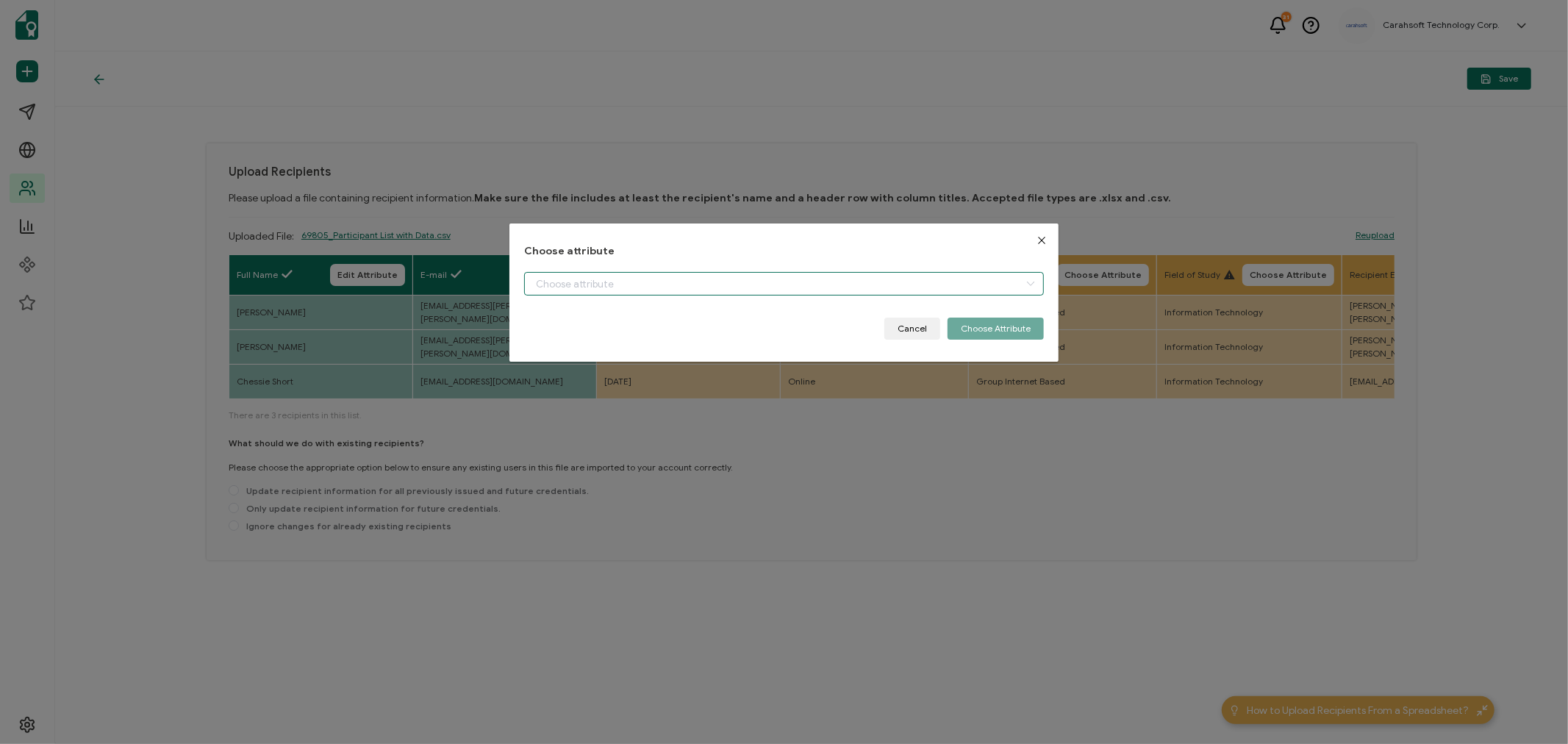
click at [631, 285] on input "dialog" at bounding box center [784, 283] width 520 height 23
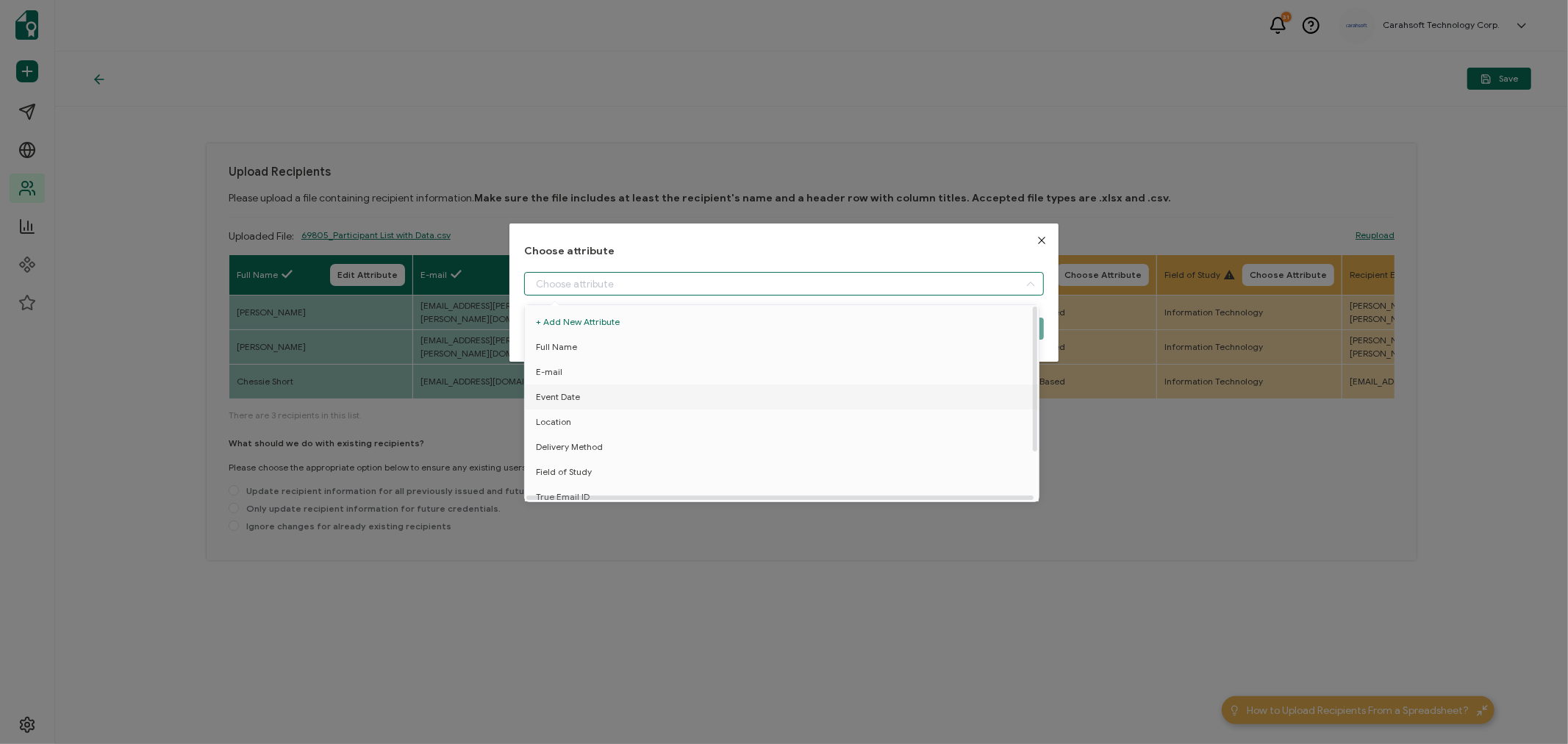
click at [557, 397] on span "Event Date" at bounding box center [558, 396] width 44 height 25
type input "Event Date"
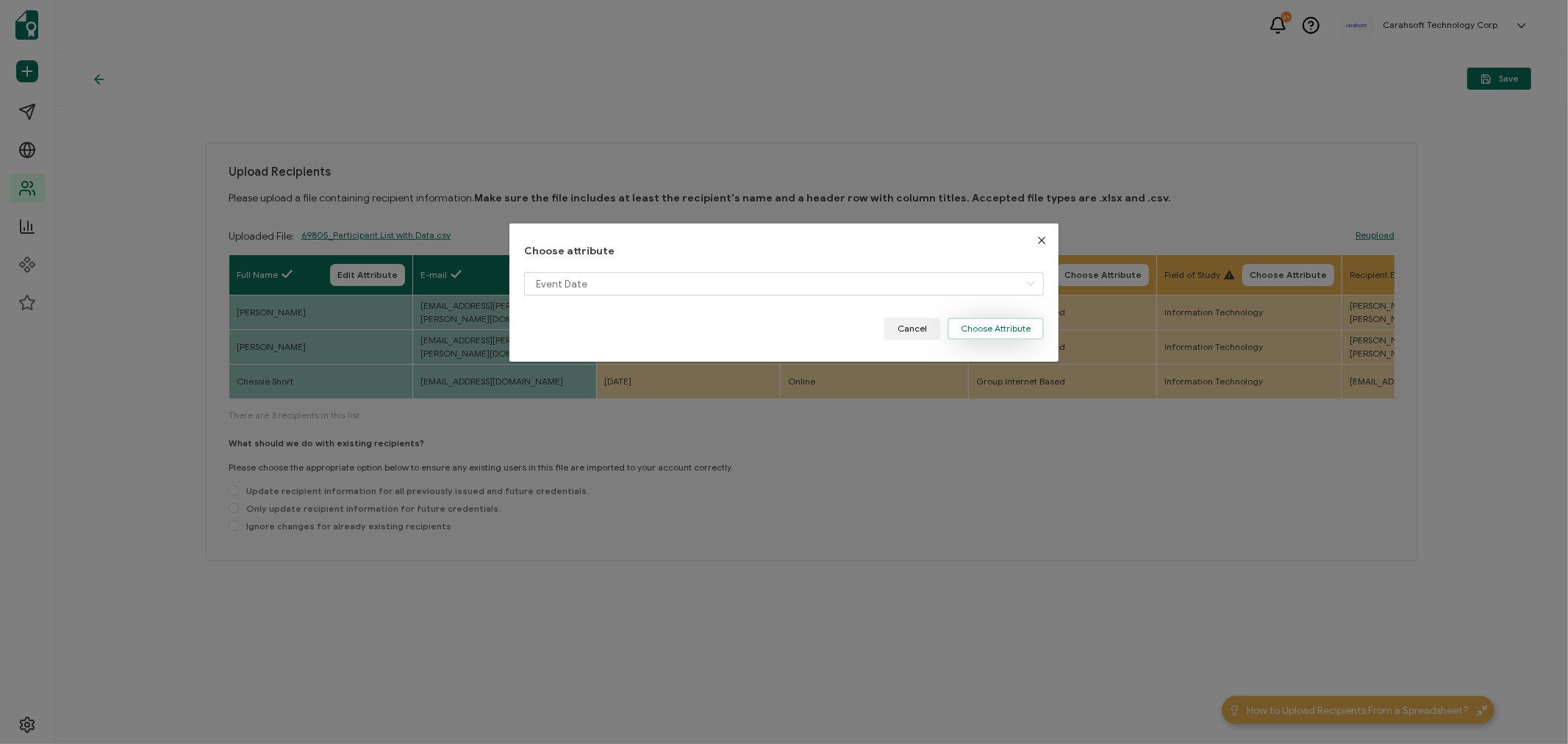
click at [997, 333] on button "Choose Attribute" at bounding box center [996, 328] width 96 height 22
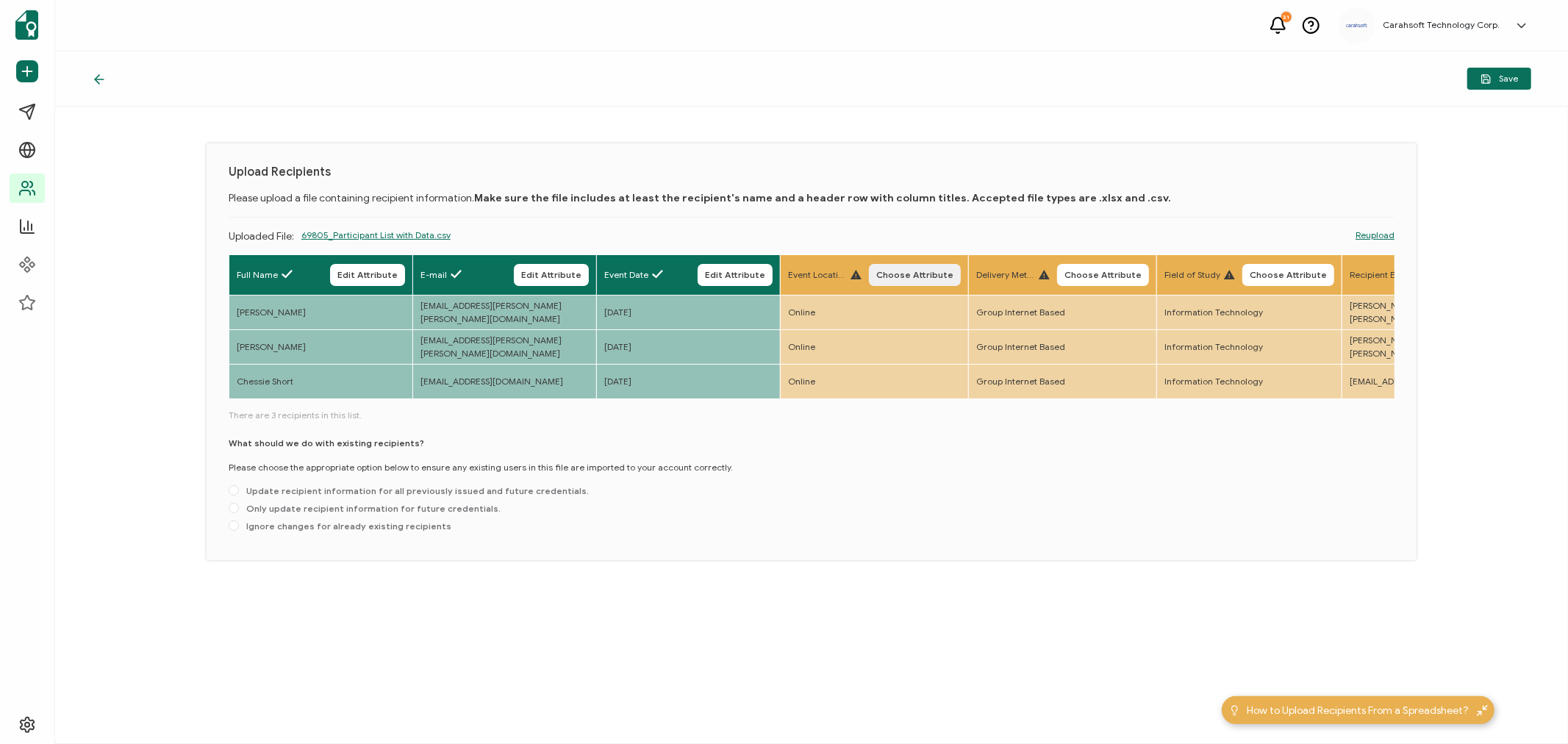
click at [899, 273] on span "Choose Attribute" at bounding box center [914, 275] width 77 height 9
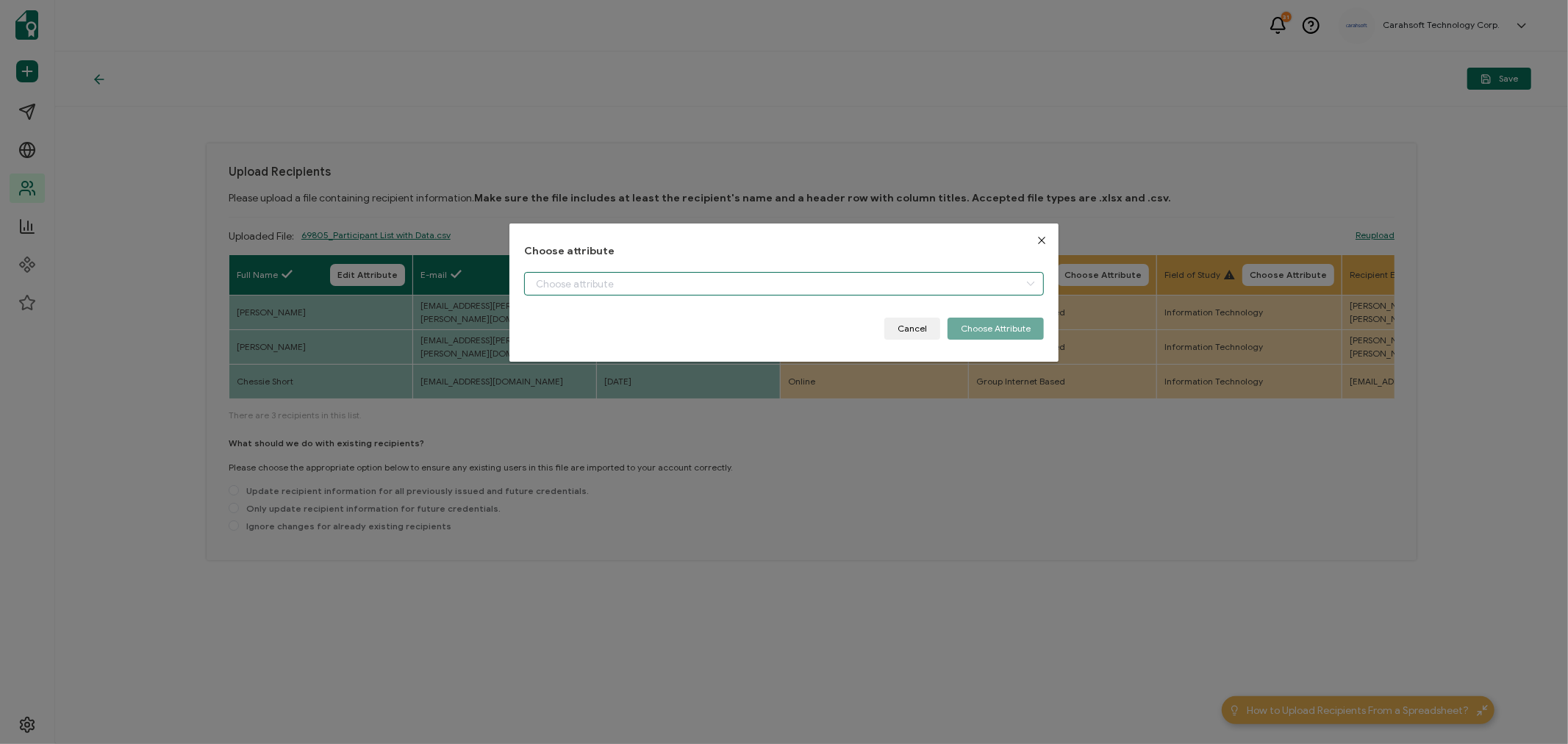
click at [704, 278] on input "dialog" at bounding box center [784, 283] width 520 height 23
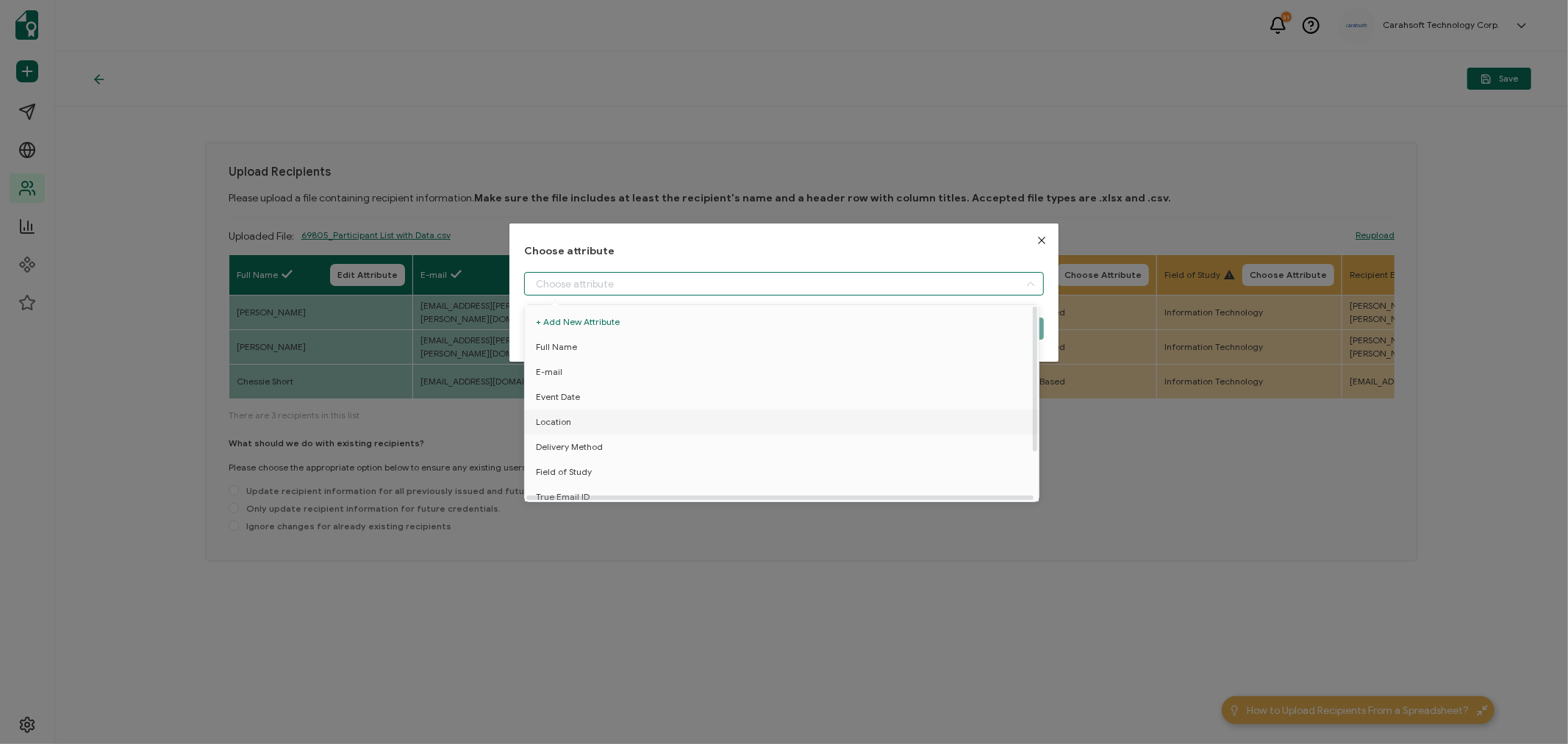
click at [559, 419] on span "Location" at bounding box center [554, 421] width 35 height 25
type input "Location"
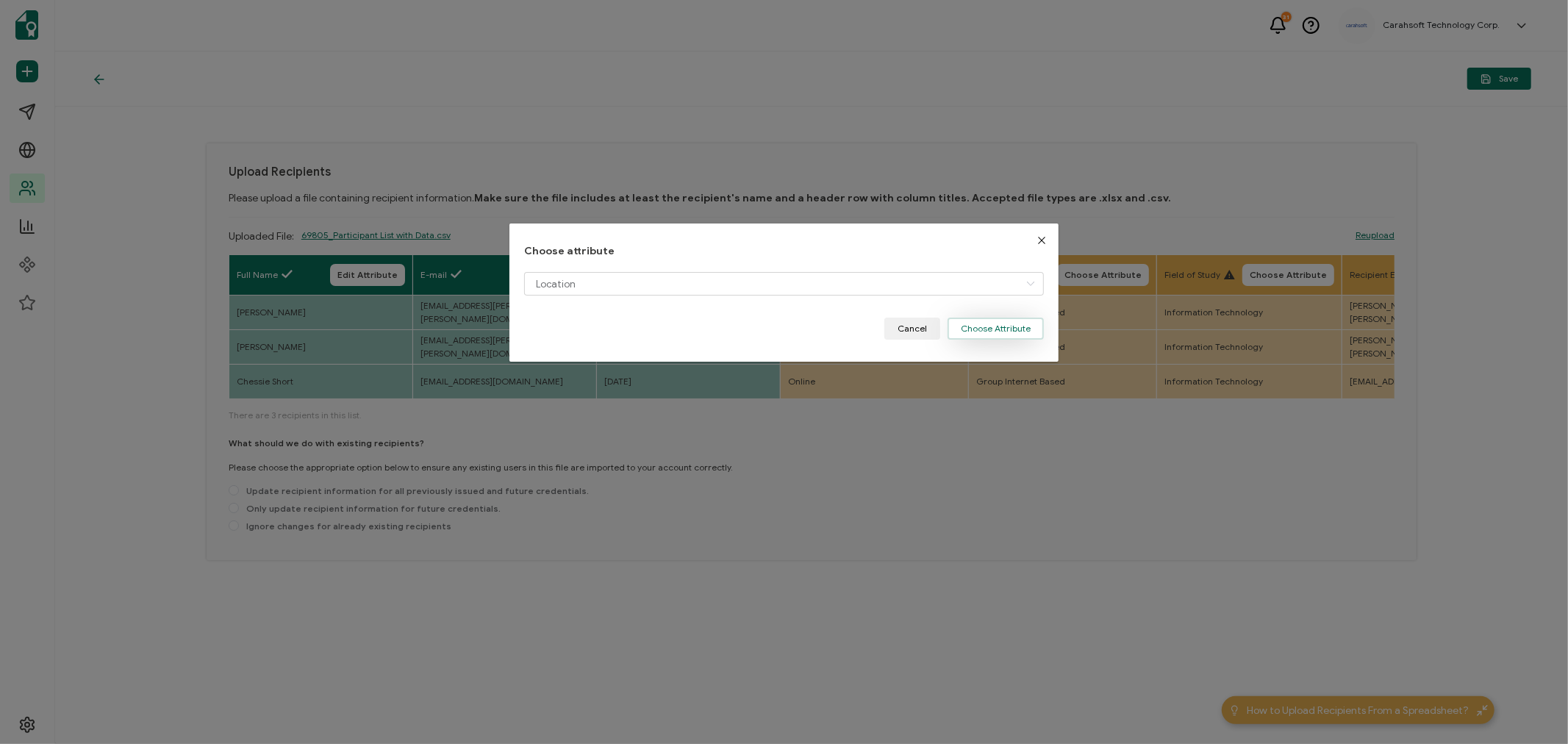
click at [963, 333] on button "Choose Attribute" at bounding box center [996, 328] width 96 height 22
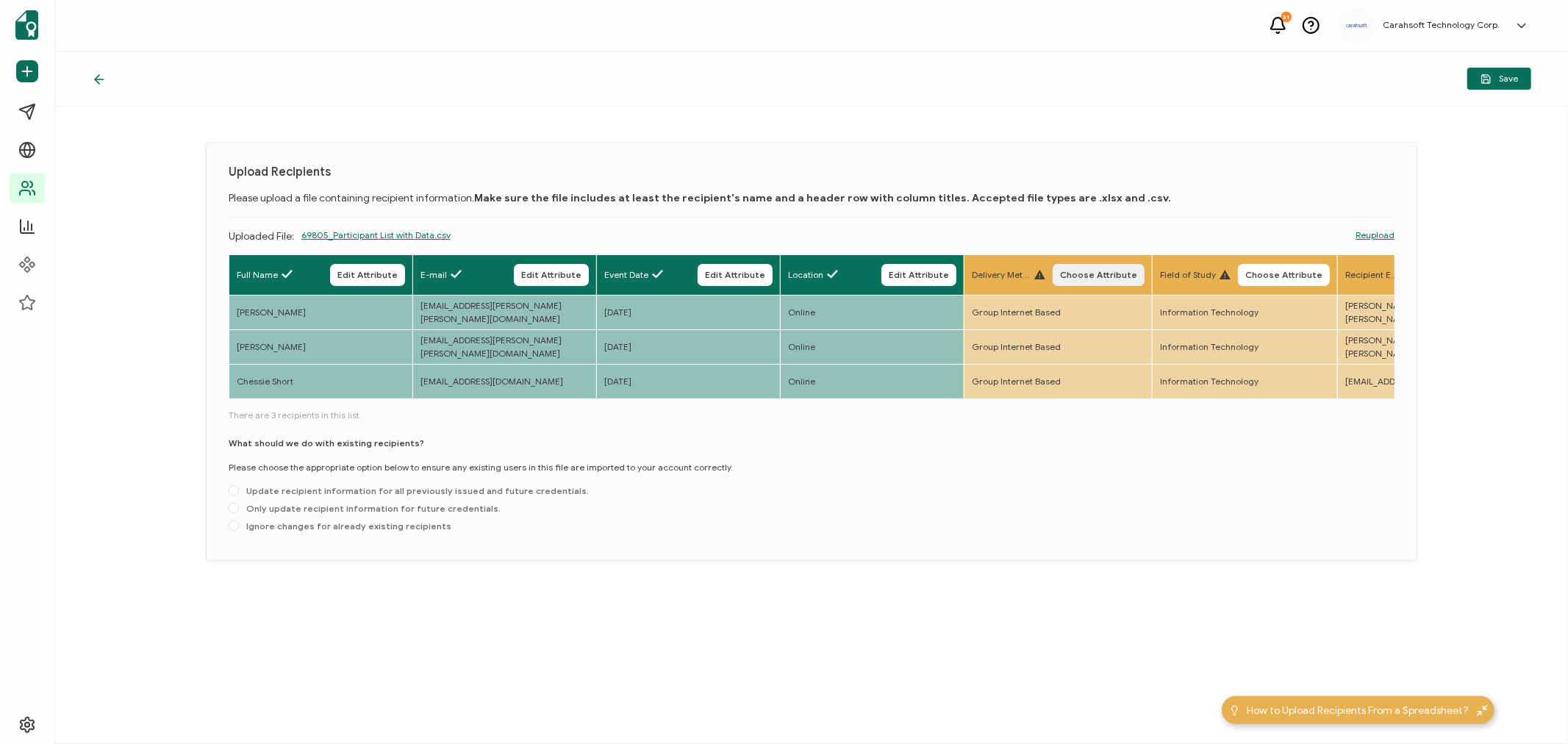
click at [1091, 271] on span "Choose Attribute" at bounding box center [1098, 275] width 77 height 9
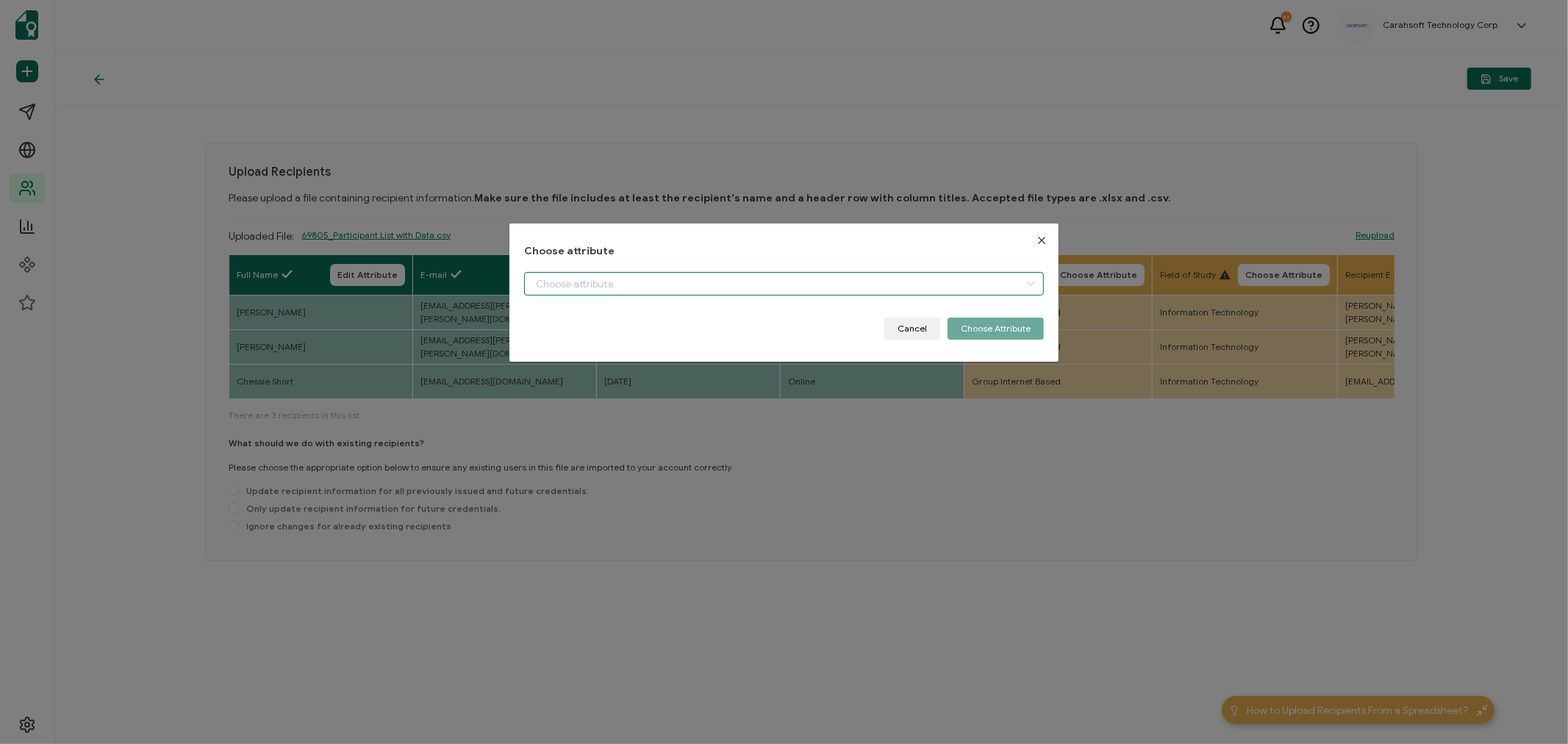
click at [580, 278] on input "dialog" at bounding box center [784, 283] width 520 height 23
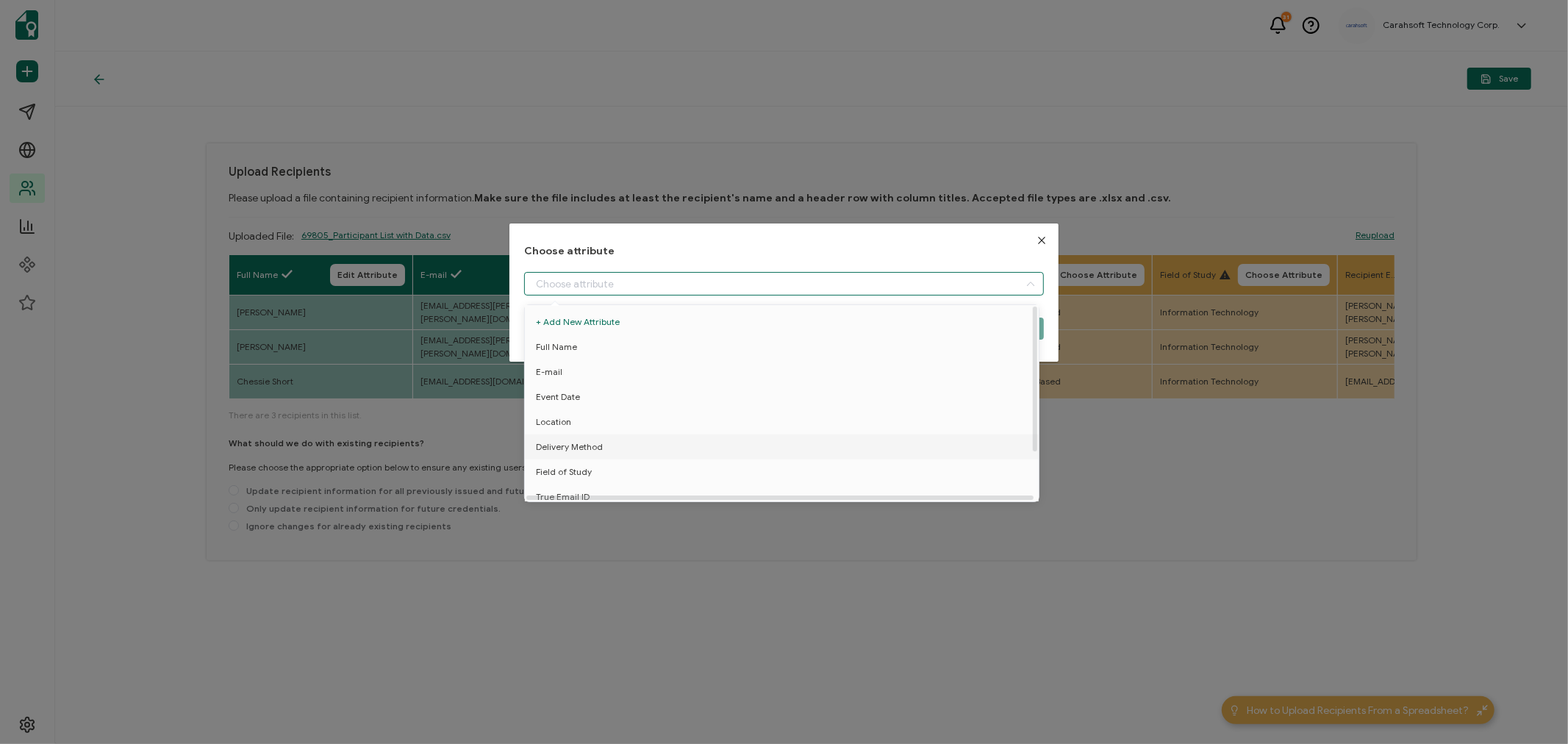
click at [550, 445] on span "Delivery Method" at bounding box center [570, 446] width 67 height 25
type input "Delivery Method"
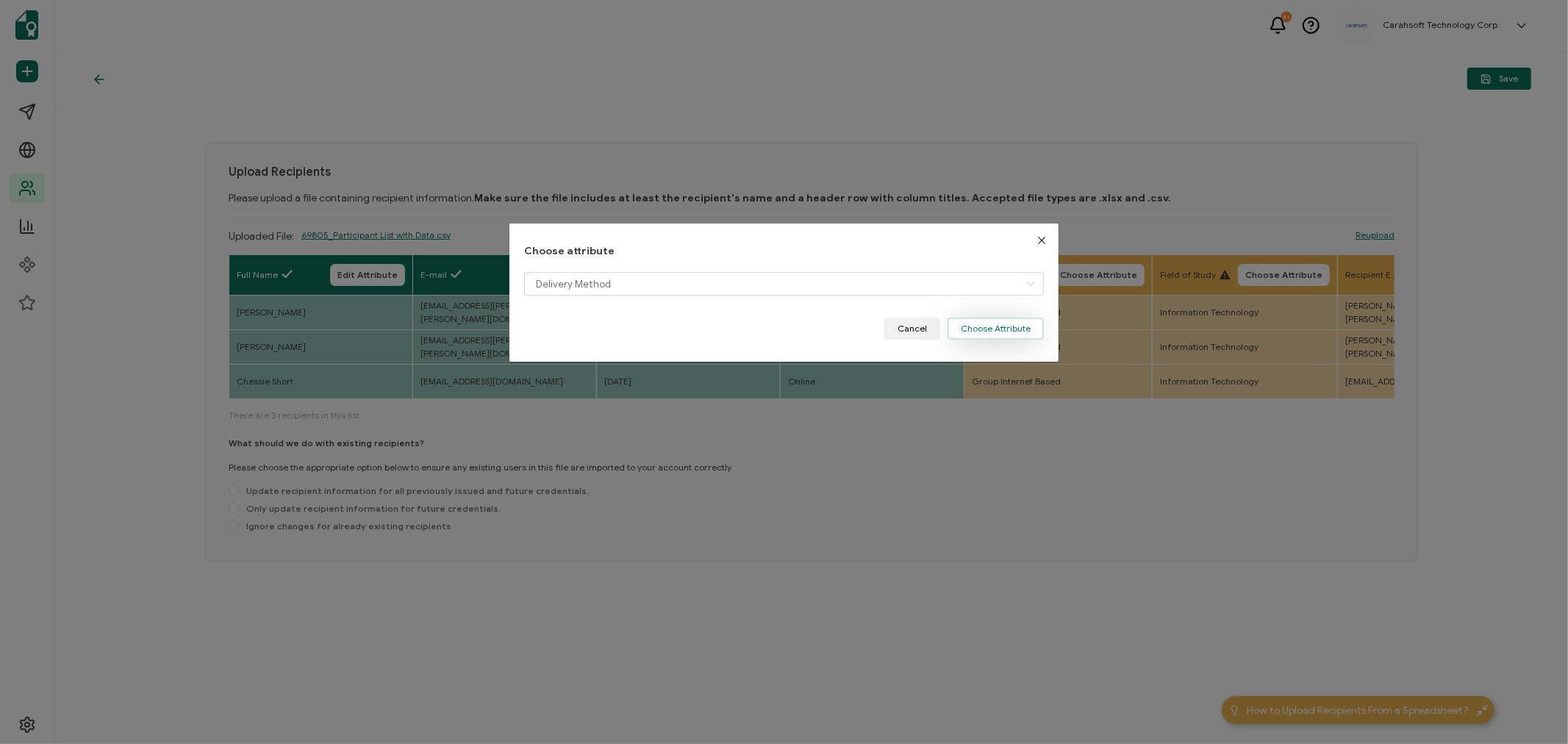
click at [977, 334] on button "Choose Attribute" at bounding box center [996, 328] width 96 height 22
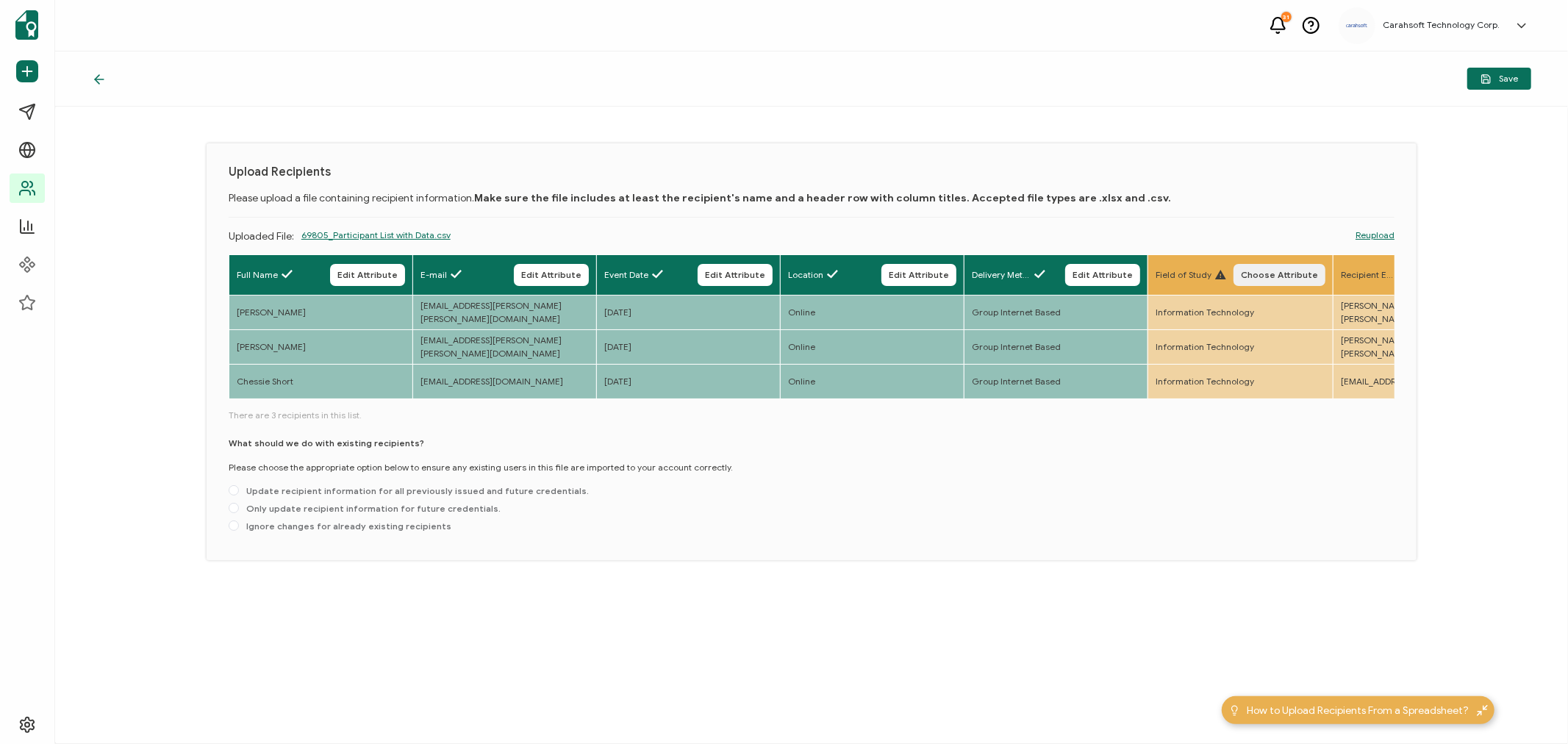
click at [1280, 271] on span "Choose Attribute" at bounding box center [1279, 275] width 77 height 9
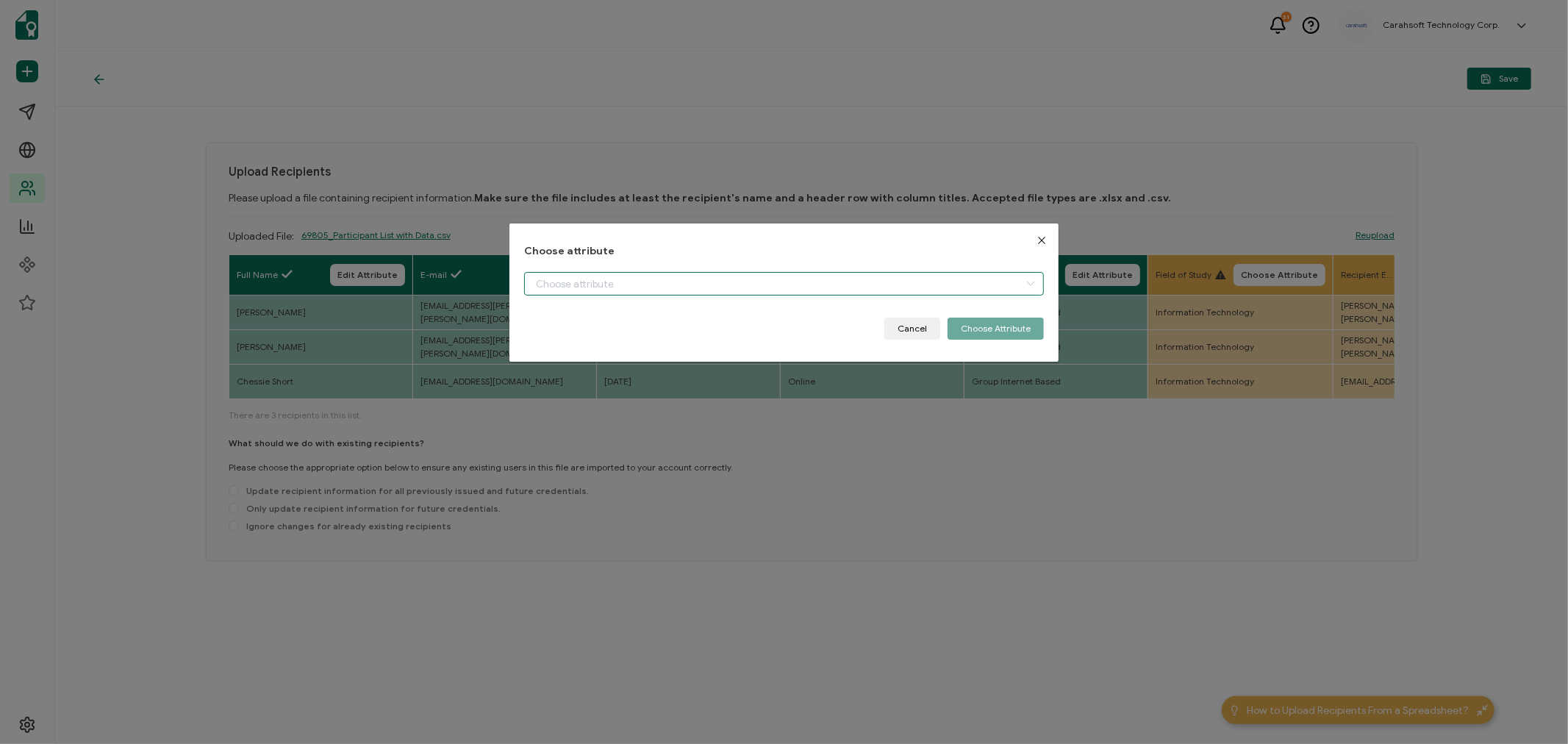
click at [549, 274] on input "dialog" at bounding box center [784, 283] width 520 height 23
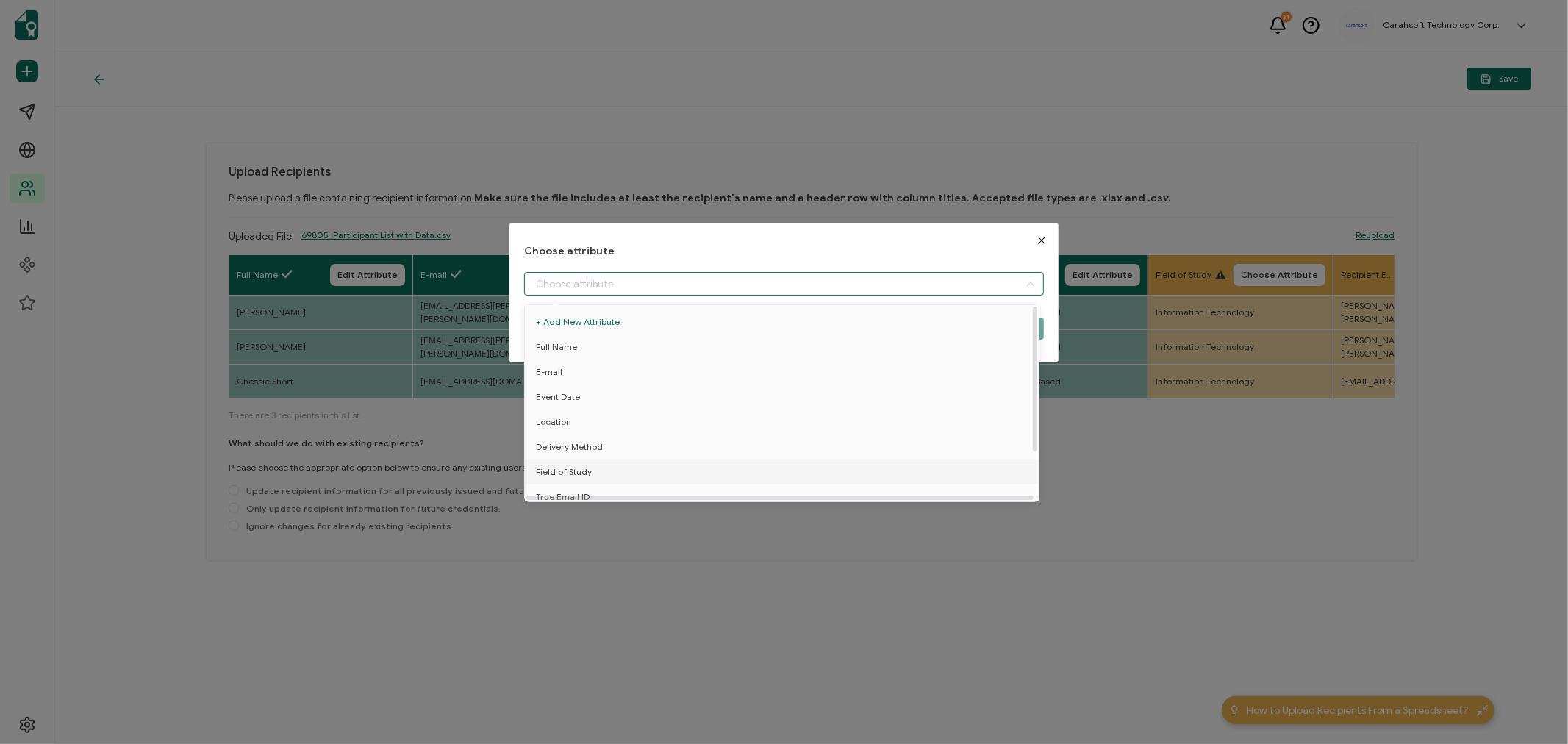
click at [576, 473] on span "Field of Study" at bounding box center [564, 471] width 55 height 25
type input "Field of Study"
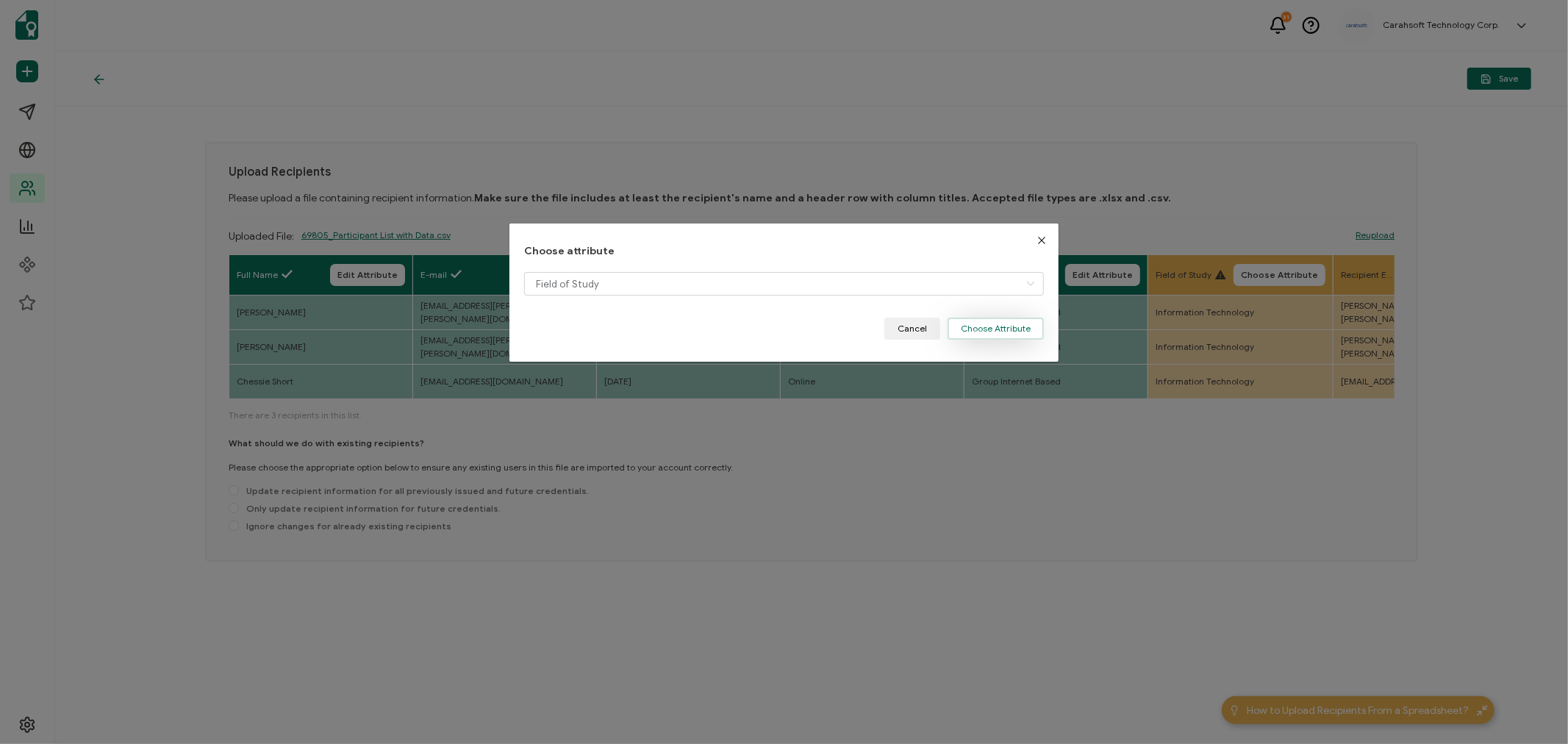
click at [983, 327] on button "Choose Attribute" at bounding box center [996, 328] width 96 height 22
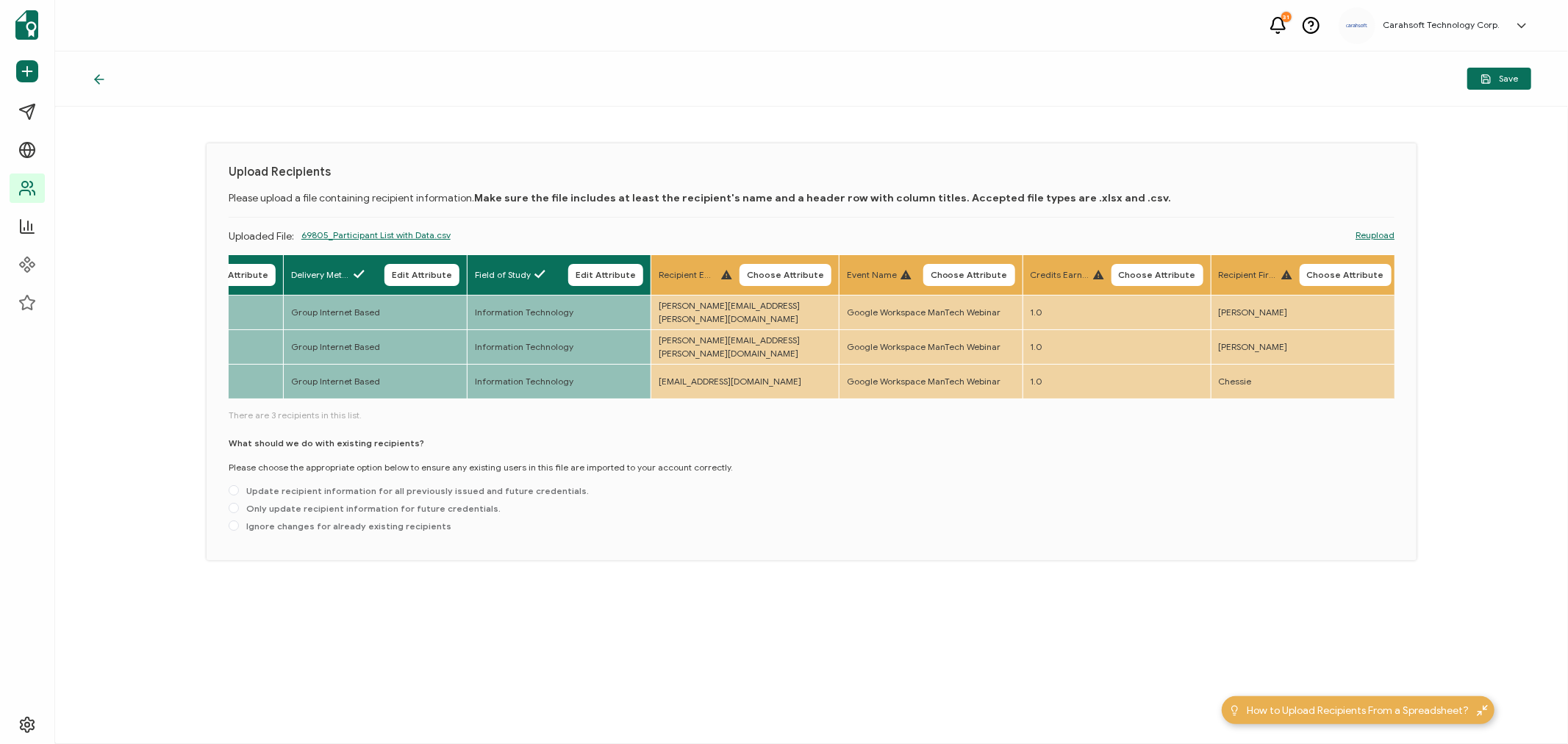
scroll to position [0, 796]
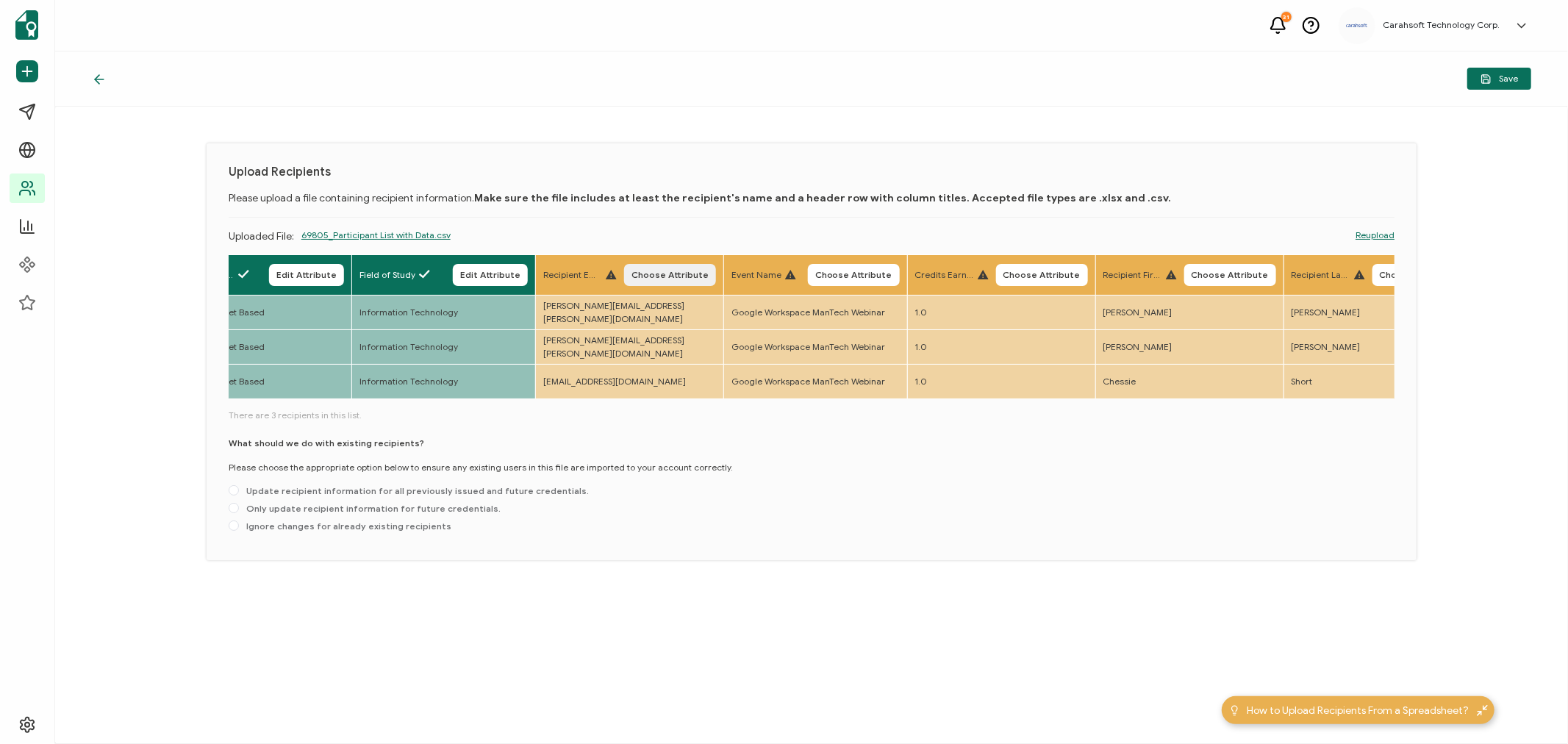
click at [687, 273] on span "Choose Attribute" at bounding box center [669, 275] width 77 height 9
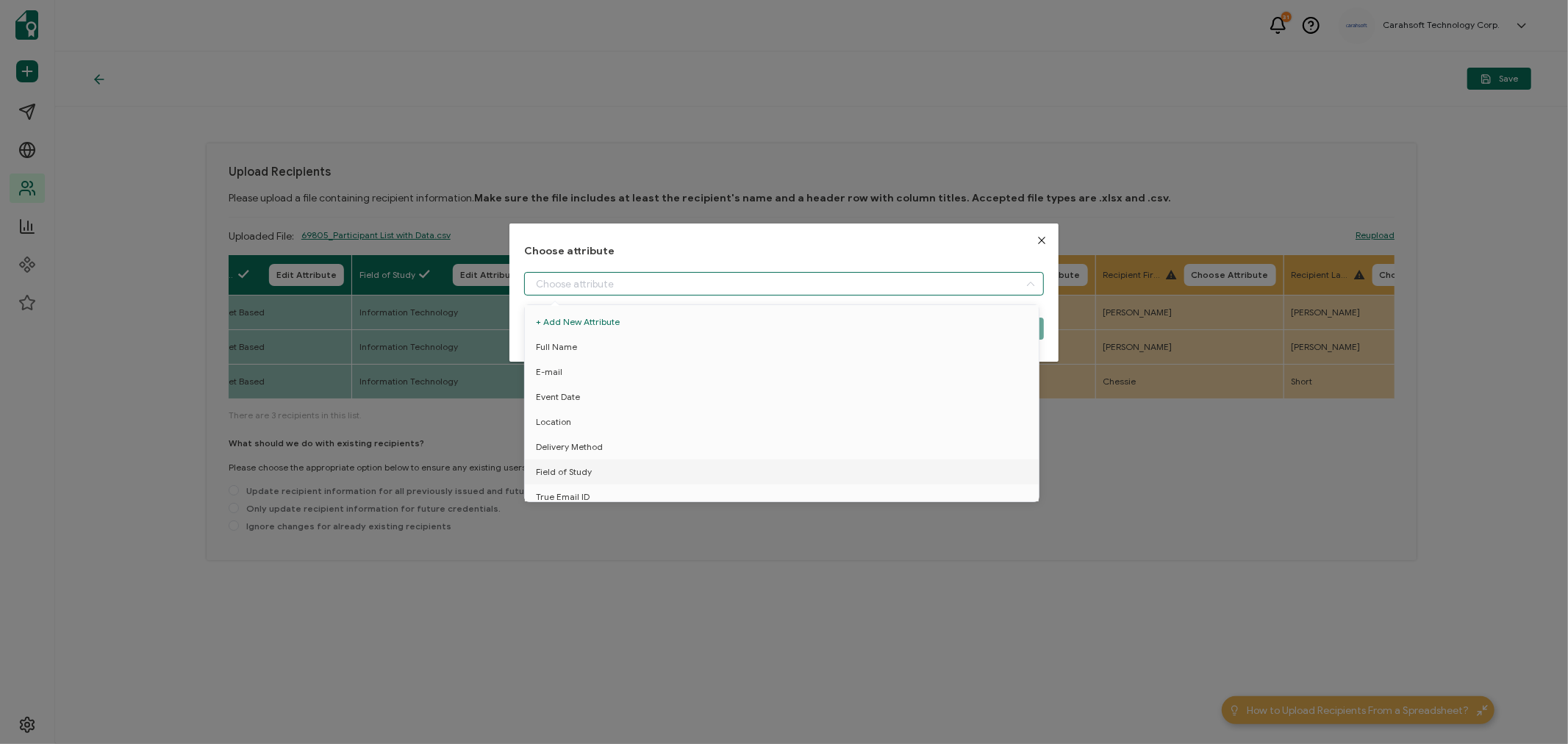
click at [645, 279] on input "dialog" at bounding box center [784, 283] width 520 height 23
click at [583, 493] on span "True Email ID" at bounding box center [563, 496] width 54 height 25
type input "True Email ID"
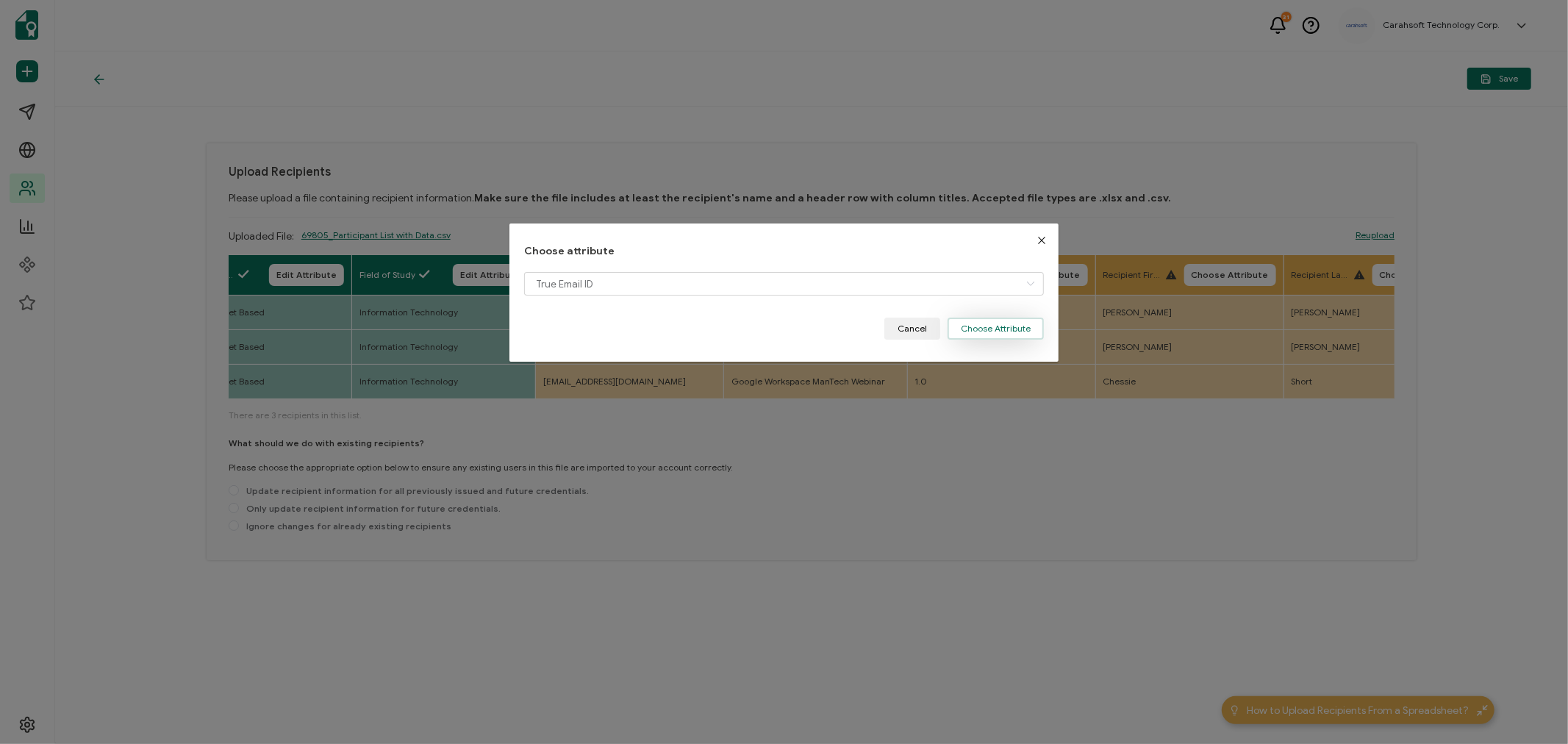
click at [980, 325] on button "Choose Attribute" at bounding box center [996, 328] width 96 height 22
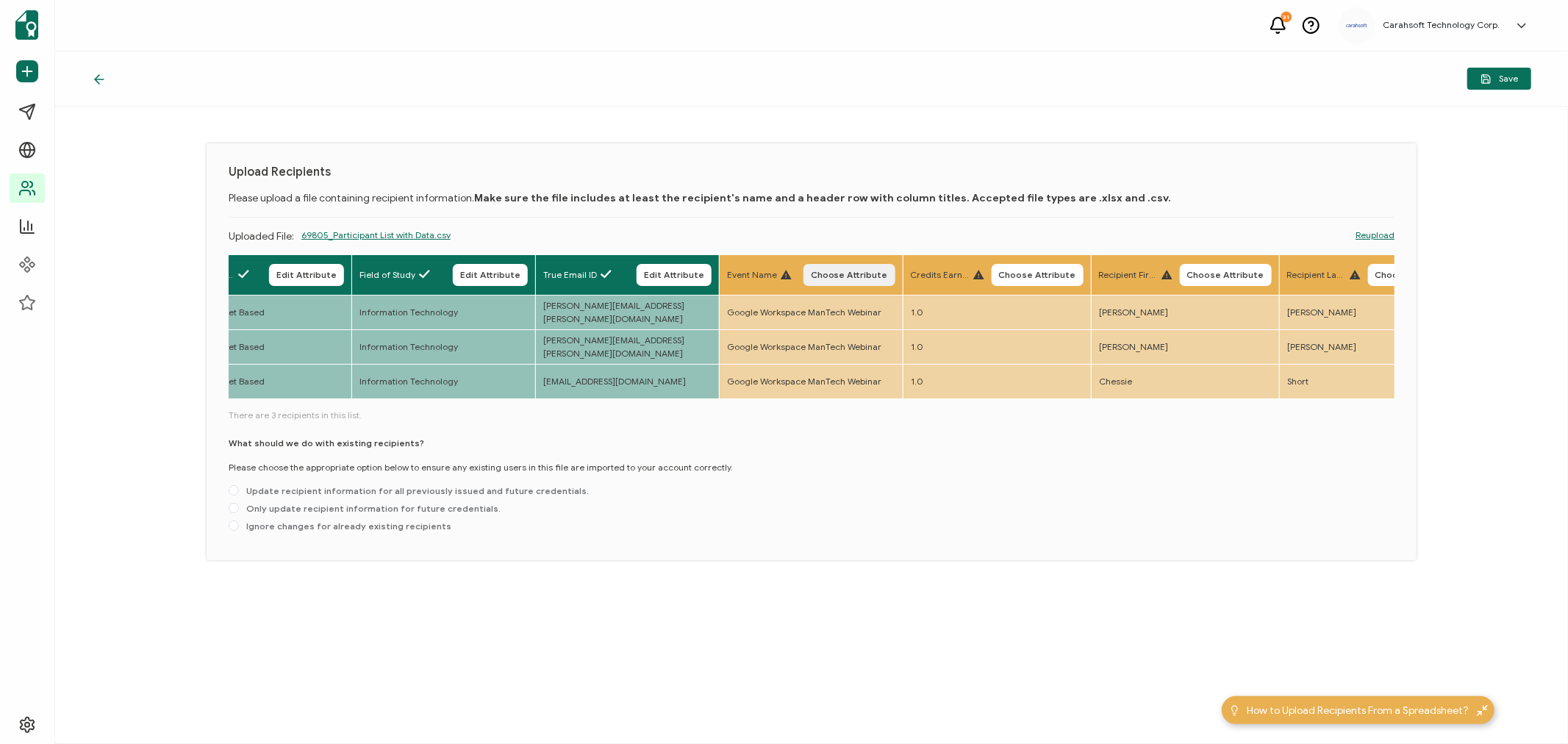
click at [870, 272] on span "Choose Attribute" at bounding box center [849, 275] width 77 height 9
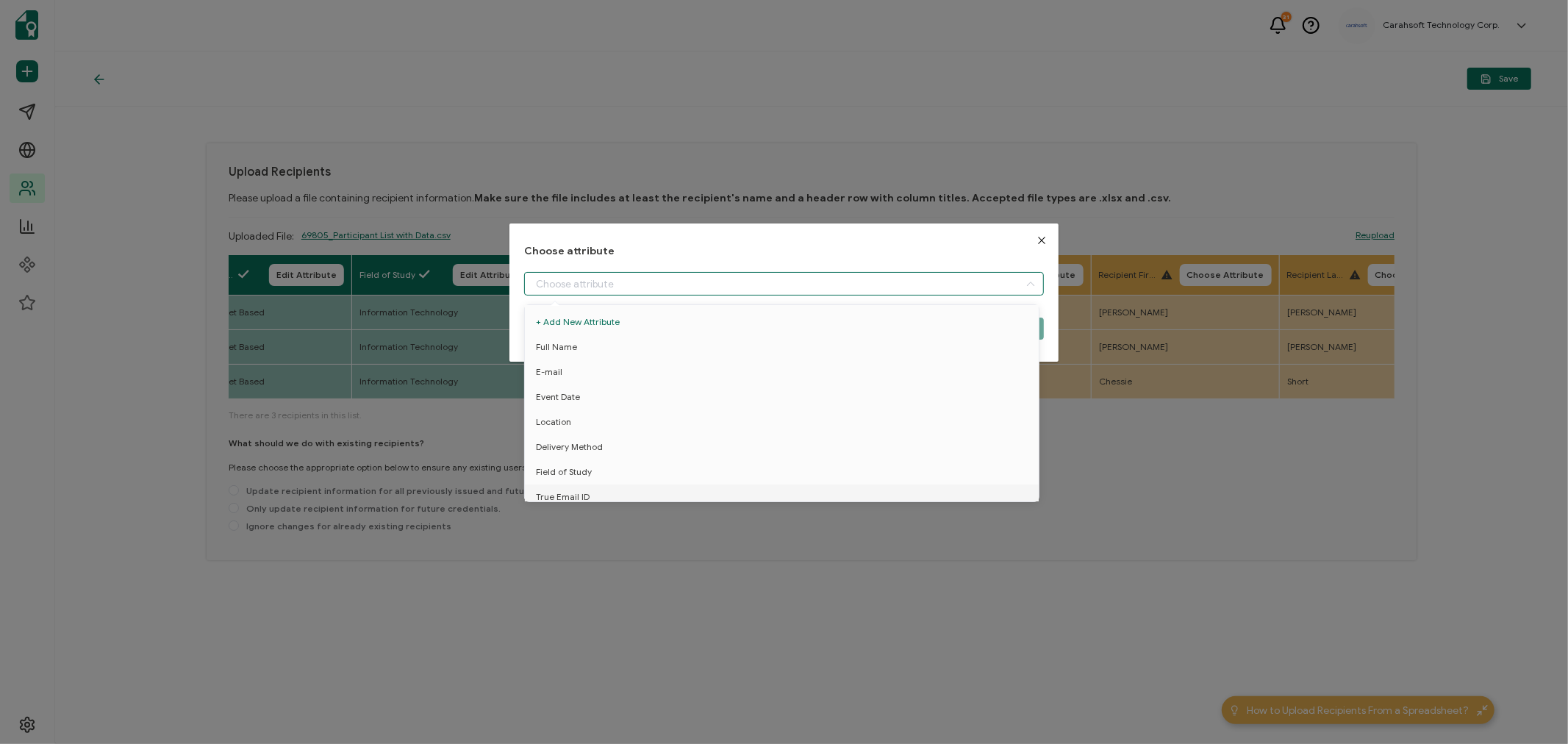
click at [621, 292] on input "dialog" at bounding box center [784, 283] width 520 height 23
click at [570, 460] on span "Event Name" at bounding box center [561, 464] width 50 height 25
type input "Event Name"
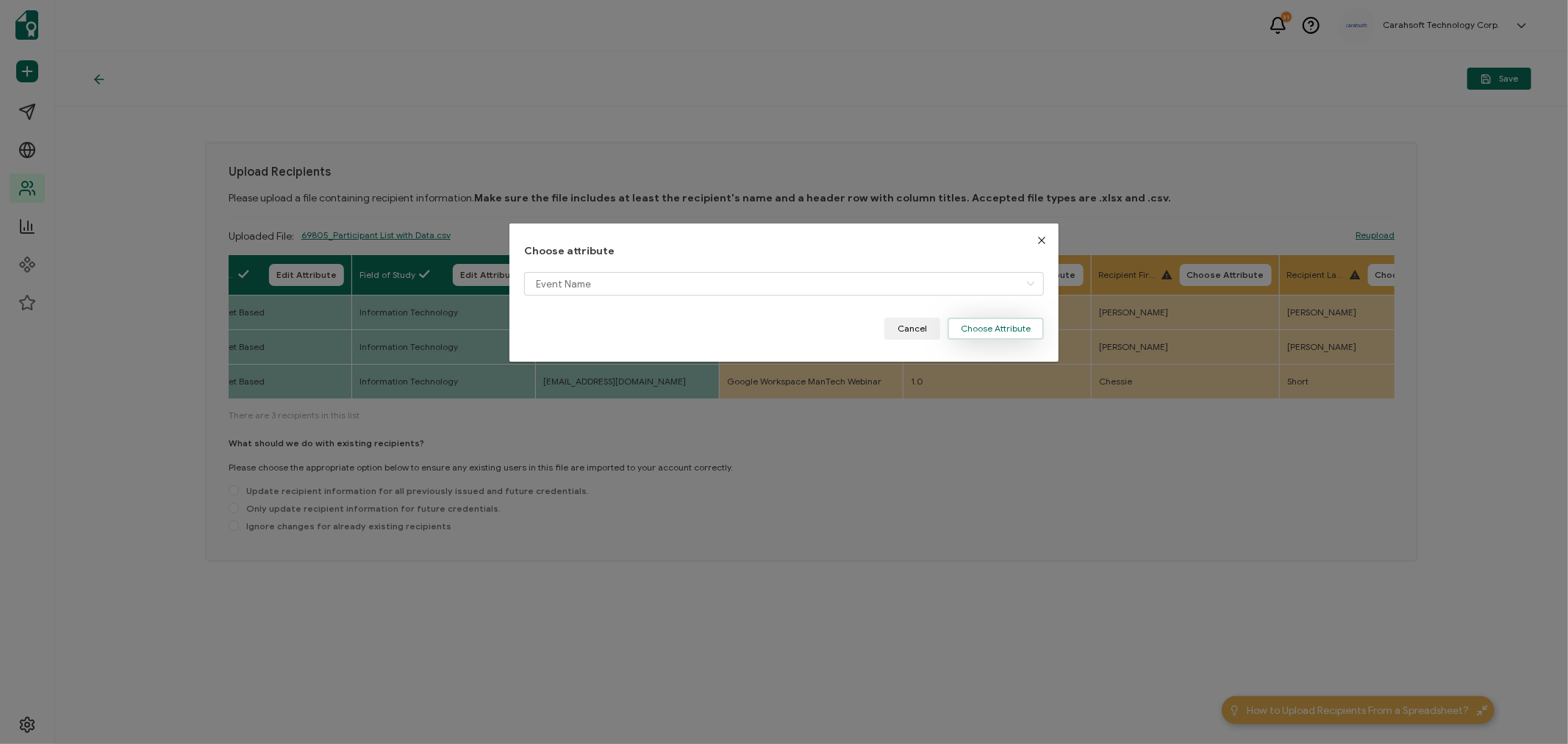
click at [981, 327] on button "Choose Attribute" at bounding box center [996, 328] width 96 height 22
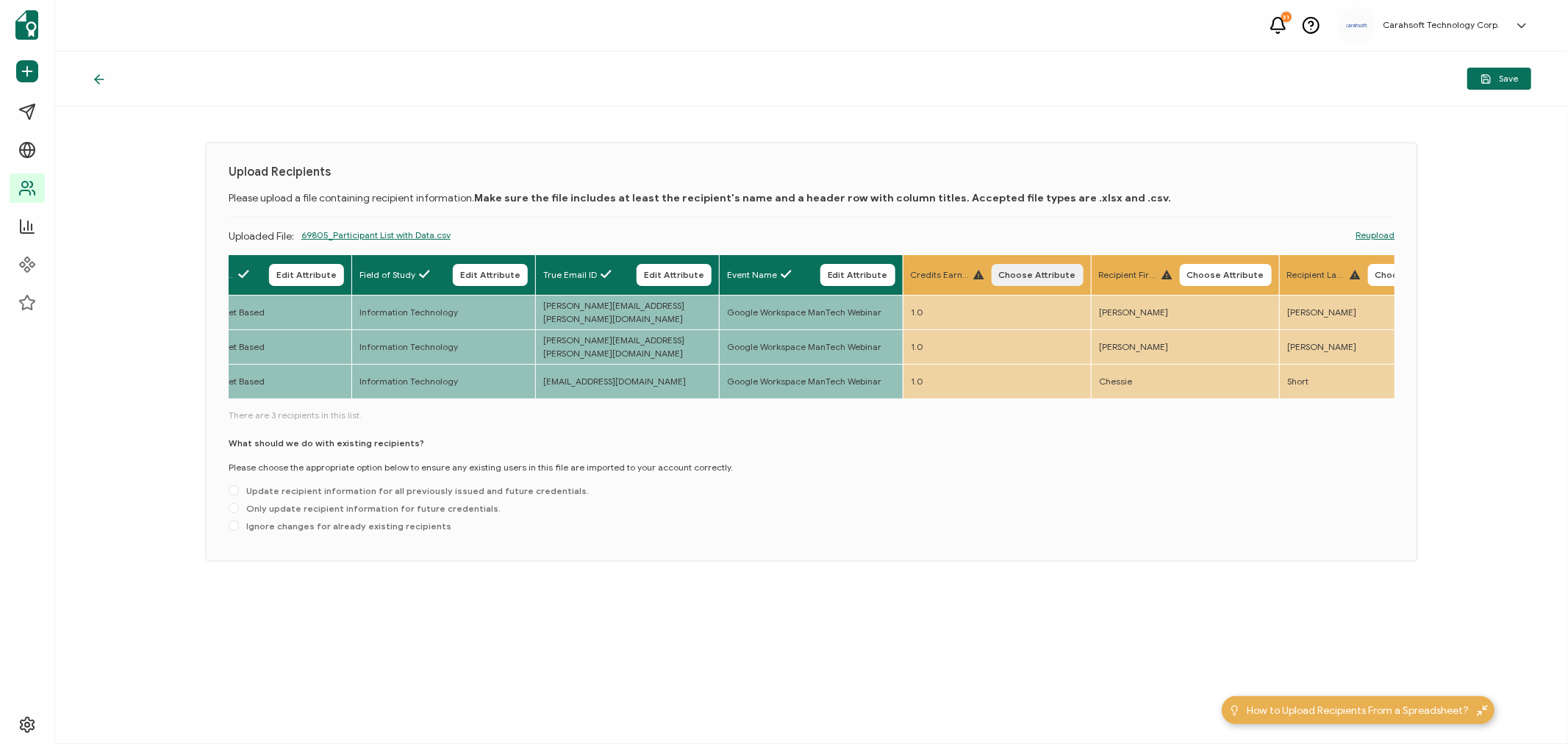
click at [1051, 271] on span "Choose Attribute" at bounding box center [1037, 275] width 77 height 9
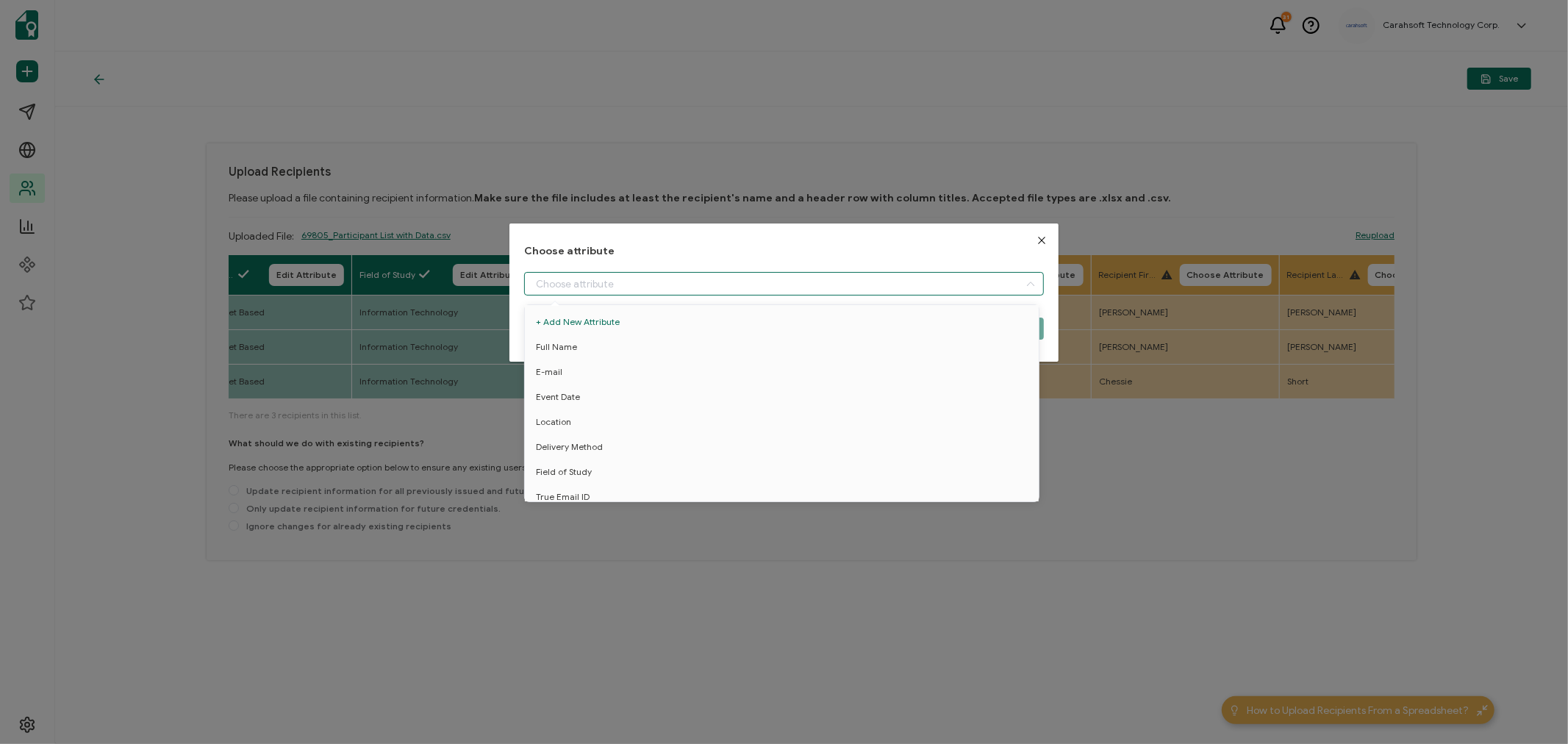
click at [650, 279] on input "dialog" at bounding box center [784, 283] width 520 height 23
click at [562, 485] on span "Credit Earned" at bounding box center [566, 489] width 59 height 25
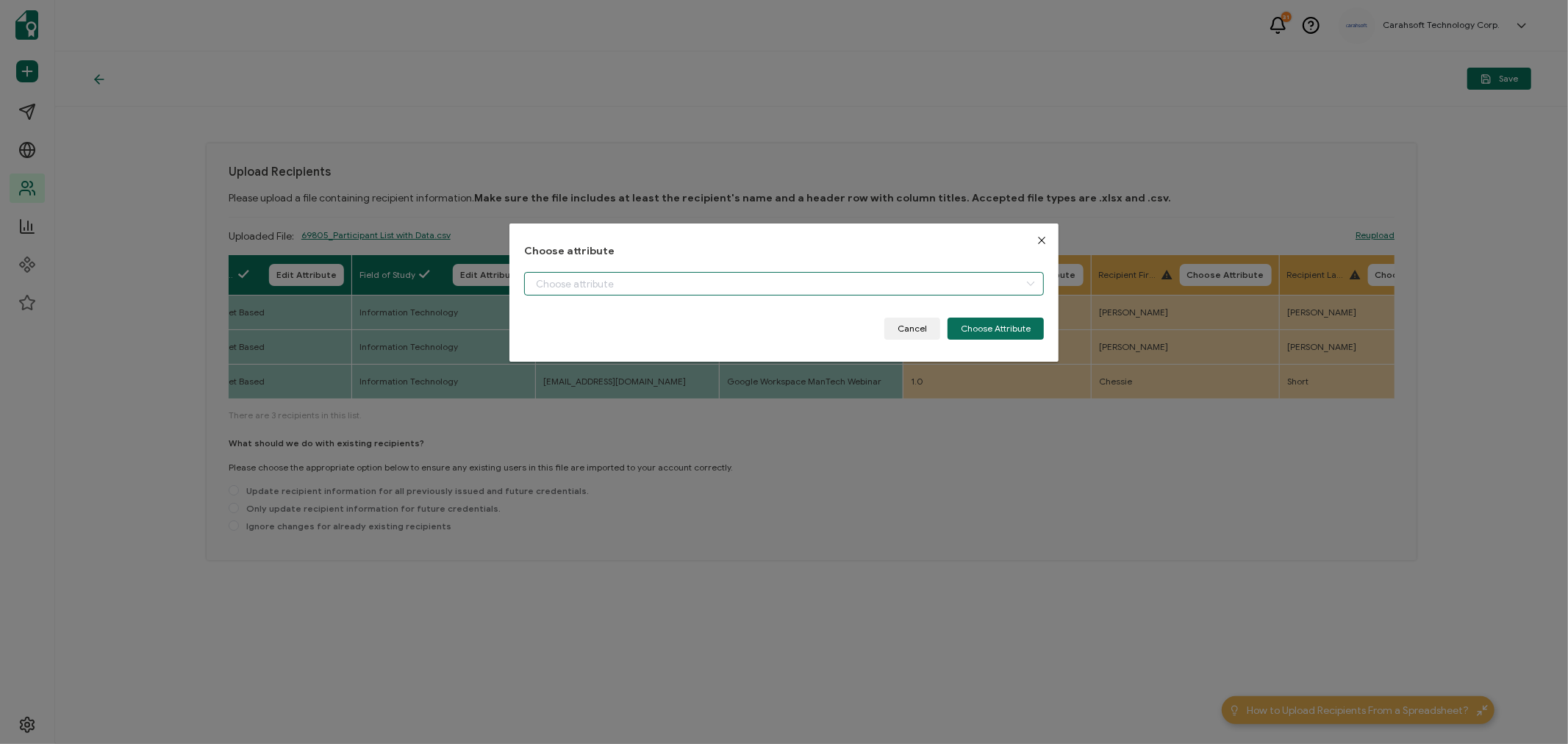
type input "Credit Earned"
click at [1000, 328] on button "Choose Attribute" at bounding box center [996, 328] width 96 height 22
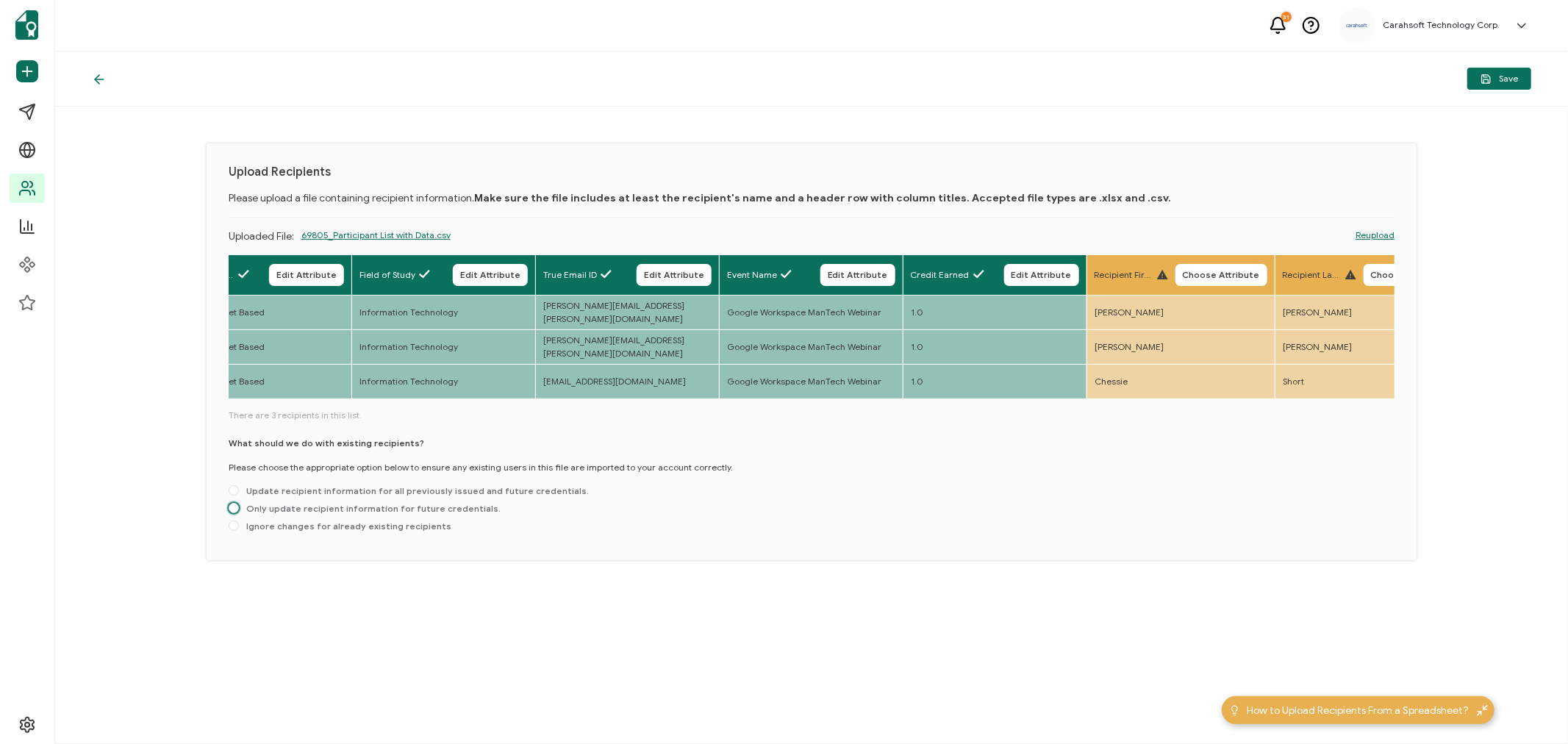
click at [303, 511] on span "Only update recipient information for future credentials." at bounding box center [369, 508] width 262 height 11
click at [239, 511] on input "Only update recipient information for future credentials." at bounding box center [233, 508] width 10 height 12
radio input "true"
click at [1516, 76] on span "Save" at bounding box center [1499, 79] width 38 height 11
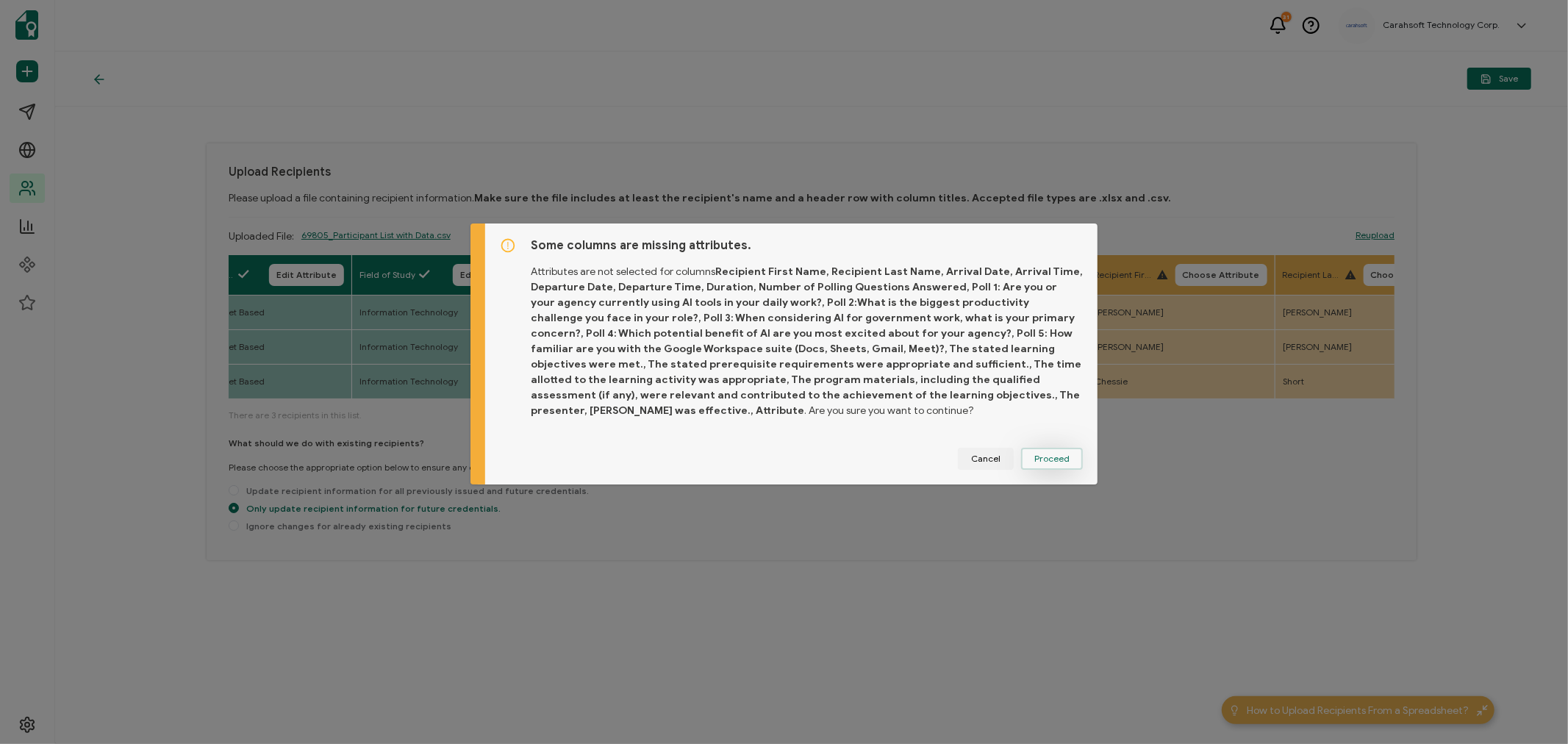
click at [1055, 454] on span "Proceed" at bounding box center [1052, 458] width 35 height 9
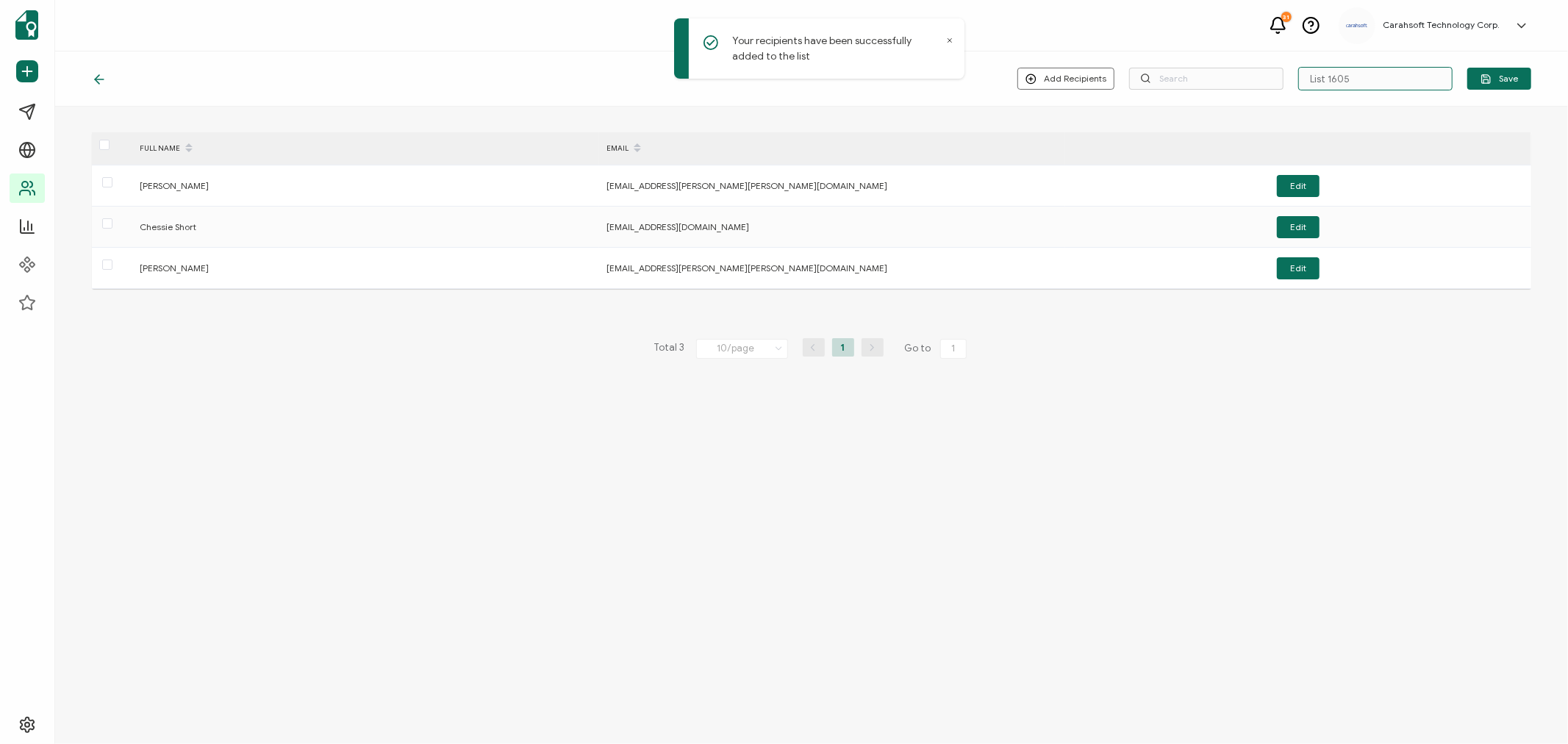
drag, startPoint x: 1372, startPoint y: 79, endPoint x: 1286, endPoint y: 79, distance: 86.0
click at [1286, 79] on div "Add Recipients Upload New Recipients Import from Recipients List 1605 Save" at bounding box center [1274, 78] width 514 height 23
type input "7-23-25_69805_Google Webinar"
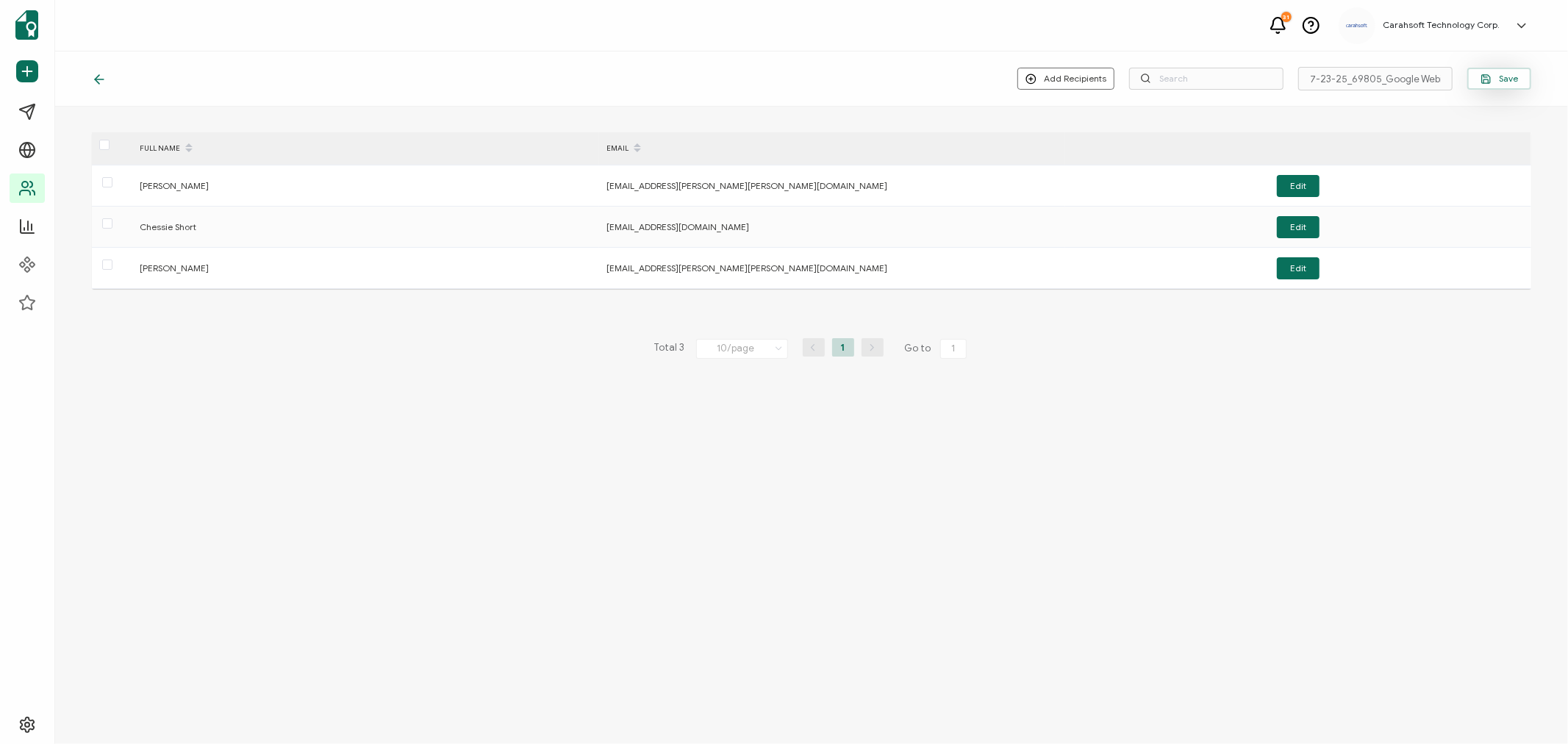
click at [1501, 78] on span "Save" at bounding box center [1499, 79] width 38 height 11
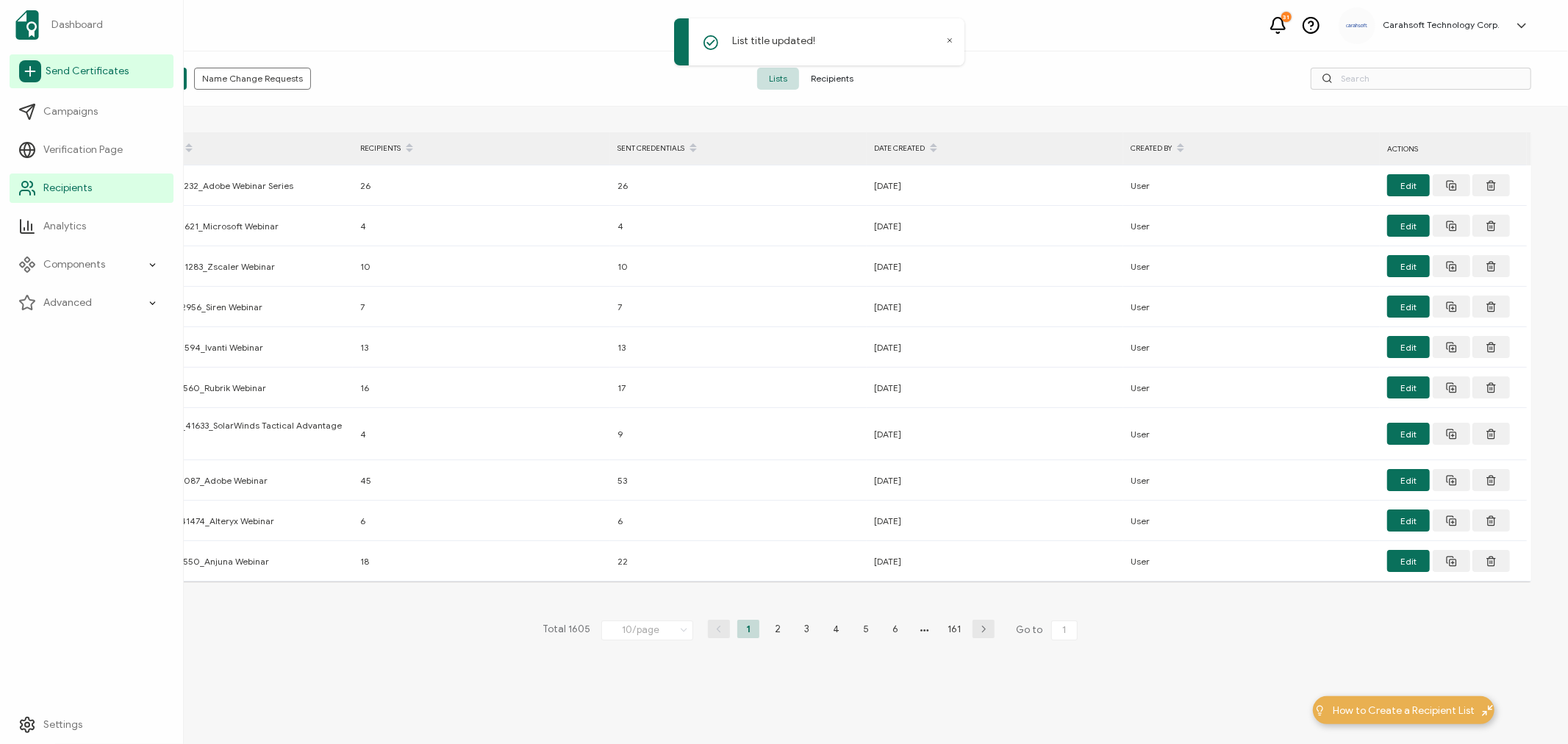
click at [62, 71] on span "Send Certificates" at bounding box center [87, 71] width 83 height 15
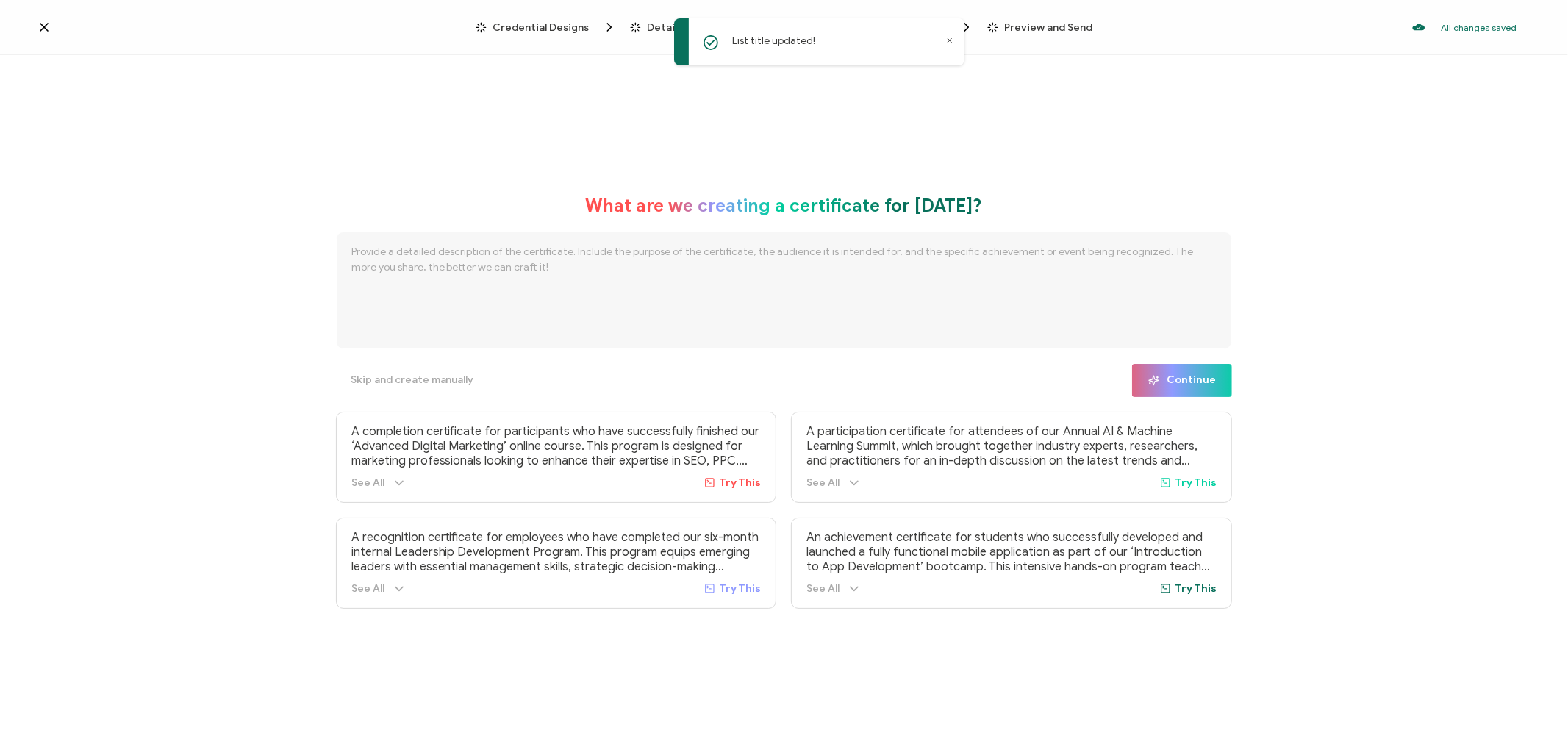
click at [946, 41] on icon at bounding box center [949, 41] width 7 height 7
click at [530, 25] on span "Credential Designs" at bounding box center [541, 28] width 96 height 11
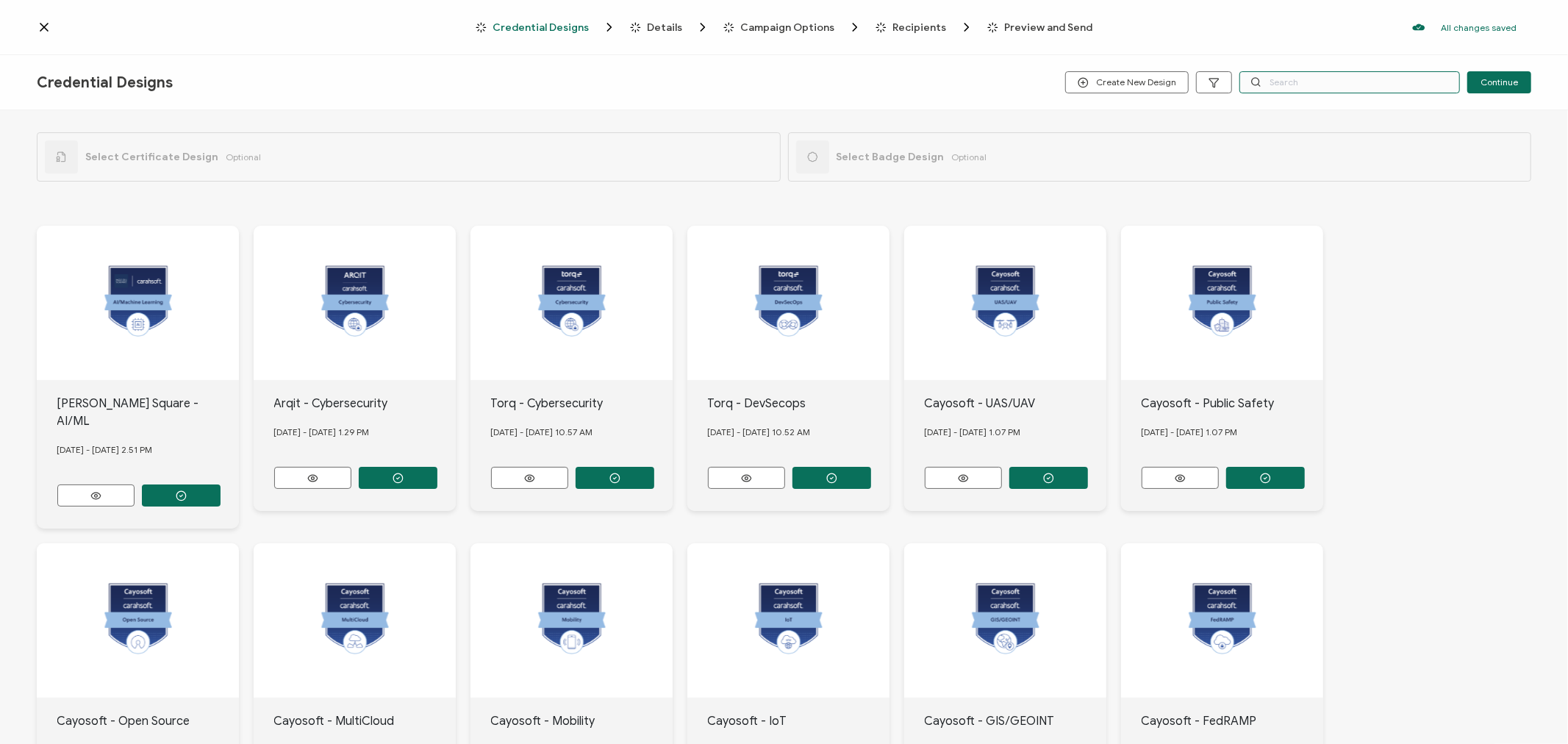
click at [1297, 85] on input "text" at bounding box center [1350, 82] width 221 height 22
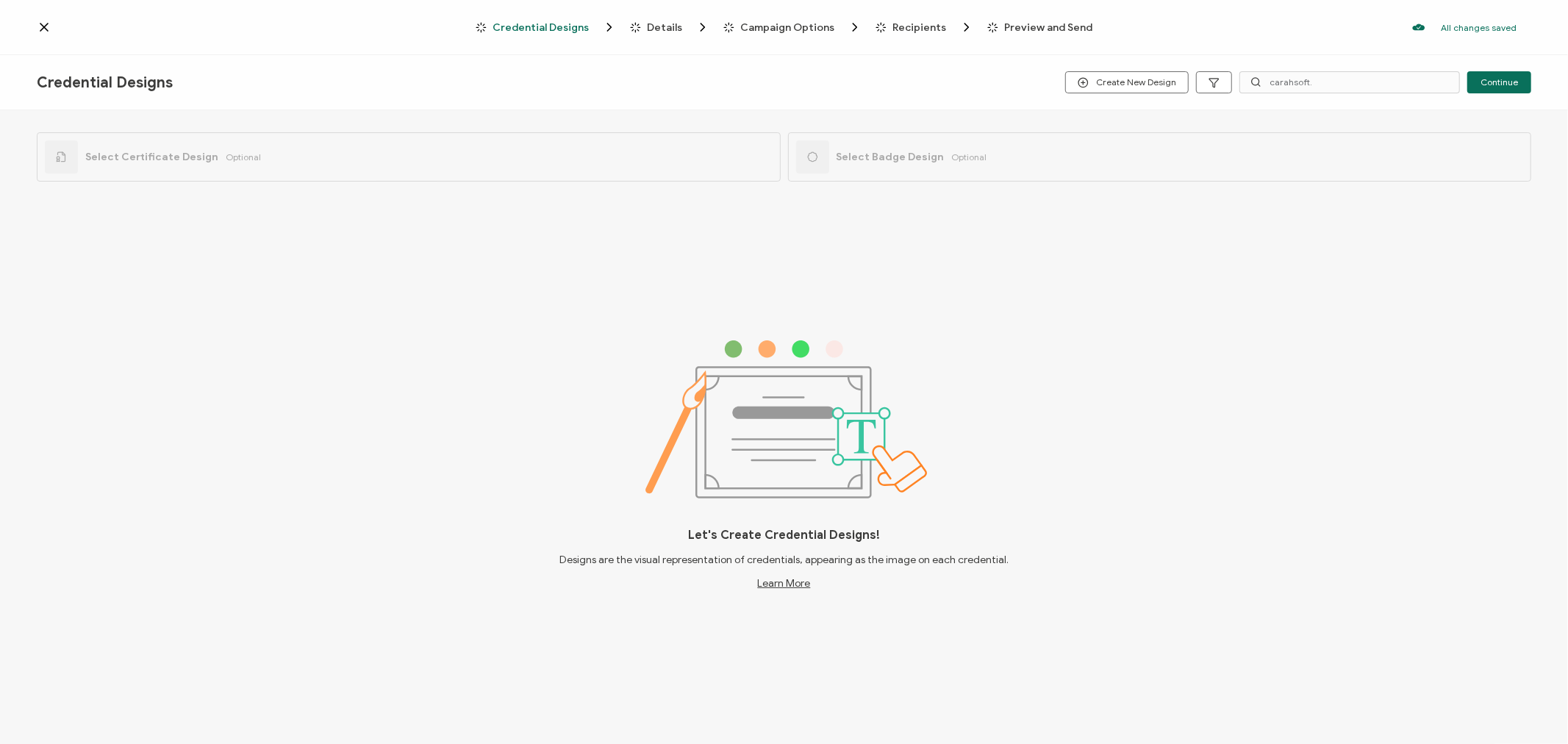
click at [1150, 331] on div "Select Certificate Design Optional Select Badge Design Optional Let's Create Cr…" at bounding box center [784, 428] width 1568 height 637
click at [1330, 83] on input "carahsoft." at bounding box center [1350, 82] width 221 height 22
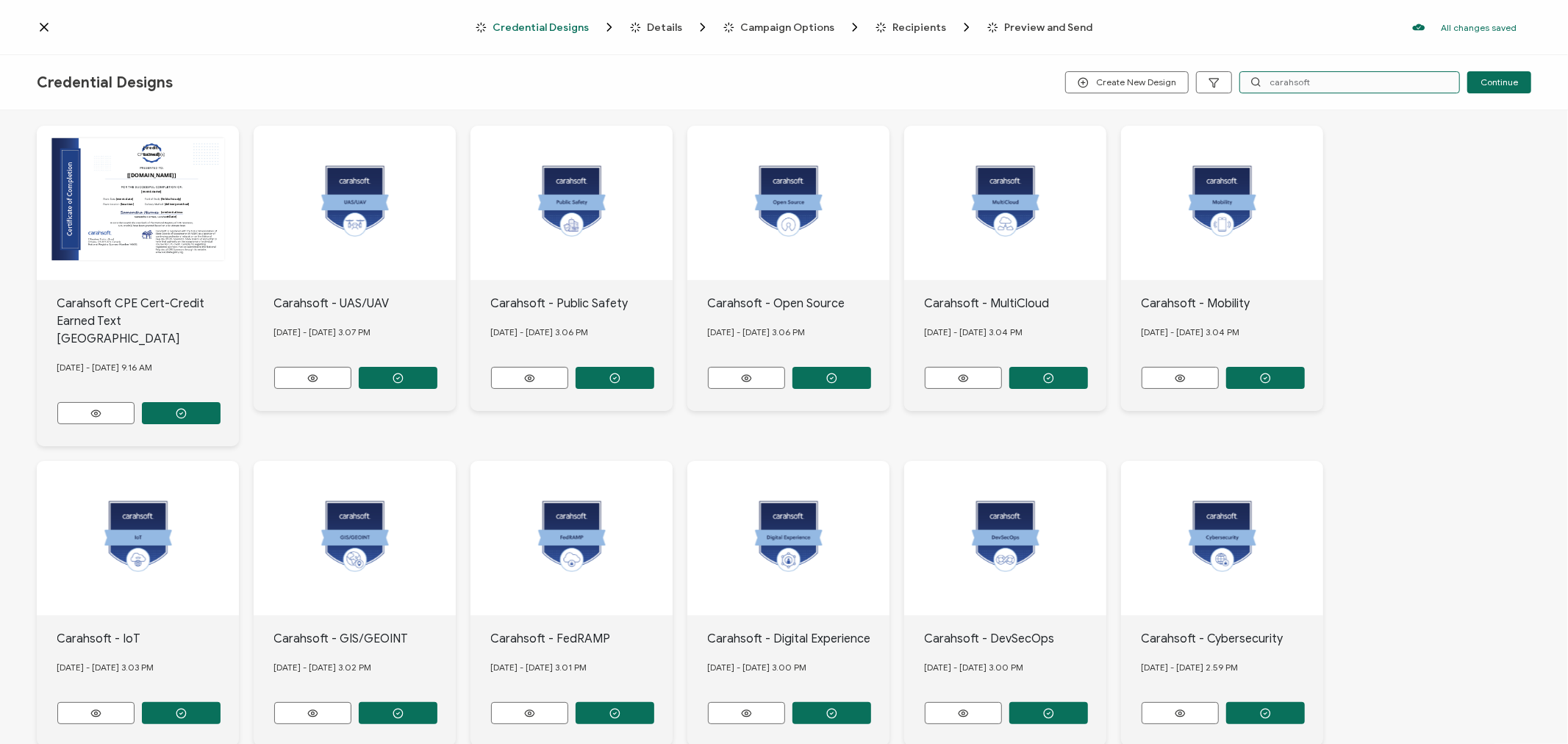
scroll to position [165, 0]
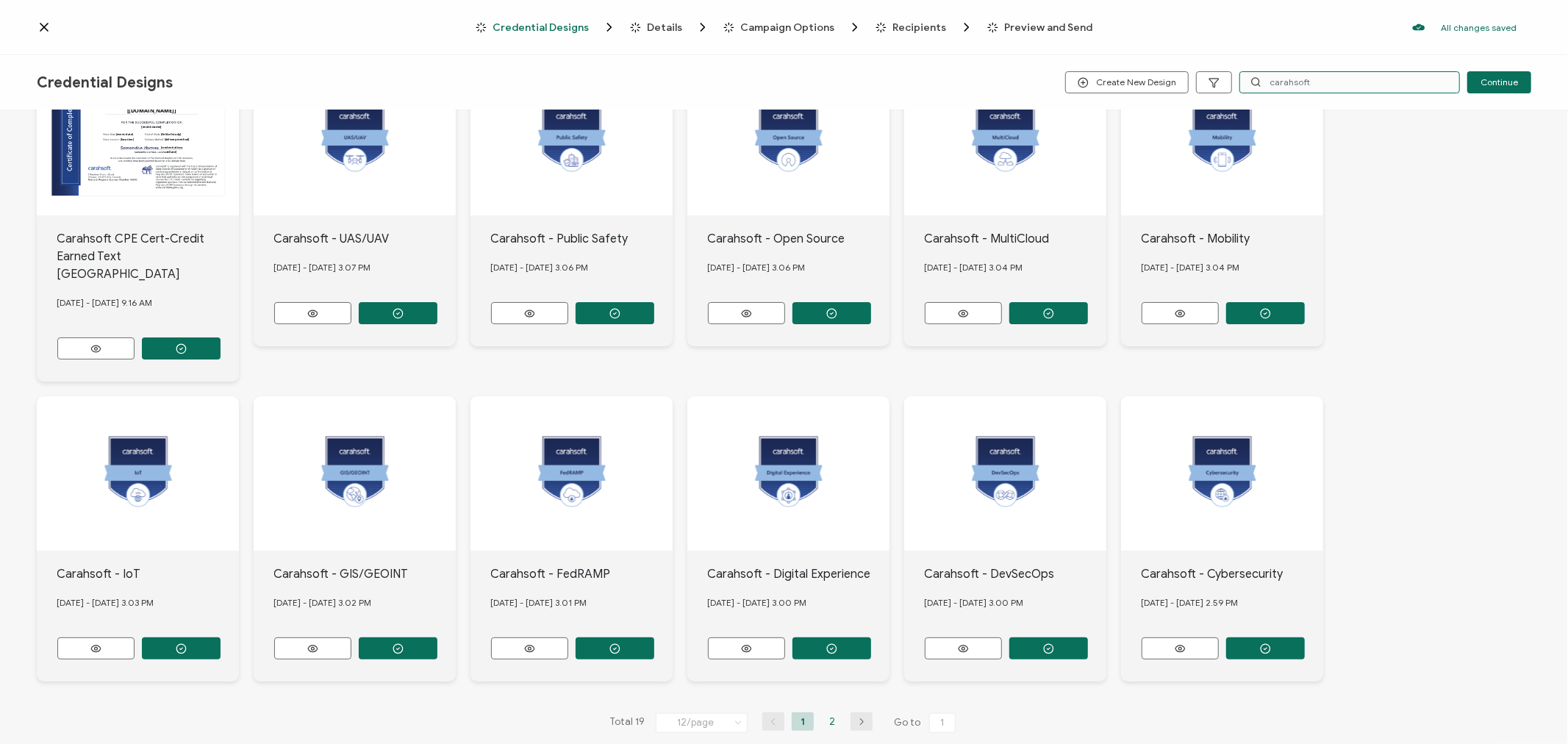
type input "carahsoft"
click at [831, 712] on li "2" at bounding box center [832, 721] width 22 height 18
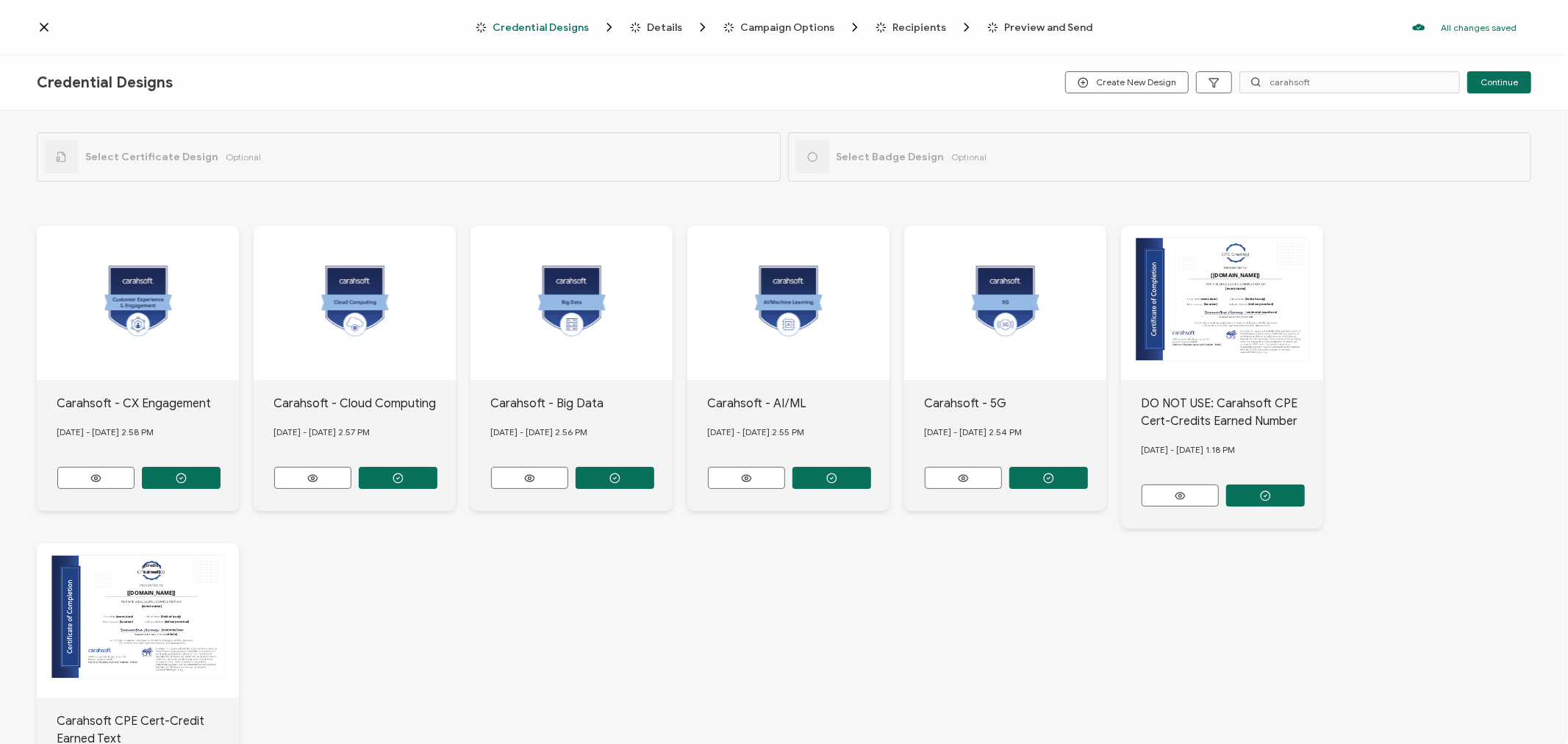
scroll to position [164, 0]
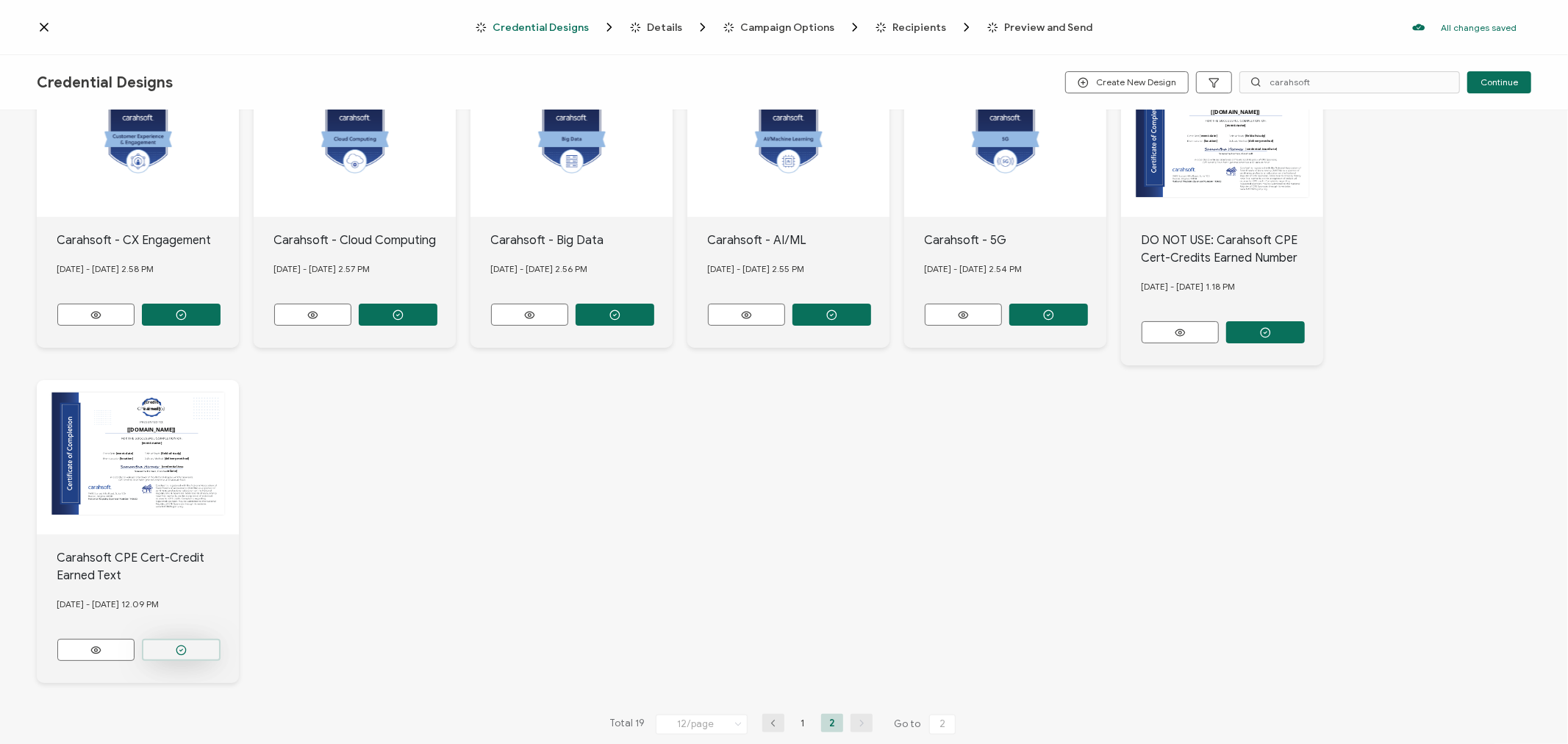
click at [192, 639] on button "button" at bounding box center [180, 650] width 79 height 22
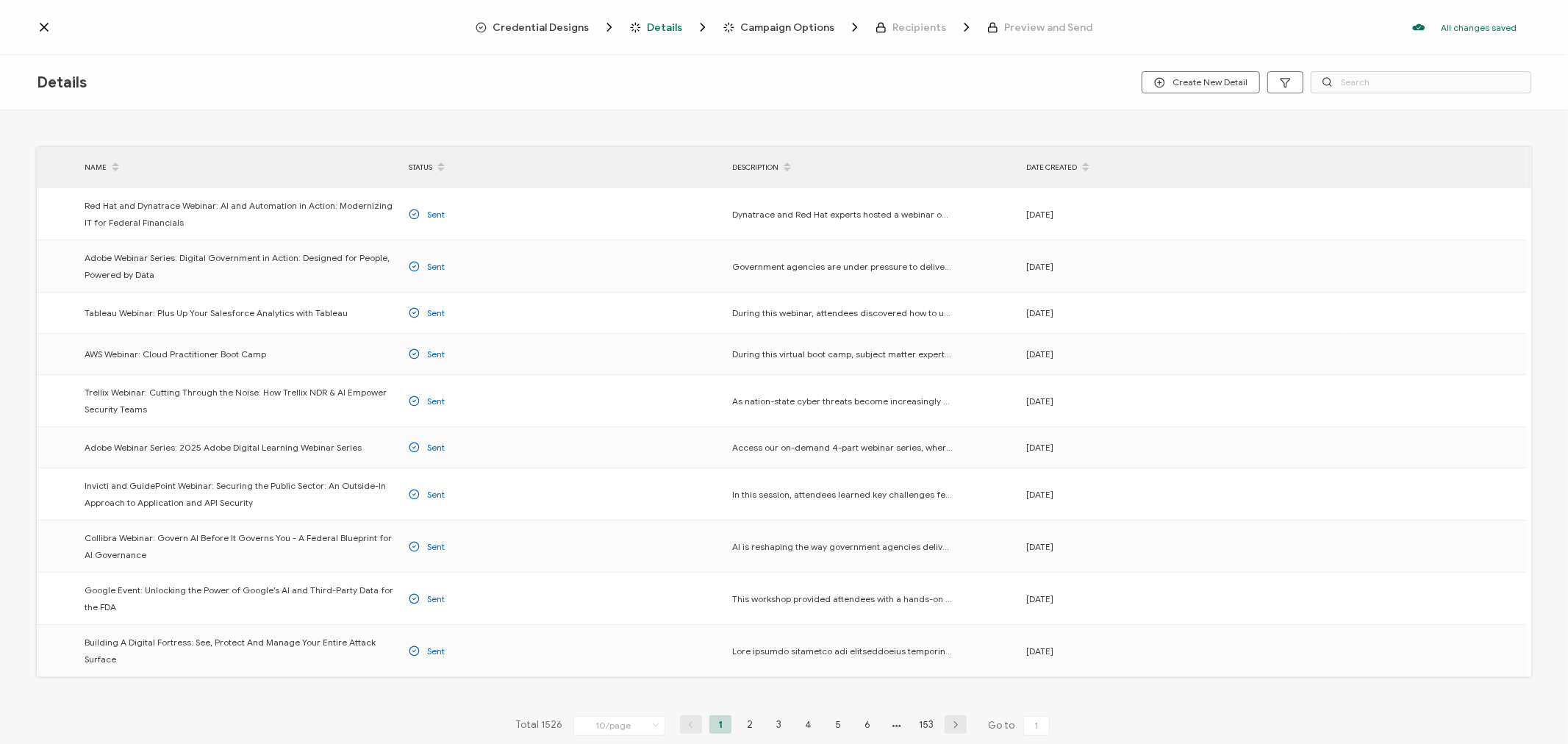
click at [537, 22] on span "Credential Designs" at bounding box center [541, 28] width 96 height 11
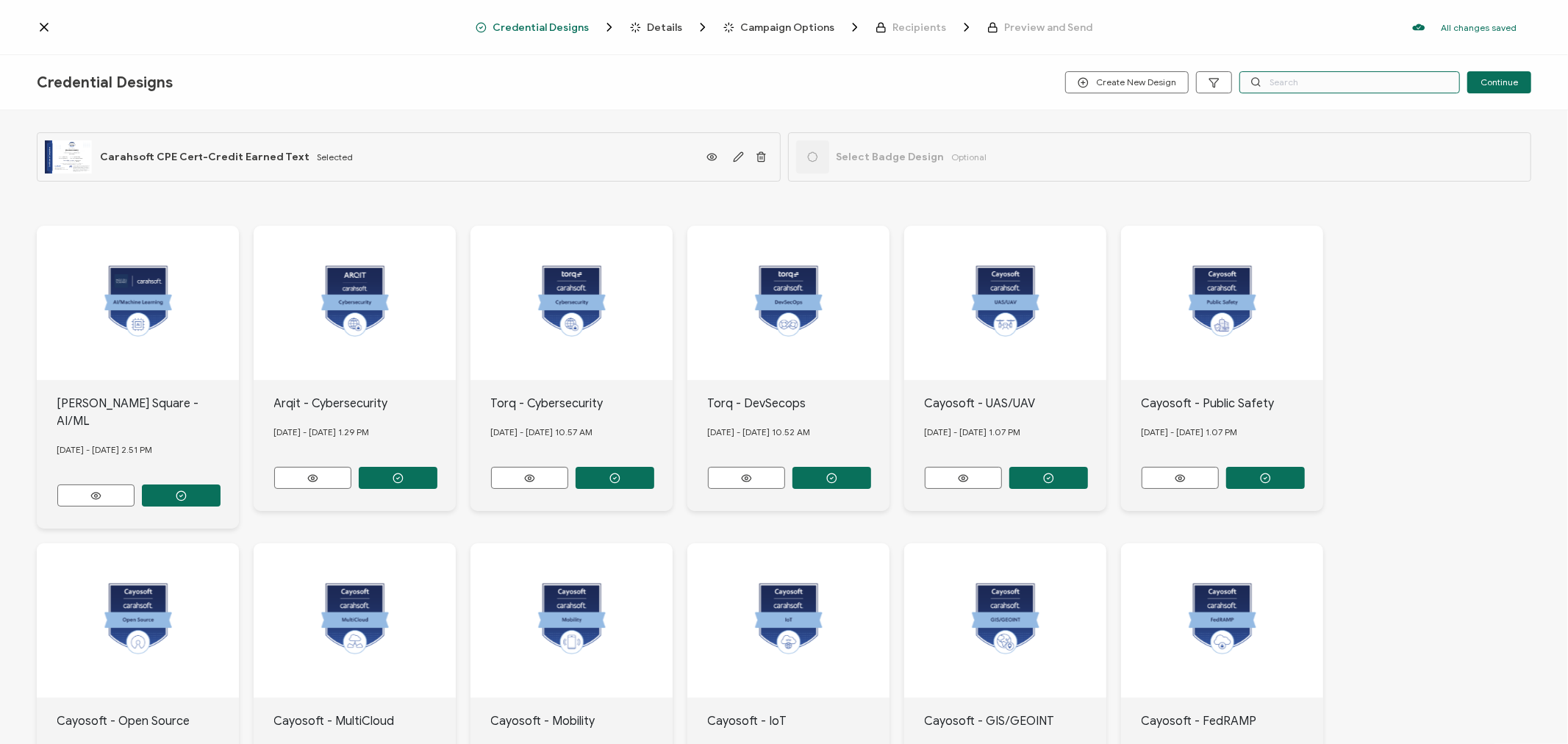
click at [1324, 79] on input "text" at bounding box center [1350, 82] width 221 height 22
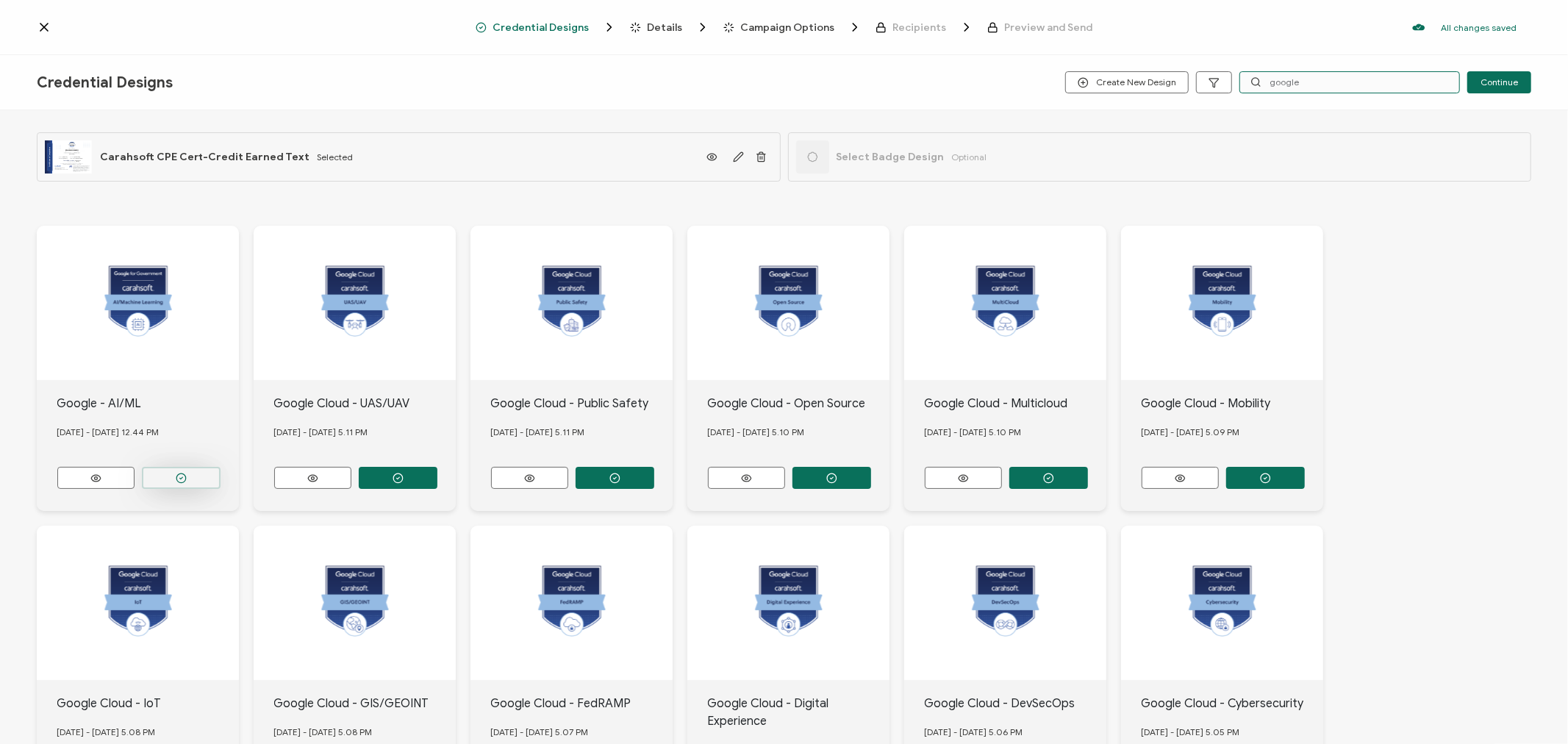
type input "google"
click at [171, 467] on button "button" at bounding box center [180, 478] width 79 height 22
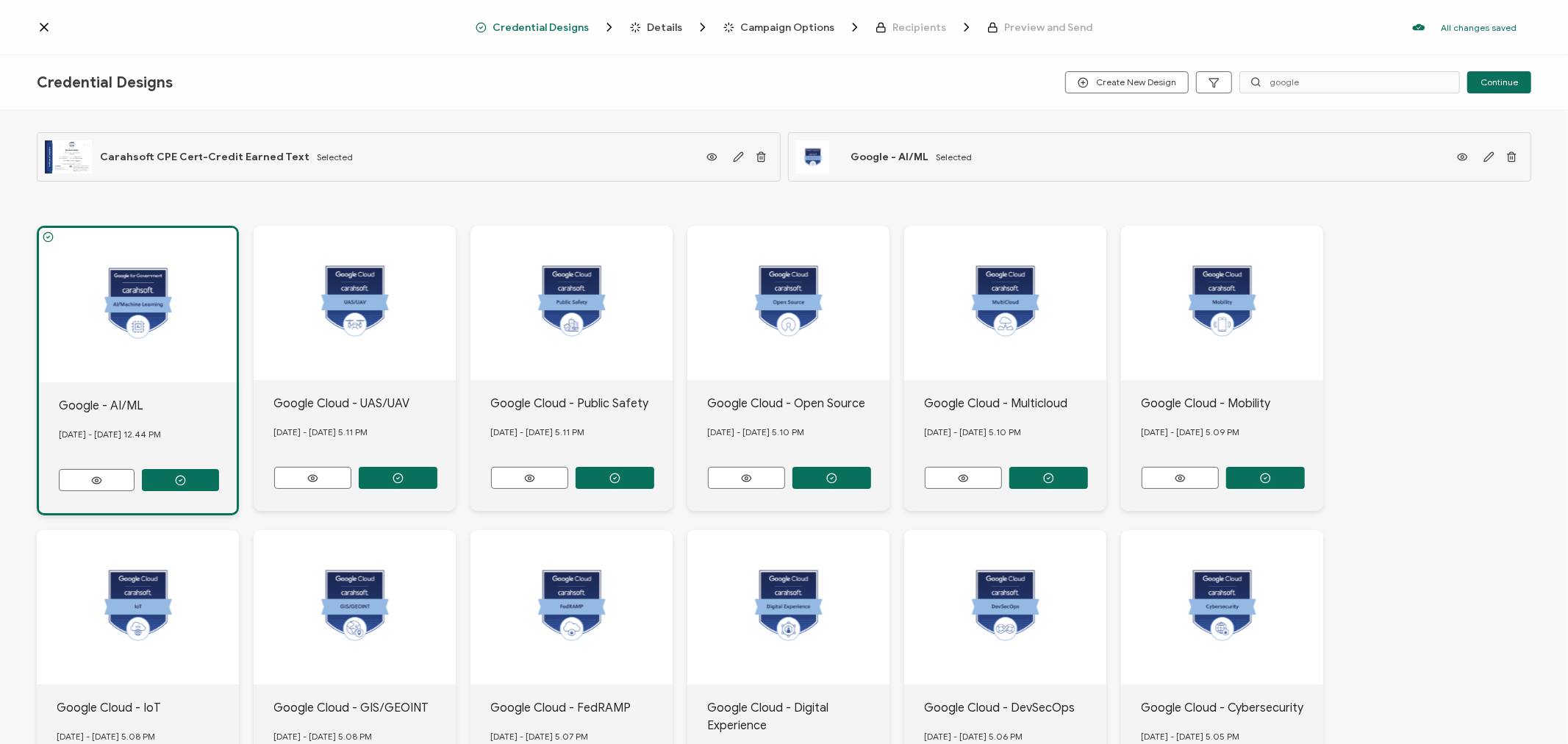
click at [666, 26] on span "Details" at bounding box center [665, 28] width 35 height 11
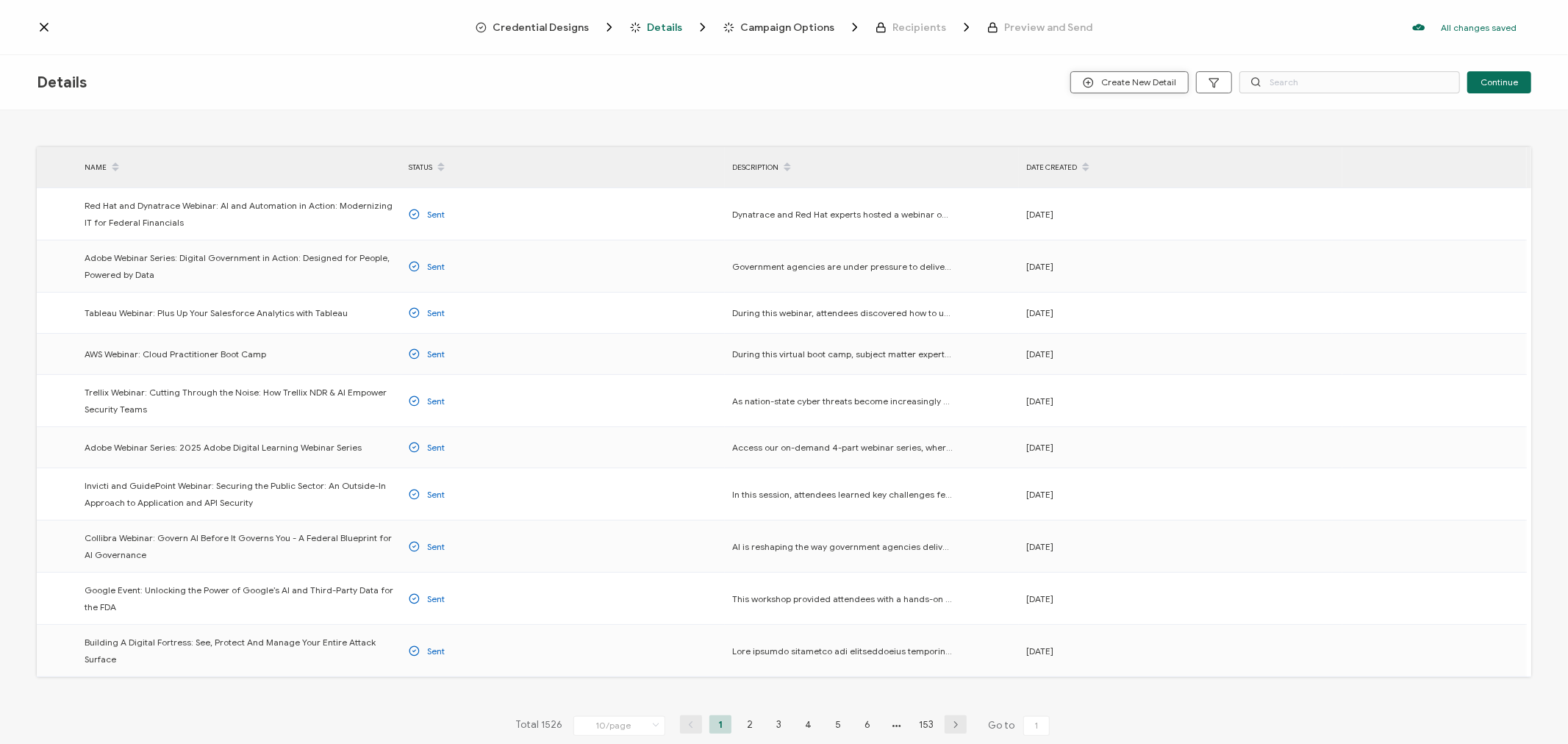
click at [1136, 83] on span "Create New Detail" at bounding box center [1129, 82] width 93 height 11
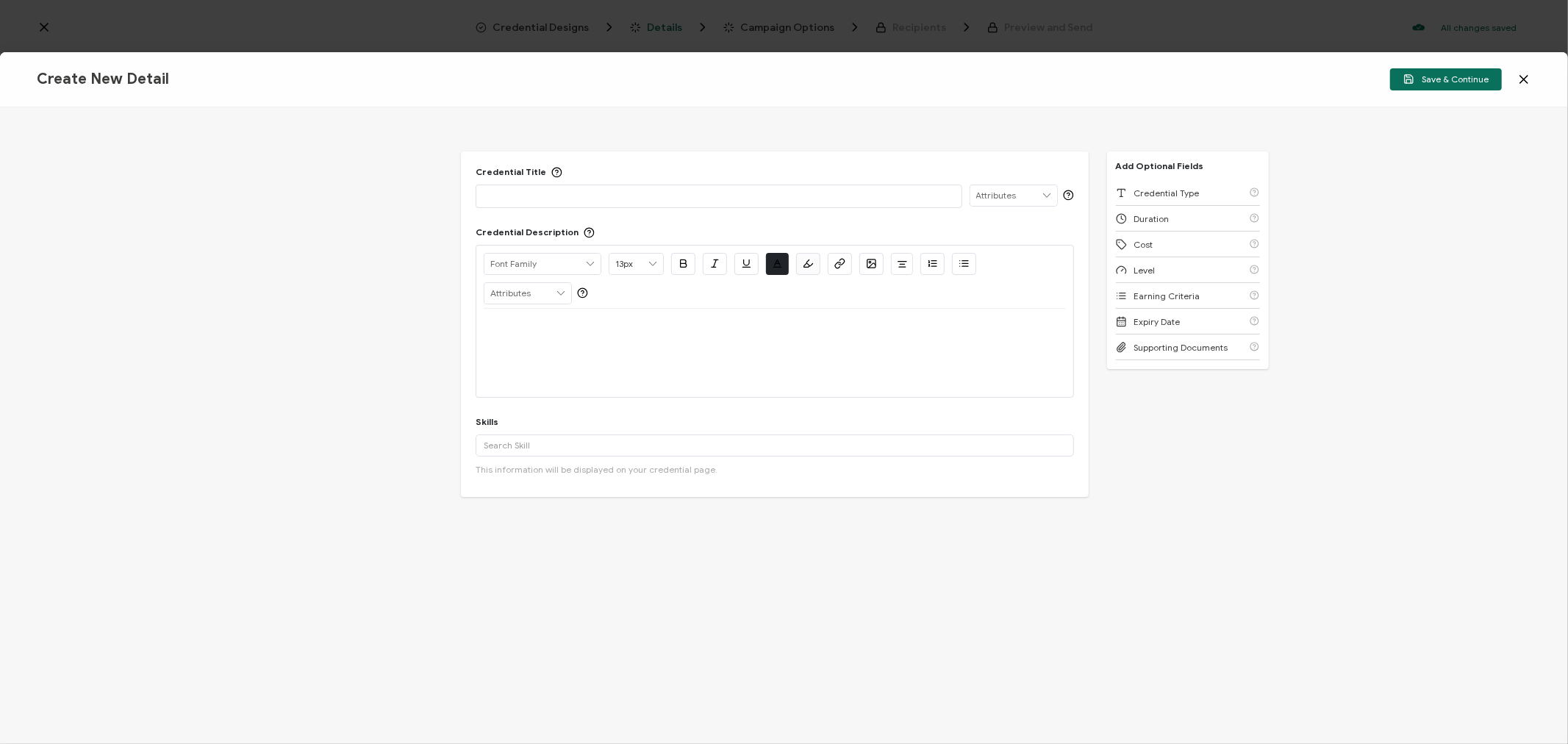
click at [588, 197] on p at bounding box center [718, 196] width 470 height 15
click at [585, 335] on div at bounding box center [774, 326] width 582 height 35
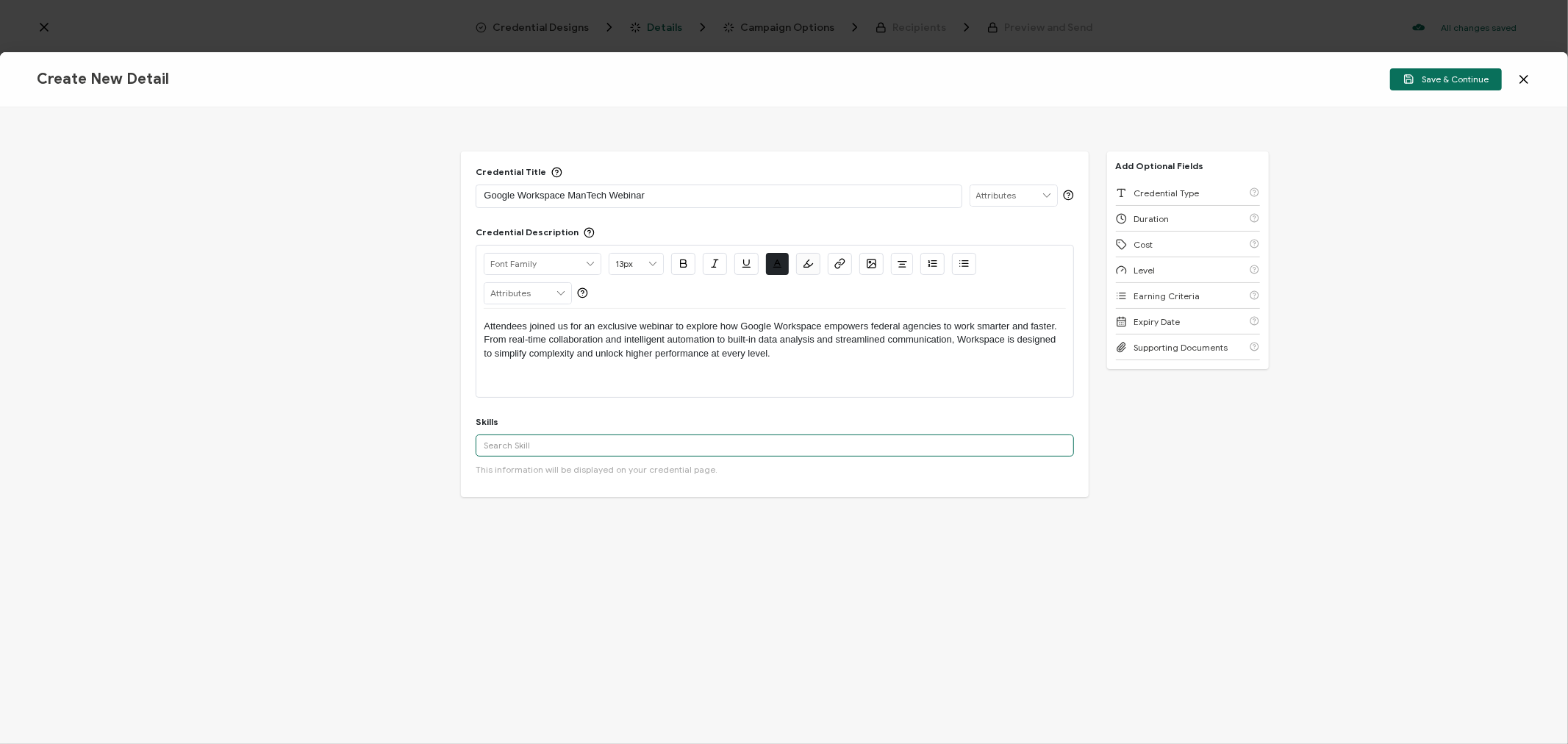
click at [526, 450] on input "text" at bounding box center [774, 445] width 597 height 22
click at [560, 474] on div "Artificial Intelligence" at bounding box center [774, 471] width 597 height 25
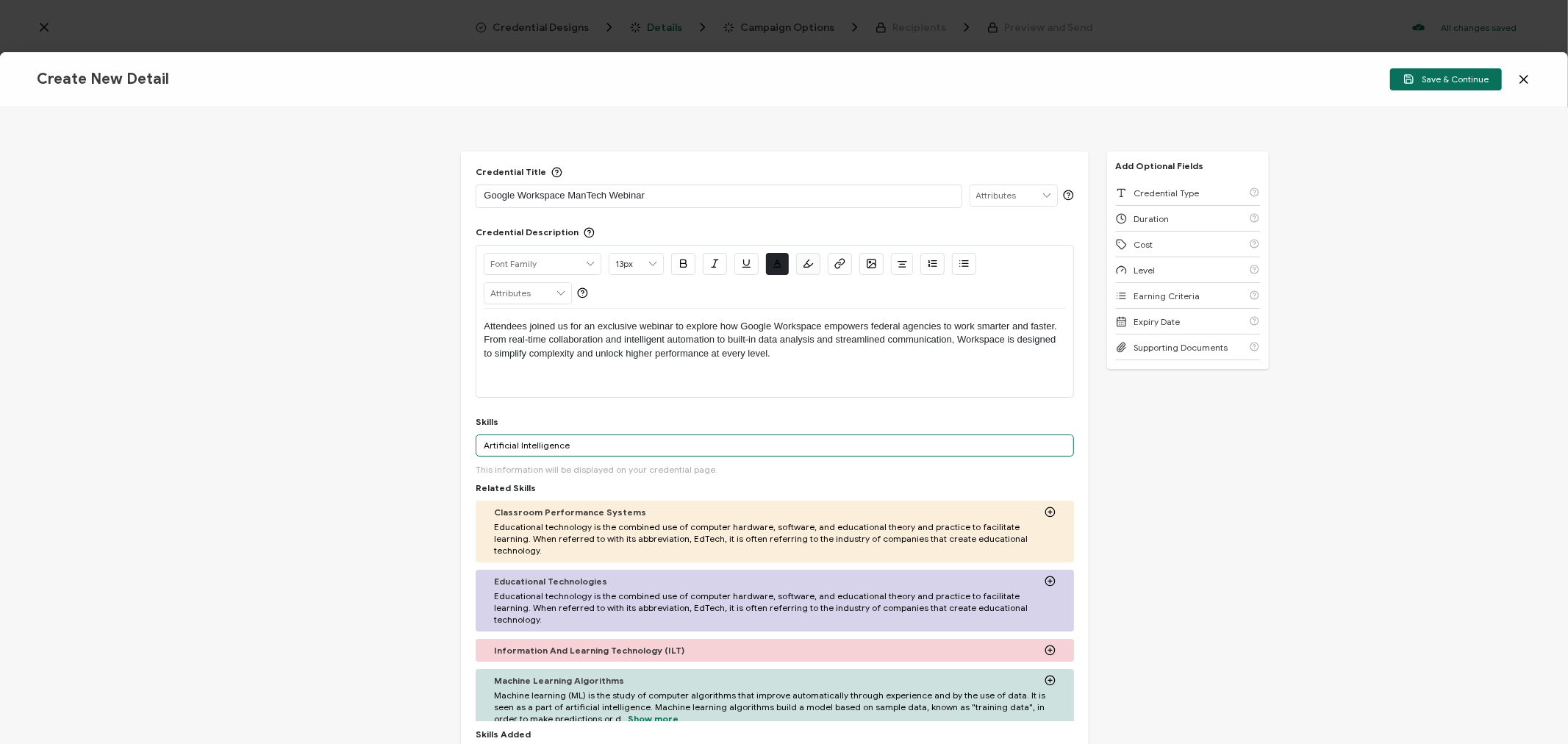
drag, startPoint x: 596, startPoint y: 450, endPoint x: 391, endPoint y: 437, distance: 205.4
click at [393, 437] on div "Credential Title Google Workspace ManTech Webinar ISSUER Issuer Name Credential…" at bounding box center [784, 425] width 1568 height 637
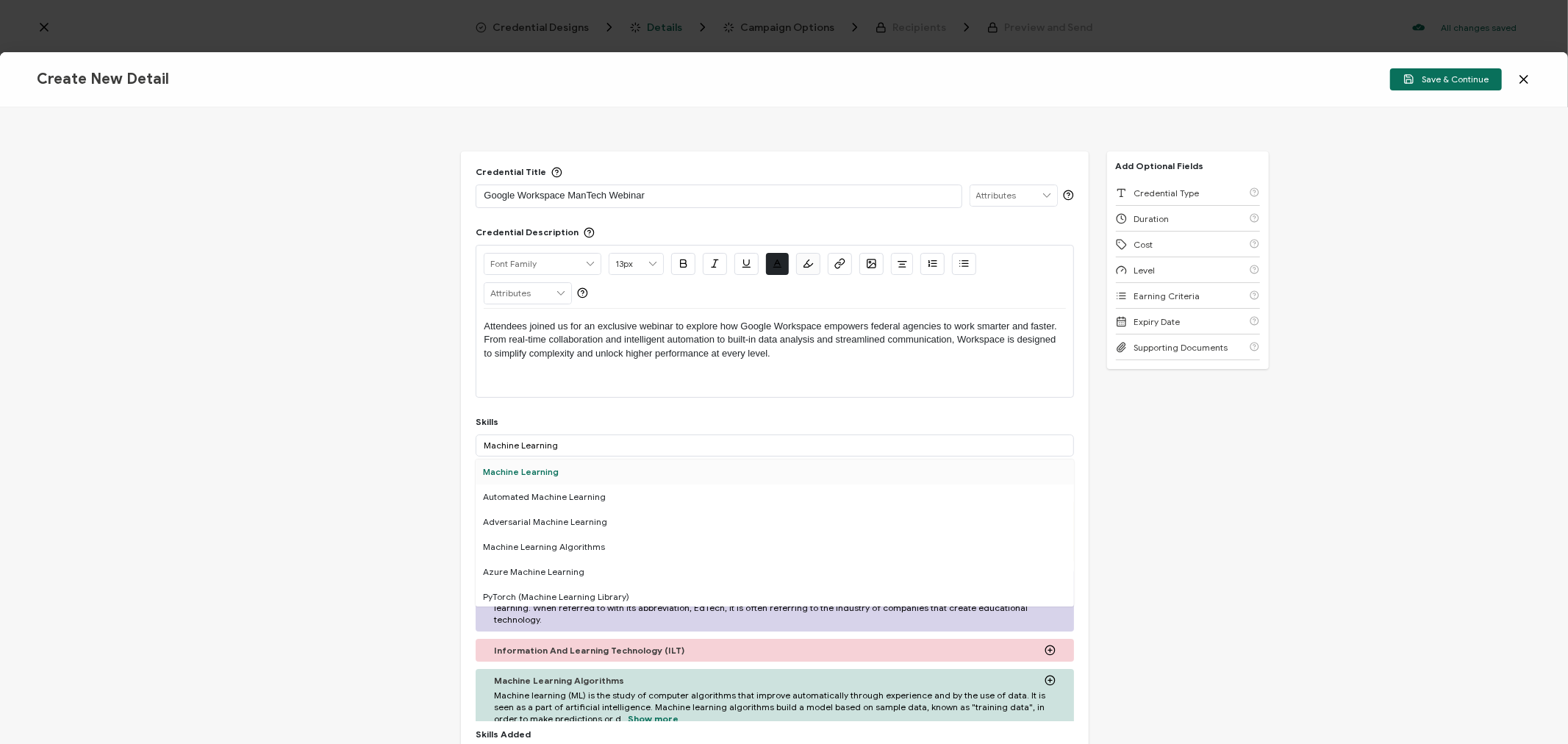
click at [540, 466] on div "Machine Learning" at bounding box center [774, 471] width 597 height 25
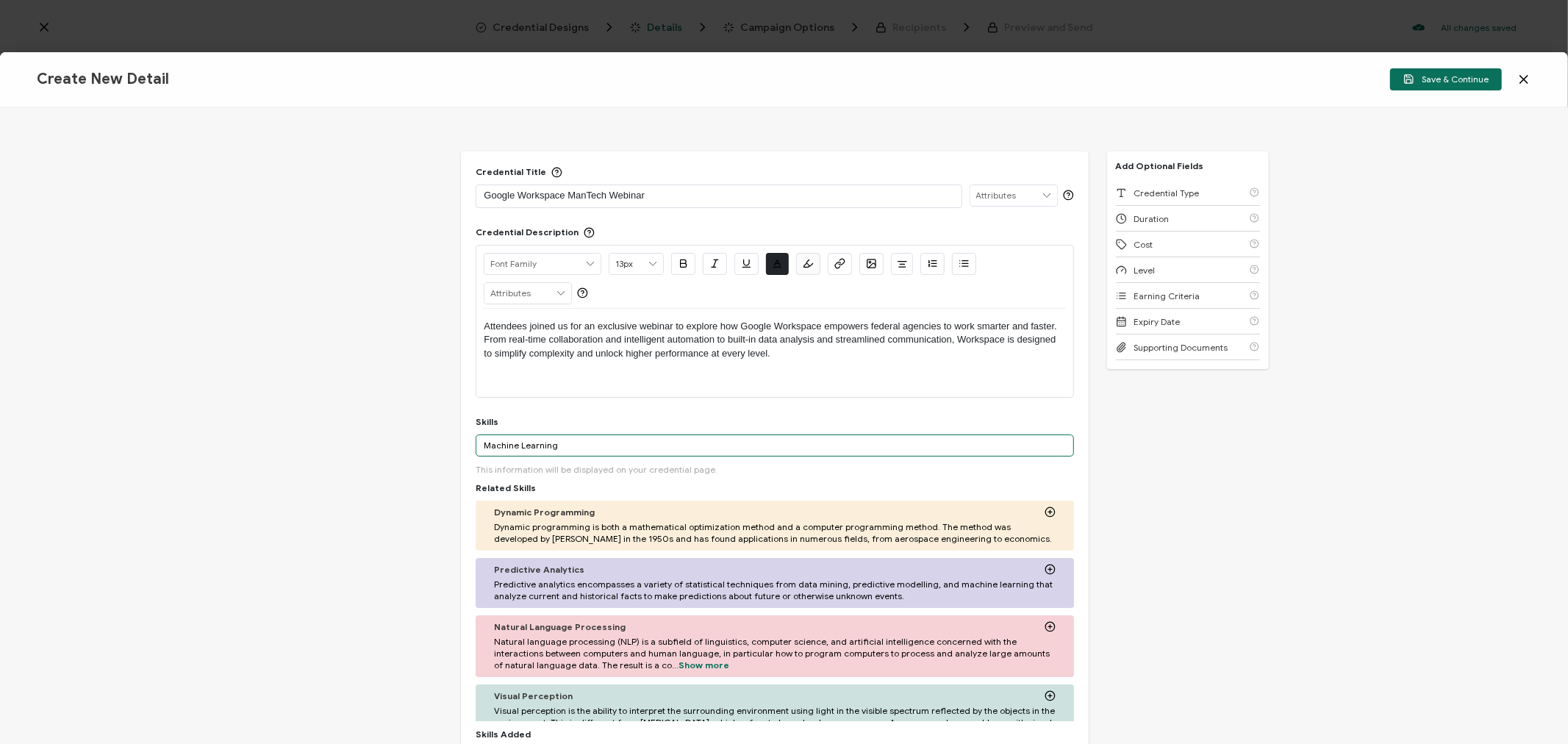
drag, startPoint x: 572, startPoint y: 446, endPoint x: 459, endPoint y: 448, distance: 113.0
click at [461, 448] on div "Credential Title Google Workspace ManTech Webinar ISSUER Issuer Name Credential…" at bounding box center [775, 525] width 627 height 748
paste input "Generative AI"
type input "Generative AI"
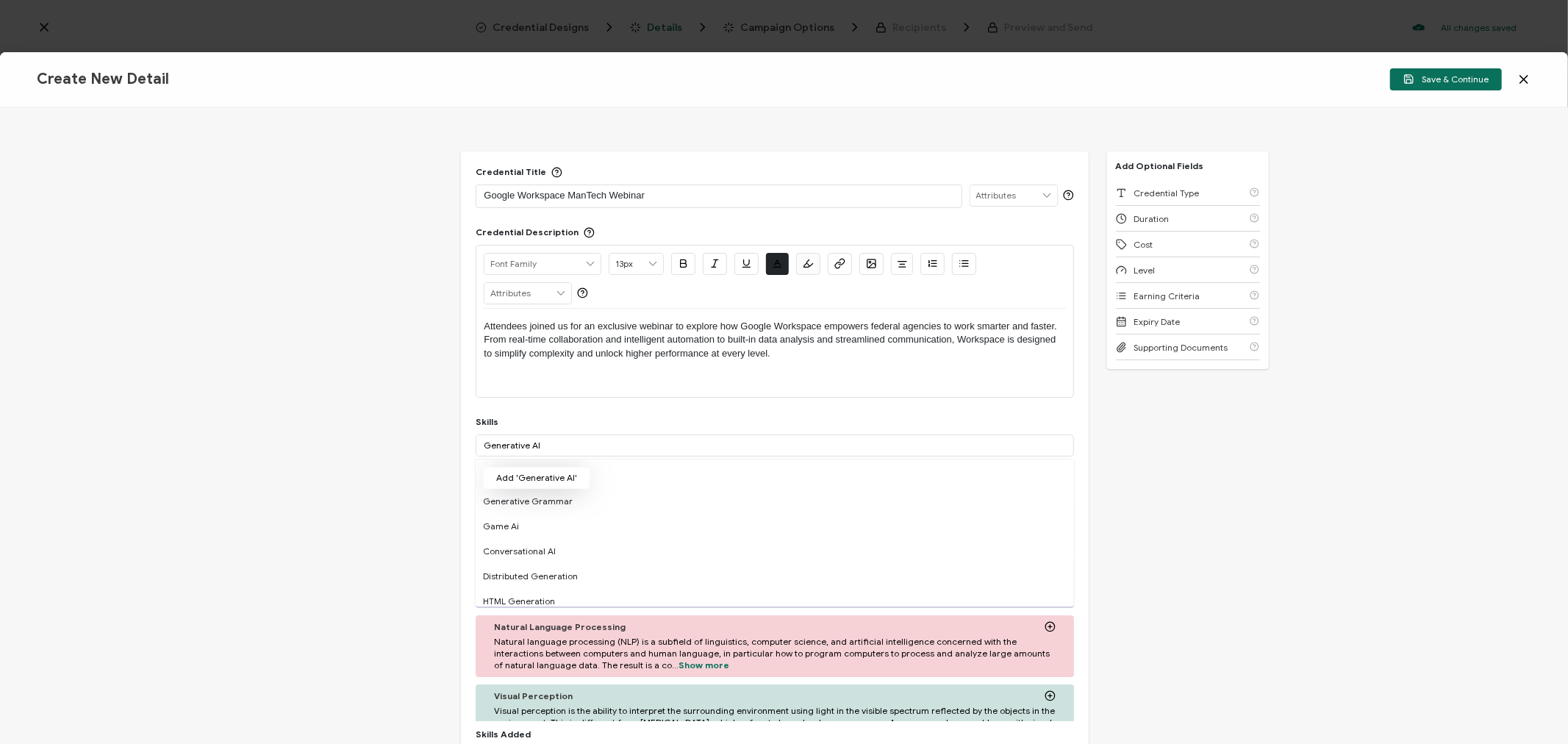
click at [511, 471] on button "Add 'Generative AI'" at bounding box center [536, 478] width 107 height 22
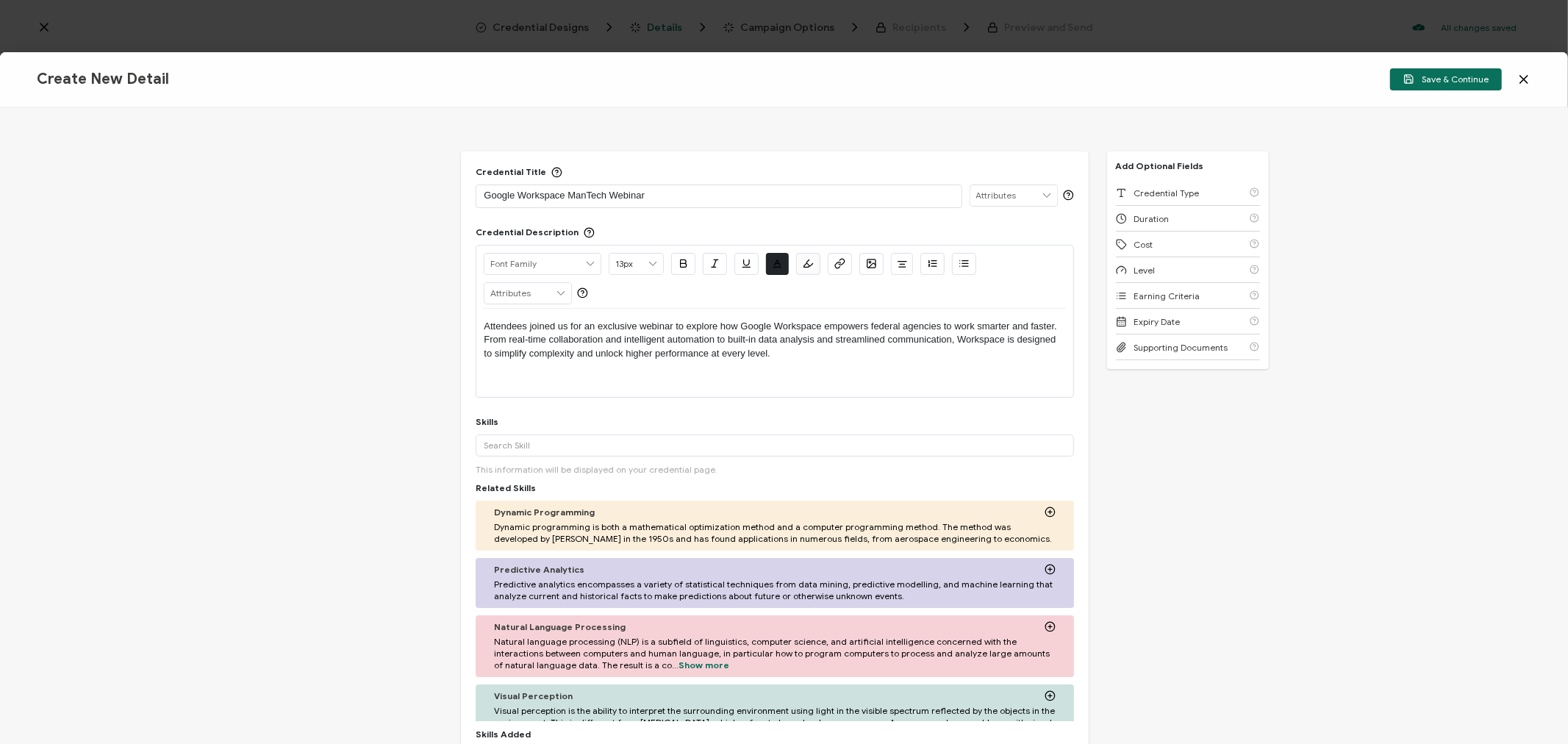
click at [1162, 493] on div "Credential Title Google Workspace ManTech Webinar ISSUER Issuer Name Credential…" at bounding box center [784, 425] width 1568 height 637
click at [1193, 192] on div "Credential Type" at bounding box center [1188, 193] width 144 height 26
click at [1192, 192] on div "Credential Type" at bounding box center [1188, 193] width 144 height 26
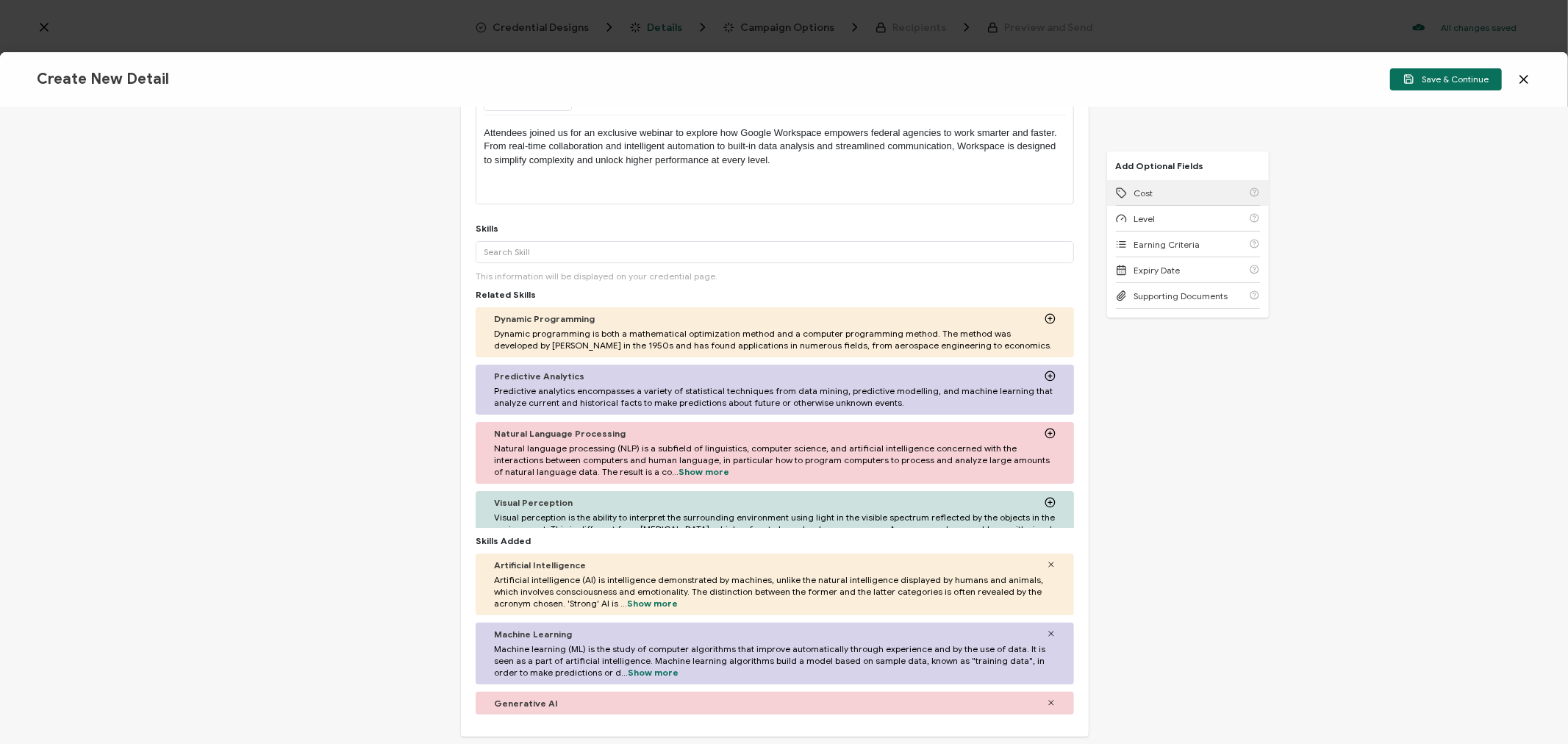
click at [1192, 192] on div "Cost" at bounding box center [1188, 193] width 144 height 26
click at [1191, 192] on div "Level" at bounding box center [1188, 193] width 144 height 26
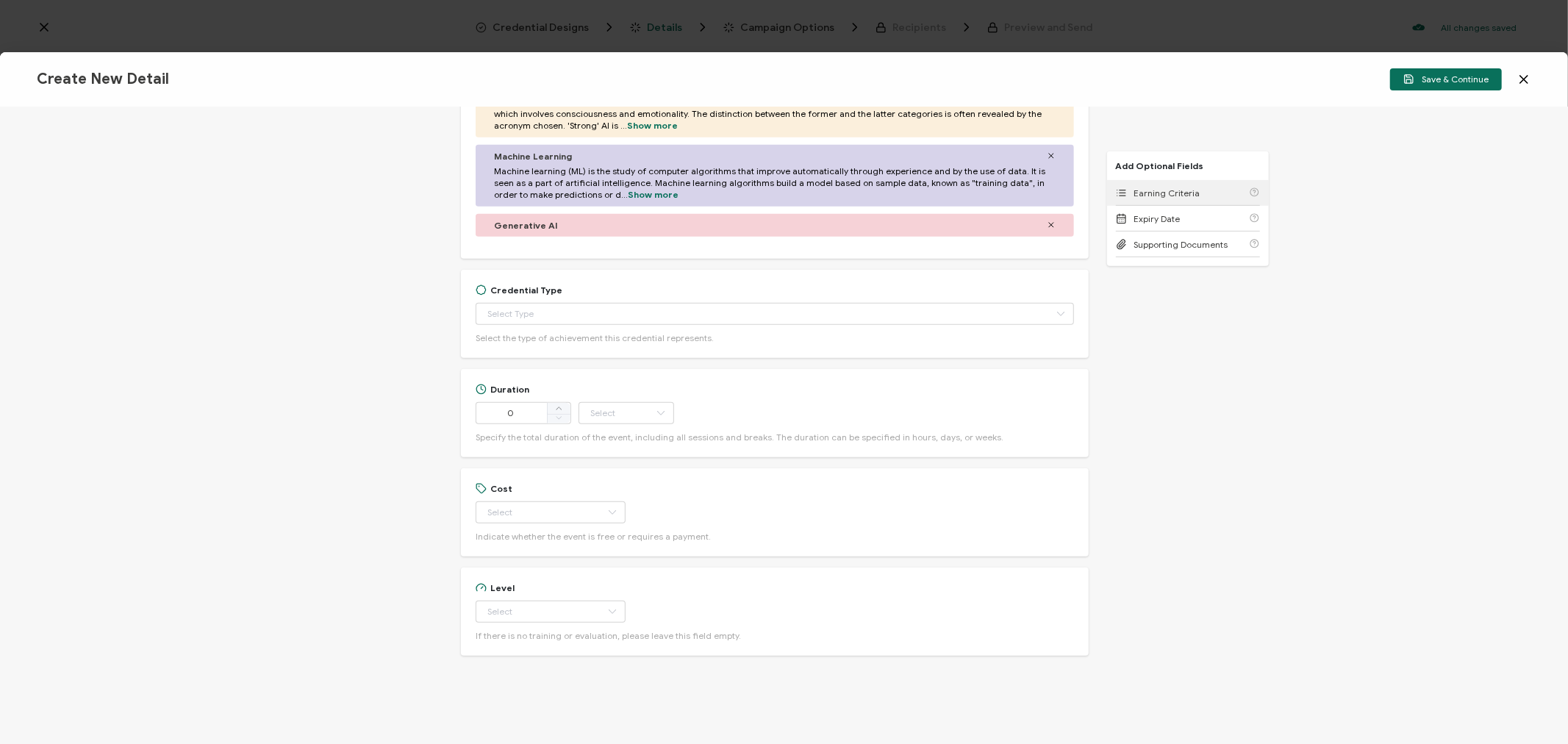
click at [1191, 192] on span "Earning Criteria" at bounding box center [1168, 193] width 67 height 11
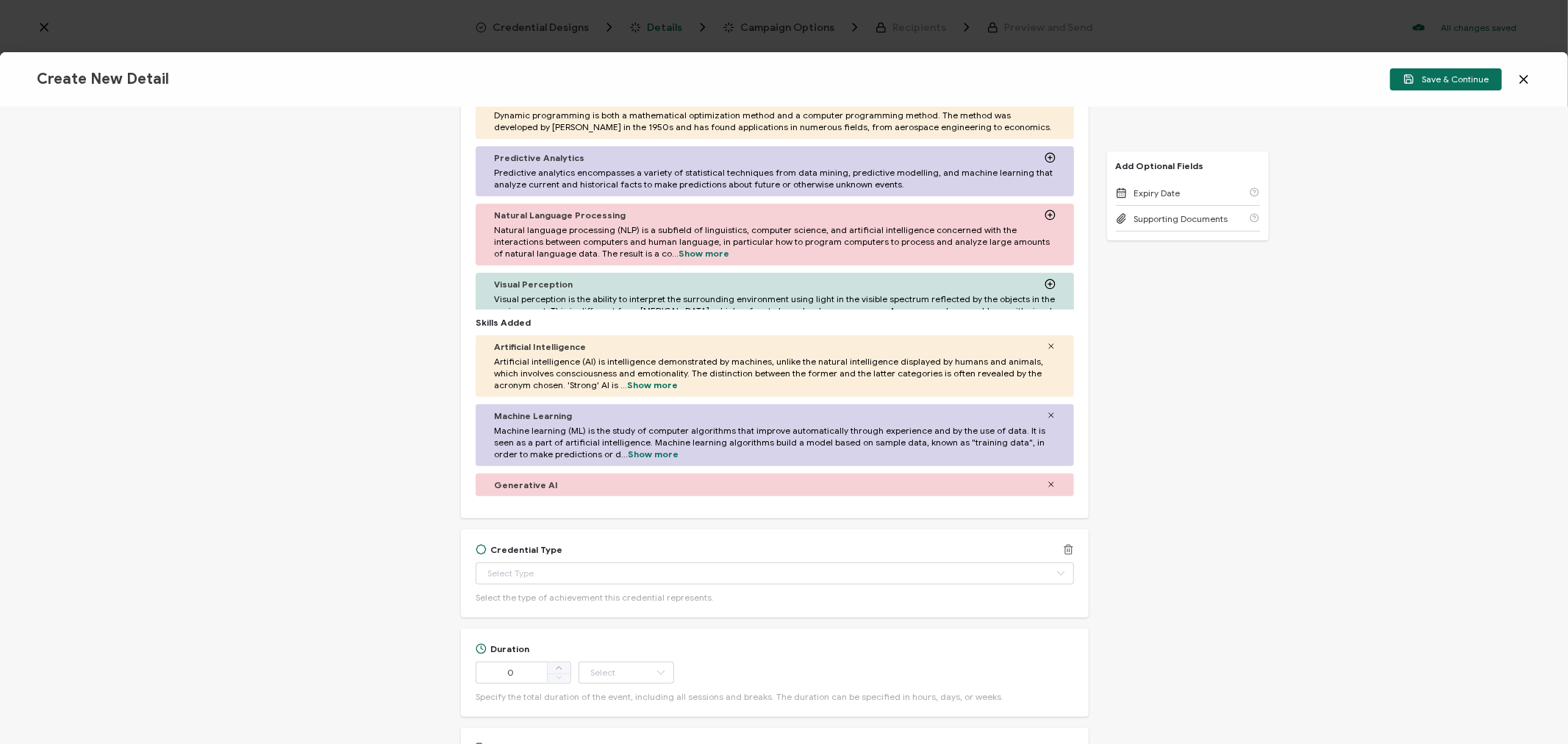
scroll to position [494, 0]
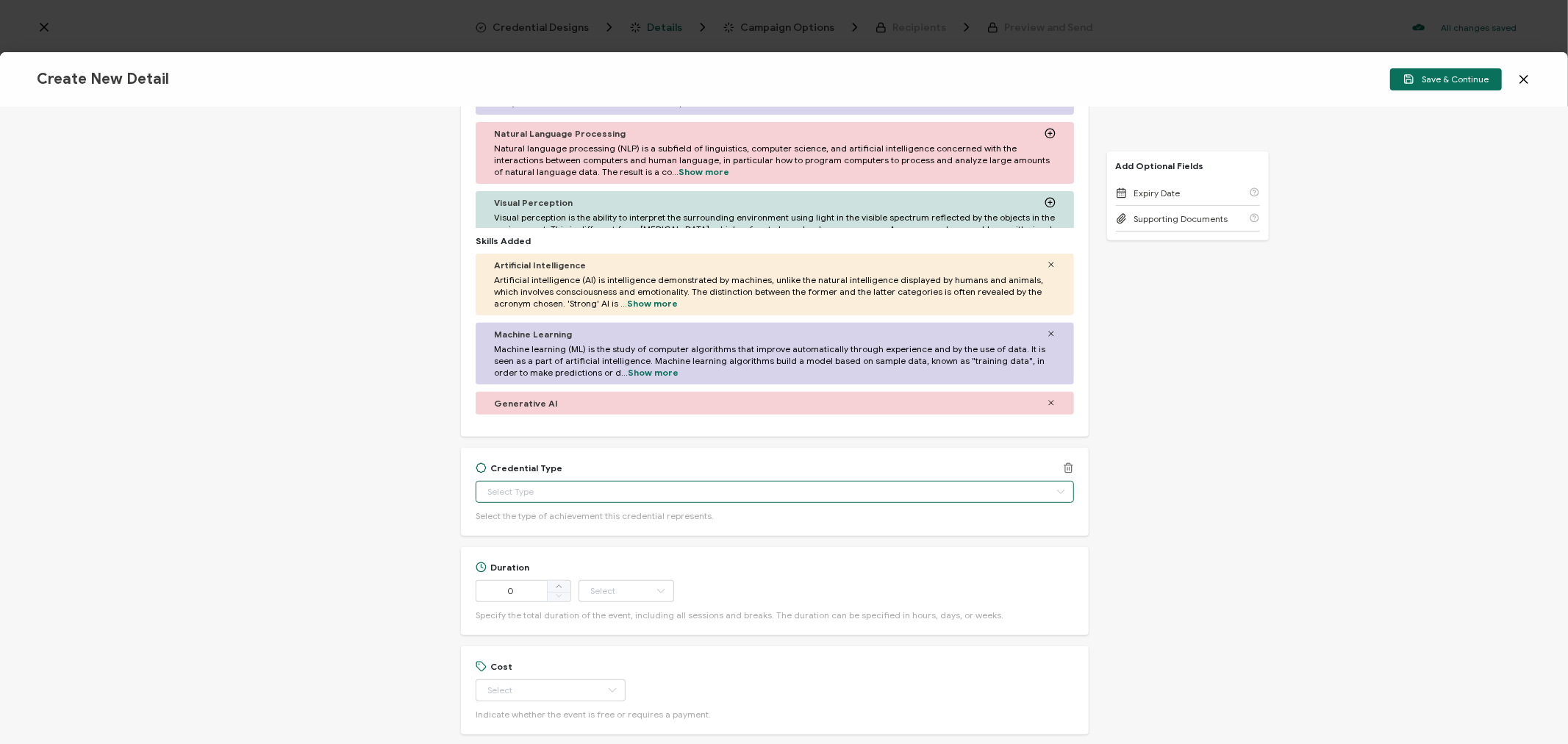
click at [490, 489] on input "text" at bounding box center [774, 492] width 597 height 22
click at [518, 675] on span "Certificate of Completion" at bounding box center [543, 678] width 105 height 11
type input "Certificate of Completion"
drag, startPoint x: 225, startPoint y: 576, endPoint x: 237, endPoint y: 570, distance: 13.4
click at [227, 576] on div "Credential Title Google Workspace ManTech Webinar ISSUER Issuer Name Credential…" at bounding box center [784, 425] width 1568 height 637
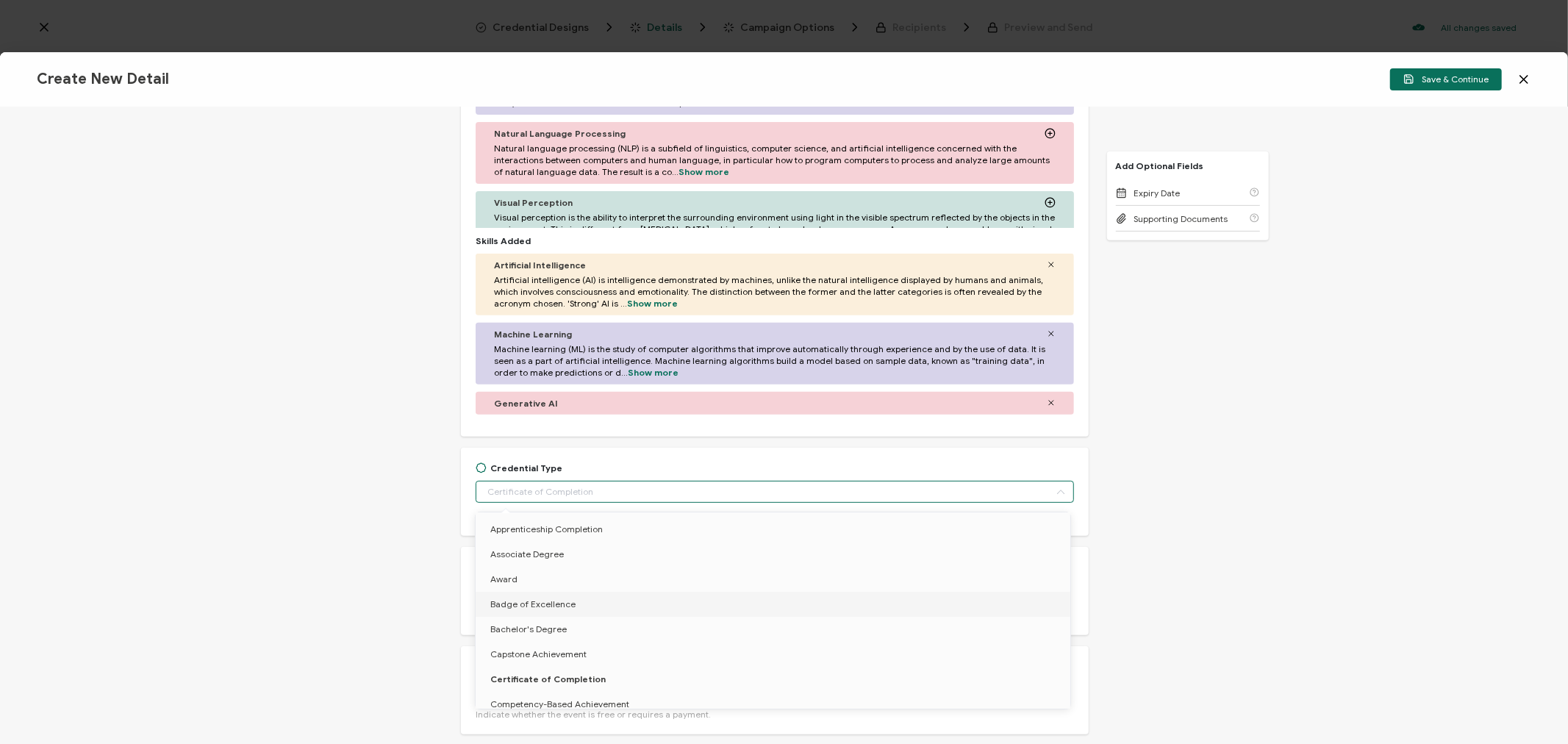
type input "Certificate of Completion"
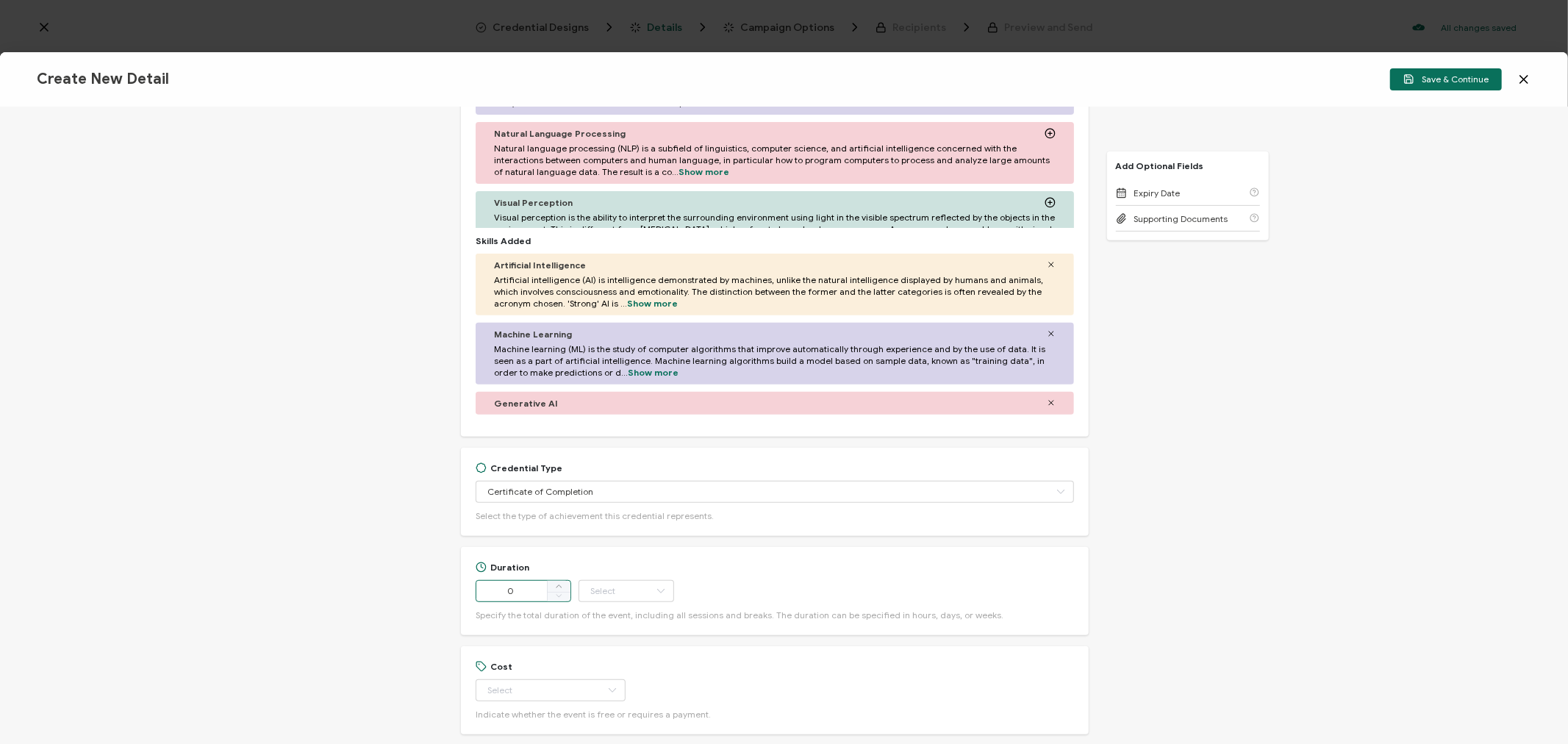
drag, startPoint x: 531, startPoint y: 593, endPoint x: 439, endPoint y: 586, distance: 92.3
click at [439, 586] on div "Credential Title Google Workspace ManTech Webinar ISSUER Issuer Name Credential…" at bounding box center [784, 425] width 1568 height 637
type input "56"
click at [615, 586] on input "text" at bounding box center [626, 591] width 95 height 22
click at [618, 548] on span "Minute" at bounding box center [607, 551] width 28 height 11
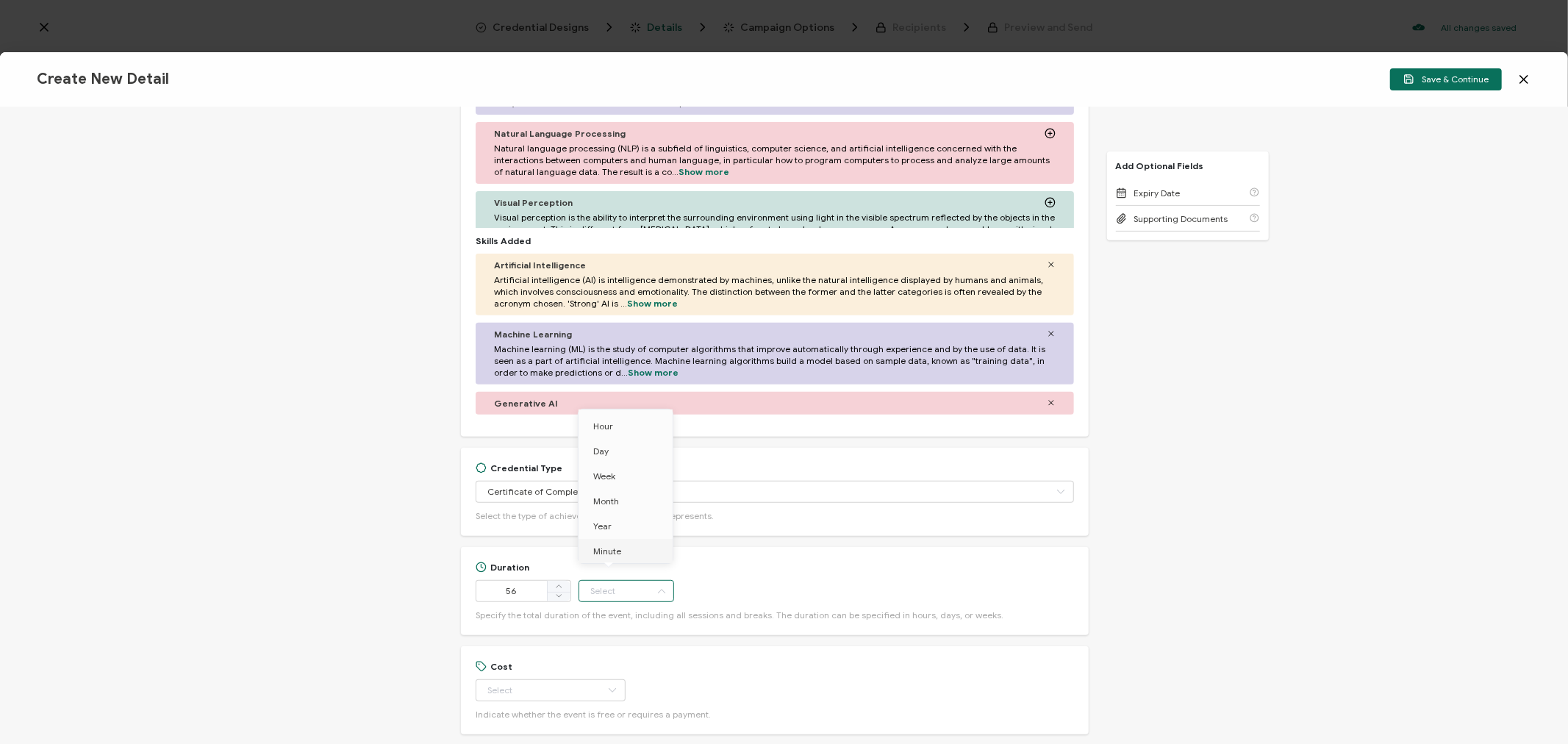
type input "Minute"
click at [388, 574] on div "Credential Title Google Workspace ManTech Webinar ISSUER Issuer Name Credential…" at bounding box center [784, 425] width 1568 height 637
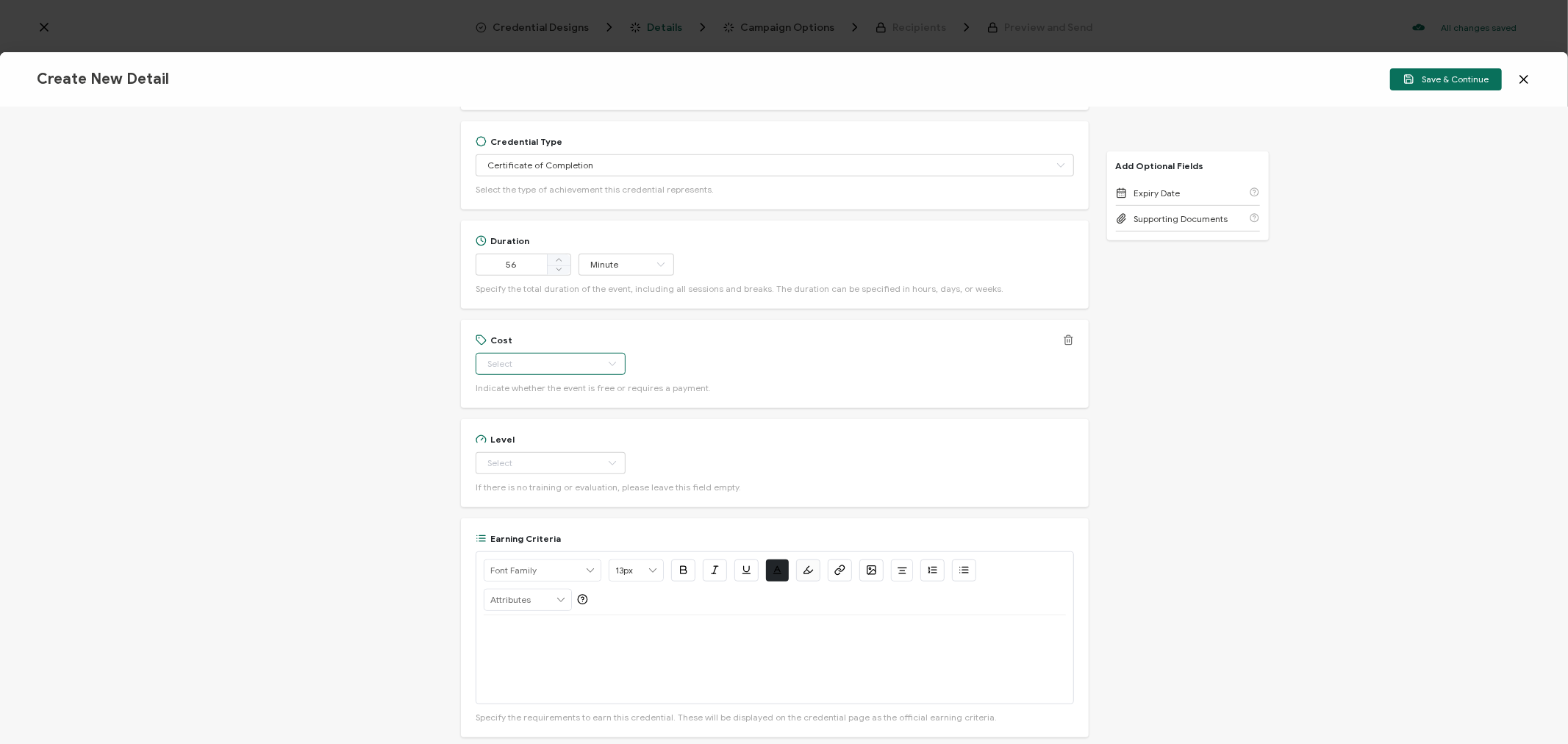
click at [504, 360] on input "text" at bounding box center [550, 364] width 150 height 22
click at [513, 394] on li "Free" at bounding box center [544, 400] width 137 height 25
type input "Free"
click at [511, 459] on input "text" at bounding box center [550, 463] width 150 height 22
click at [512, 494] on span "Beginner" at bounding box center [508, 499] width 38 height 11
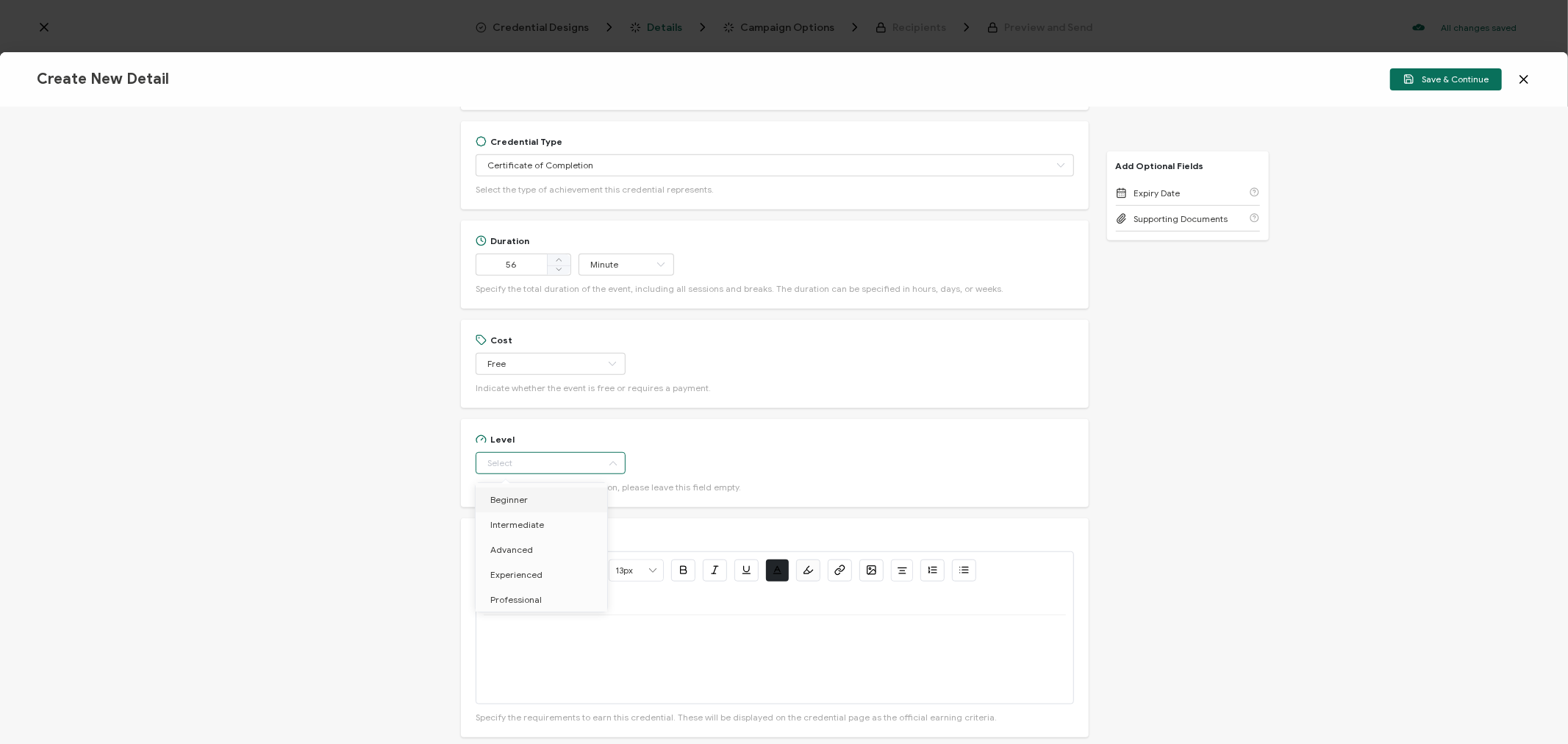
type input "Beginner"
click at [570, 647] on div at bounding box center [774, 659] width 582 height 88
drag, startPoint x: 1053, startPoint y: 629, endPoint x: 569, endPoint y: 628, distance: 484.0
click at [569, 628] on p "Watch On-Demand: [URL][DOMAIN_NAME]" at bounding box center [774, 632] width 582 height 13
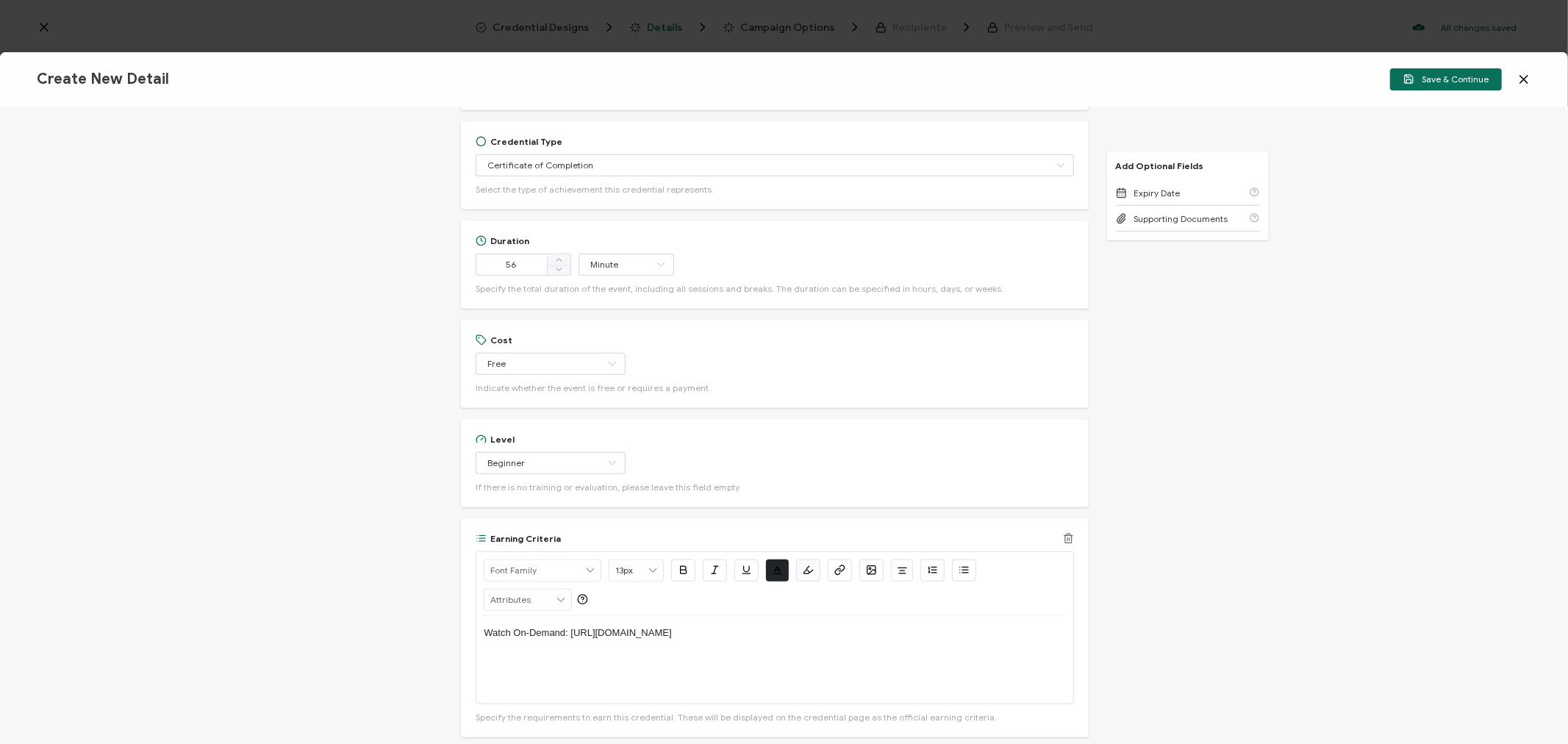
click at [838, 568] on icon "button" at bounding box center [839, 571] width 6 height 6
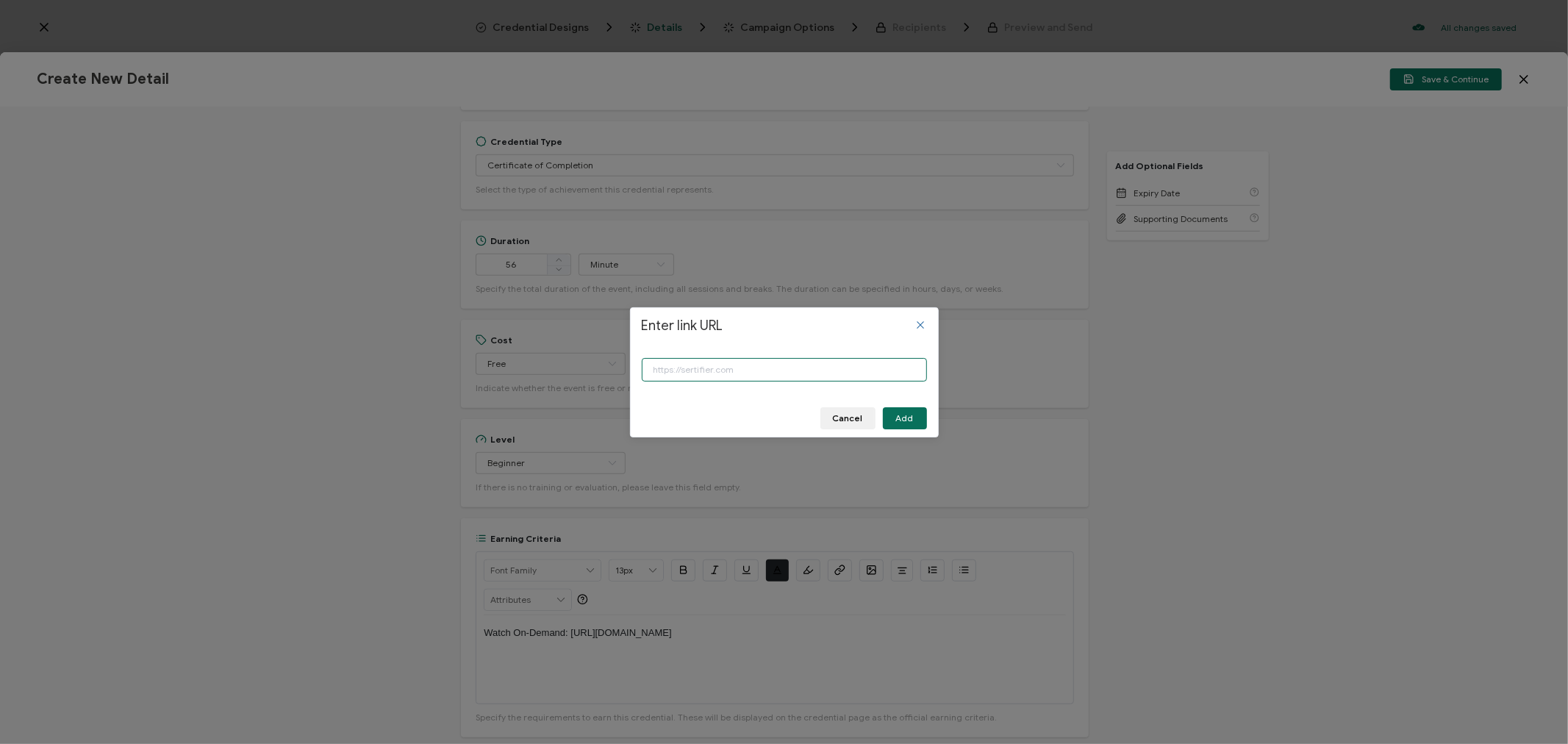
paste input "[URL][DOMAIN_NAME]"
type input "[URL][DOMAIN_NAME]"
click at [925, 415] on button "Add" at bounding box center [905, 418] width 44 height 22
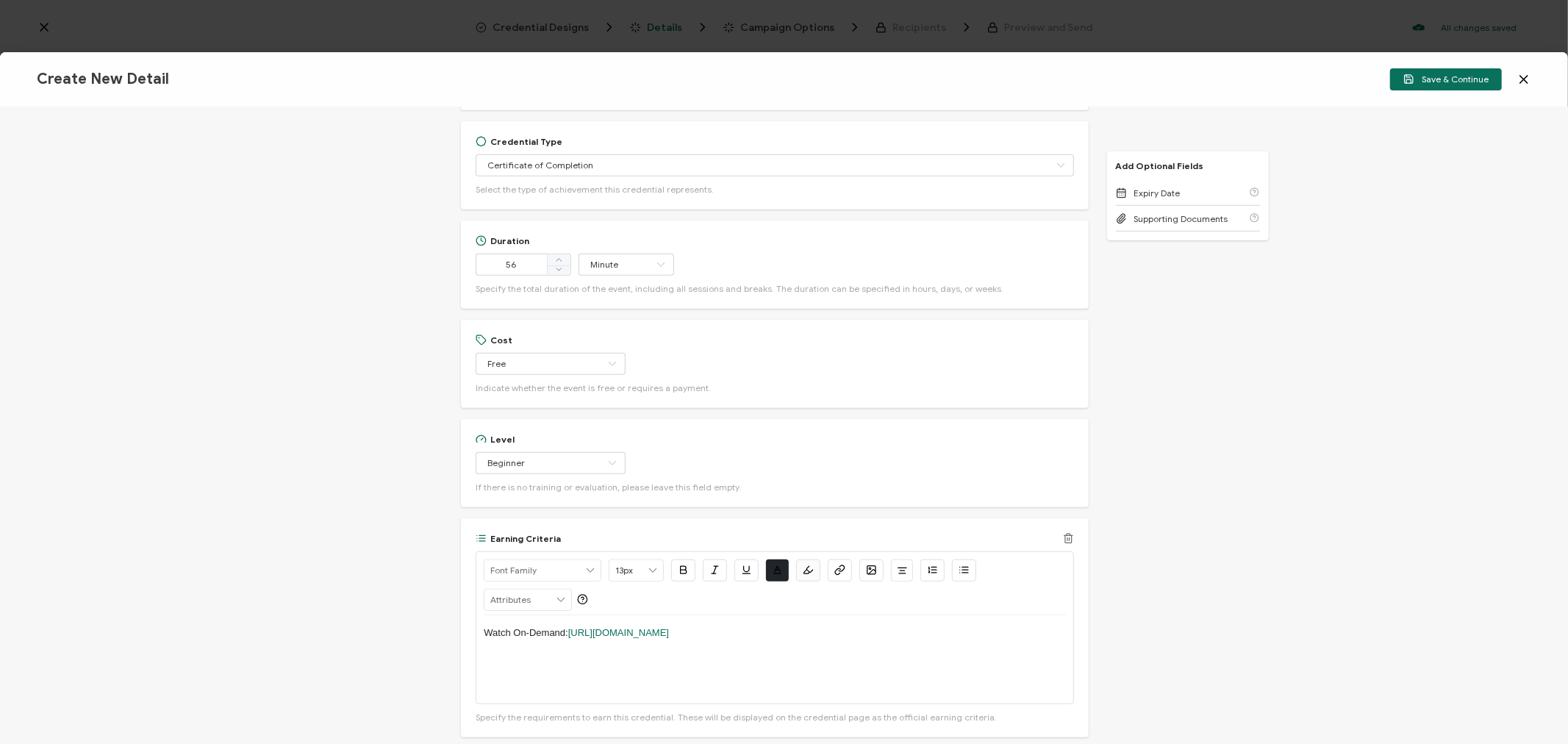
click at [1032, 659] on div "Watch On-Demand: [URL][DOMAIN_NAME]" at bounding box center [774, 659] width 582 height 88
click at [1431, 77] on span "Save & Continue" at bounding box center [1446, 79] width 85 height 11
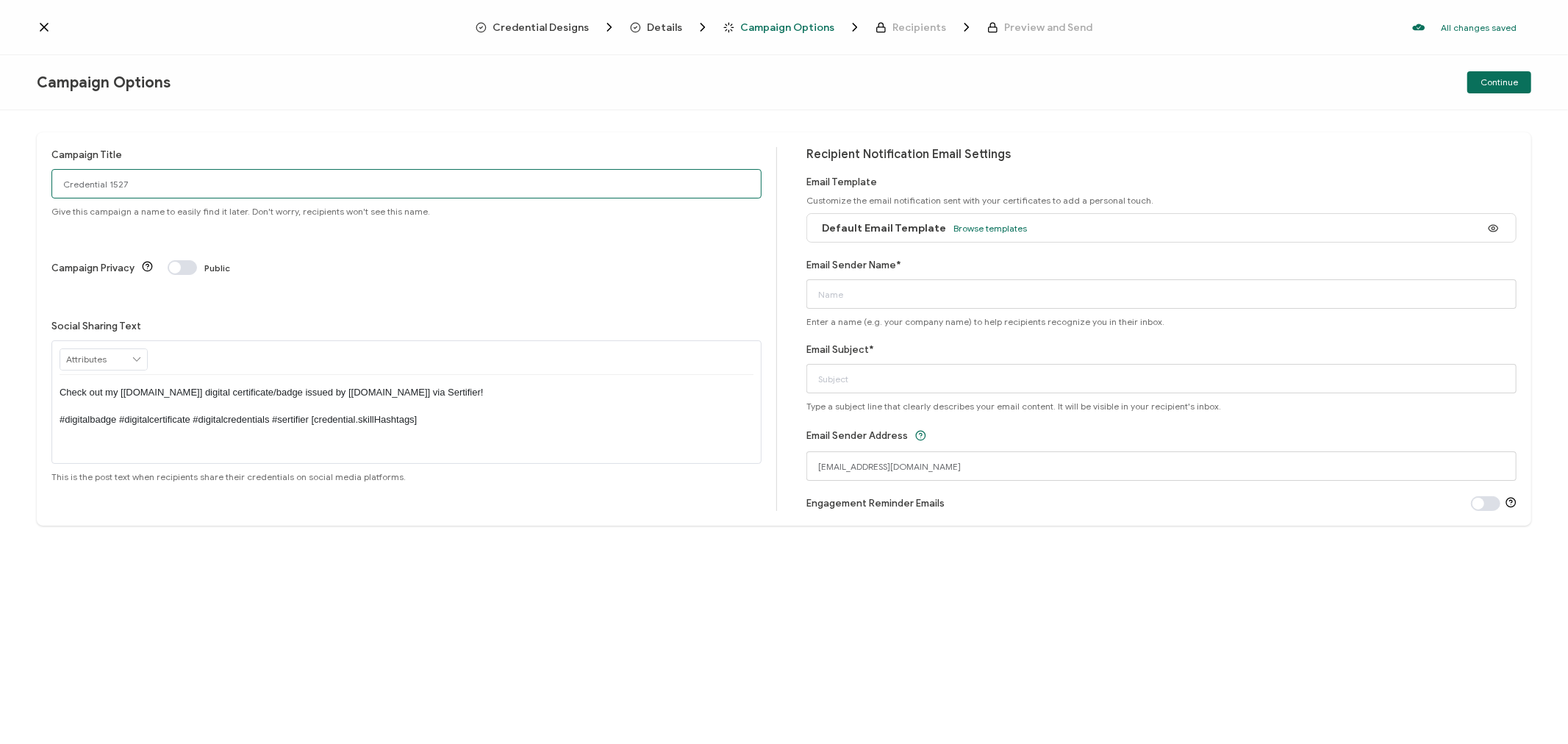
drag, startPoint x: 194, startPoint y: 185, endPoint x: 16, endPoint y: 187, distance: 178.0
click at [16, 187] on div "Campaign Title Credential 1527 Give this campaign a name to easily find it late…" at bounding box center [784, 426] width 1568 height 633
drag, startPoint x: 217, startPoint y: 182, endPoint x: 13, endPoint y: 177, distance: 204.1
click at [13, 177] on div "Campaign Title 7-23-25_69805_Google Webinar Give this campaign a name to easily…" at bounding box center [784, 426] width 1568 height 633
type input "7-23-25_69805_Google Webinar"
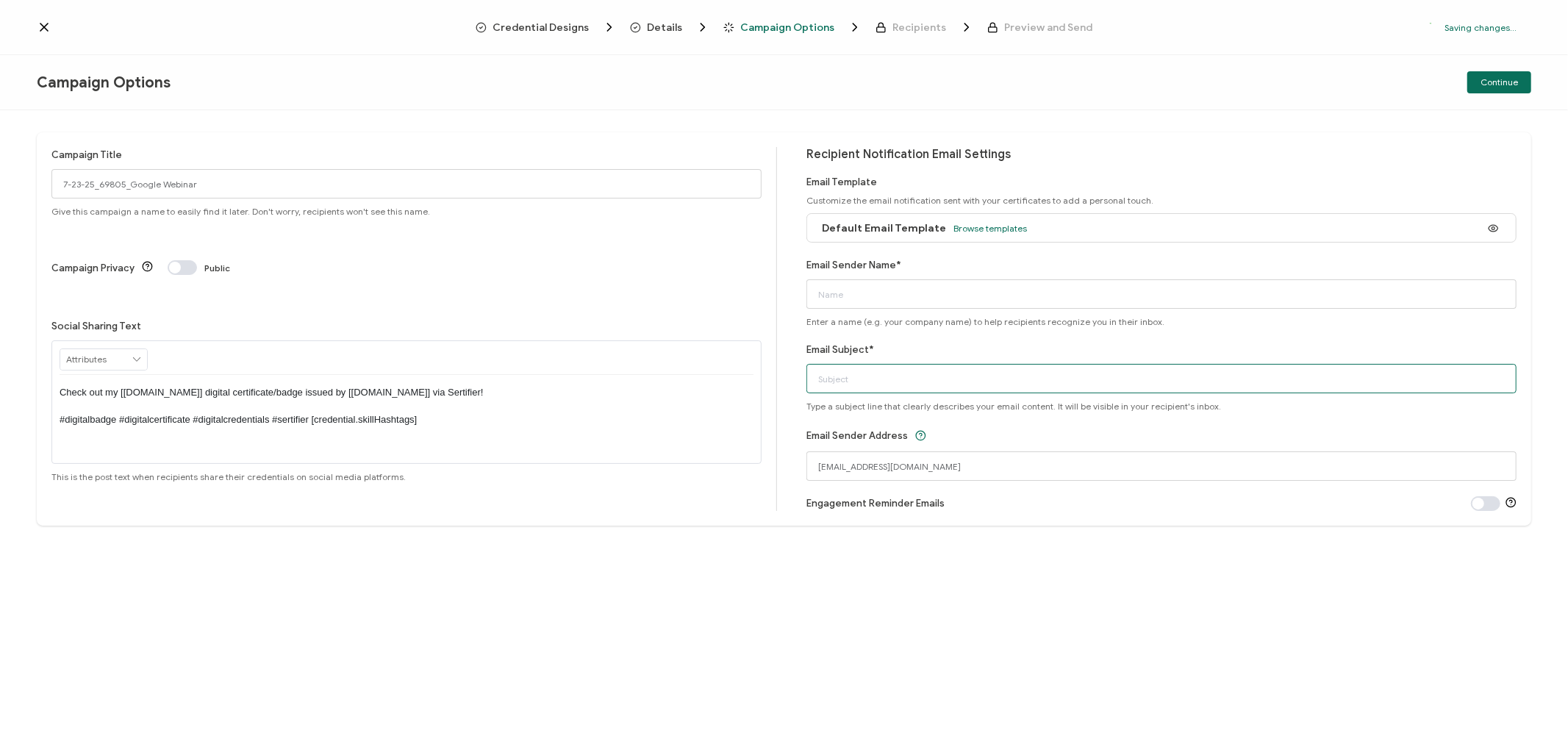
click at [855, 375] on input "Email Subject*" at bounding box center [1161, 379] width 710 height 30
paste input "7-23-25_69805_Google Webinar"
type input "7-23-25_69805_Google Webinar"
click at [870, 299] on input "Email Sender Name*" at bounding box center [1161, 294] width 710 height 30
type input "CPE"
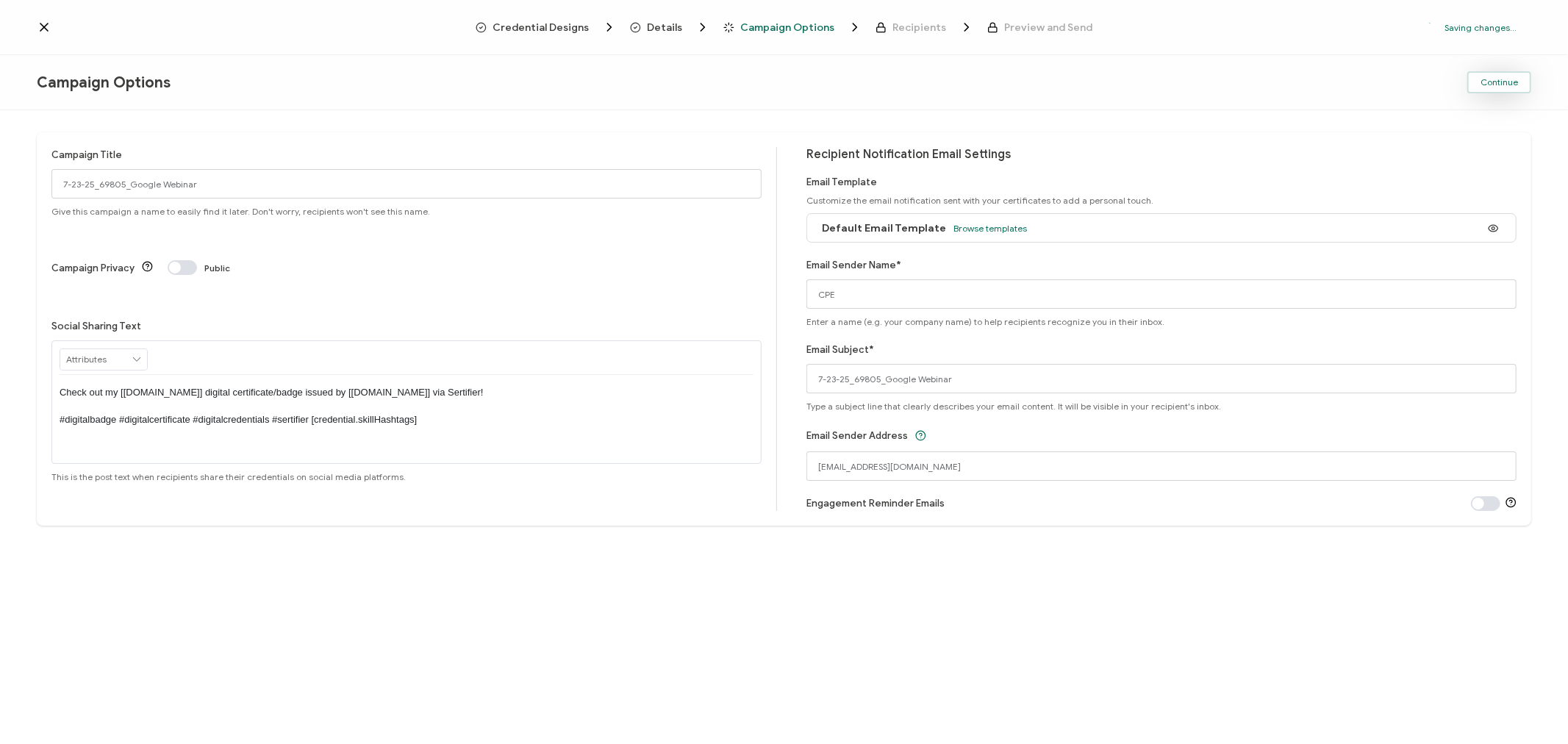
click at [1509, 79] on span "Continue" at bounding box center [1499, 82] width 38 height 9
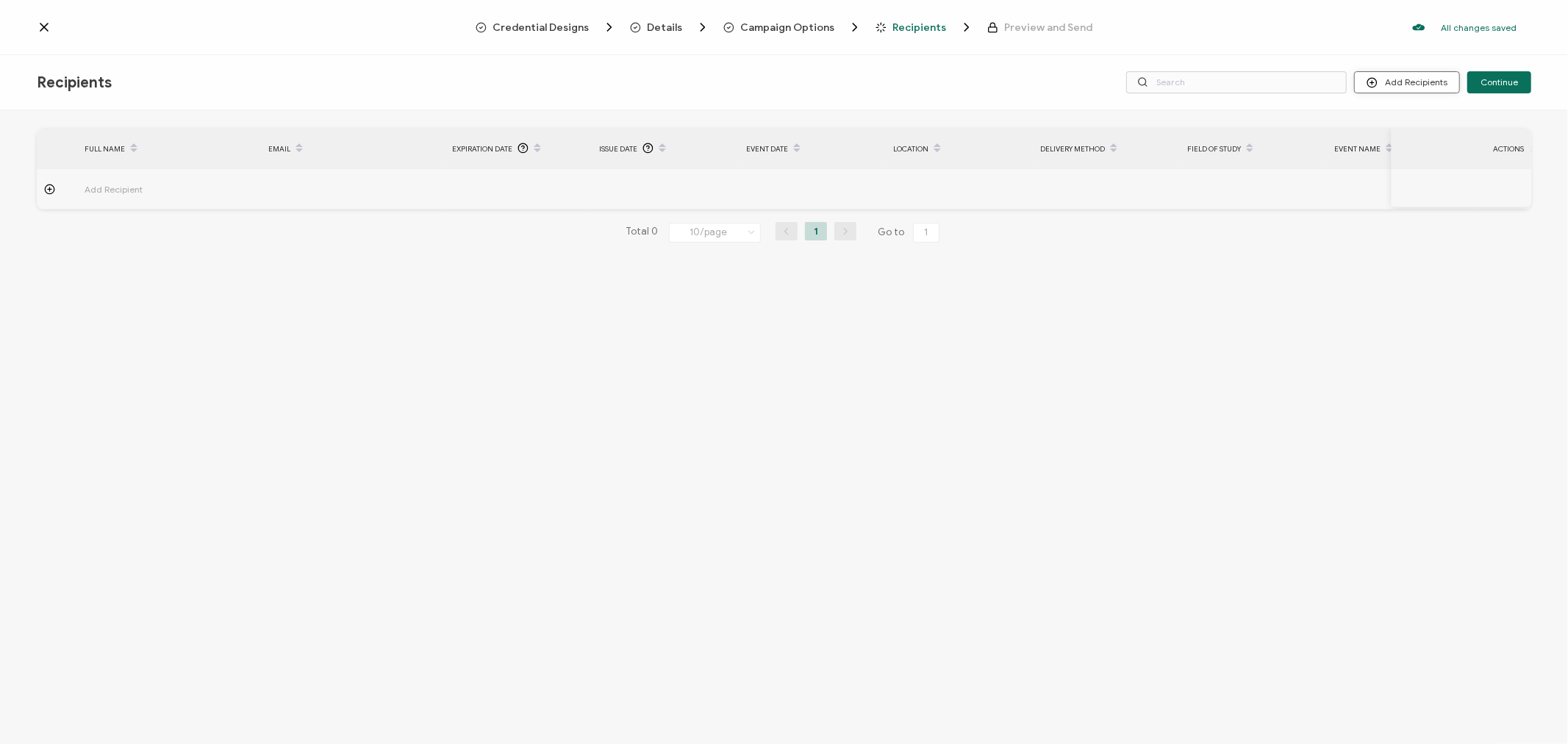
click at [1385, 85] on button "Add Recipients" at bounding box center [1407, 82] width 105 height 22
click at [1399, 166] on span "Import From List" at bounding box center [1424, 169] width 67 height 11
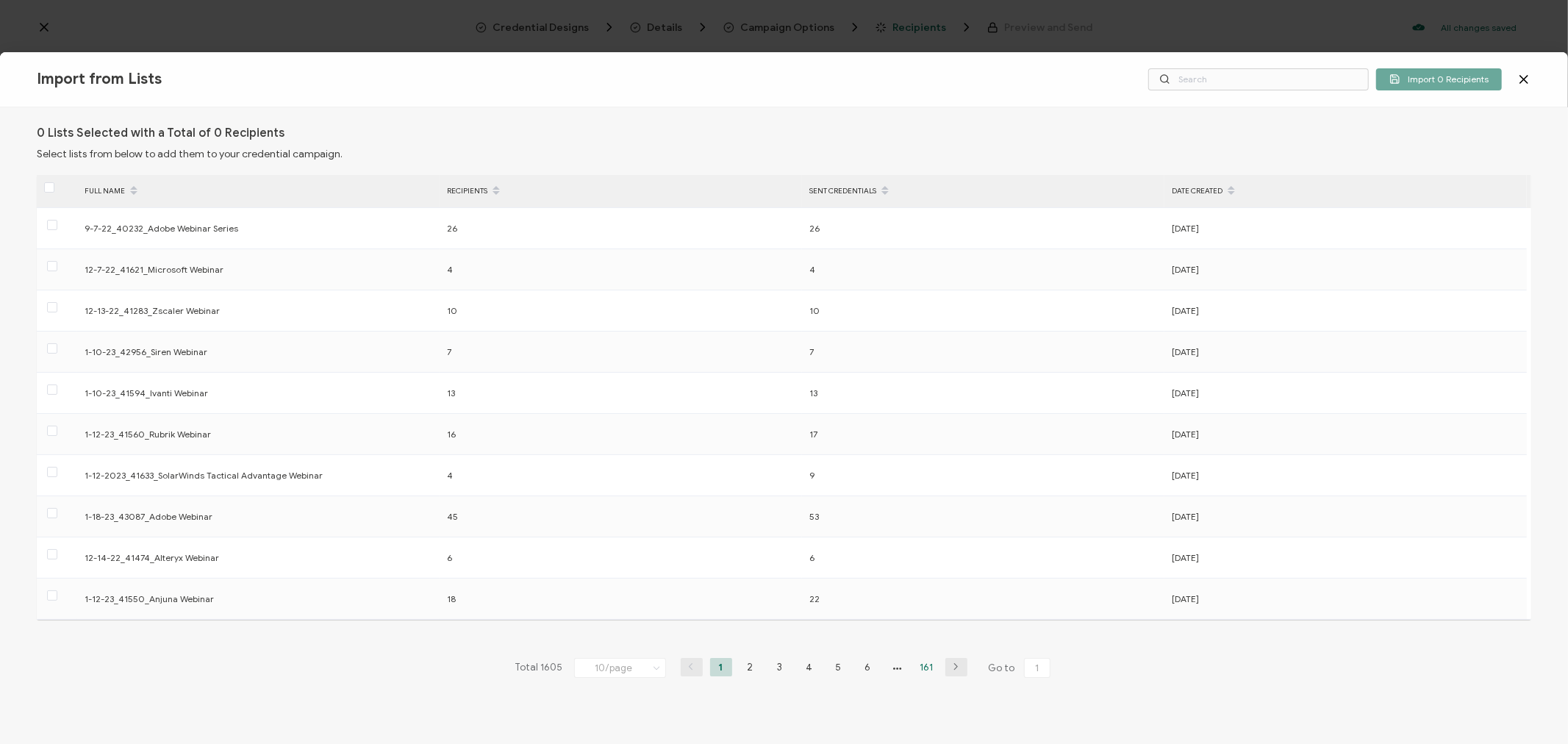
click at [924, 669] on li "161" at bounding box center [927, 667] width 22 height 18
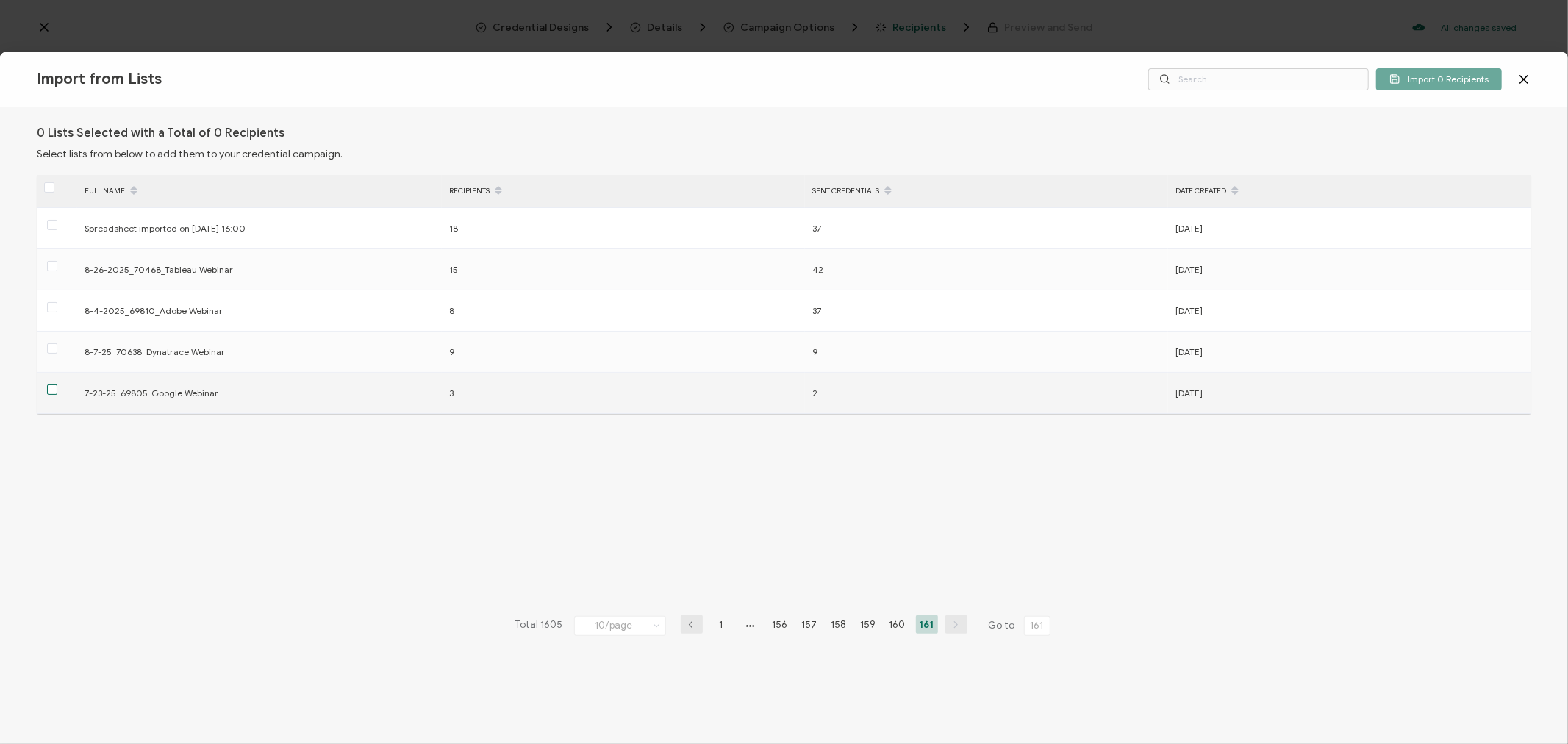
click at [49, 388] on span at bounding box center [52, 389] width 10 height 10
click at [57, 384] on input "checkbox" at bounding box center [57, 384] width 0 height 0
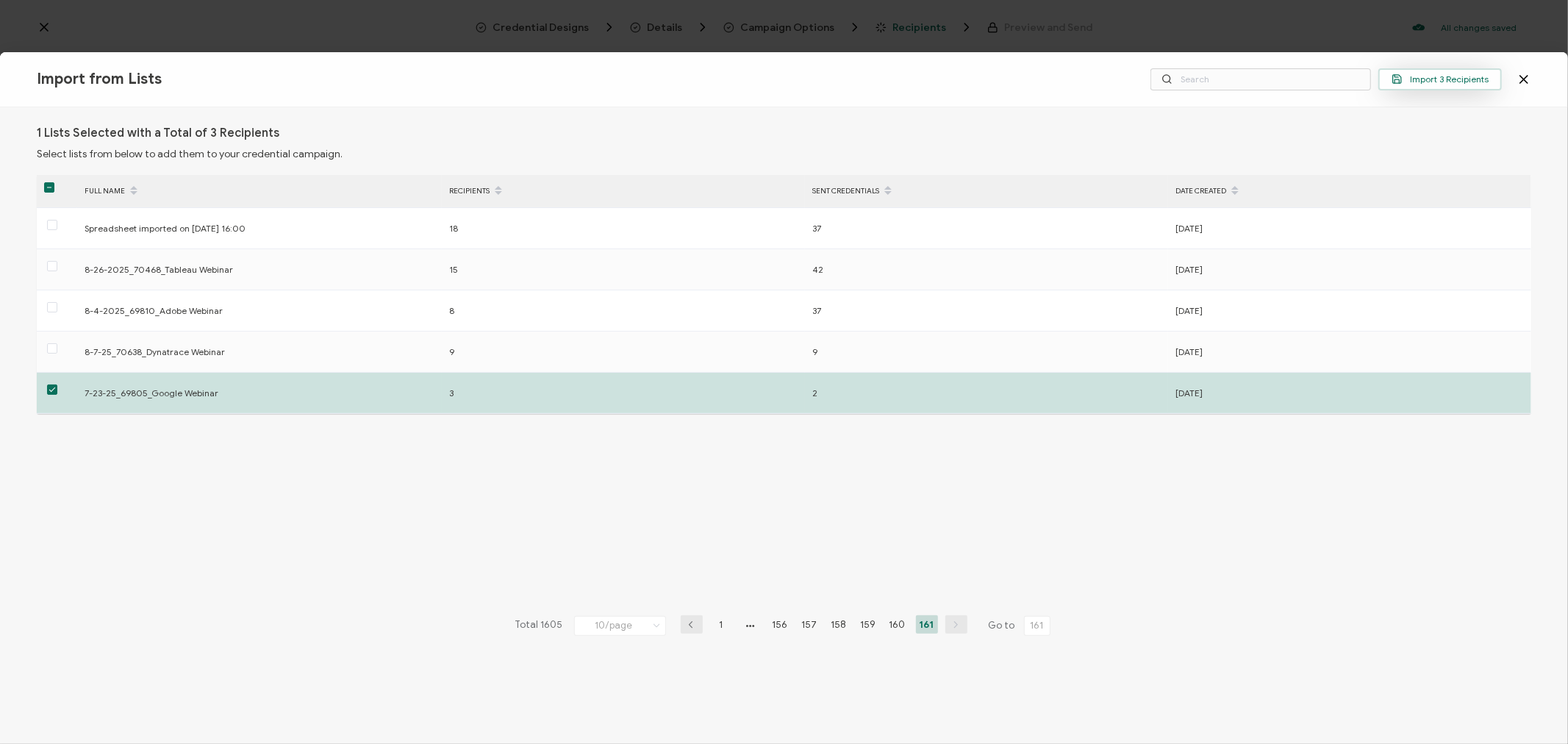
click at [1470, 83] on span "Import 3 Recipients" at bounding box center [1439, 79] width 97 height 11
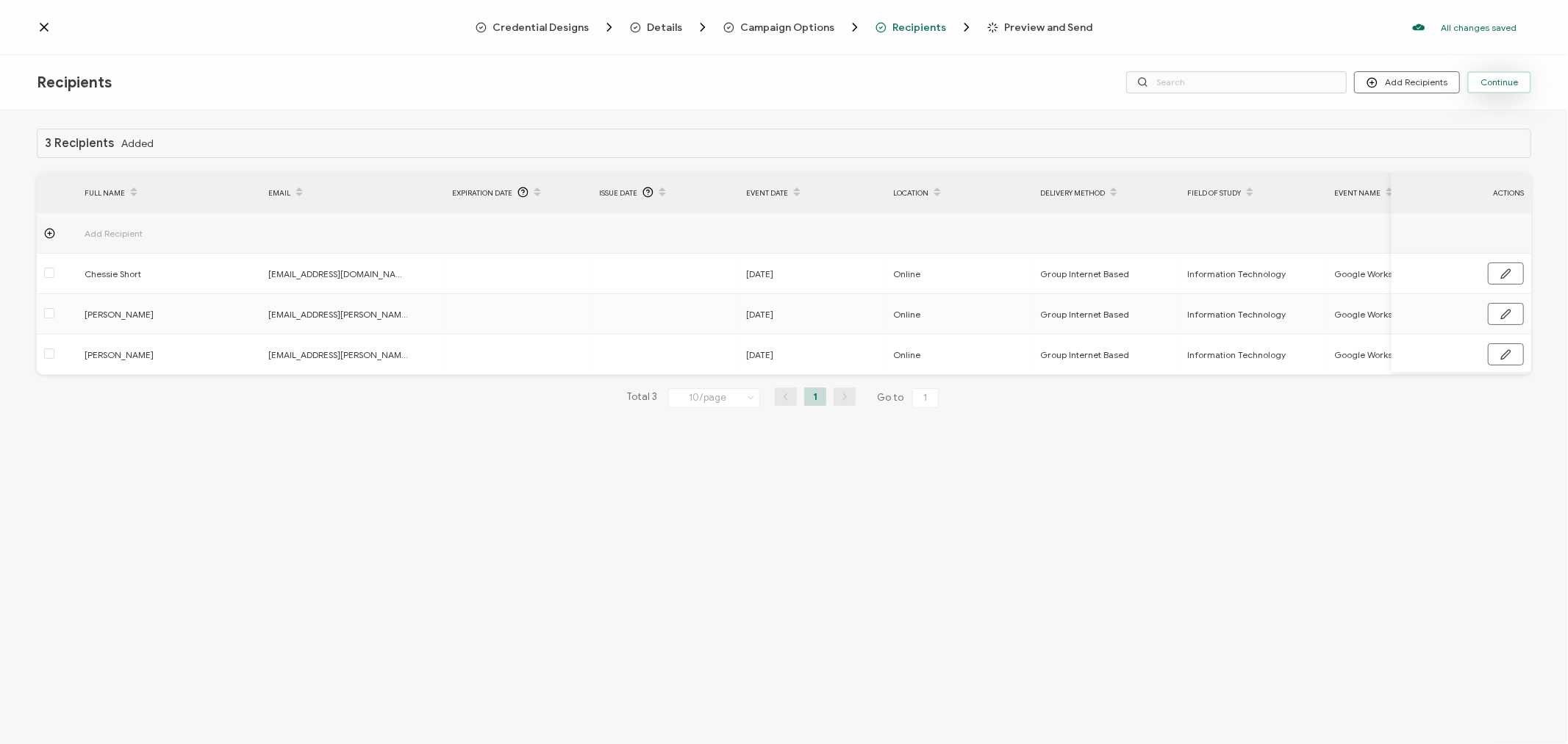
click at [1513, 78] on span "Continue" at bounding box center [1499, 82] width 38 height 9
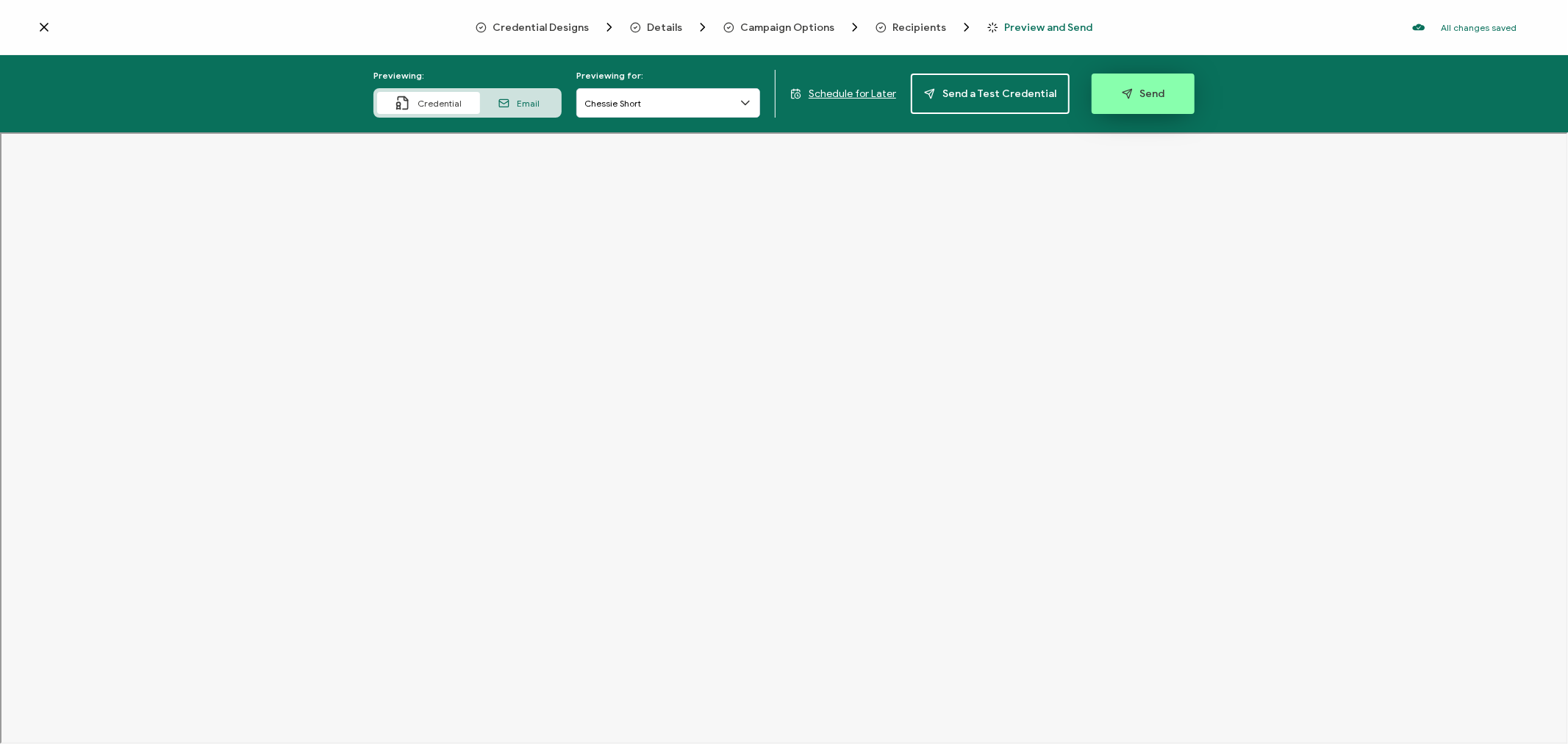
click at [1155, 82] on button "Send" at bounding box center [1143, 94] width 103 height 41
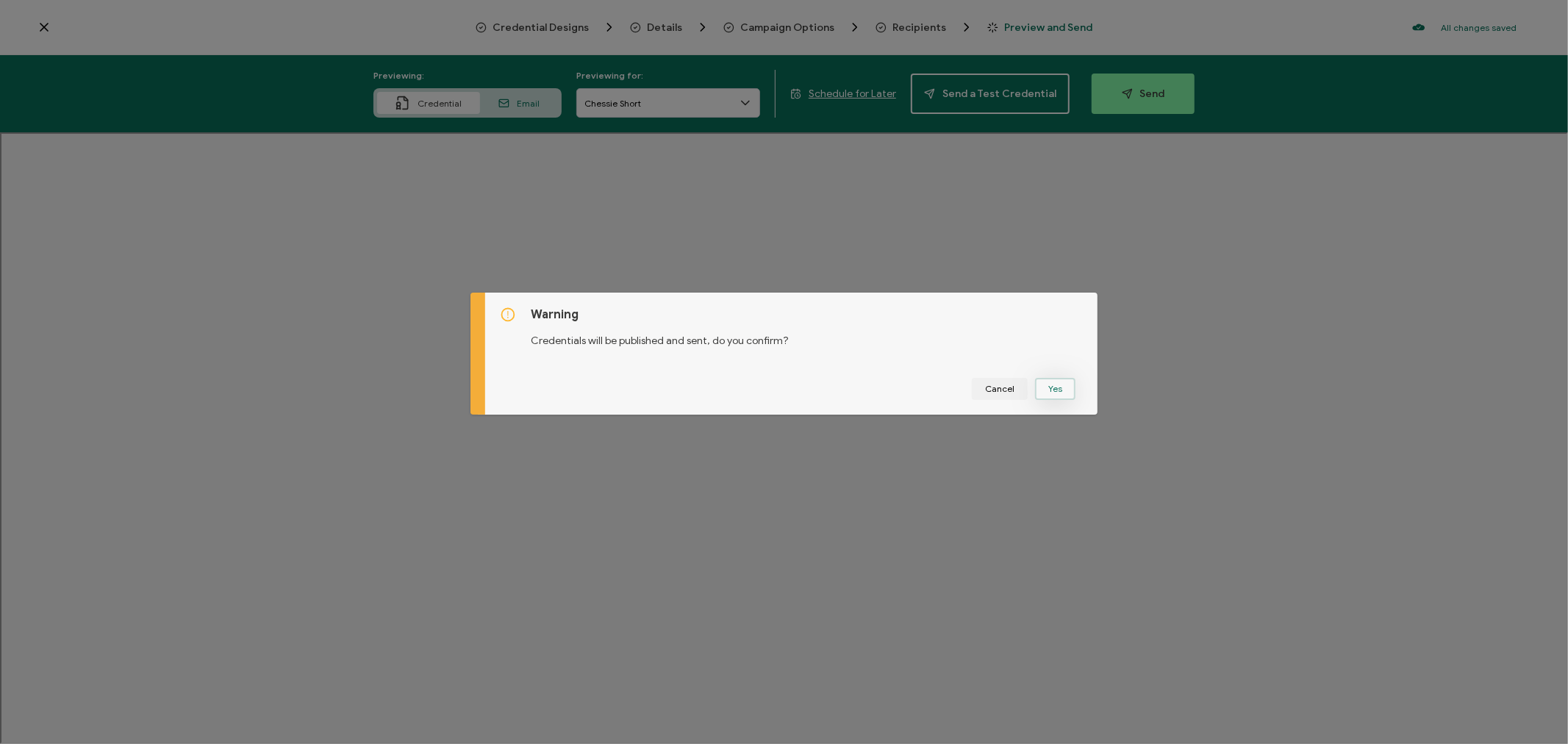
click at [1047, 391] on button "Yes" at bounding box center [1056, 389] width 41 height 22
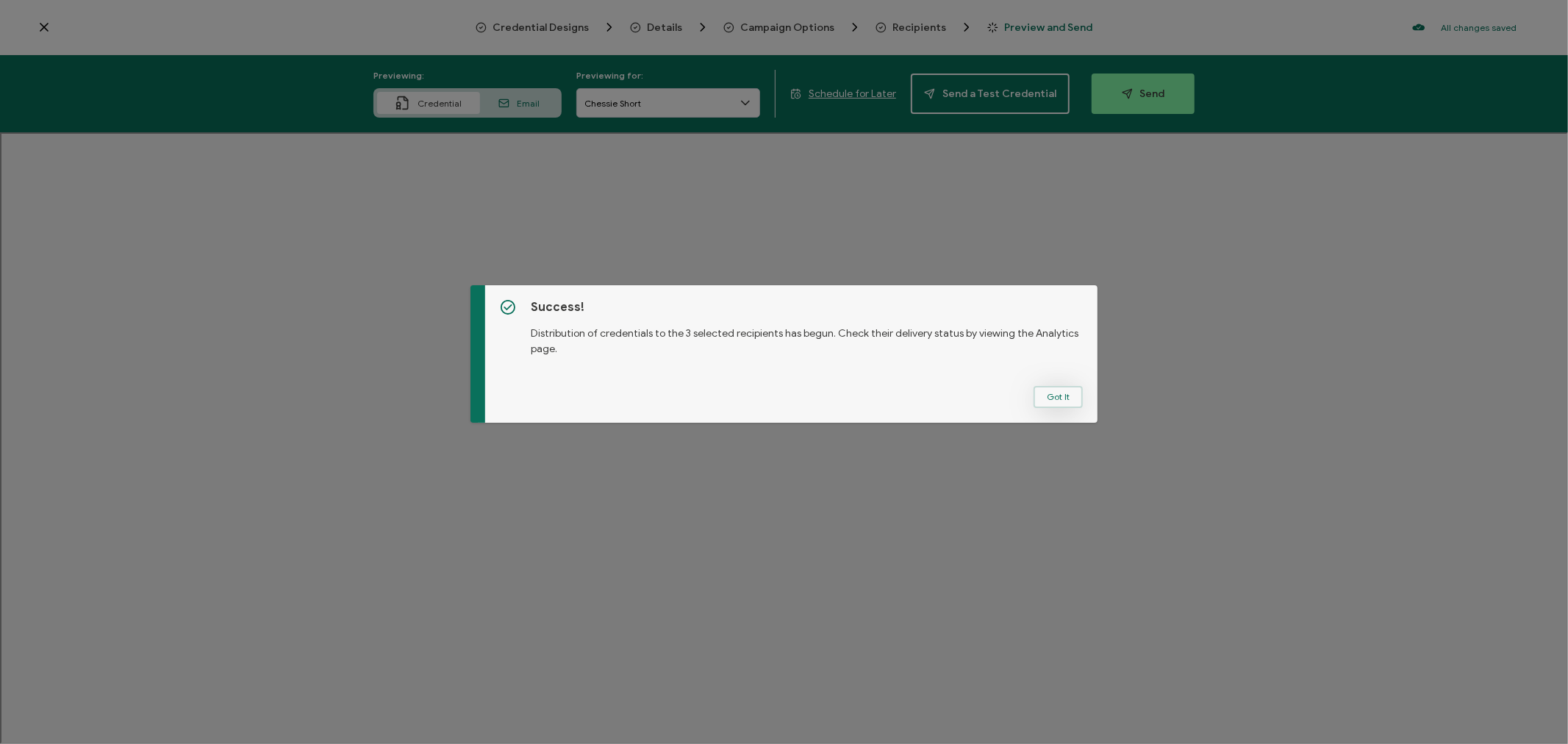
click at [1047, 388] on button "Got It" at bounding box center [1058, 396] width 49 height 22
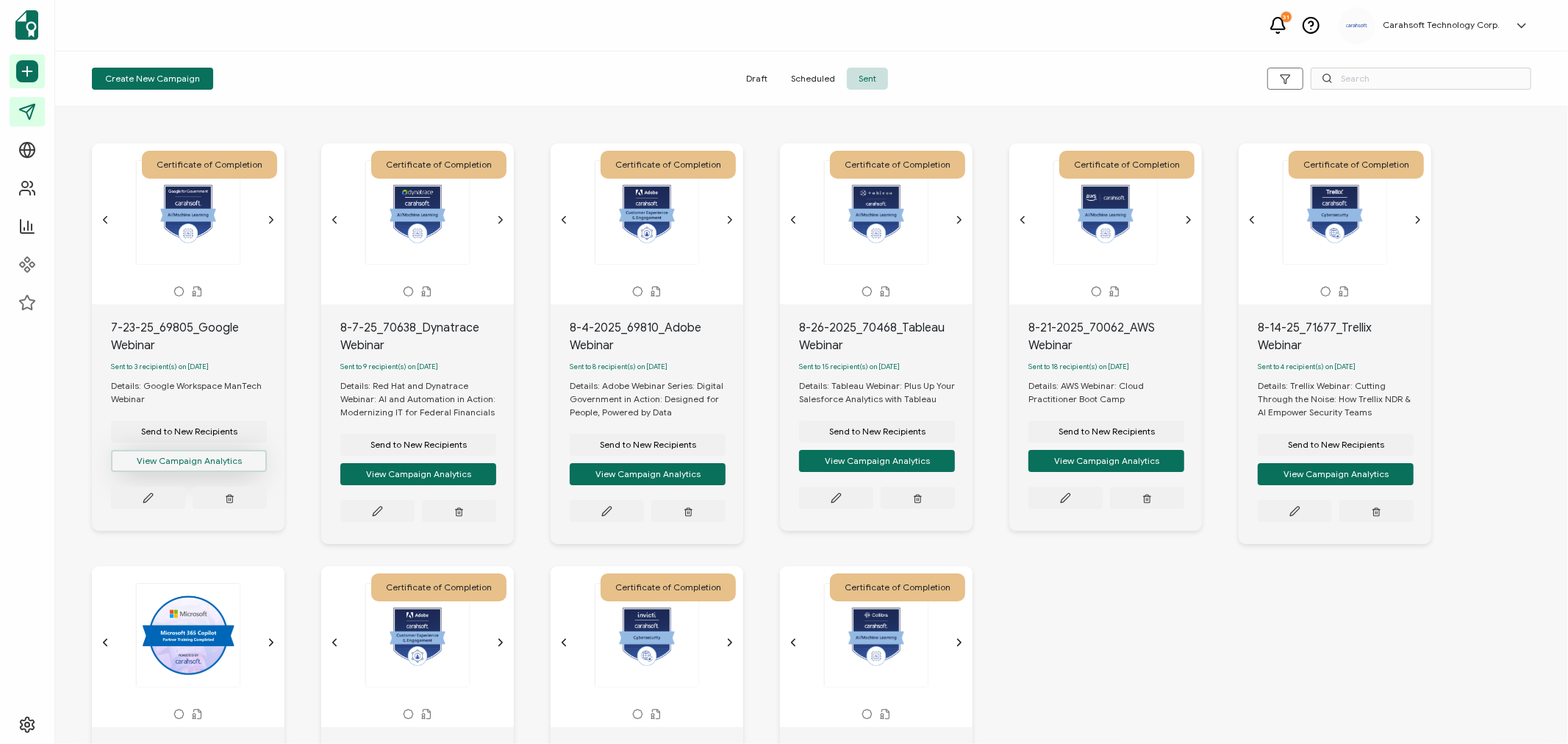
click at [182, 466] on button "View Campaign Analytics" at bounding box center [189, 461] width 156 height 22
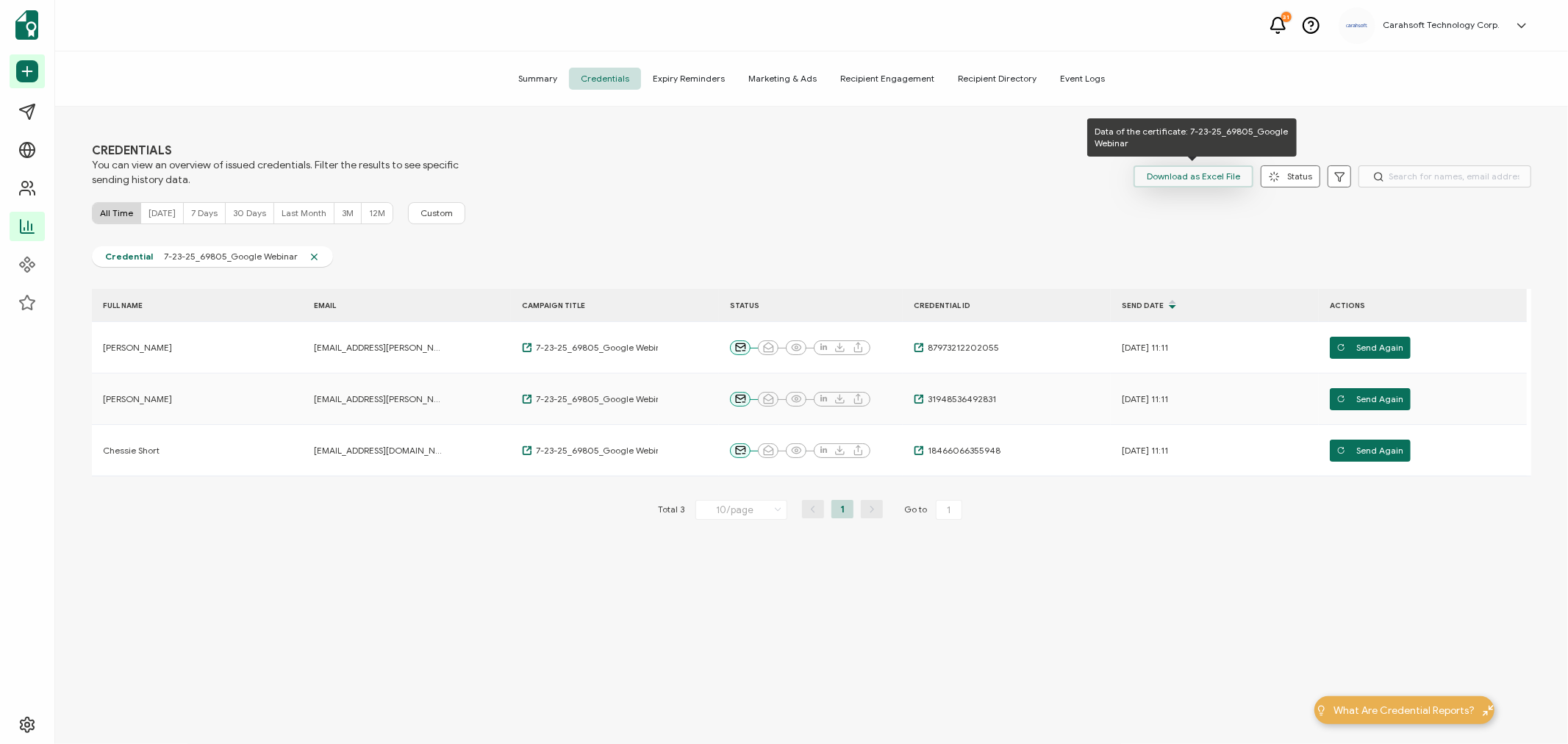
click at [1181, 181] on span "Download as Excel File" at bounding box center [1193, 177] width 93 height 22
